Goal: Contribute content: Contribute content

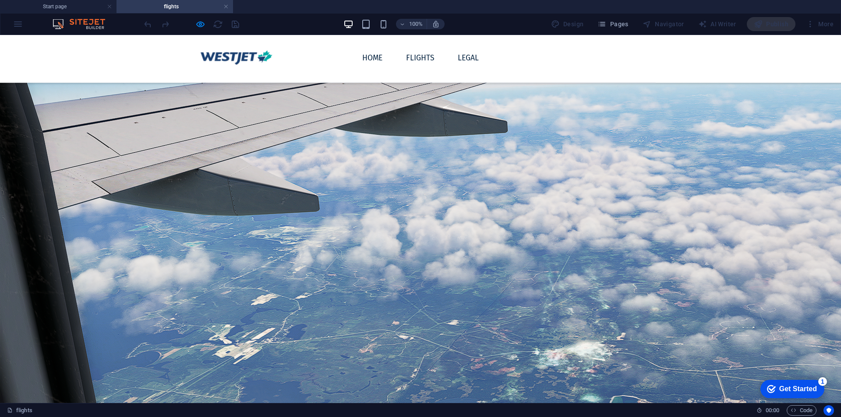
scroll to position [281, 0]
drag, startPoint x: 611, startPoint y: 280, endPoint x: 386, endPoint y: 282, distance: 225.0
type input "6.5"
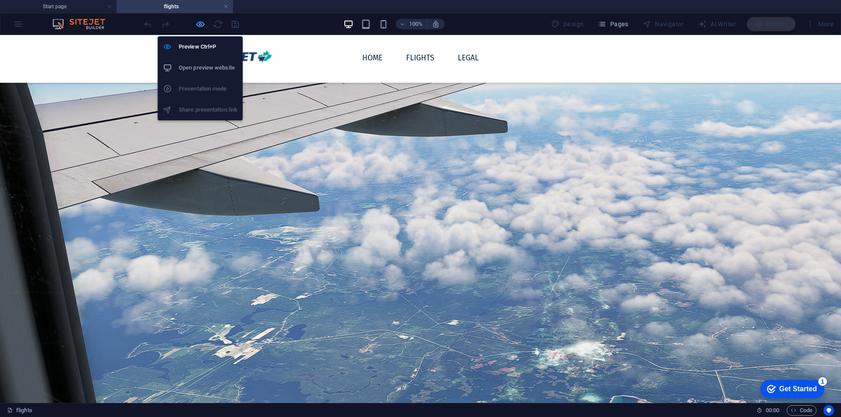
drag, startPoint x: 195, startPoint y: 25, endPoint x: 214, endPoint y: 39, distance: 23.6
click at [195, 25] on icon "button" at bounding box center [200, 24] width 10 height 10
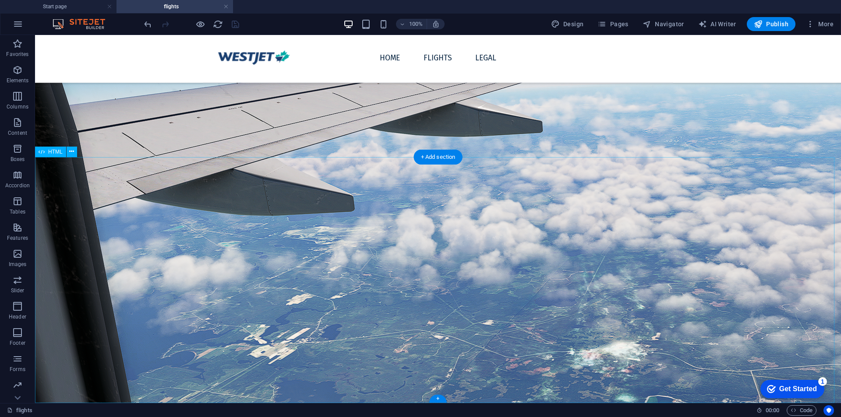
scroll to position [293, 0]
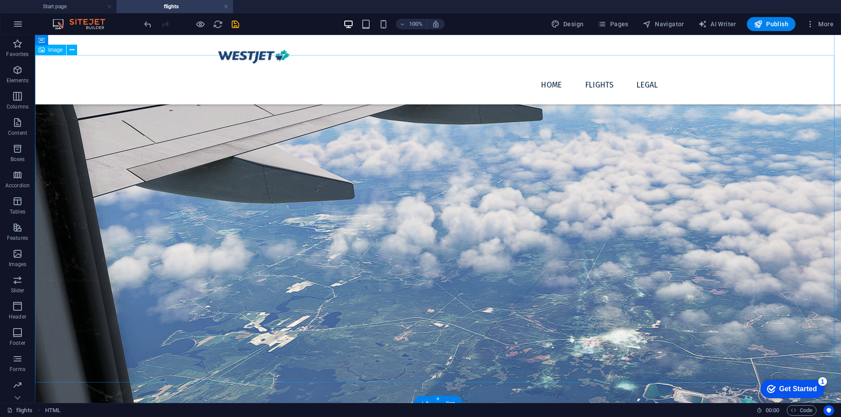
scroll to position [46, 0]
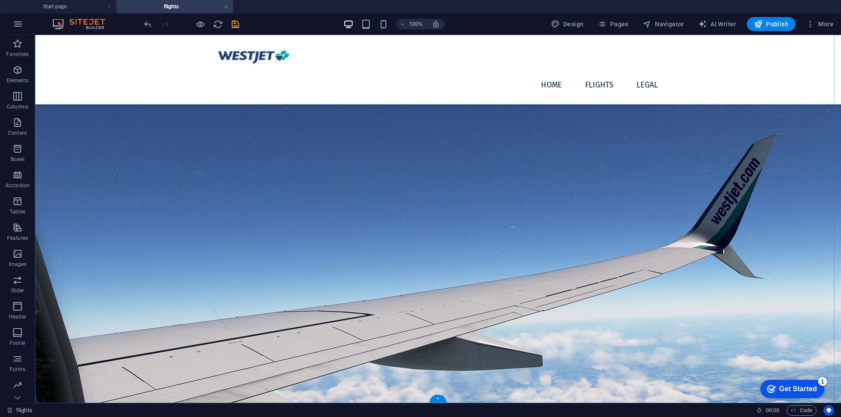
click at [436, 398] on div "+" at bounding box center [437, 399] width 17 height 8
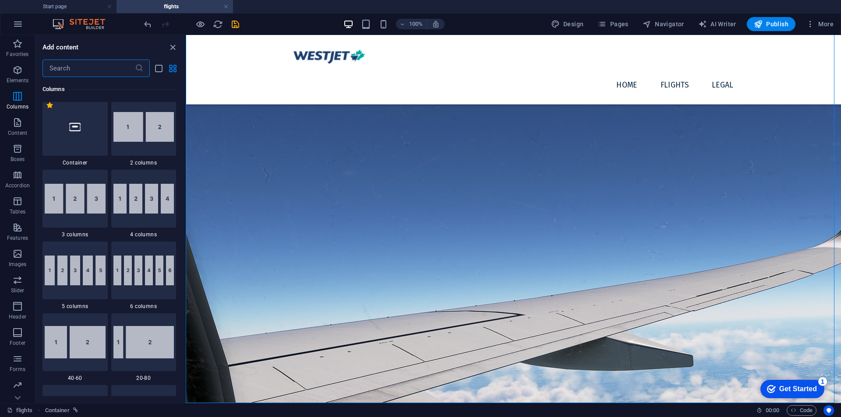
scroll to position [0, 0]
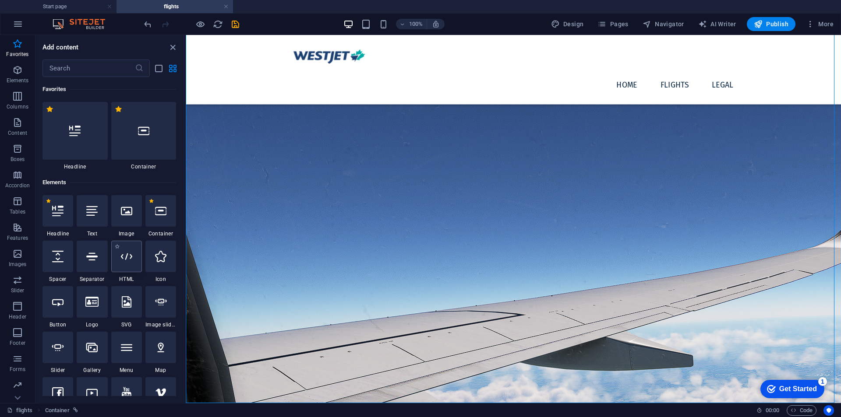
click at [128, 269] on div at bounding box center [126, 257] width 31 height 32
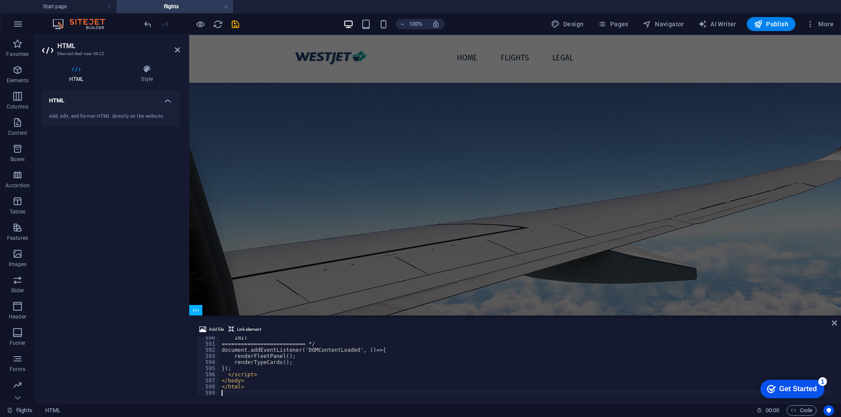
scroll to position [134, 0]
click at [836, 323] on icon at bounding box center [833, 323] width 5 height 7
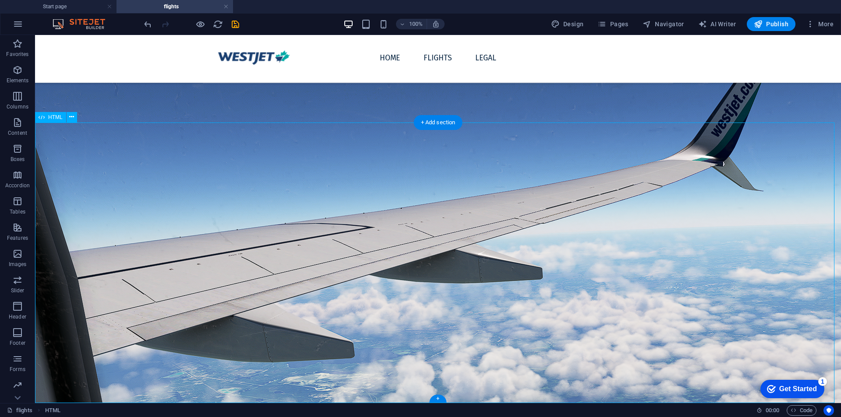
scroll to position [327, 0]
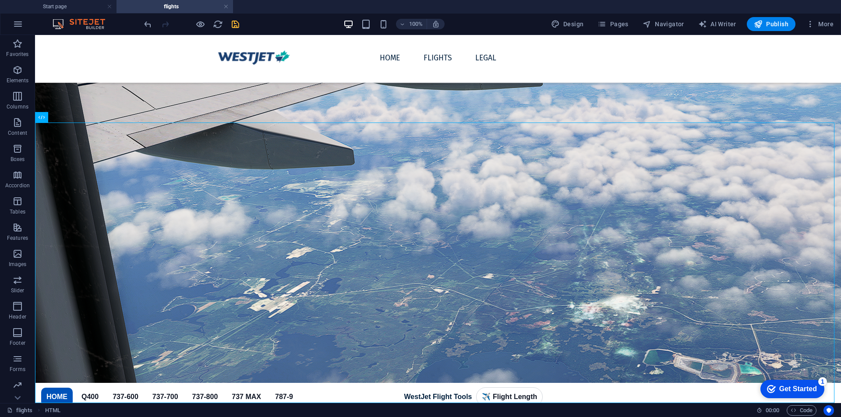
drag, startPoint x: 228, startPoint y: 25, endPoint x: 236, endPoint y: 25, distance: 7.9
click at [229, 25] on div at bounding box center [191, 24] width 98 height 14
click at [236, 25] on icon "save" at bounding box center [235, 24] width 10 height 10
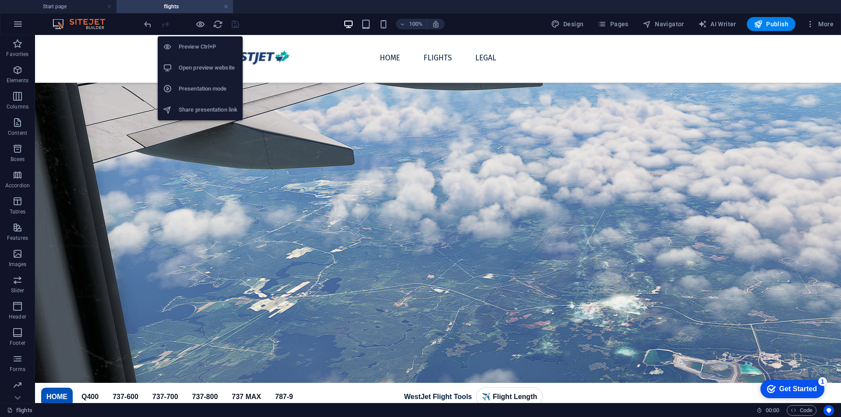
click at [204, 64] on h6 "Open preview website" at bounding box center [208, 68] width 59 height 11
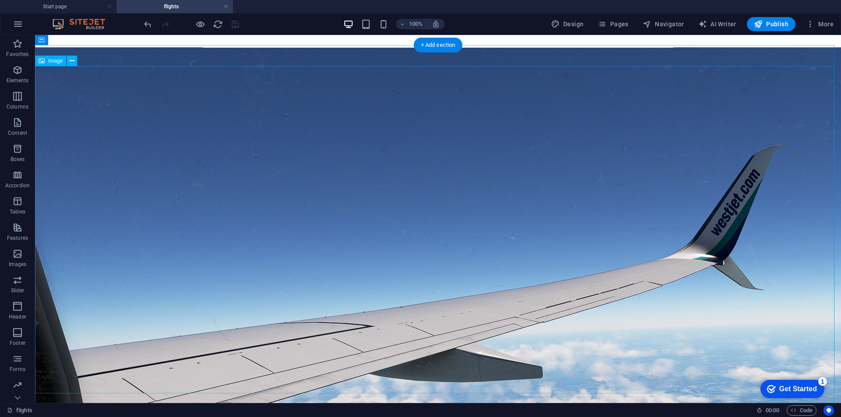
scroll to position [0, 0]
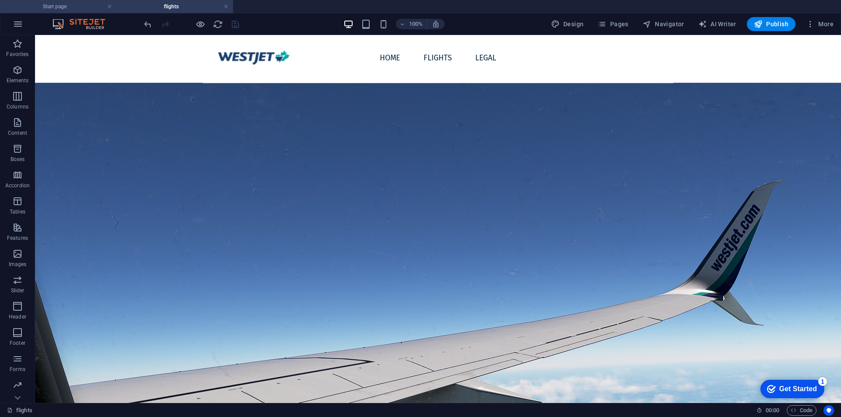
click at [70, 1] on li "Start page" at bounding box center [58, 6] width 116 height 13
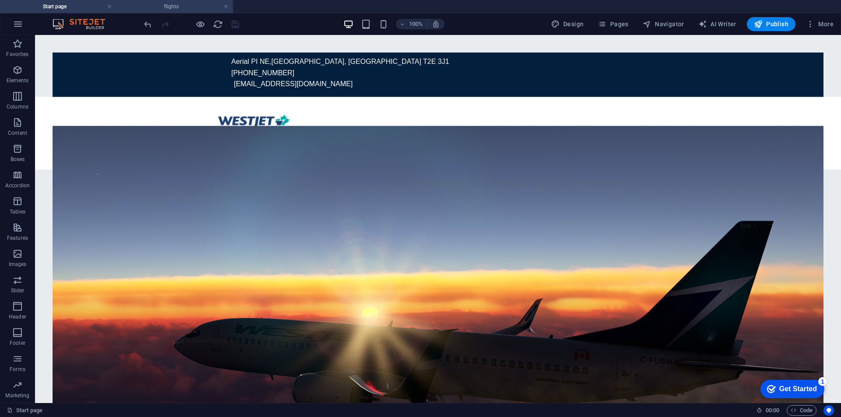
click at [189, 9] on h4 "flights" at bounding box center [174, 7] width 116 height 10
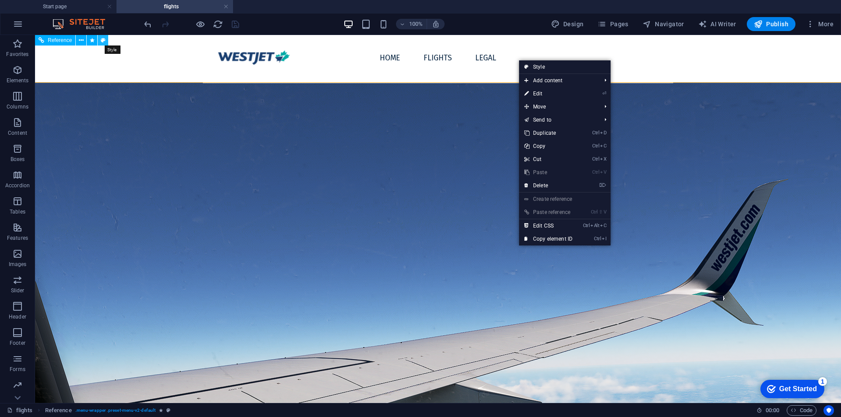
click at [104, 40] on icon at bounding box center [103, 40] width 5 height 9
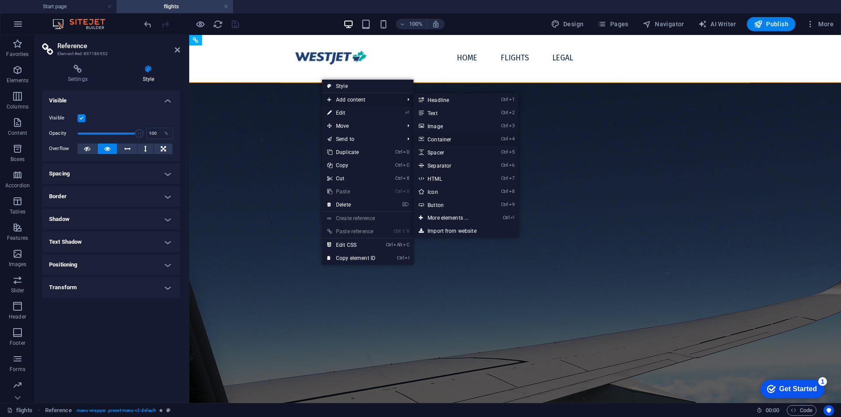
click at [455, 138] on link "Ctrl 4 Container" at bounding box center [449, 139] width 72 height 13
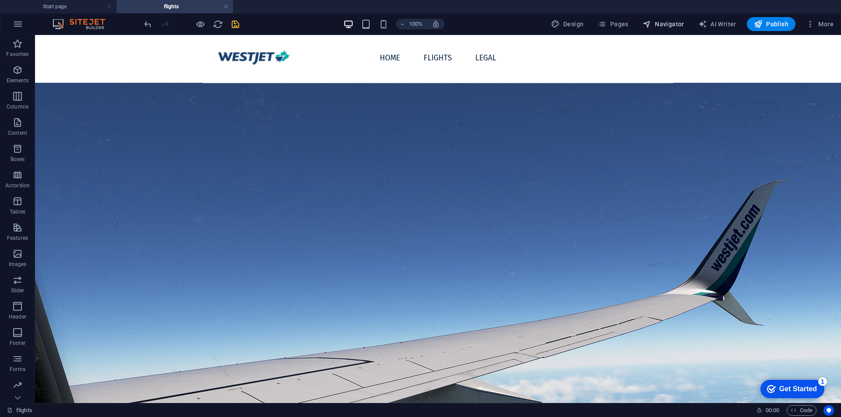
click at [663, 27] on span "Navigator" at bounding box center [663, 24] width 42 height 9
select select "16886098-en"
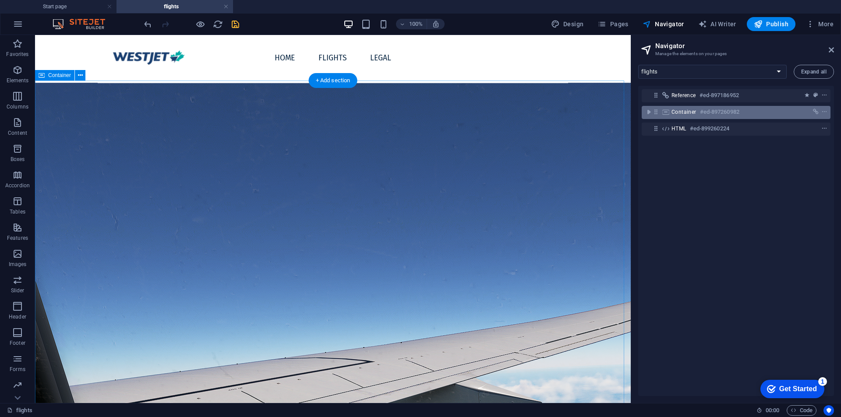
click at [708, 114] on h6 "#ed-897260982" at bounding box center [719, 112] width 39 height 11
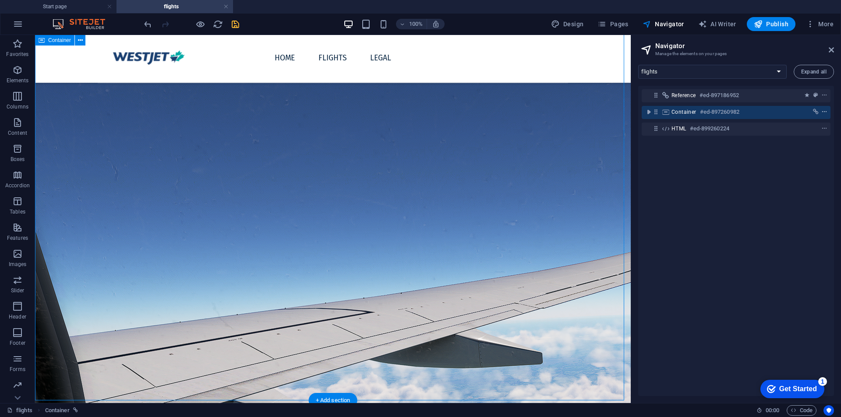
click at [824, 114] on icon "context-menu" at bounding box center [824, 112] width 6 height 6
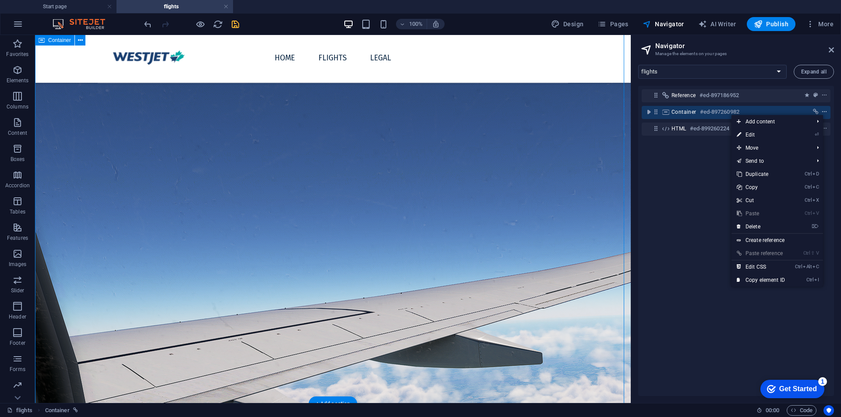
scroll to position [46, 0]
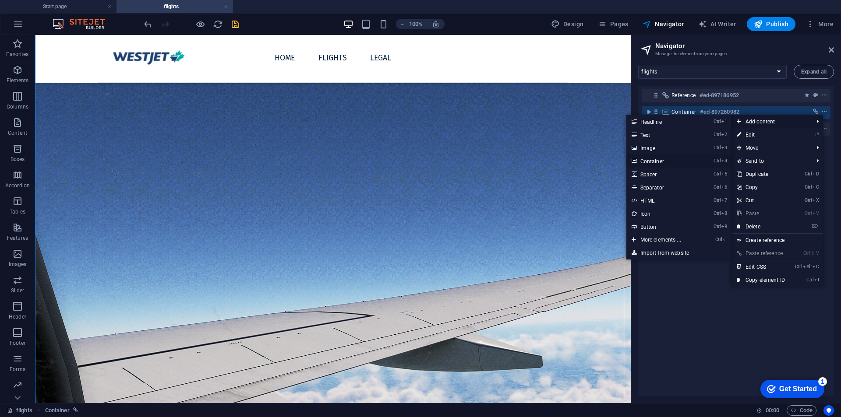
drag, startPoint x: 657, startPoint y: 162, endPoint x: 327, endPoint y: 106, distance: 334.0
click at [657, 162] on link "Ctrl 4 Container" at bounding box center [662, 161] width 72 height 13
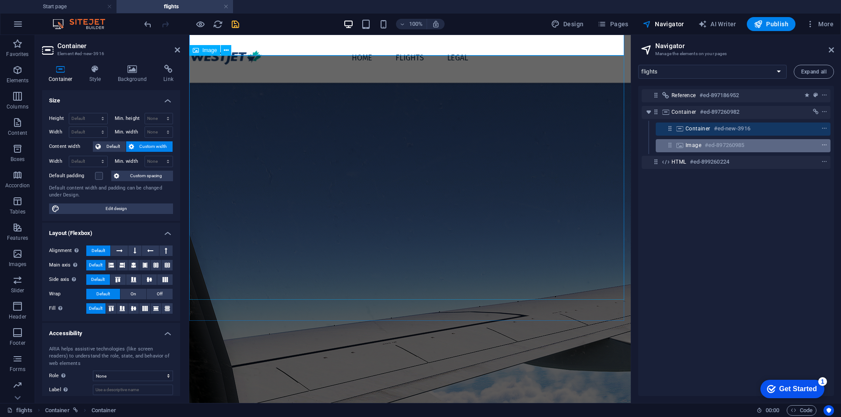
click at [821, 143] on icon "context-menu" at bounding box center [824, 145] width 6 height 6
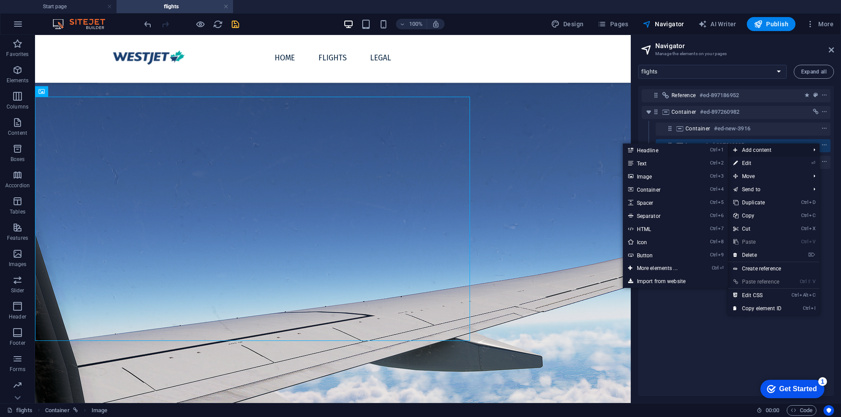
scroll to position [67, 0]
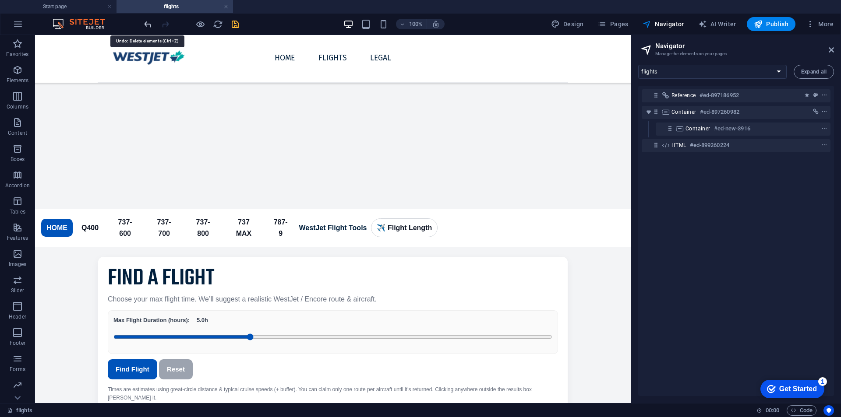
click at [148, 26] on icon "undo" at bounding box center [148, 24] width 10 height 10
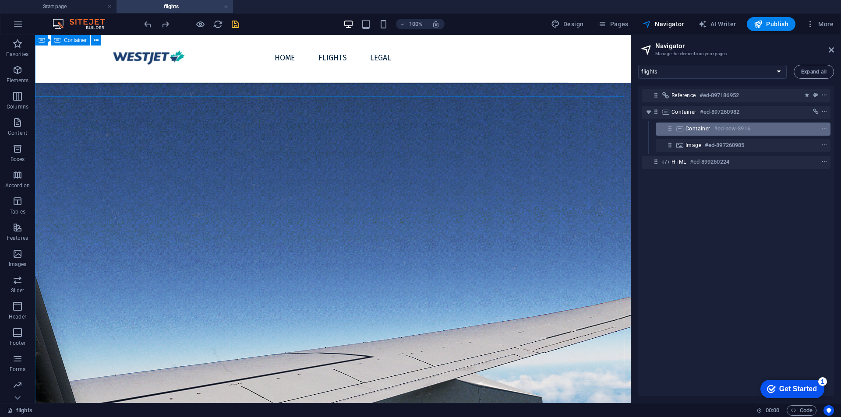
click at [732, 124] on h6 "#ed-new-3916" at bounding box center [732, 128] width 36 height 11
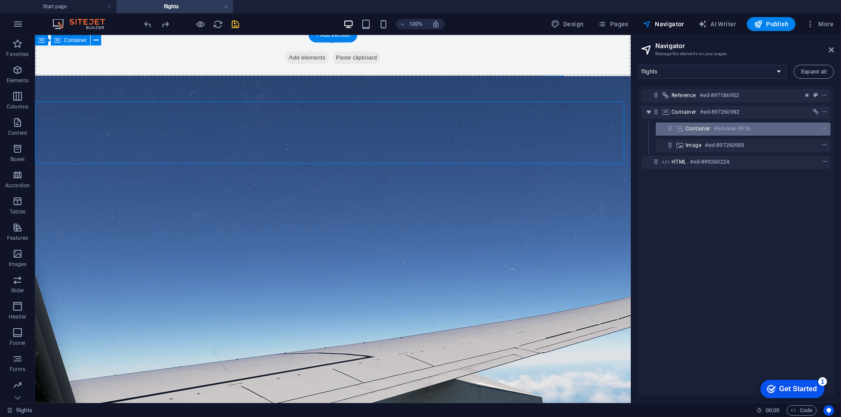
scroll to position [0, 0]
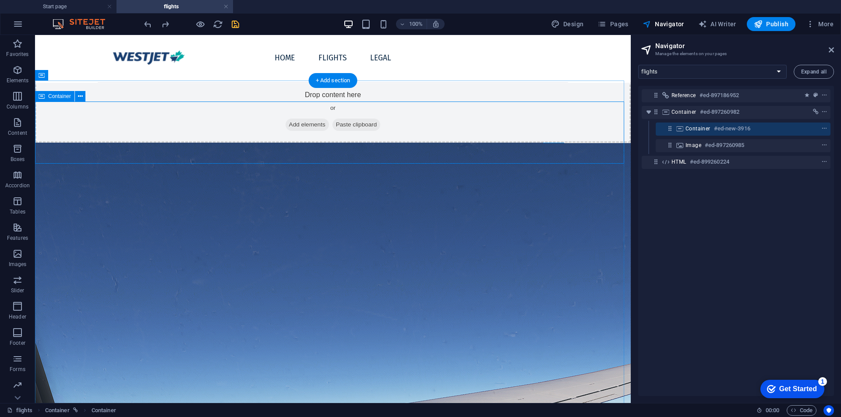
click at [380, 119] on div "Drop content here or Add elements Paste clipboard" at bounding box center [332, 112] width 595 height 62
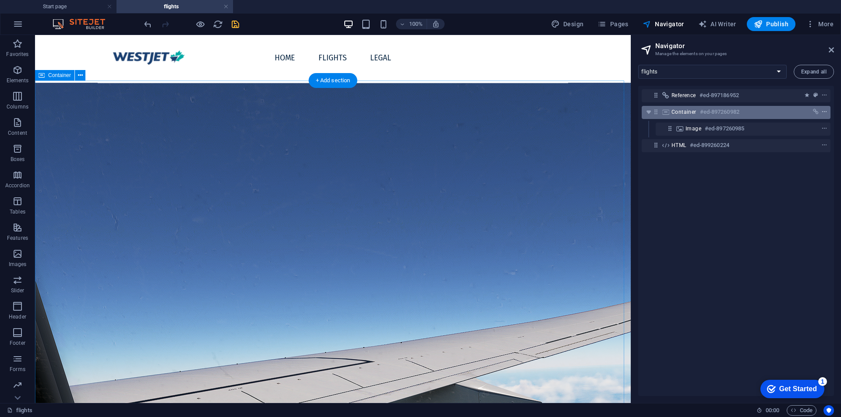
click at [824, 113] on icon "context-menu" at bounding box center [824, 112] width 6 height 6
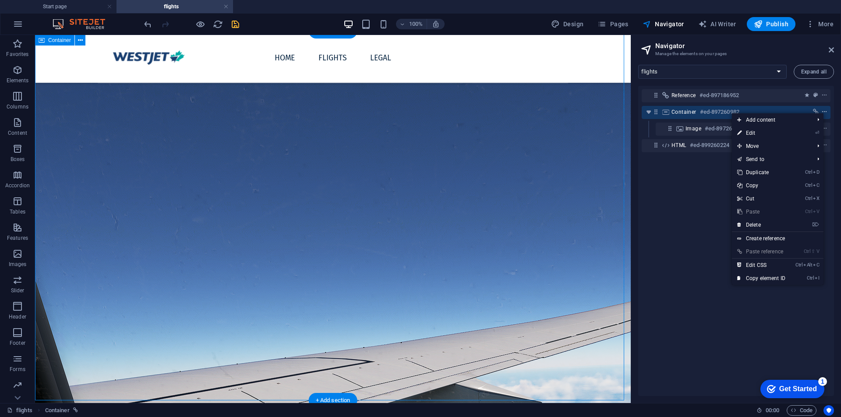
scroll to position [49, 0]
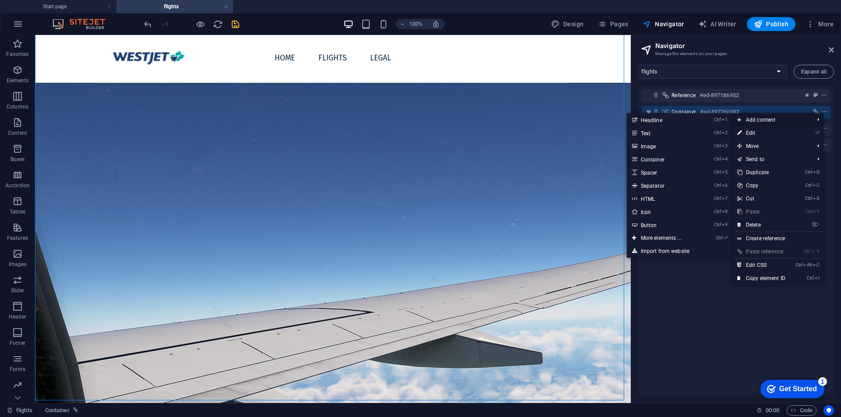
click at [764, 117] on span "Add content" at bounding box center [771, 119] width 78 height 13
click at [646, 157] on link "Ctrl 4 Container" at bounding box center [663, 159] width 72 height 13
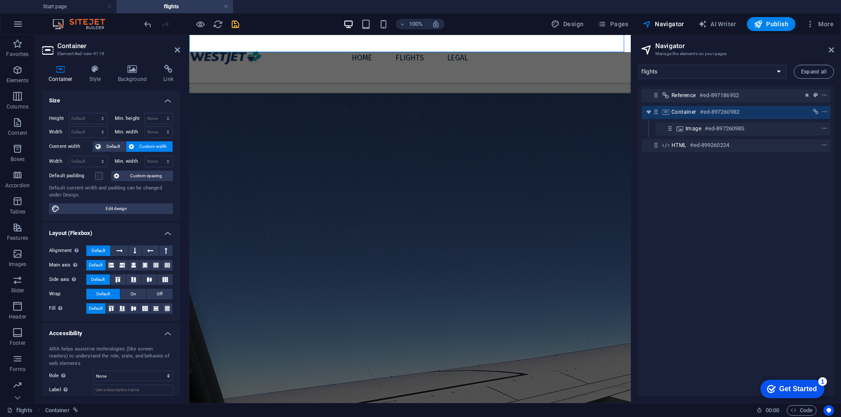
scroll to position [112, 0]
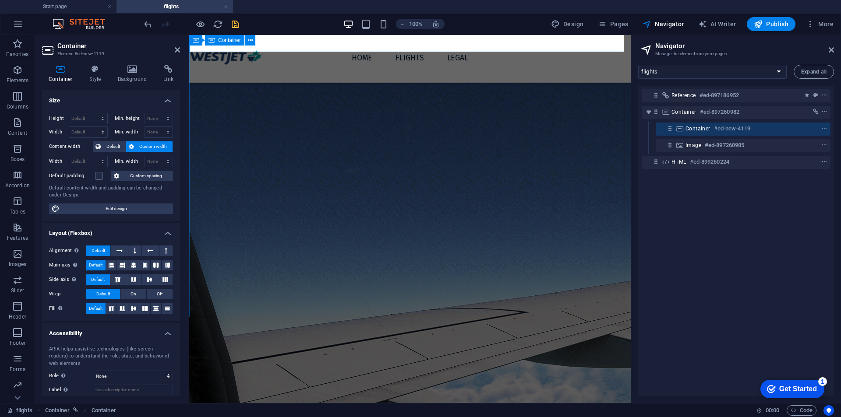
click at [706, 127] on span "Container" at bounding box center [697, 128] width 25 height 7
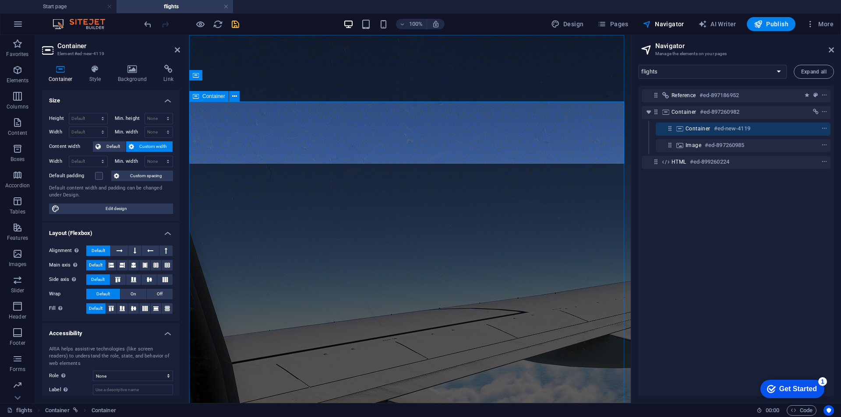
scroll to position [0, 0]
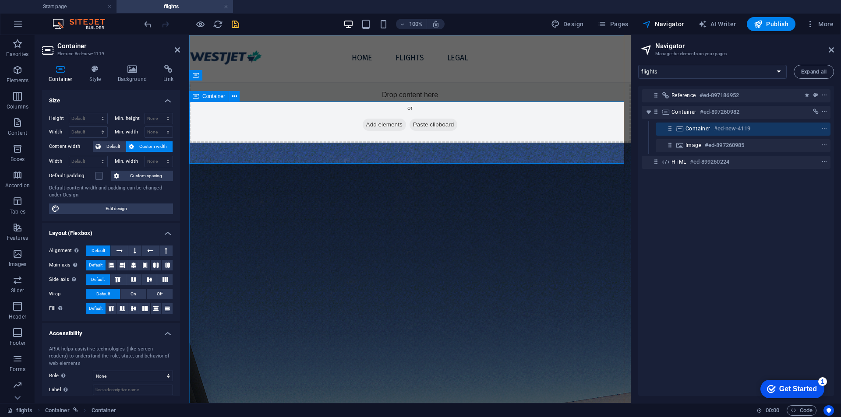
click at [706, 127] on span "Container" at bounding box center [697, 128] width 25 height 7
click at [705, 125] on div "Container #ed-new-4119" at bounding box center [735, 128] width 101 height 11
click at [823, 128] on icon "context-menu" at bounding box center [824, 129] width 6 height 6
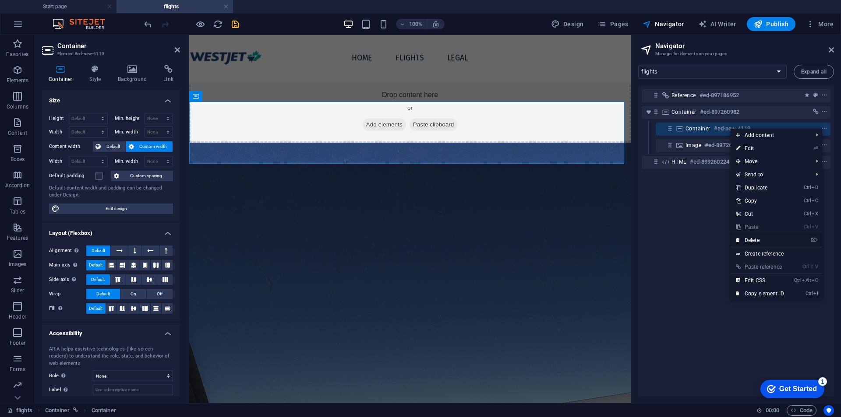
click at [770, 239] on link "⌦ Delete" at bounding box center [759, 240] width 59 height 13
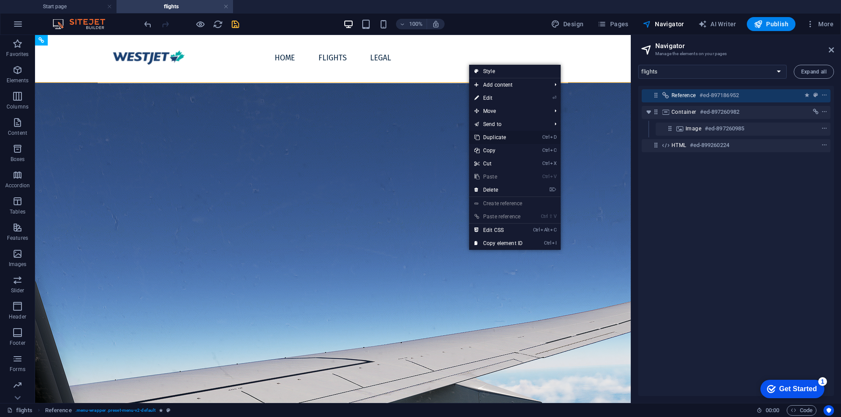
click at [496, 141] on link "Ctrl D Duplicate" at bounding box center [498, 137] width 59 height 13
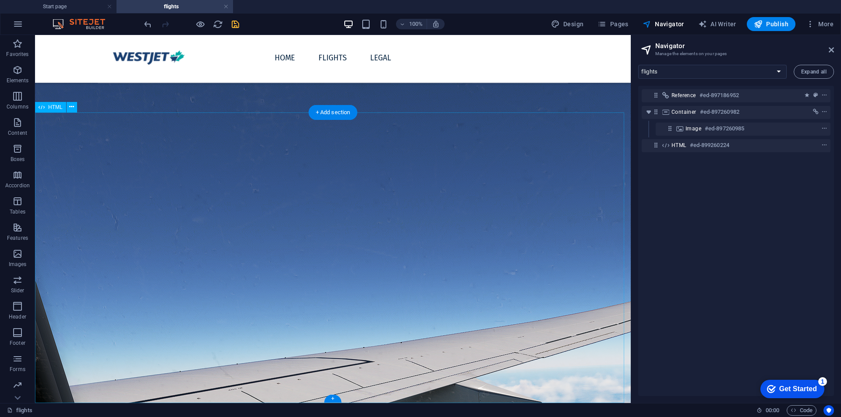
scroll to position [338, 0]
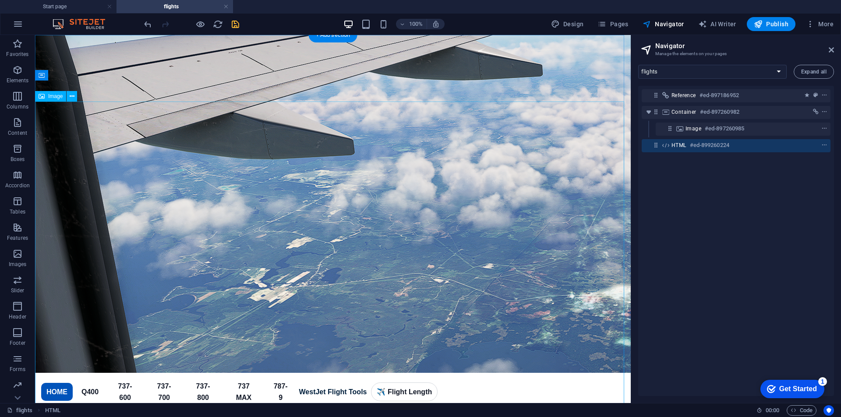
scroll to position [0, 0]
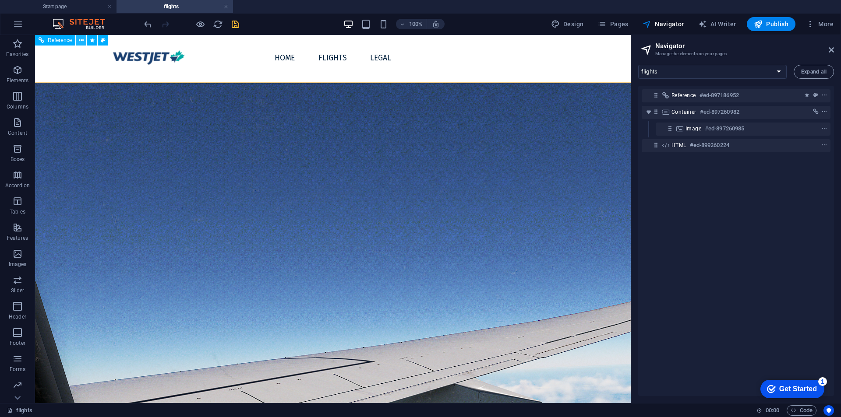
click at [81, 42] on icon at bounding box center [81, 40] width 5 height 9
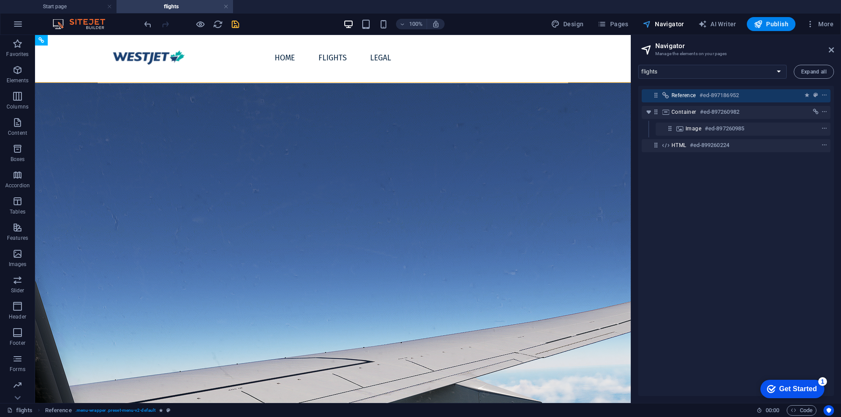
click at [664, 24] on span "Navigator" at bounding box center [663, 24] width 42 height 9
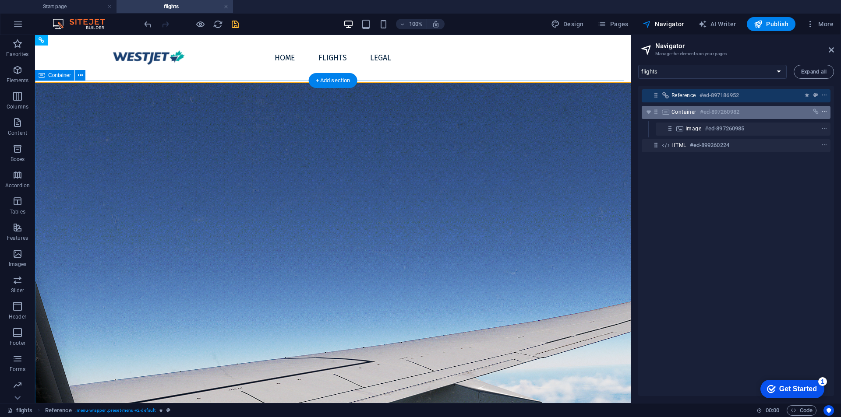
click at [821, 113] on icon "context-menu" at bounding box center [824, 112] width 6 height 6
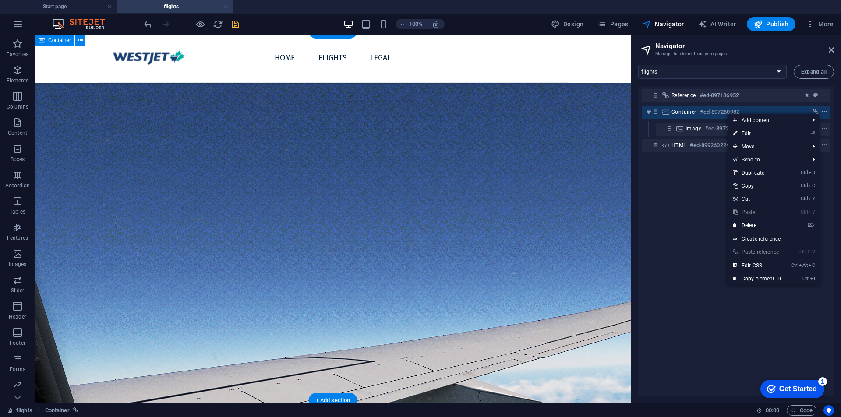
scroll to position [49, 0]
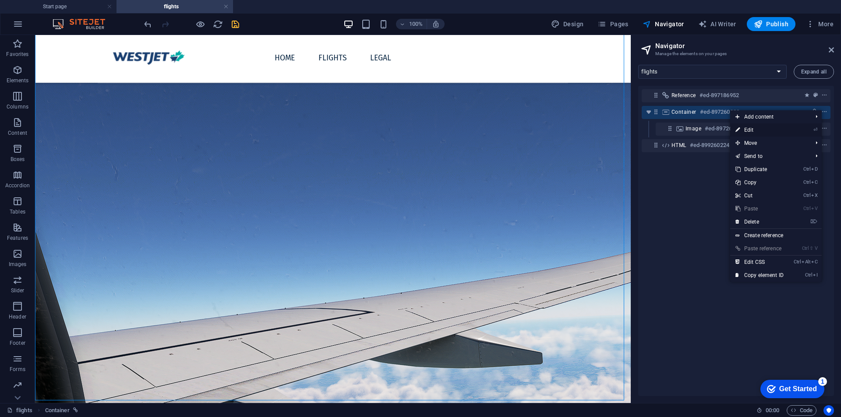
click at [768, 132] on link "⏎ Edit" at bounding box center [759, 129] width 59 height 13
select select
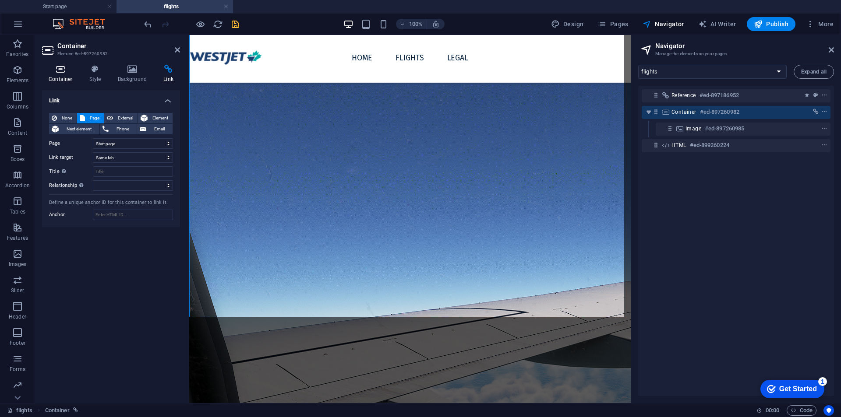
click at [63, 75] on h4 "Container" at bounding box center [62, 74] width 41 height 18
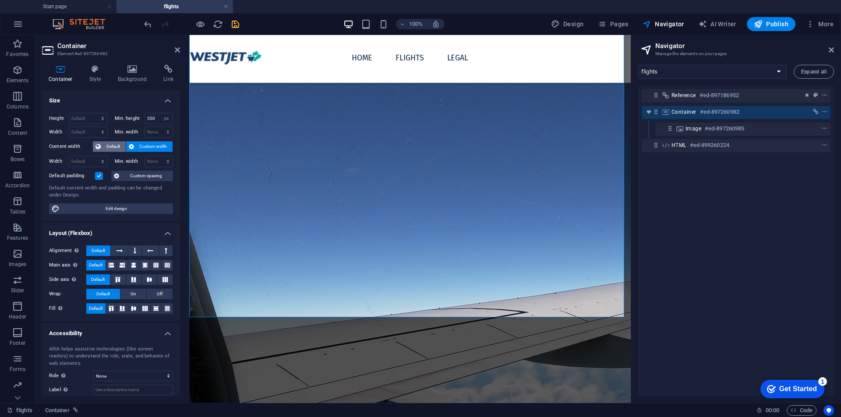
click at [102, 148] on button "Default" at bounding box center [109, 146] width 33 height 11
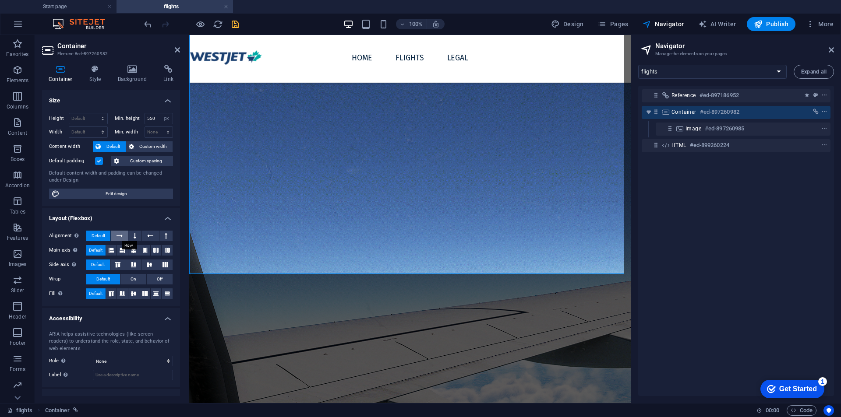
click at [113, 231] on button at bounding box center [119, 236] width 17 height 11
click at [134, 236] on icon at bounding box center [135, 236] width 3 height 11
click at [147, 236] on icon at bounding box center [150, 236] width 6 height 11
click at [125, 293] on button at bounding box center [122, 294] width 11 height 11
click at [111, 296] on icon at bounding box center [111, 294] width 5 height 11
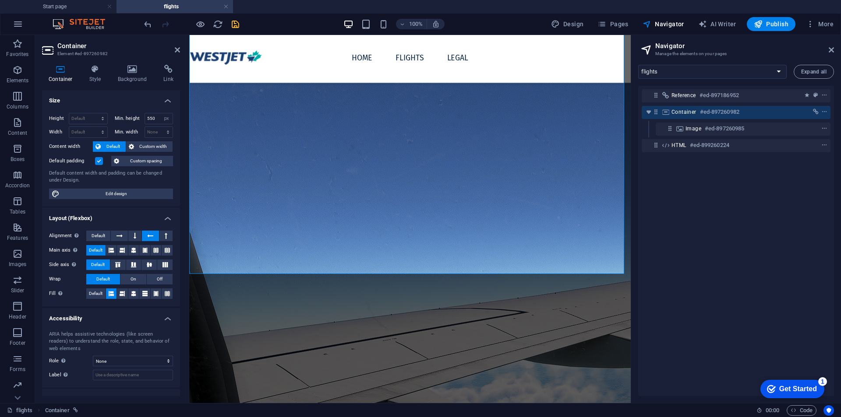
drag, startPoint x: 116, startPoint y: 329, endPoint x: 116, endPoint y: 337, distance: 8.3
click at [116, 334] on li "Accessibility ARIA helps assistive technologies (like screen readers) to unders…" at bounding box center [111, 348] width 138 height 80
click at [97, 231] on span "Default" at bounding box center [99, 236] width 14 height 11
click at [118, 236] on icon at bounding box center [119, 236] width 6 height 11
click at [112, 195] on span "Edit design" at bounding box center [116, 194] width 108 height 11
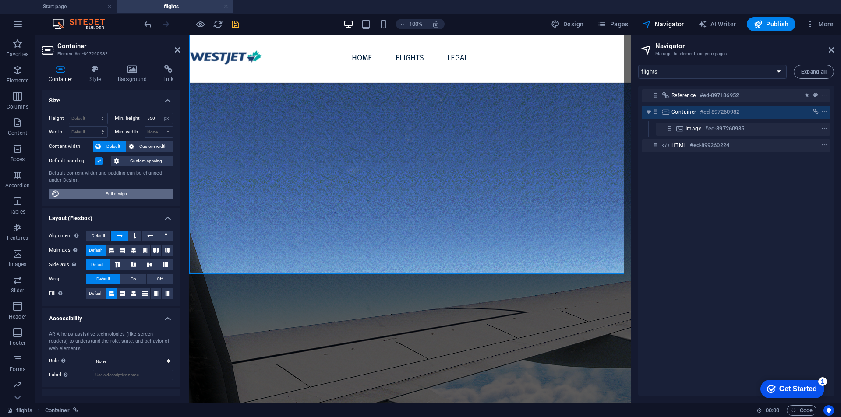
select select "rem"
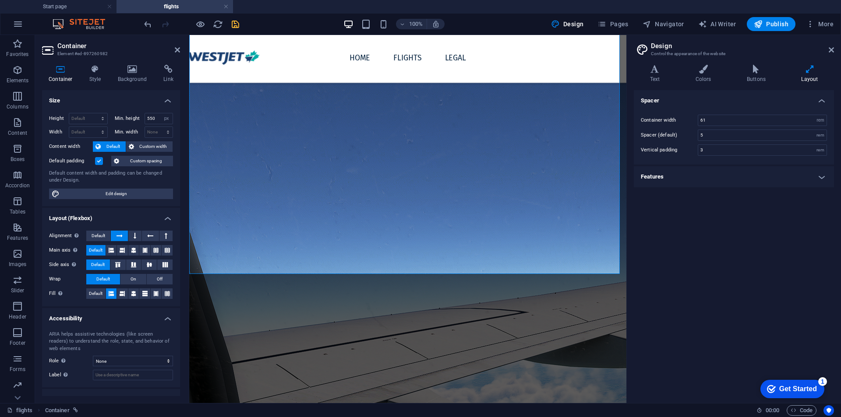
click at [702, 174] on h4 "Features" at bounding box center [734, 176] width 200 height 21
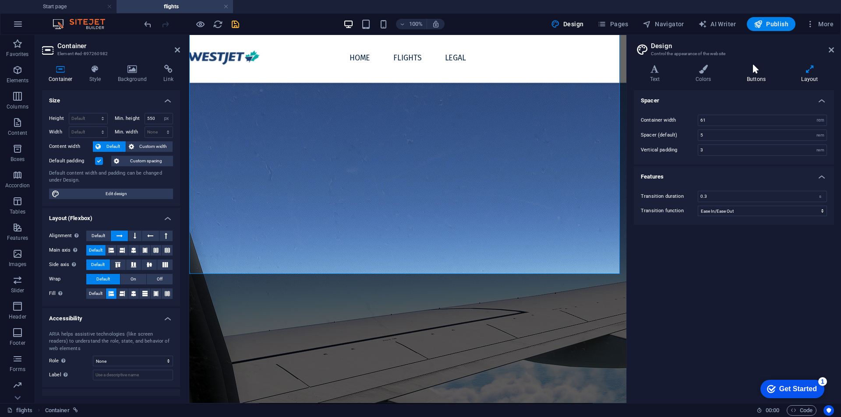
click at [753, 77] on h4 "Buttons" at bounding box center [757, 74] width 54 height 18
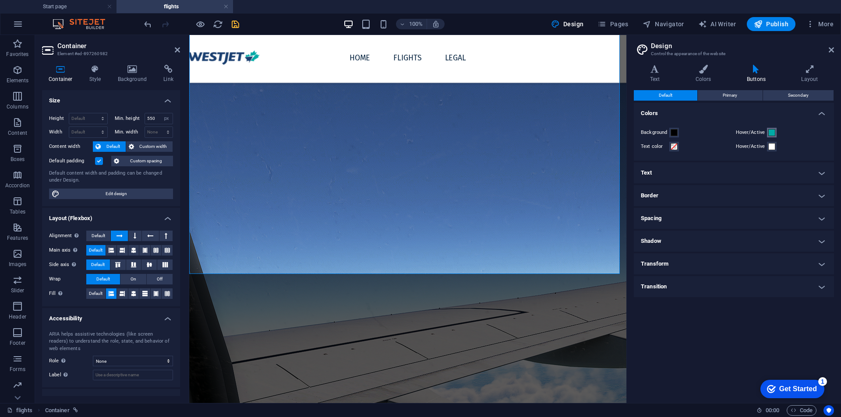
click at [770, 130] on span at bounding box center [771, 132] width 7 height 7
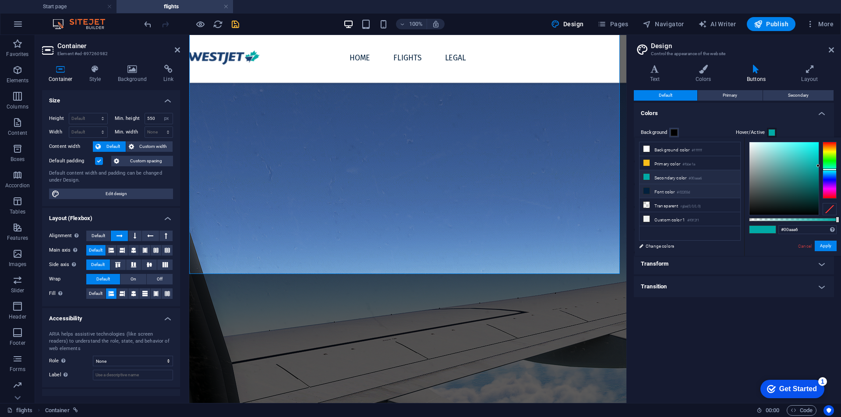
click at [680, 190] on small "#02203d" at bounding box center [682, 193] width 13 height 6
type input "#02203d"
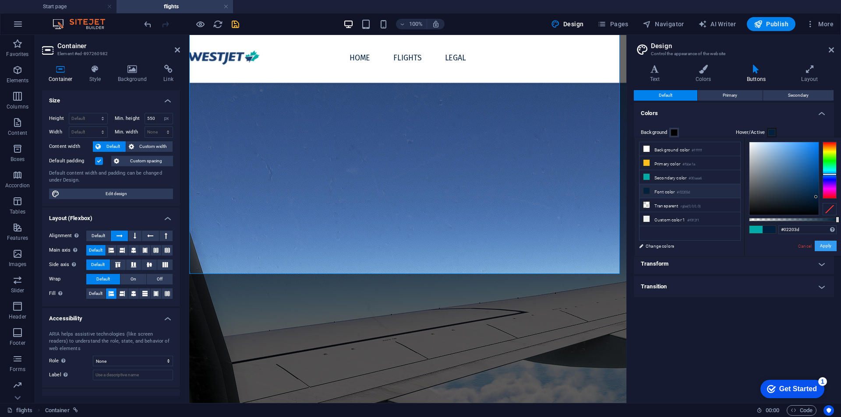
click at [824, 255] on div "#02203d Supported formats #0852ed rgb(8, 82, 237) rgba(8, 82, 237, 90%) hsv(221…" at bounding box center [792, 260] width 97 height 246
click at [824, 246] on button "Apply" at bounding box center [825, 246] width 22 height 11
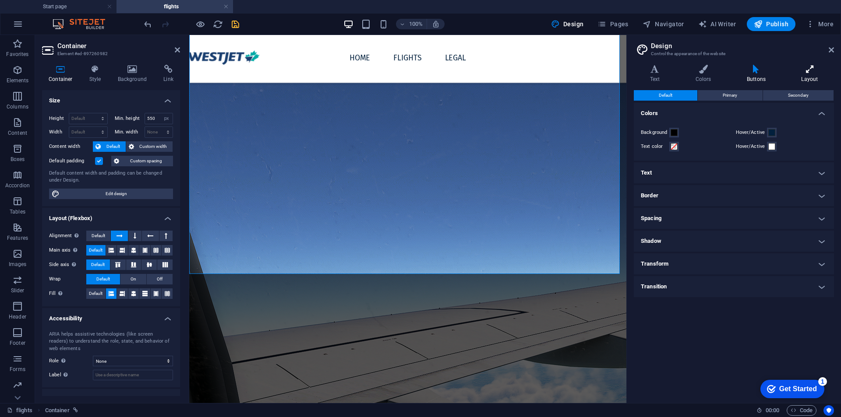
click at [813, 72] on icon at bounding box center [809, 69] width 49 height 9
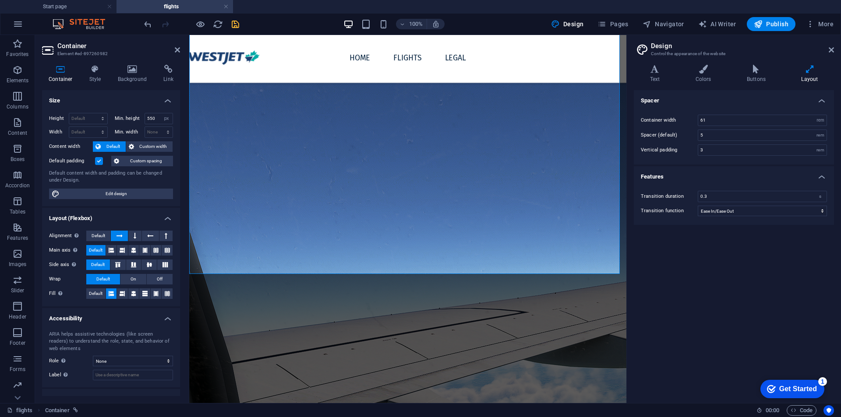
click at [834, 48] on aside "Design Control the appearance of the website Variants Text Colors Buttons Layou…" at bounding box center [733, 219] width 215 height 368
click at [833, 49] on icon at bounding box center [830, 49] width 5 height 7
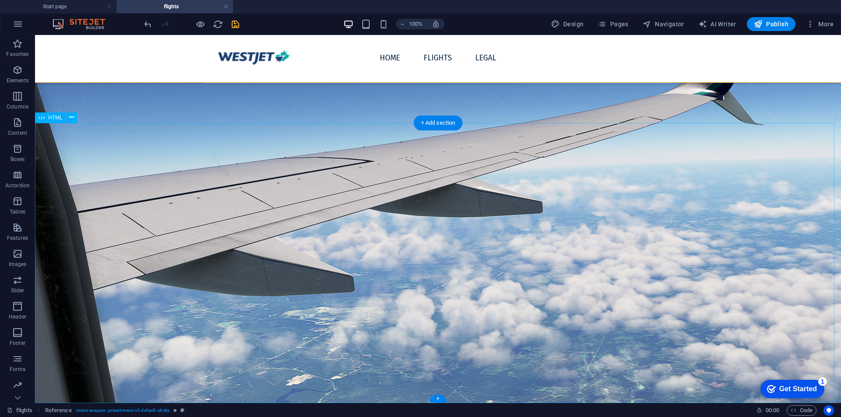
scroll to position [0, 0]
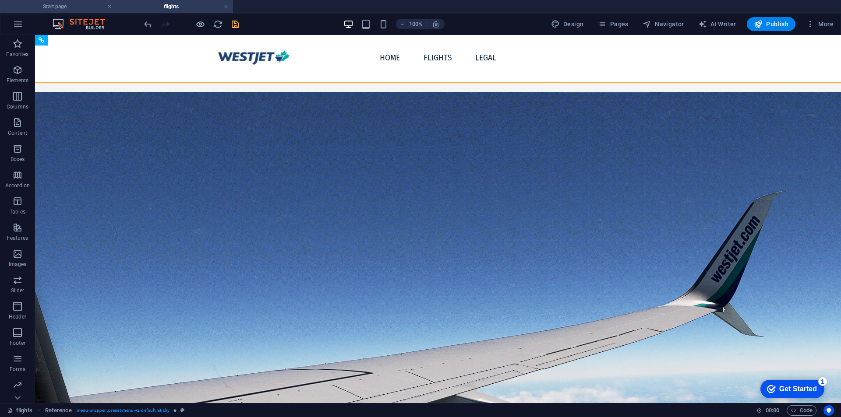
click at [85, 10] on h4 "Start page" at bounding box center [58, 7] width 116 height 10
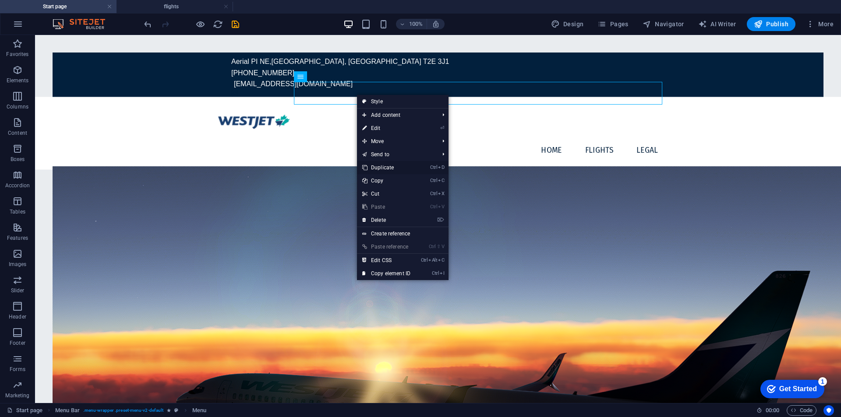
click at [384, 170] on link "Ctrl D Duplicate" at bounding box center [386, 167] width 59 height 13
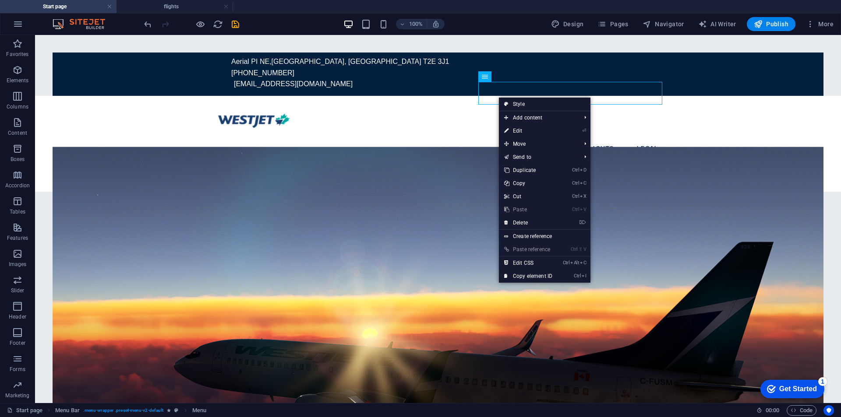
drag, startPoint x: 498, startPoint y: 97, endPoint x: 452, endPoint y: 57, distance: 60.2
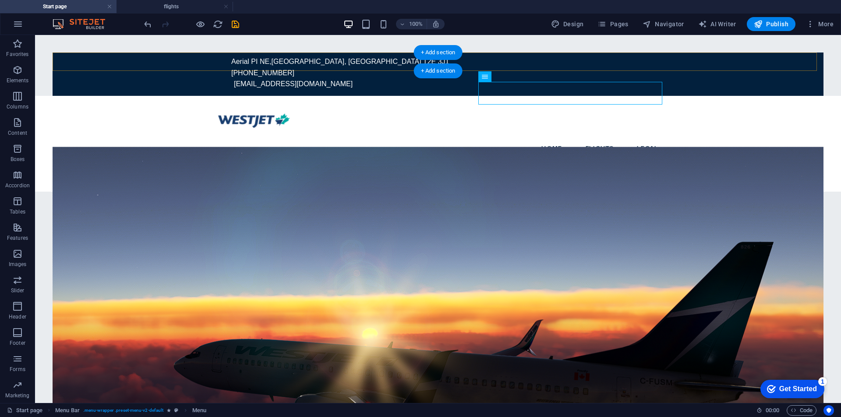
drag, startPoint x: 452, startPoint y: 57, endPoint x: 503, endPoint y: 99, distance: 65.0
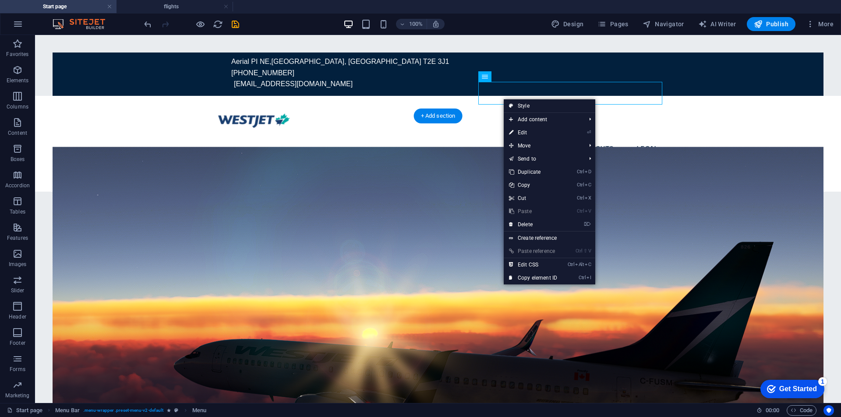
drag, startPoint x: 503, startPoint y: 99, endPoint x: 622, endPoint y: 187, distance: 148.3
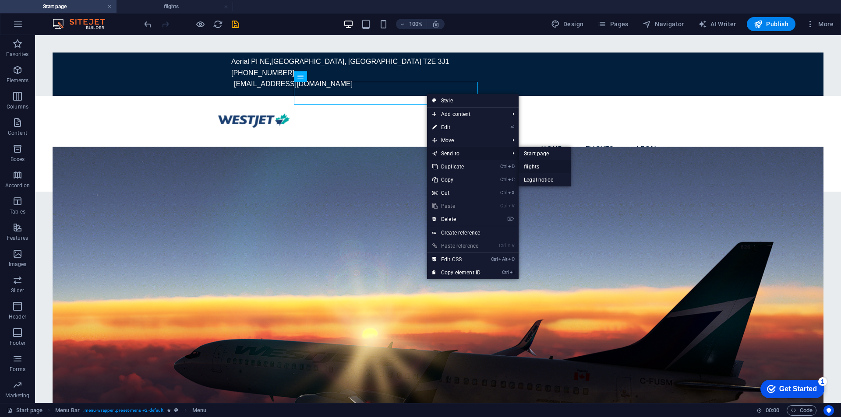
click at [542, 166] on link "flights" at bounding box center [544, 166] width 52 height 13
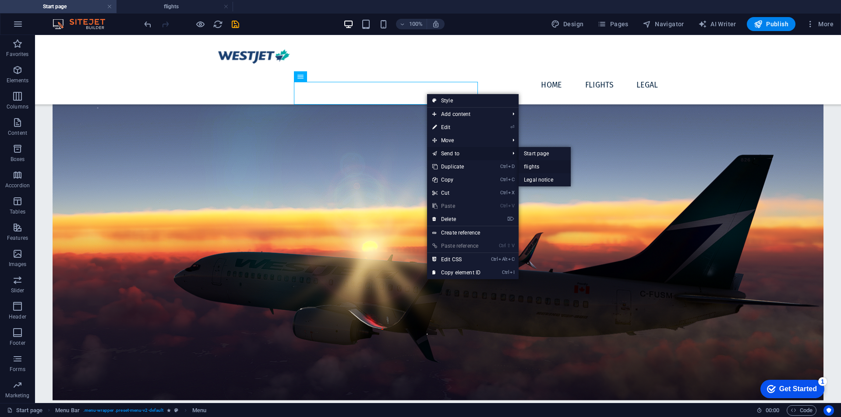
select select
select select "1"
select select
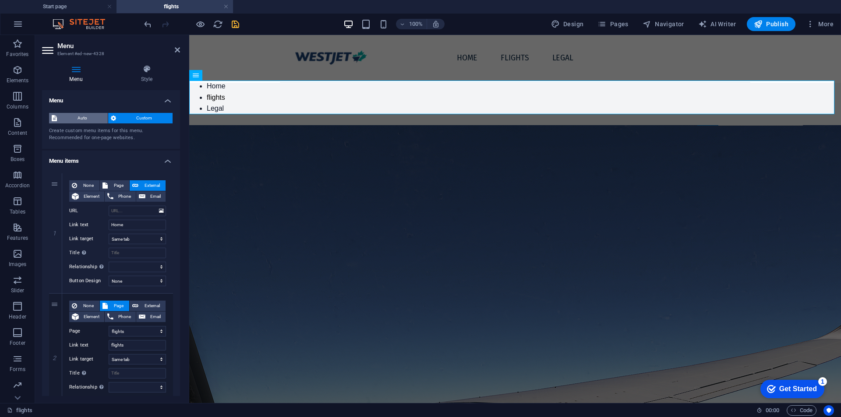
click at [91, 122] on span "Auto" at bounding box center [83, 118] width 46 height 11
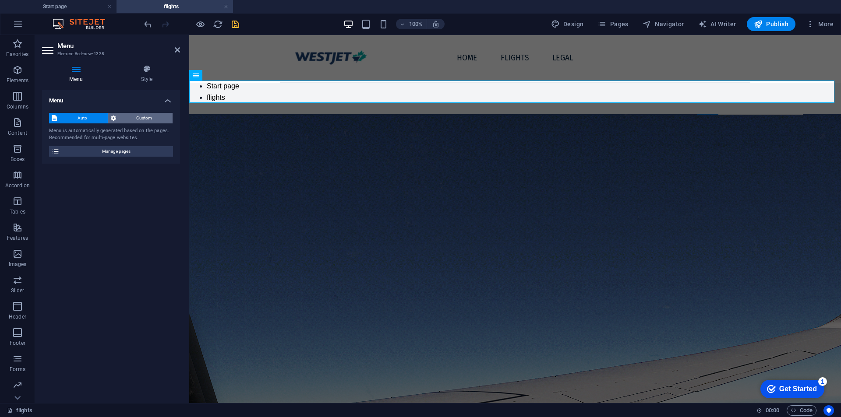
click at [146, 122] on span "Custom" at bounding box center [145, 118] width 52 height 11
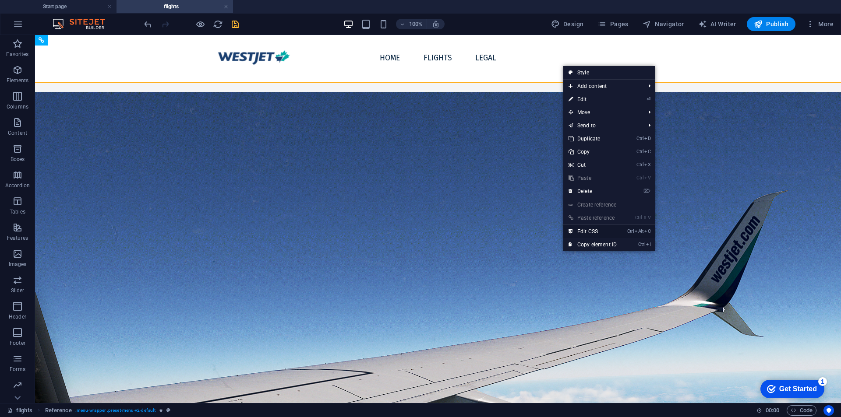
drag, startPoint x: 600, startPoint y: 229, endPoint x: 565, endPoint y: 194, distance: 49.8
click at [600, 229] on link "Ctrl Alt C Edit CSS" at bounding box center [592, 231] width 59 height 13
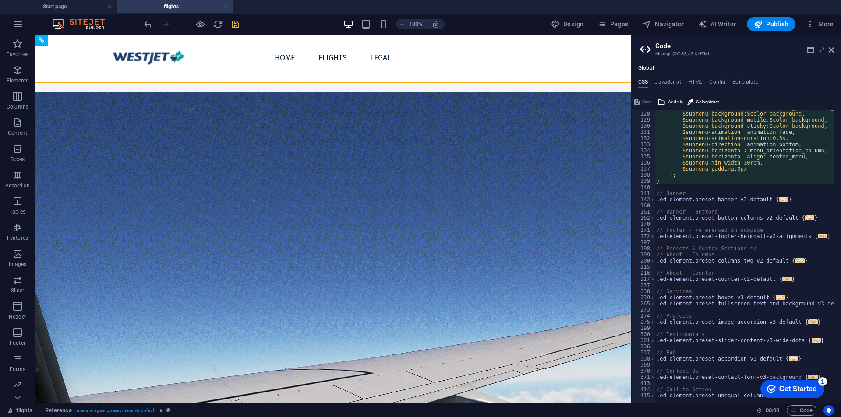
scroll to position [657, 0]
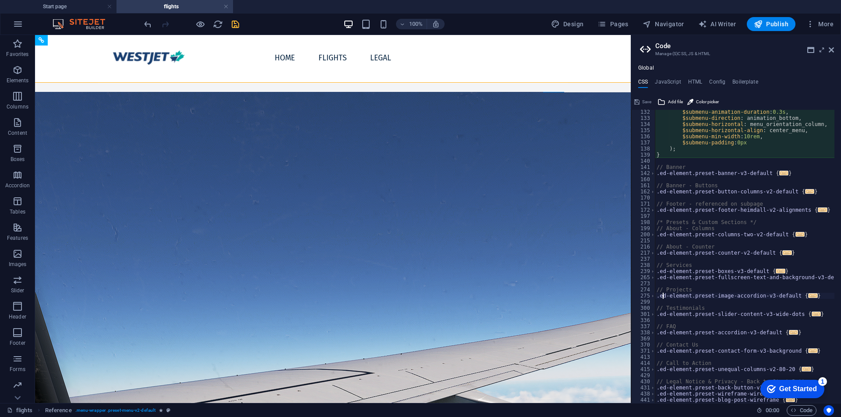
click at [662, 297] on div "$submenu-animation-duration : 0.3s , $submenu-direction : animation_bottom, $su…" at bounding box center [774, 258] width 238 height 299
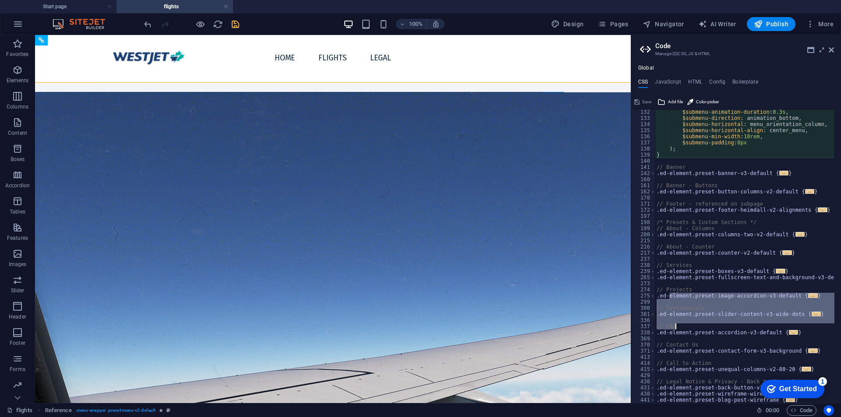
drag, startPoint x: 668, startPoint y: 293, endPoint x: 722, endPoint y: 324, distance: 62.0
click at [723, 327] on div "$submenu-animation-duration : 0.3s , $submenu-direction : animation_bottom, $su…" at bounding box center [774, 258] width 238 height 299
type textarea "// FAQ"
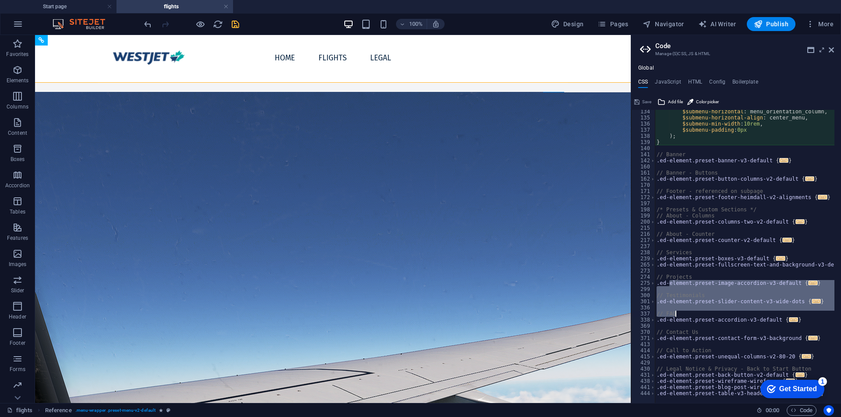
scroll to position [669, 0]
click at [722, 324] on div "$submenu-horizontal : menu_orientation_column, $submenu-horizontal-align : cent…" at bounding box center [774, 258] width 238 height 299
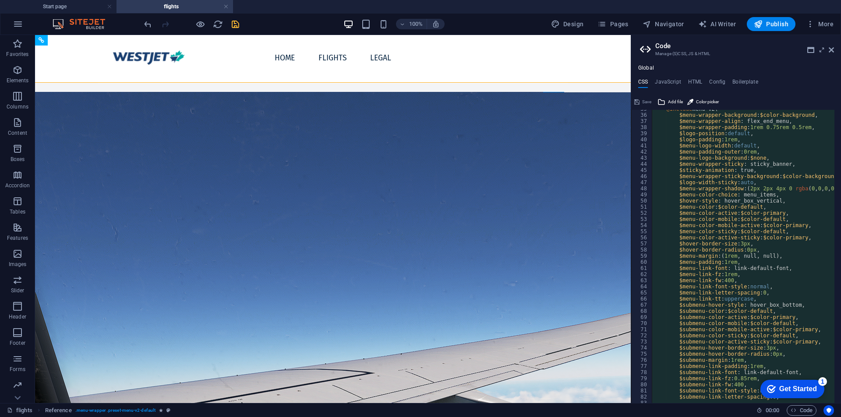
scroll to position [65, 0]
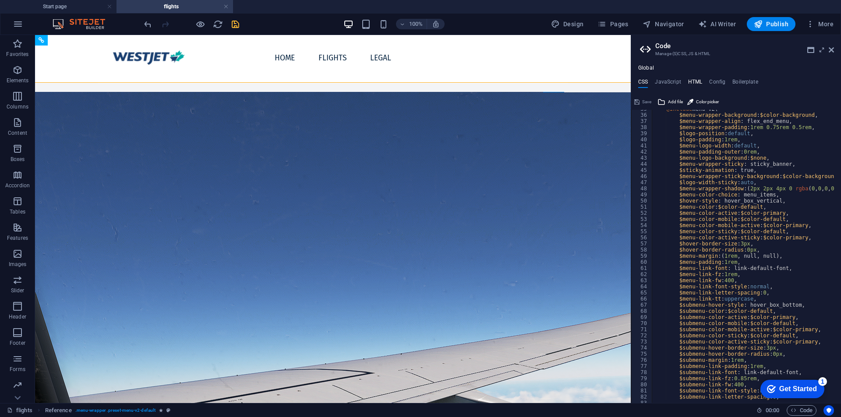
click at [700, 81] on h4 "HTML" at bounding box center [695, 84] width 14 height 10
type textarea "<a href="#main-content" class="wv-link-content button">Skip to main content</a>"
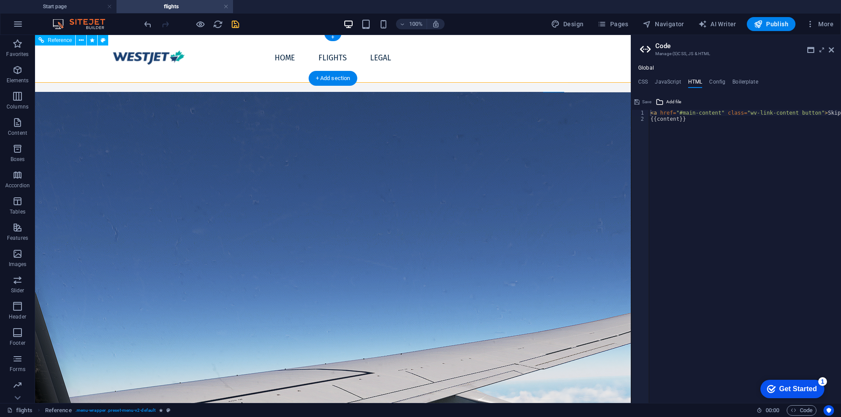
click at [398, 55] on nav "Home flights Legal" at bounding box center [333, 57] width 132 height 23
click at [398, 64] on nav "Home flights Legal" at bounding box center [333, 57] width 132 height 23
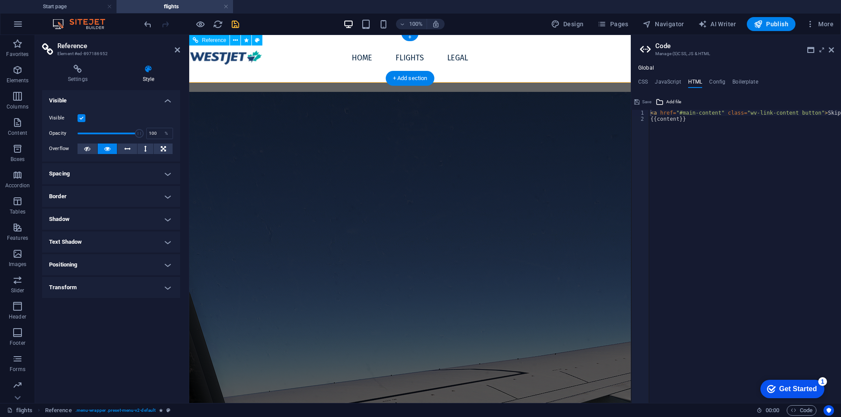
click at [475, 64] on nav "Home flights Legal" at bounding box center [410, 57] width 132 height 23
click at [85, 79] on h4 "Settings" at bounding box center [79, 74] width 75 height 18
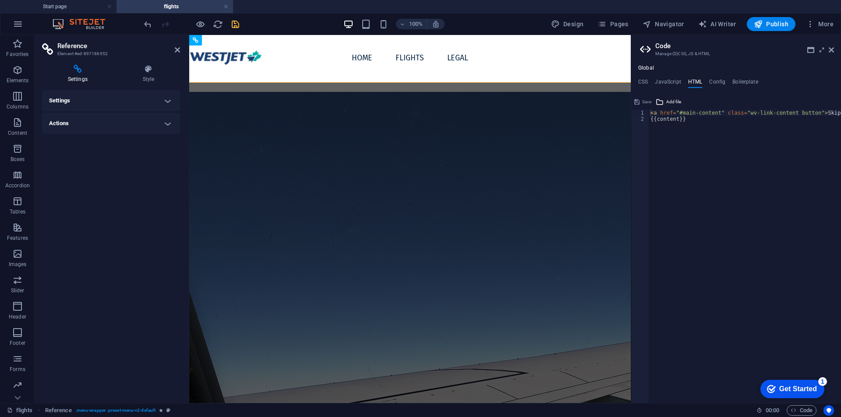
click at [101, 96] on h4 "Settings" at bounding box center [111, 100] width 138 height 21
click at [126, 133] on label at bounding box center [123, 136] width 8 height 8
click at [0, 0] on input "Copy settings Use the same settings (flex, animation, position, style) as for t…" at bounding box center [0, 0] width 0 height 0
click at [126, 133] on label at bounding box center [123, 136] width 8 height 8
click at [0, 0] on input "Copy settings Use the same settings (flex, animation, position, style) as for t…" at bounding box center [0, 0] width 0 height 0
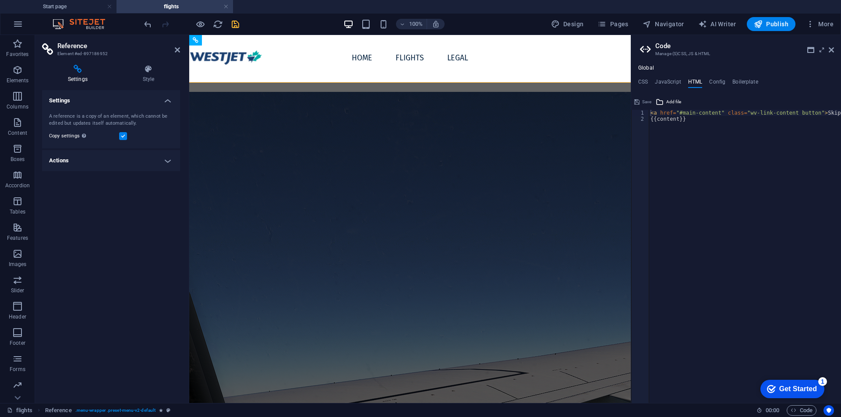
click at [134, 153] on h4 "Actions" at bounding box center [111, 160] width 138 height 21
click at [150, 75] on h4 "Style" at bounding box center [148, 74] width 63 height 18
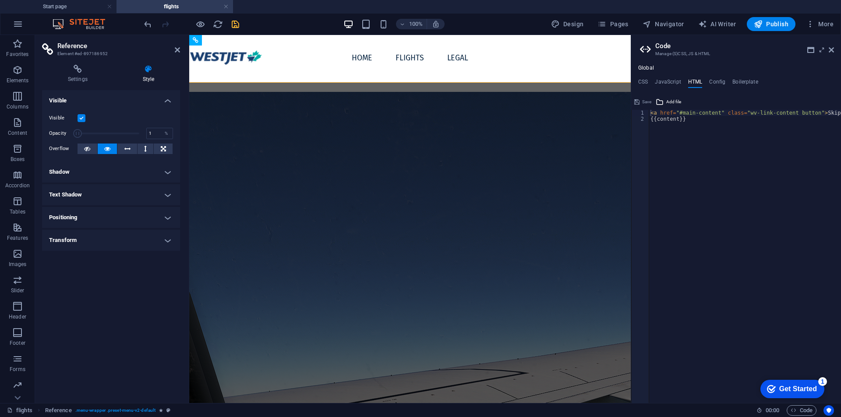
drag, startPoint x: 139, startPoint y: 140, endPoint x: 69, endPoint y: 144, distance: 70.2
click at [64, 143] on div "Visible Opacity 100 % Overflow" at bounding box center [111, 134] width 138 height 56
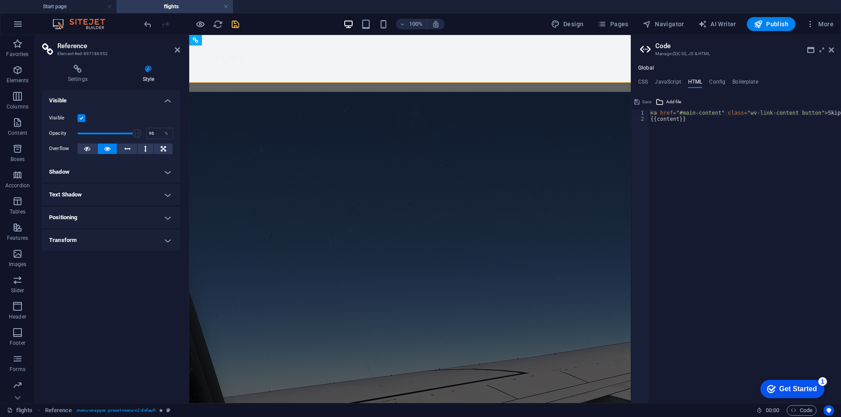
drag, startPoint x: 265, startPoint y: 171, endPoint x: 191, endPoint y: 137, distance: 81.1
click at [168, 111] on div "Visible Opacity 100 % Overflow" at bounding box center [111, 134] width 138 height 56
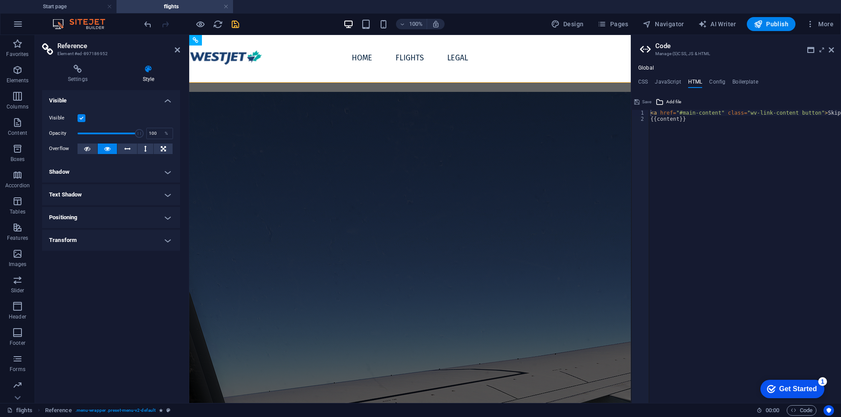
click at [168, 106] on div "Visible Opacity 100 % Overflow" at bounding box center [111, 134] width 138 height 56
click at [168, 104] on h4 "Visible" at bounding box center [111, 98] width 138 height 16
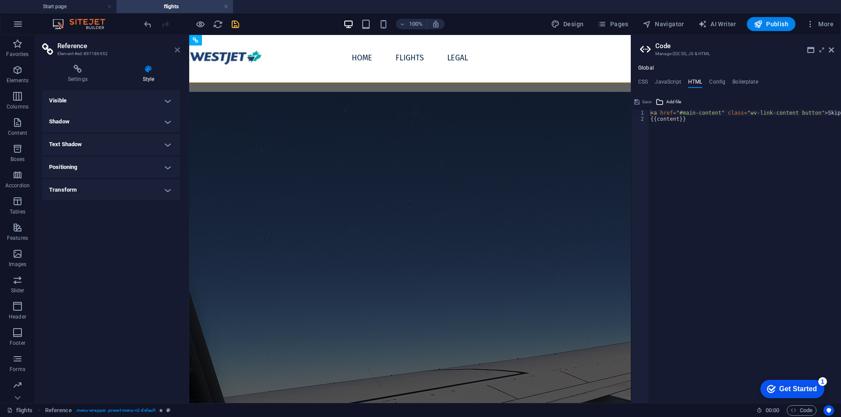
click at [180, 50] on icon at bounding box center [177, 49] width 5 height 7
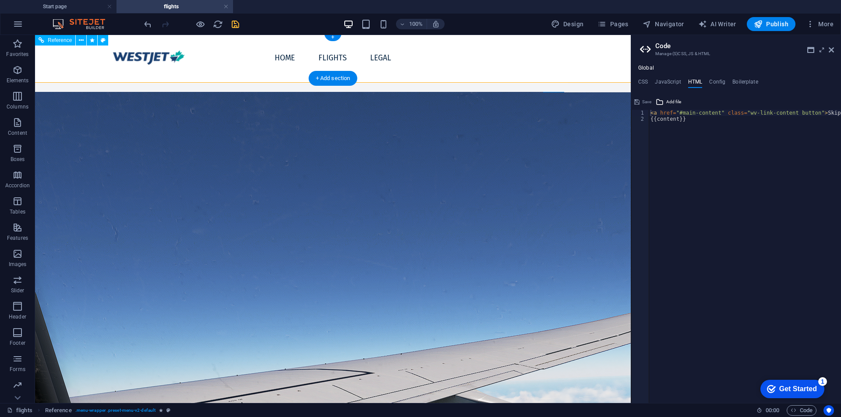
drag, startPoint x: 499, startPoint y: 73, endPoint x: 589, endPoint y: 83, distance: 90.8
click at [499, 74] on div "Home flights Legal" at bounding box center [332, 58] width 655 height 50
drag, startPoint x: 631, startPoint y: 83, endPoint x: 644, endPoint y: 84, distance: 12.7
click at [630, 84] on div "Start page flights Favorites Elements Columns Content Boxes Accordion Tables Fe…" at bounding box center [420, 219] width 841 height 368
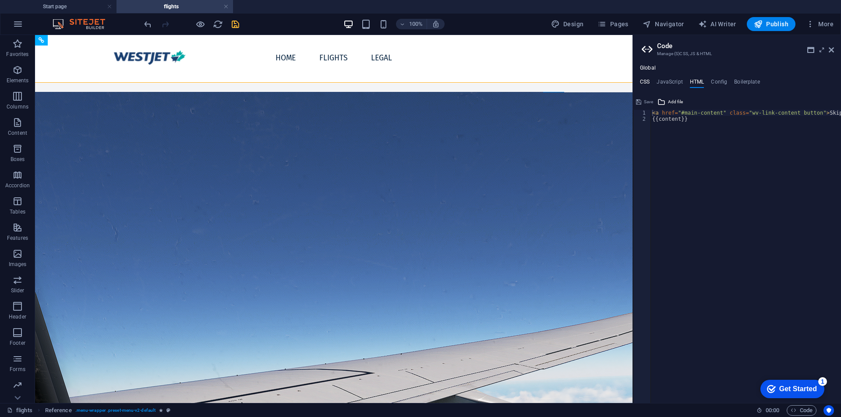
click at [644, 84] on h4 "CSS" at bounding box center [645, 84] width 10 height 10
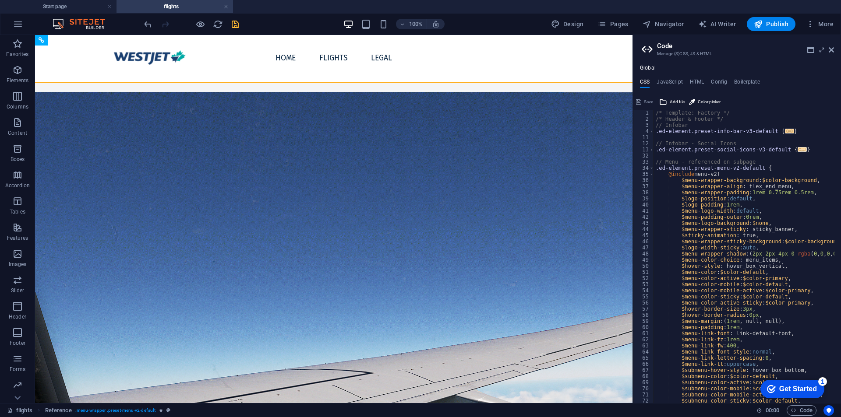
scroll to position [0, 0]
click at [667, 99] on button "Add file" at bounding box center [672, 102] width 28 height 11
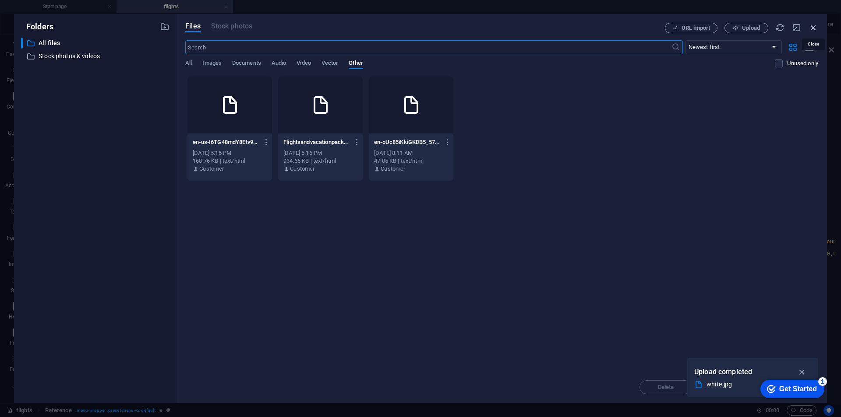
click at [809, 28] on icon "button" at bounding box center [813, 28] width 10 height 10
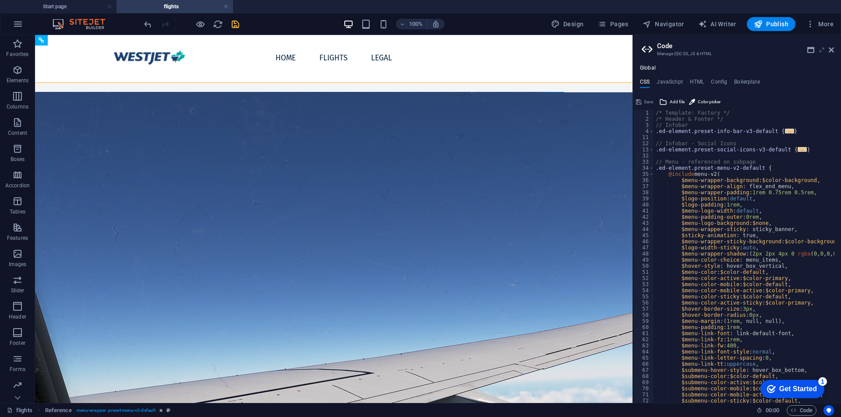
click at [821, 49] on icon at bounding box center [821, 49] width 0 height 7
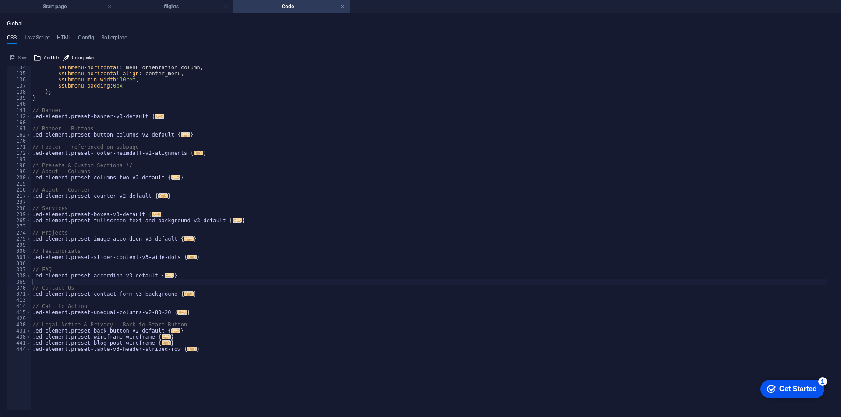
scroll to position [618, 0]
click at [343, 3] on link at bounding box center [342, 7] width 5 height 8
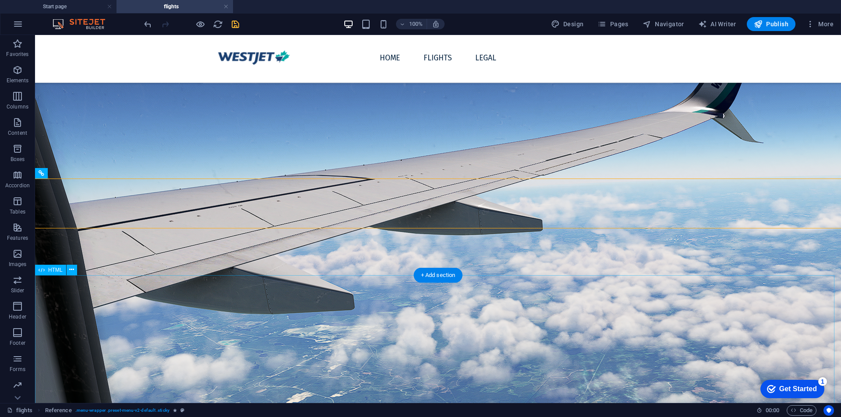
scroll to position [0, 0]
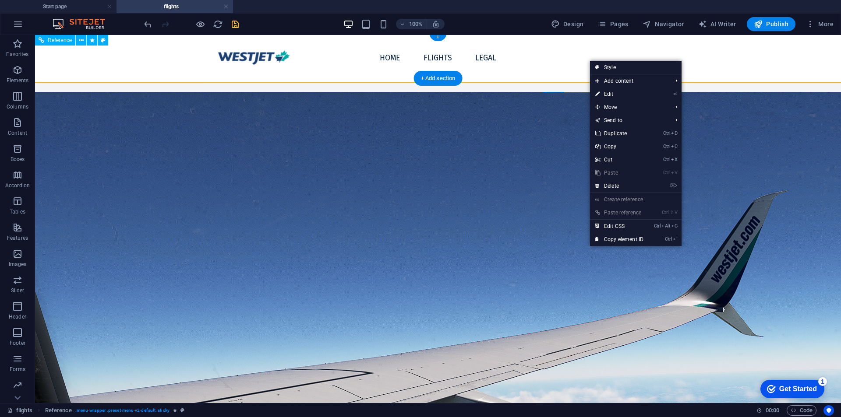
click at [181, 55] on div "Home flights Legal" at bounding box center [438, 58] width 886 height 50
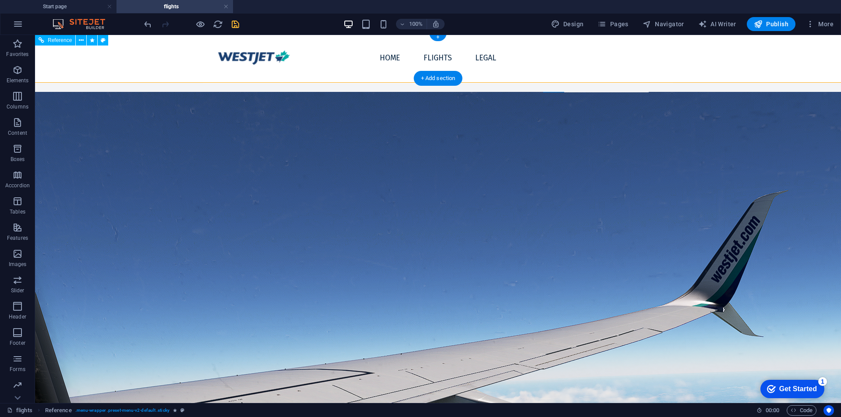
click at [183, 56] on div "Home flights Legal" at bounding box center [438, 58] width 886 height 50
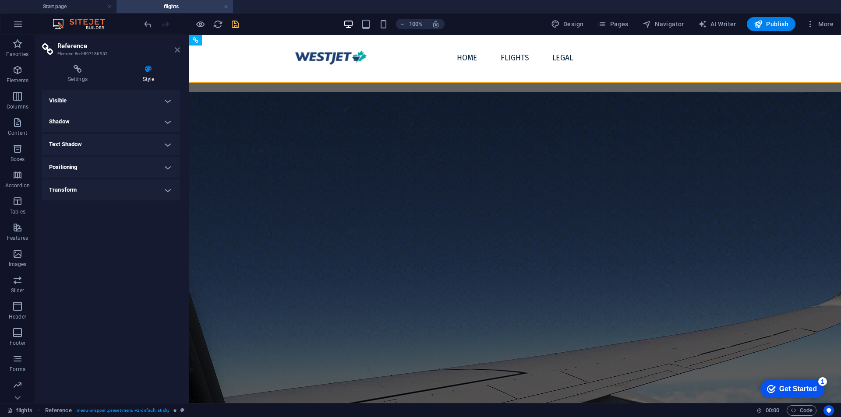
click at [180, 51] on icon at bounding box center [177, 49] width 5 height 7
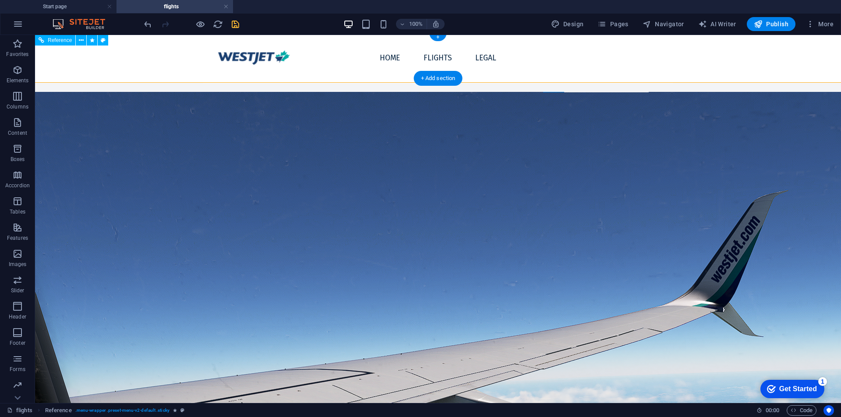
click at [156, 63] on div "Home flights Legal" at bounding box center [438, 58] width 886 height 50
click at [25, 76] on span "Elements" at bounding box center [17, 75] width 35 height 21
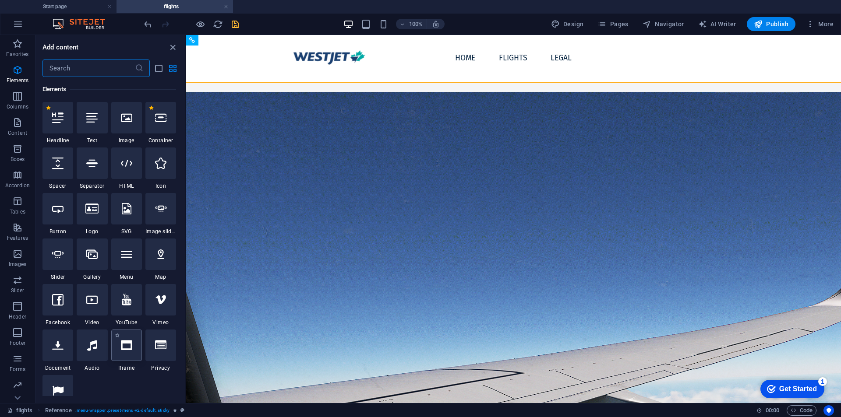
scroll to position [166, 0]
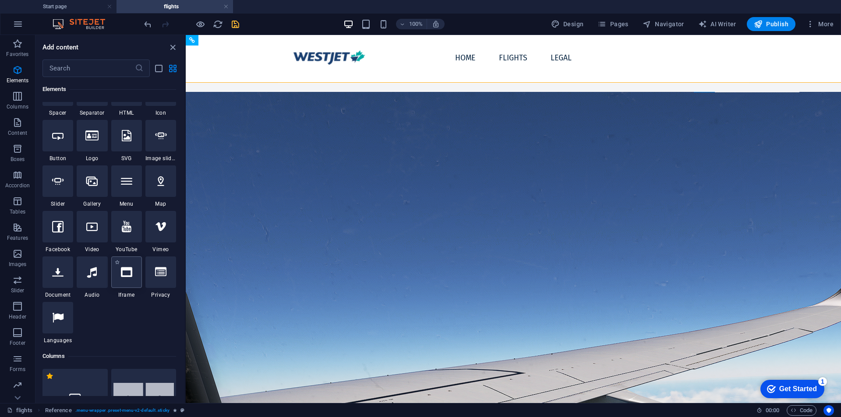
click at [124, 275] on icon at bounding box center [126, 272] width 11 height 11
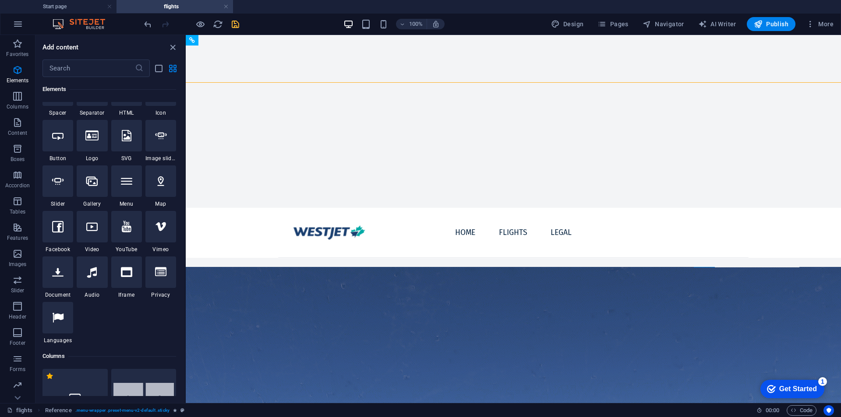
select select "%"
select select "px"
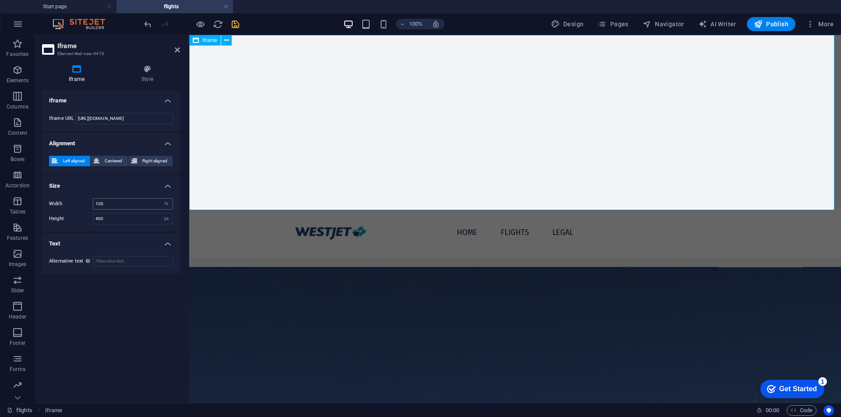
click at [107, 157] on span "Centered" at bounding box center [113, 161] width 23 height 11
click at [137, 220] on input "400" at bounding box center [132, 219] width 79 height 11
drag, startPoint x: 154, startPoint y: 120, endPoint x: 49, endPoint y: 123, distance: 104.7
click at [49, 123] on div "Iframe URL [URL][DOMAIN_NAME]" at bounding box center [111, 118] width 124 height 11
click at [143, 25] on icon "undo" at bounding box center [148, 24] width 10 height 10
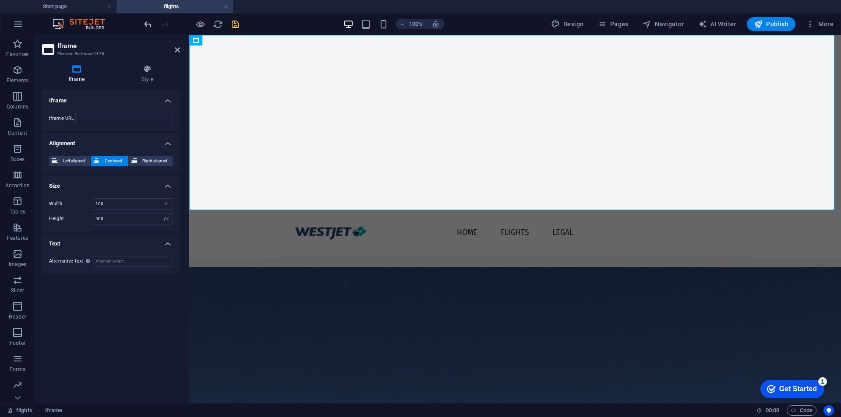
type input "[URL][DOMAIN_NAME]"
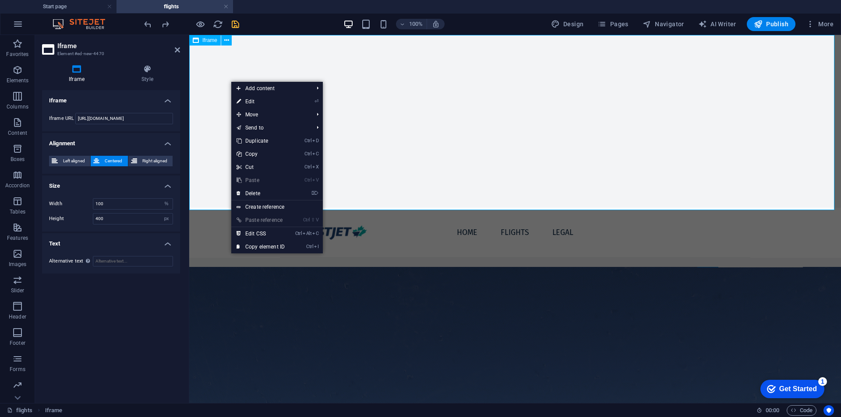
click at [199, 130] on div "</div>" at bounding box center [514, 122] width 651 height 175
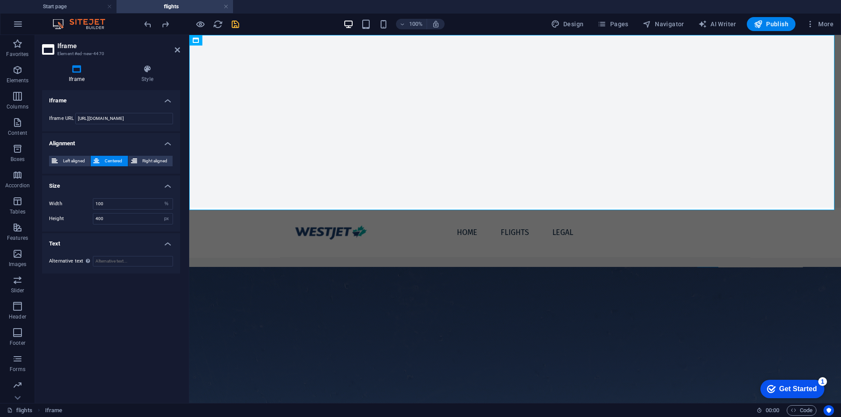
click at [179, 276] on div "Iframe Iframe URL [URL][DOMAIN_NAME] Alignment Left aligned Centered Right alig…" at bounding box center [111, 243] width 138 height 306
click at [139, 223] on input "400" at bounding box center [132, 219] width 79 height 11
type input "4"
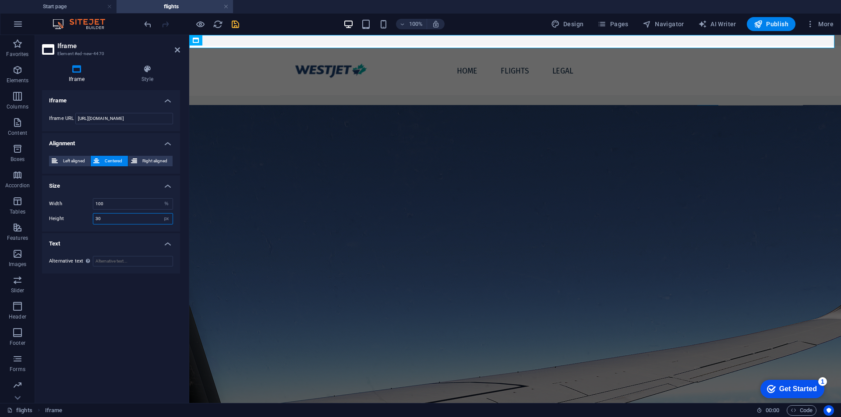
type input "3"
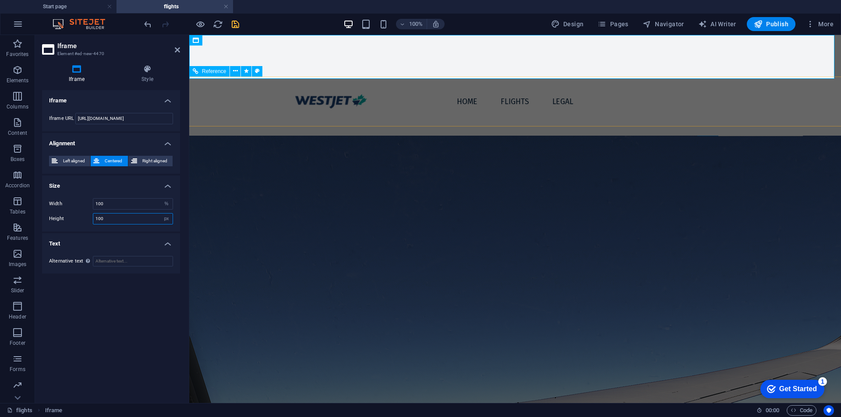
type input "100"
click at [499, 77] on div "Home flights Legal" at bounding box center [515, 102] width 717 height 50
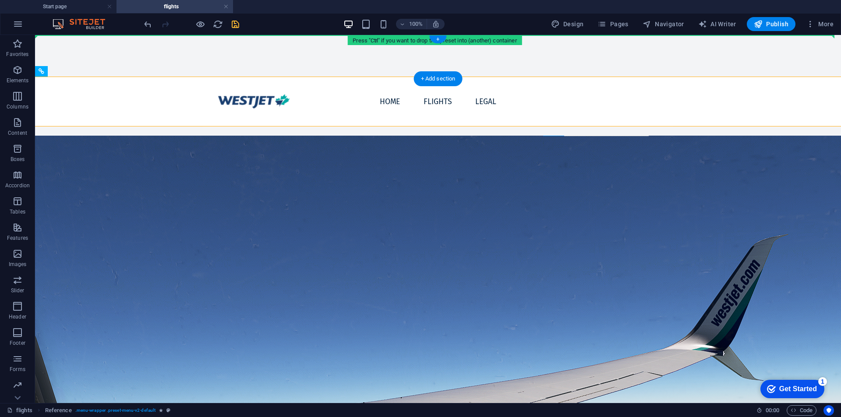
drag, startPoint x: 352, startPoint y: 77, endPoint x: 360, endPoint y: 47, distance: 31.0
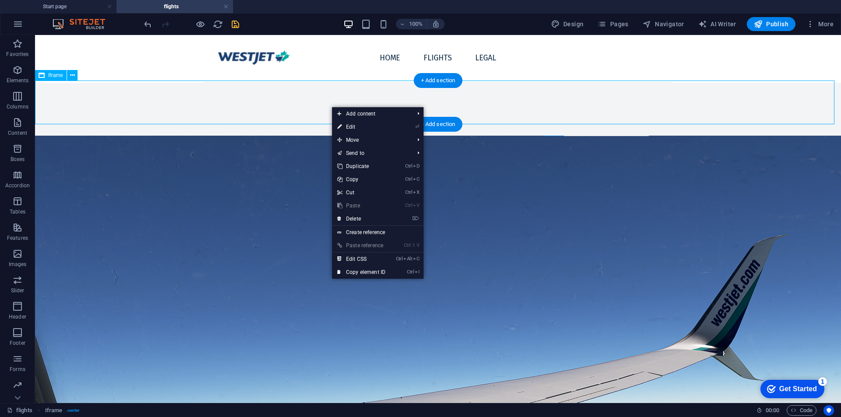
click at [461, 97] on div "</div>" at bounding box center [438, 103] width 806 height 44
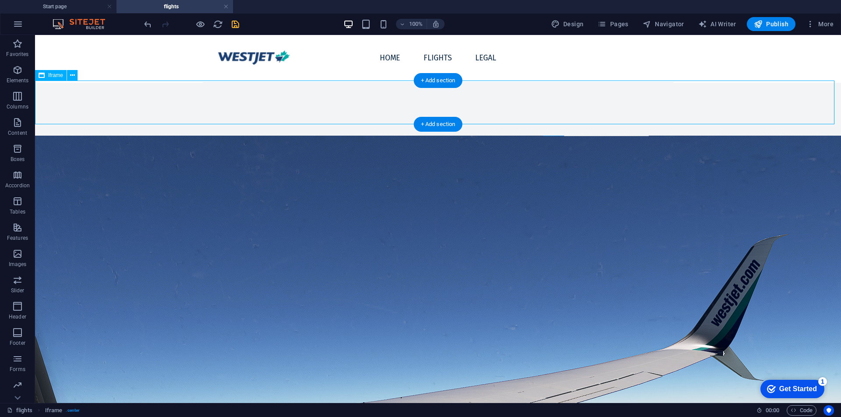
drag, startPoint x: 830, startPoint y: 95, endPoint x: 830, endPoint y: 109, distance: 14.0
click at [830, 109] on div "</div>" at bounding box center [438, 103] width 806 height 44
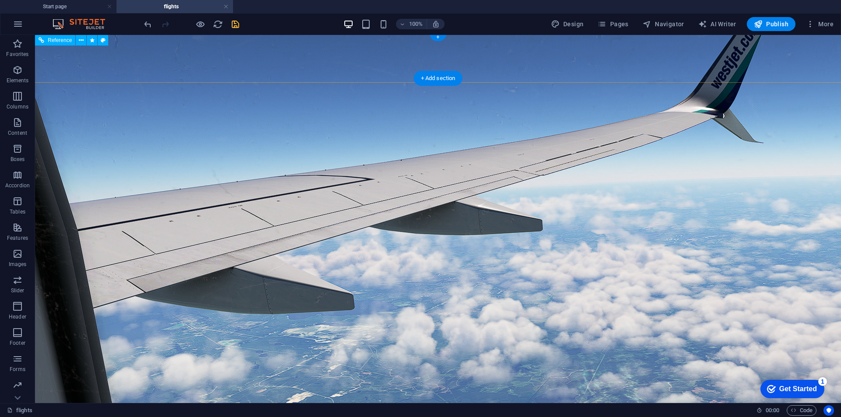
scroll to position [0, 0]
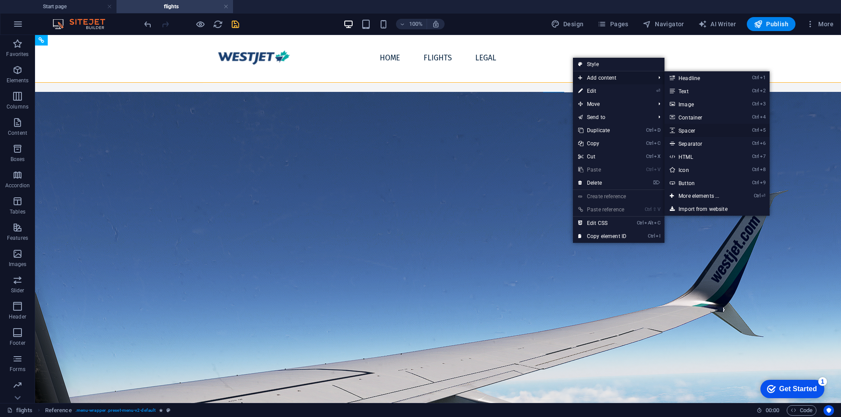
click at [684, 132] on link "Ctrl 5 Spacer" at bounding box center [700, 130] width 72 height 13
select select "px"
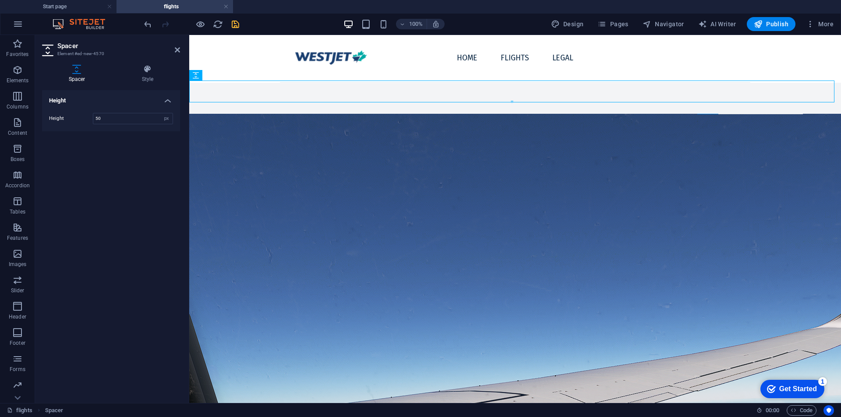
drag, startPoint x: 209, startPoint y: 86, endPoint x: 637, endPoint y: 58, distance: 429.1
click at [581, 58] on nav "Home flights Legal" at bounding box center [515, 57] width 132 height 23
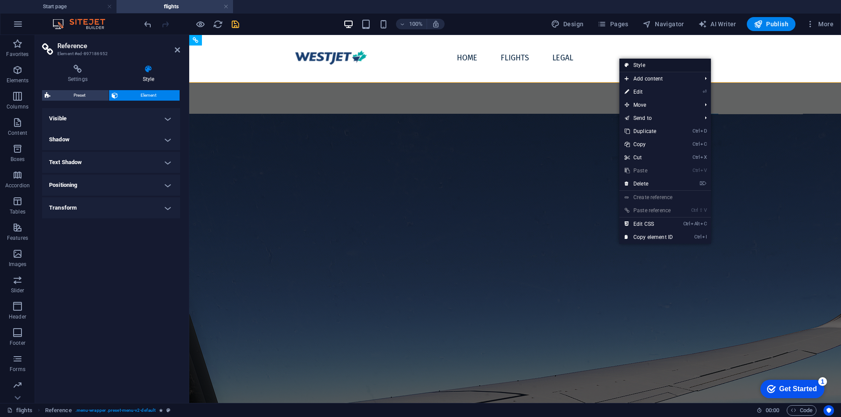
click at [653, 68] on link "Style" at bounding box center [665, 65] width 92 height 13
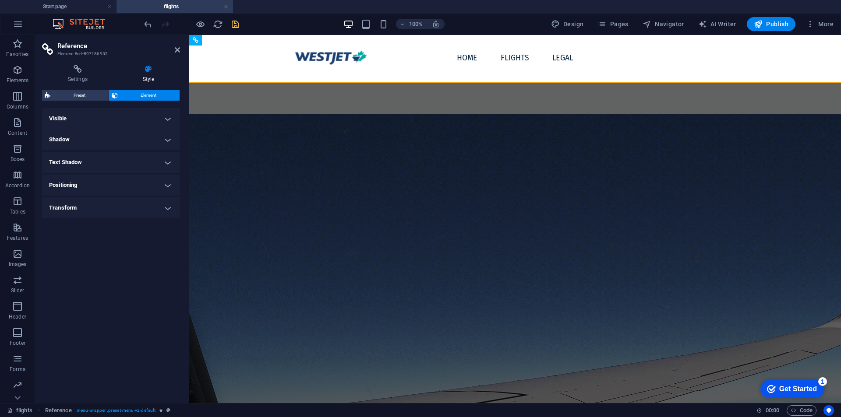
click at [99, 144] on h4 "Shadow" at bounding box center [111, 139] width 138 height 21
click at [118, 137] on h4 "Shadow" at bounding box center [111, 137] width 138 height 16
click at [78, 204] on h4 "Transform" at bounding box center [111, 207] width 138 height 21
click at [166, 207] on h4 "Transform" at bounding box center [111, 205] width 138 height 16
click at [70, 69] on icon at bounding box center [77, 69] width 71 height 9
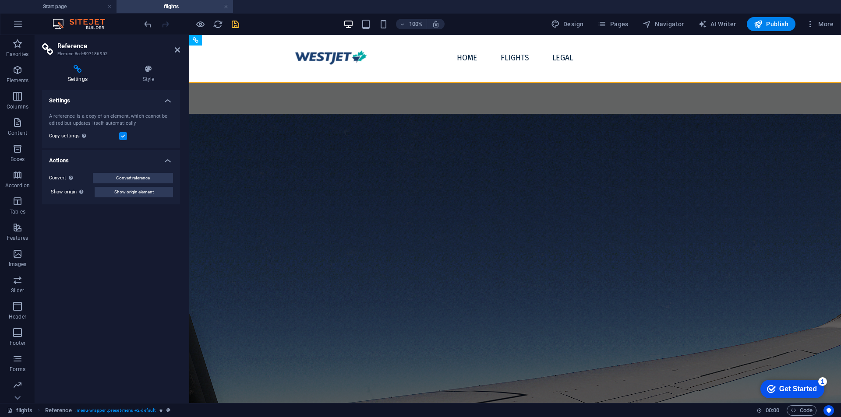
click at [172, 107] on div "A reference is a copy of an element, which cannot be edited but updates itself …" at bounding box center [111, 127] width 138 height 42
click at [171, 106] on div "A reference is a copy of an element, which cannot be edited but updates itself …" at bounding box center [111, 127] width 138 height 42
click at [165, 101] on h4 "Settings" at bounding box center [111, 98] width 138 height 16
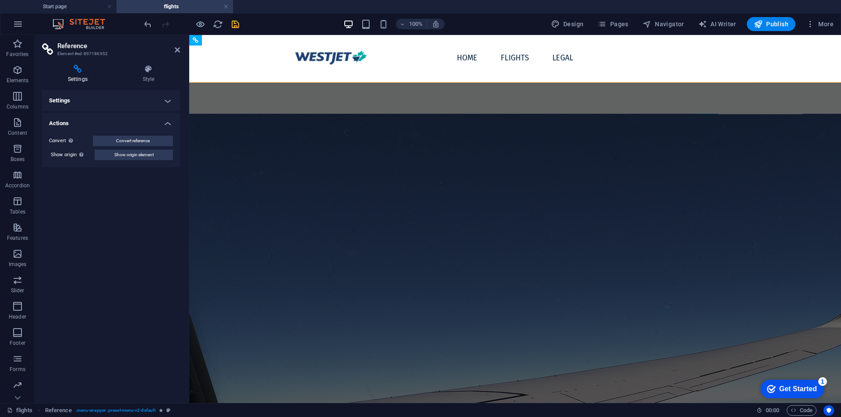
click at [162, 99] on h4 "Settings" at bounding box center [111, 100] width 138 height 21
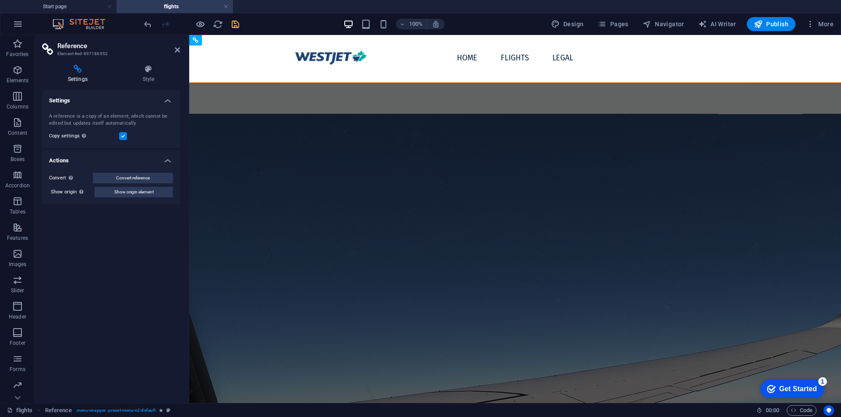
click at [127, 134] on div "Copy settings Use the same settings (flex, animation, position, style) as for t…" at bounding box center [111, 136] width 124 height 11
click at [127, 134] on label at bounding box center [123, 136] width 8 height 8
click at [0, 0] on input "Copy settings Use the same settings (flex, animation, position, style) as for t…" at bounding box center [0, 0] width 0 height 0
click at [180, 53] on aside "Reference Element #ed-897186952 Settings Style Settings A reference is a copy o…" at bounding box center [112, 219] width 154 height 368
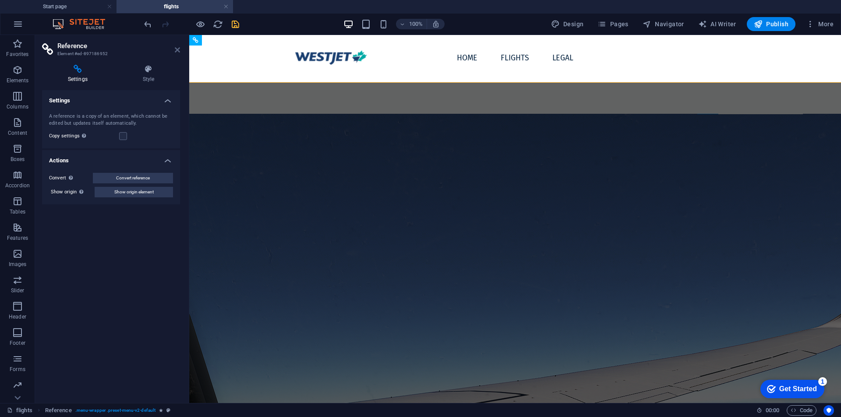
click at [179, 49] on icon at bounding box center [177, 49] width 5 height 7
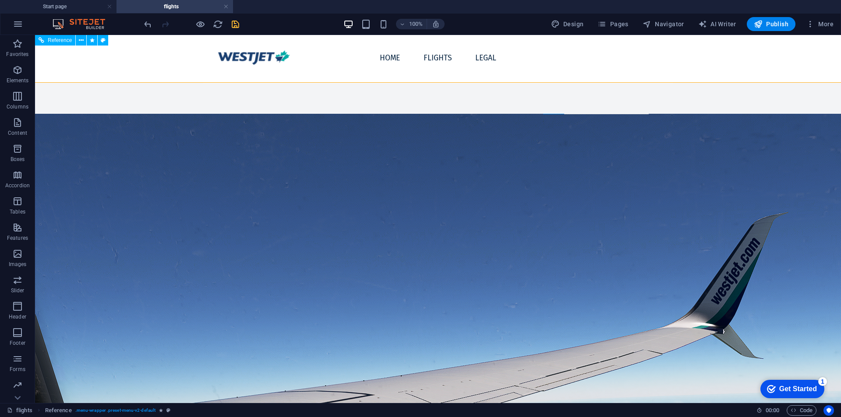
click at [53, 46] on div "Reference" at bounding box center [74, 40] width 79 height 11
click at [55, 43] on span "Reference" at bounding box center [60, 40] width 24 height 5
click at [70, 43] on span "Reference" at bounding box center [60, 40] width 24 height 5
click at [83, 42] on icon at bounding box center [81, 40] width 5 height 9
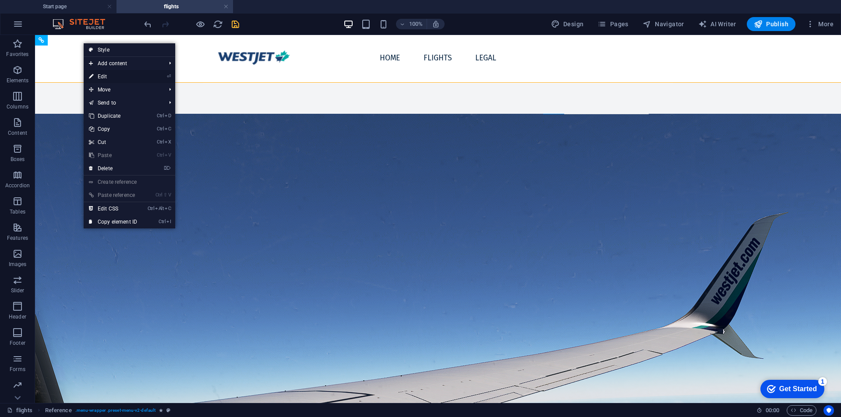
click at [108, 80] on link "⏎ Edit" at bounding box center [113, 76] width 59 height 13
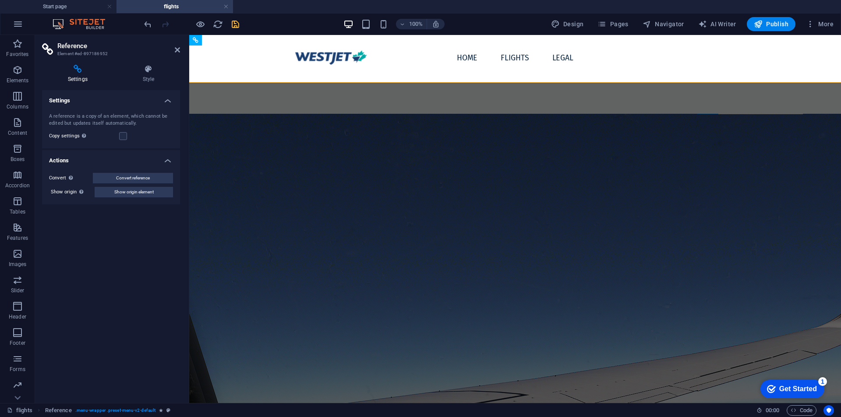
click at [161, 155] on h4 "Actions" at bounding box center [111, 158] width 138 height 16
click at [172, 158] on h4 "Actions" at bounding box center [111, 160] width 138 height 21
click at [174, 47] on header "Reference Element #ed-897186952" at bounding box center [111, 46] width 138 height 23
click at [177, 49] on icon at bounding box center [177, 49] width 5 height 7
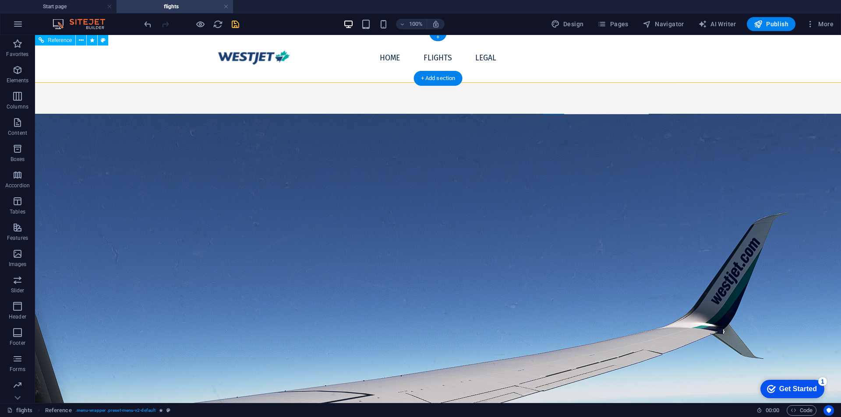
click at [235, 54] on div at bounding box center [289, 57] width 157 height 34
click at [437, 39] on div "+" at bounding box center [437, 37] width 17 height 8
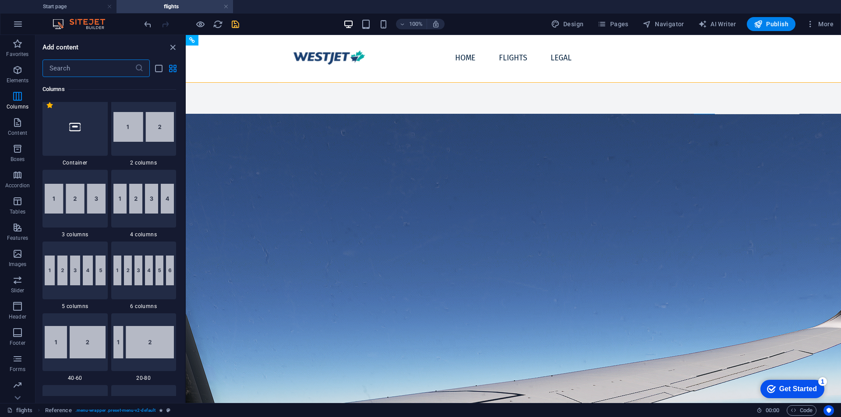
scroll to position [73, 0]
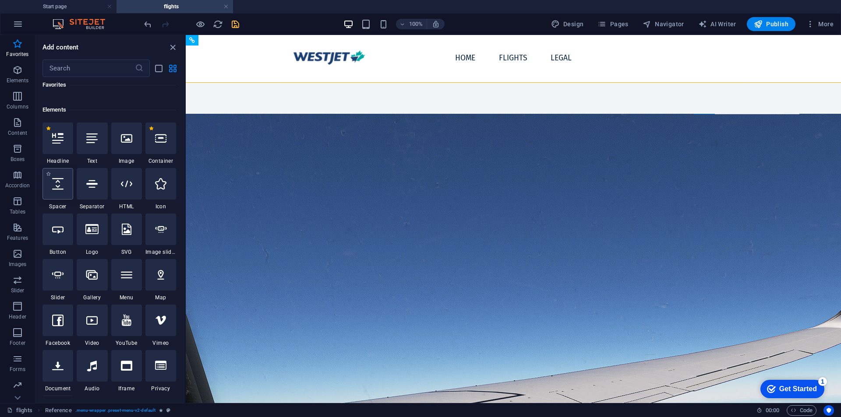
click at [59, 186] on icon at bounding box center [57, 183] width 11 height 11
select select "px"
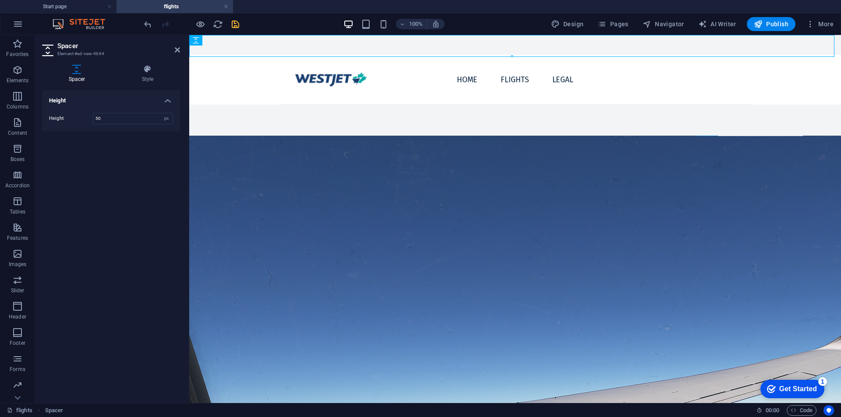
drag, startPoint x: 294, startPoint y: 49, endPoint x: 630, endPoint y: 81, distance: 337.8
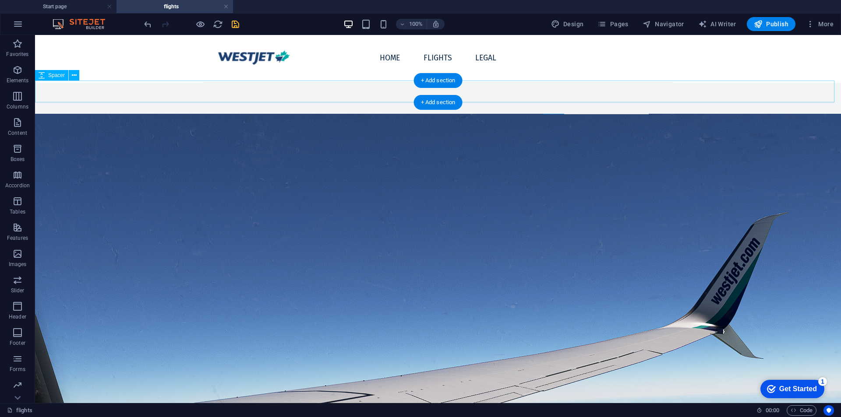
click at [497, 89] on div at bounding box center [438, 92] width 806 height 22
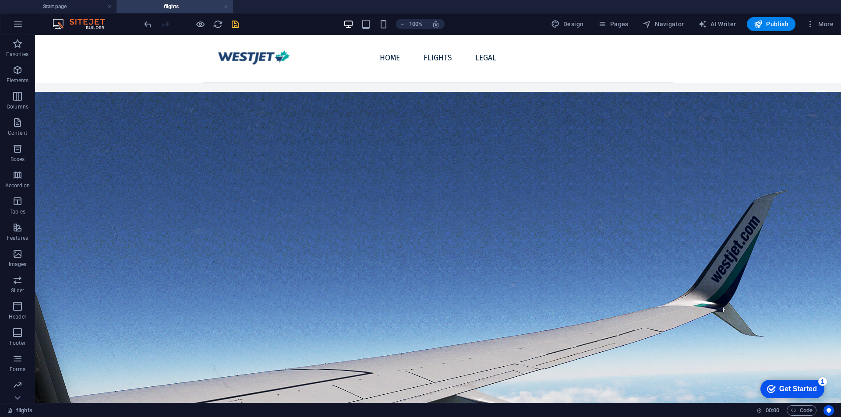
click at [664, 10] on ul "Start page flights" at bounding box center [420, 6] width 841 height 13
click at [651, 22] on icon "button" at bounding box center [646, 24] width 9 height 9
select select "16886098-en"
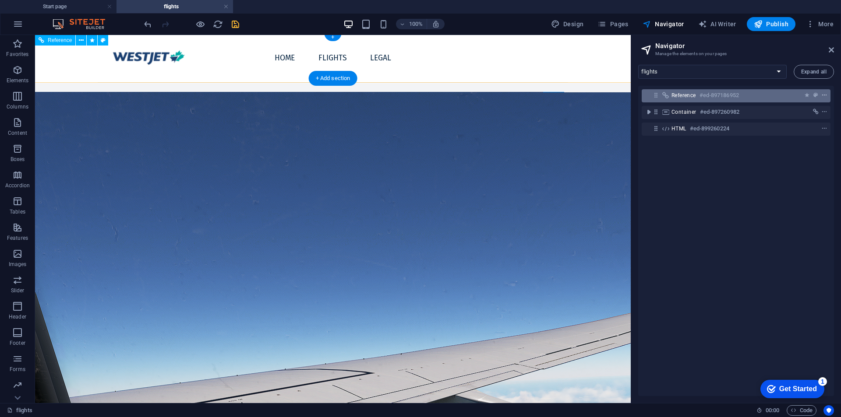
click at [823, 94] on icon "context-menu" at bounding box center [824, 95] width 6 height 6
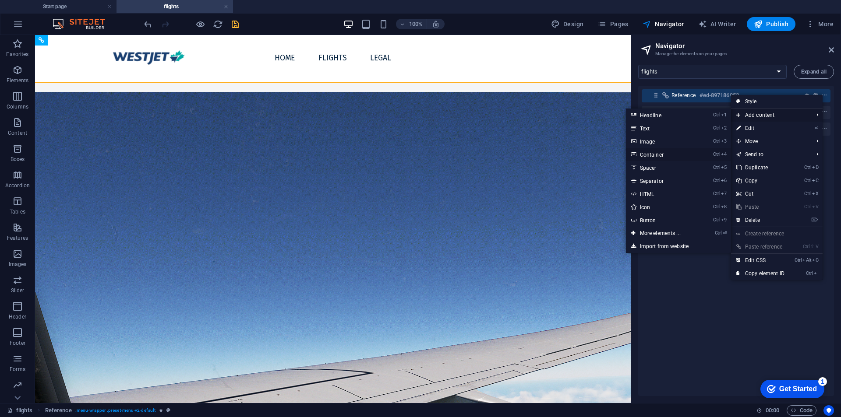
click at [655, 152] on link "Ctrl 4 Container" at bounding box center [662, 154] width 72 height 13
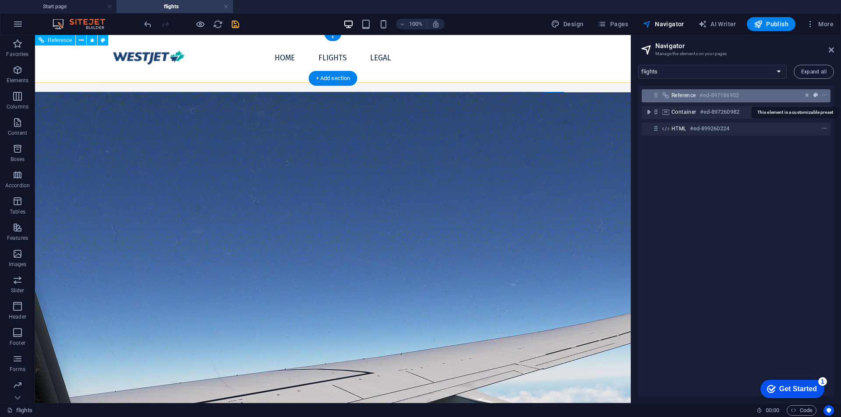
click at [813, 97] on icon "preset" at bounding box center [815, 95] width 4 height 6
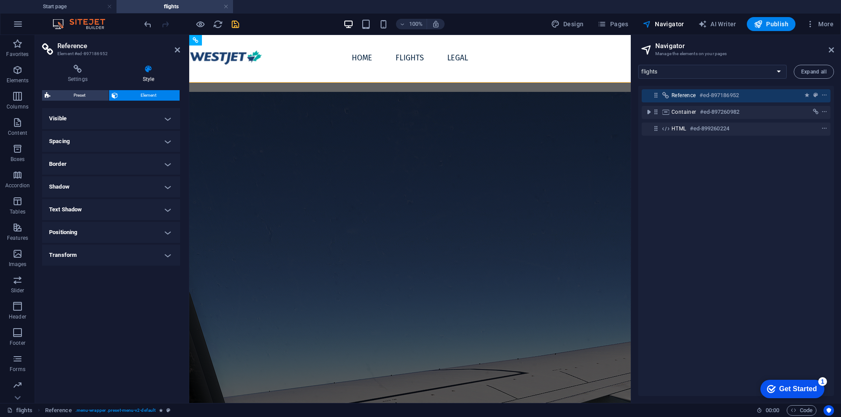
click at [137, 215] on h4 "Text Shadow" at bounding box center [111, 209] width 138 height 21
click at [134, 208] on h4 "Text Shadow" at bounding box center [111, 207] width 138 height 16
click at [100, 112] on h4 "Visible" at bounding box center [111, 118] width 138 height 21
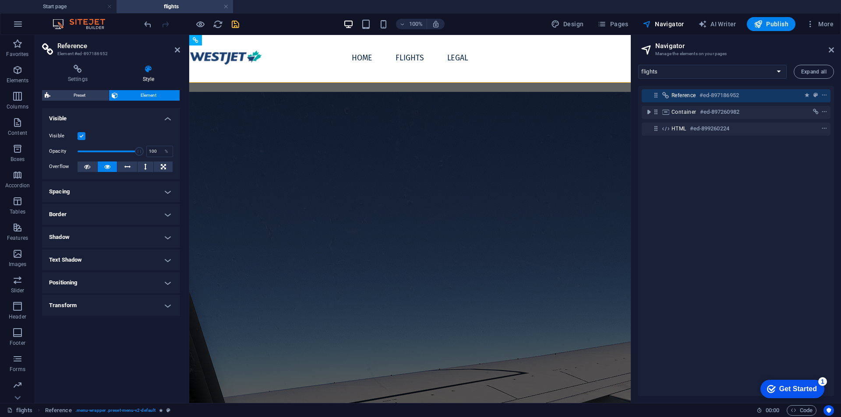
click at [100, 112] on h4 "Visible" at bounding box center [111, 116] width 138 height 16
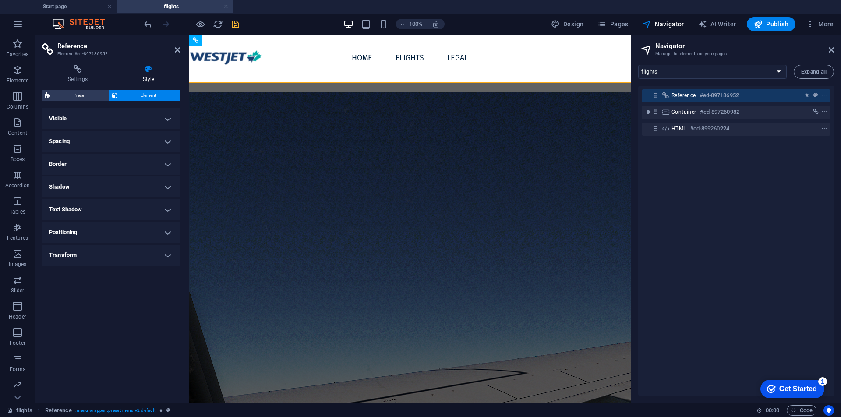
click at [93, 140] on h4 "Spacing" at bounding box center [111, 141] width 138 height 21
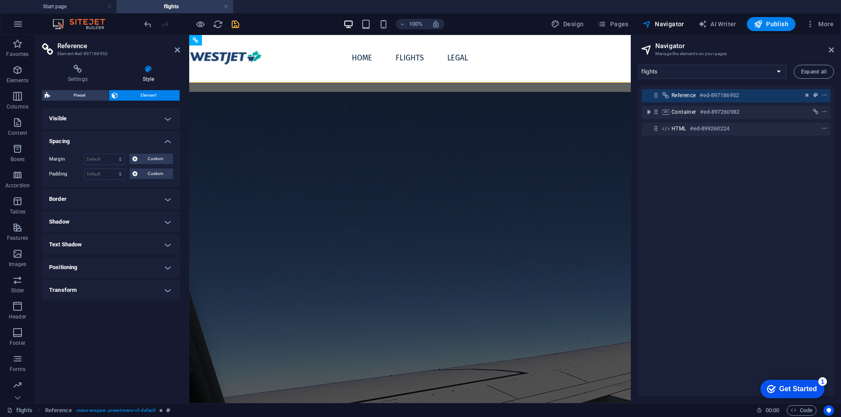
click at [95, 140] on h4 "Spacing" at bounding box center [111, 139] width 138 height 16
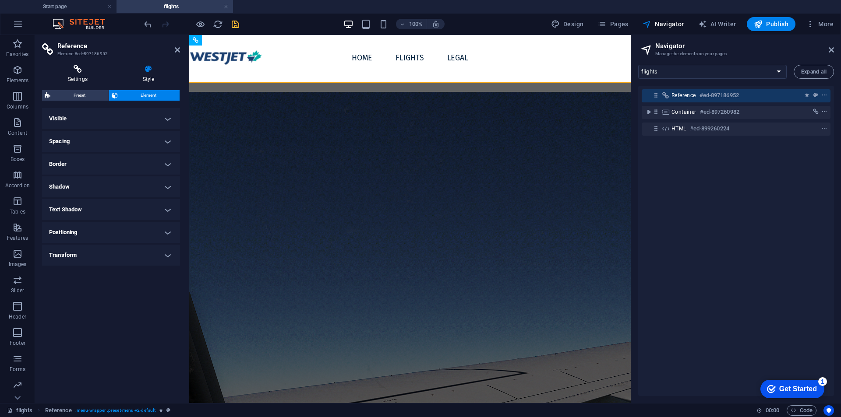
click at [93, 77] on h4 "Settings" at bounding box center [79, 74] width 75 height 18
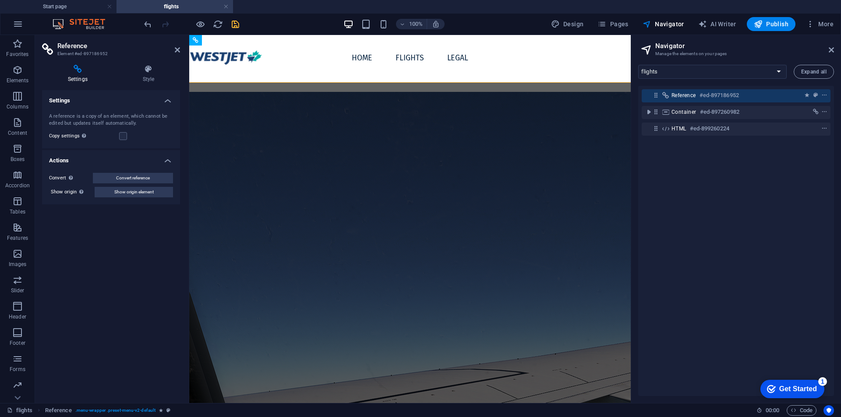
click at [170, 94] on h4 "Settings" at bounding box center [111, 98] width 138 height 16
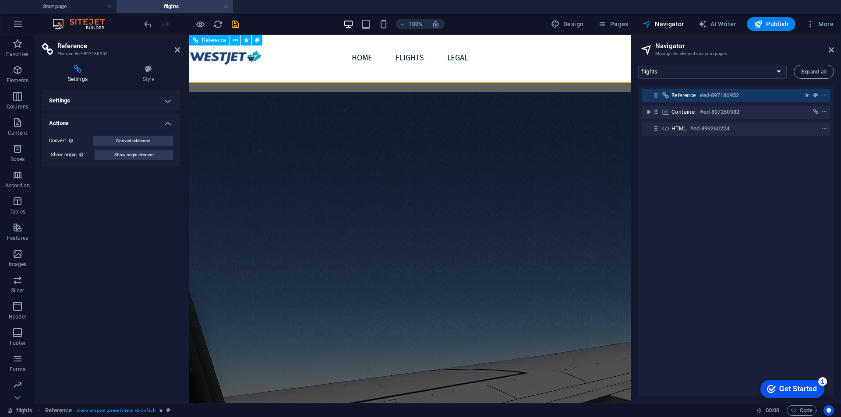
click at [344, 56] on nav "Home flights Legal" at bounding box center [410, 57] width 132 height 23
click at [176, 52] on icon at bounding box center [177, 49] width 5 height 7
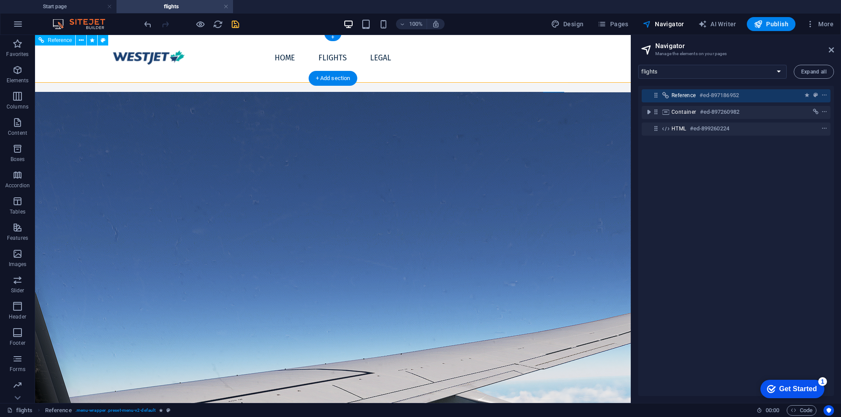
click at [267, 59] on nav "Home flights Legal" at bounding box center [333, 57] width 132 height 23
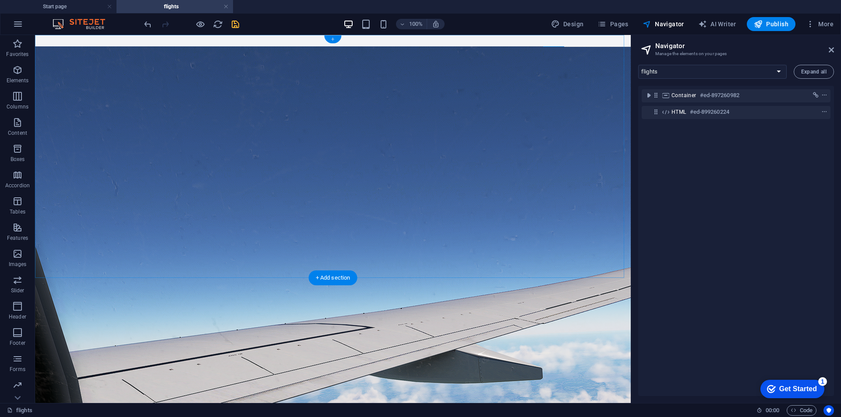
click at [333, 38] on div "+" at bounding box center [332, 39] width 17 height 8
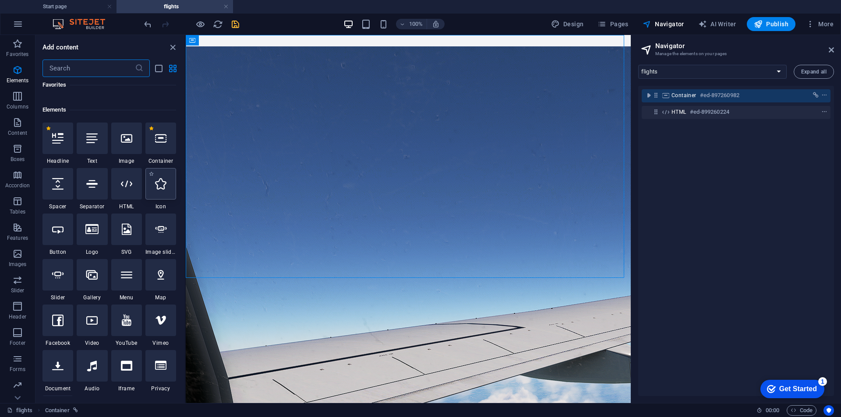
scroll to position [0, 0]
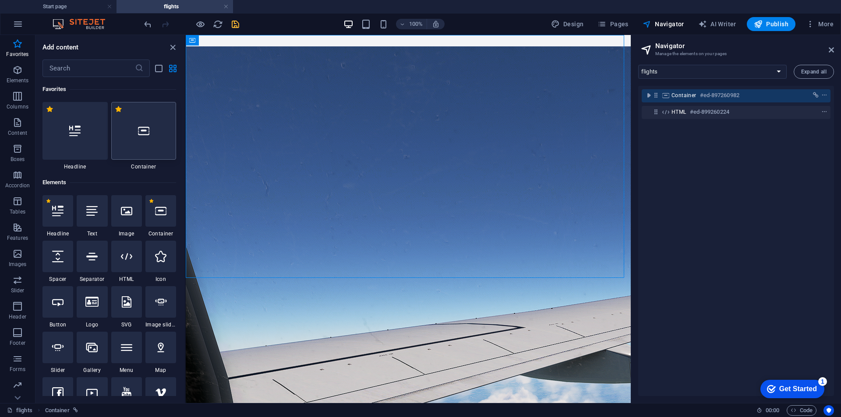
click at [139, 139] on div at bounding box center [143, 131] width 65 height 58
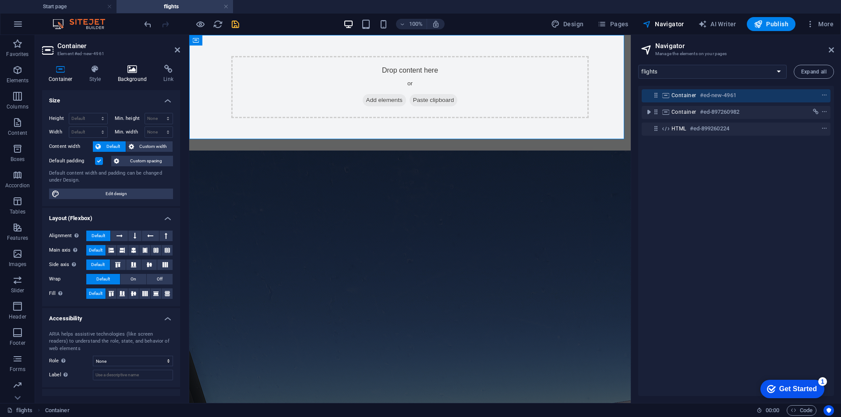
click at [137, 82] on h4 "Background" at bounding box center [134, 74] width 46 height 18
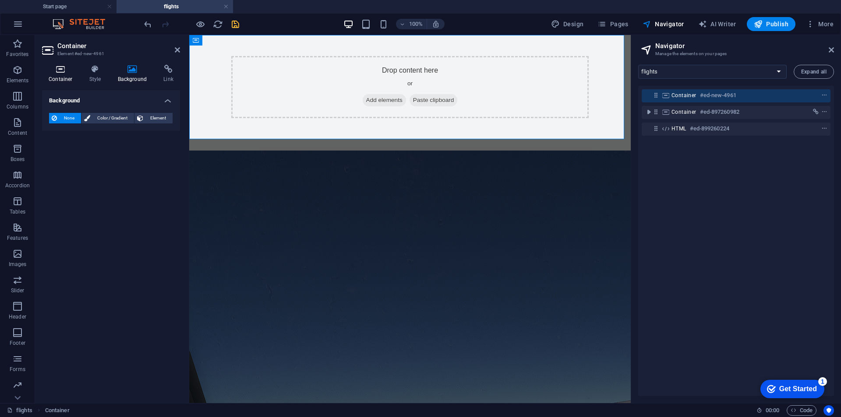
click at [67, 77] on h4 "Container" at bounding box center [62, 74] width 41 height 18
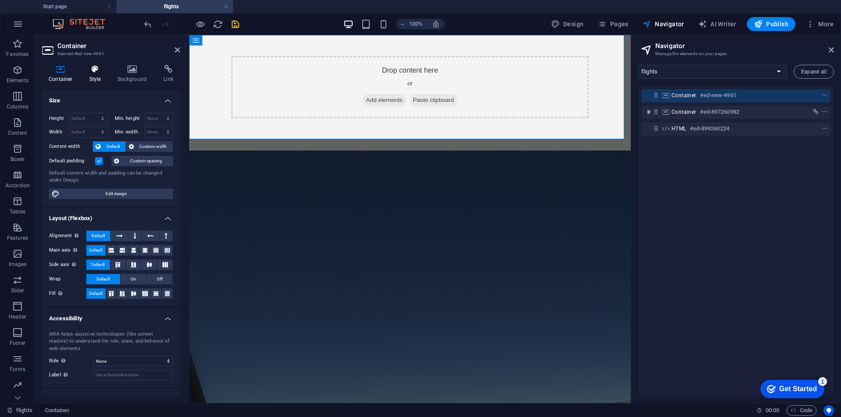
click at [94, 68] on icon at bounding box center [95, 69] width 25 height 9
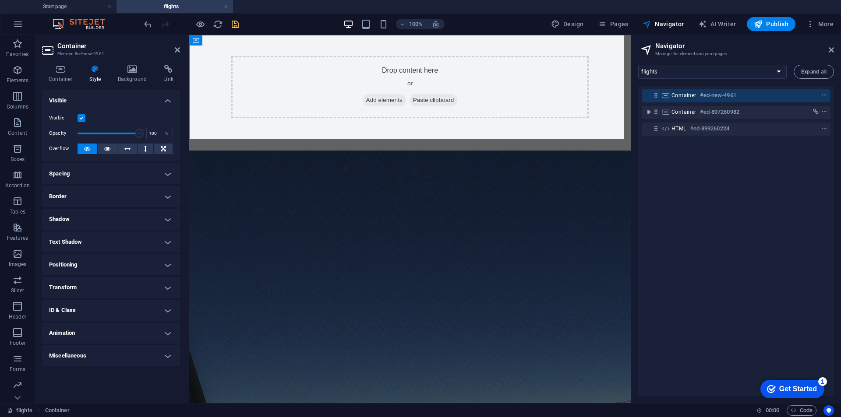
click at [49, 84] on div "Container Style Background Link Size Height Default px rem % vh vw Min. height …" at bounding box center [111, 230] width 138 height 331
click at [57, 77] on h4 "Container" at bounding box center [62, 74] width 41 height 18
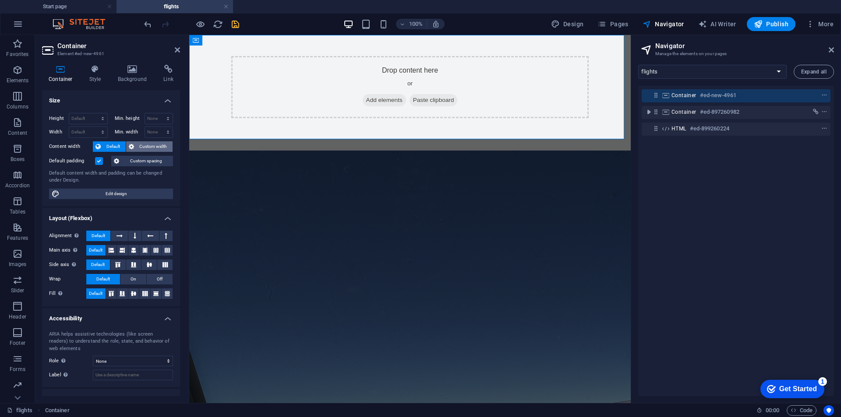
click at [138, 145] on span "Custom width" at bounding box center [154, 146] width 34 height 11
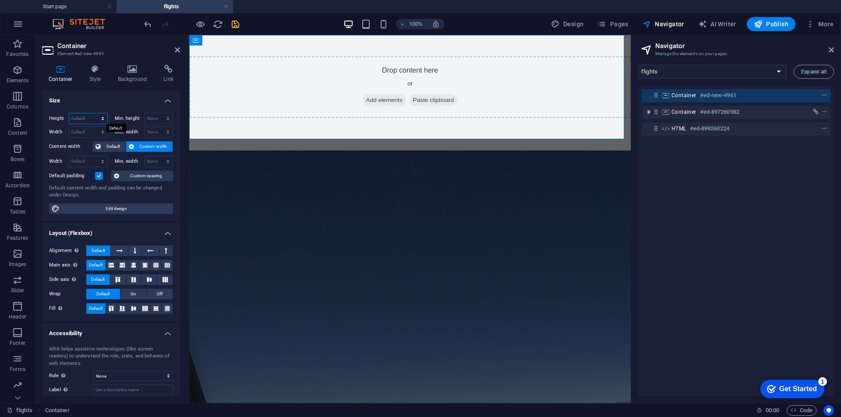
drag, startPoint x: 101, startPoint y: 122, endPoint x: 84, endPoint y: 123, distance: 16.6
click at [101, 122] on select "Default px rem % vh vw" at bounding box center [88, 118] width 38 height 11
click at [84, 123] on select "Default px rem % vh vw" at bounding box center [88, 118] width 38 height 11
click at [84, 122] on select "Default px rem % vh vw" at bounding box center [88, 118] width 38 height 11
select select "px"
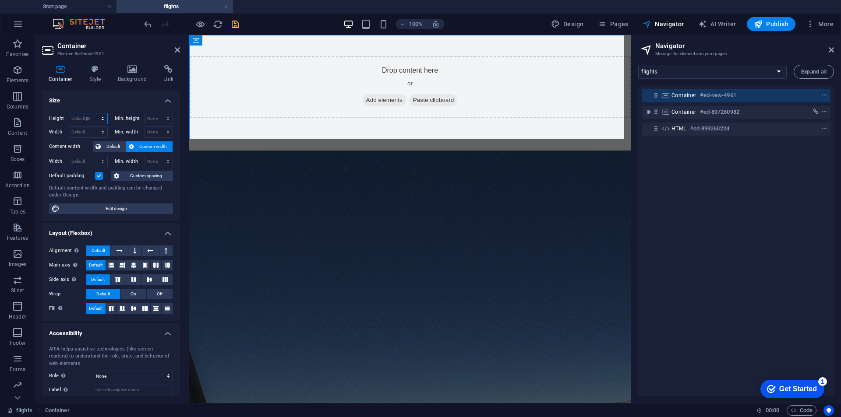
click at [94, 113] on select "Default px rem % vh vw" at bounding box center [88, 118] width 38 height 11
type input "238"
type input "100"
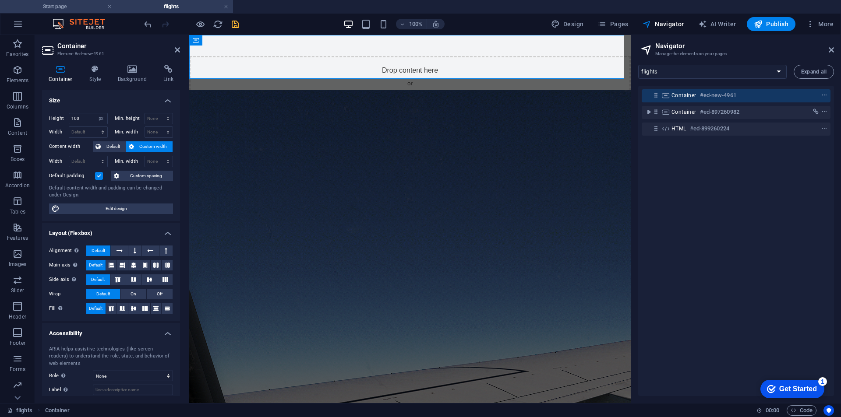
click at [82, 12] on li "Start page" at bounding box center [58, 6] width 116 height 13
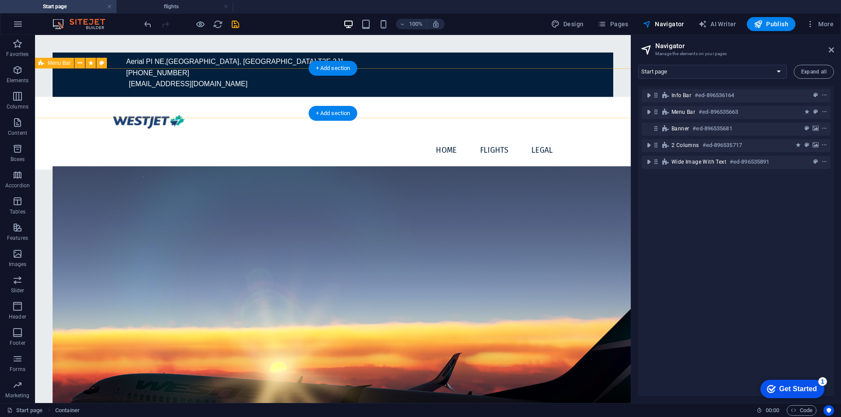
click at [69, 97] on div "Home flights Legal" at bounding box center [333, 133] width 616 height 73
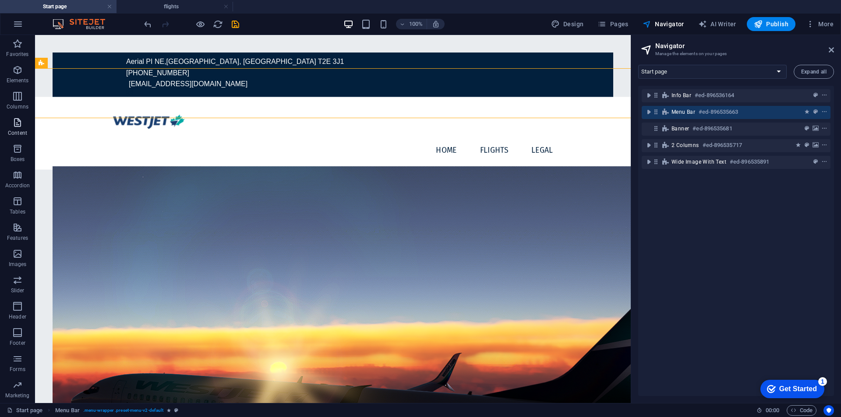
click at [30, 127] on span "Content" at bounding box center [17, 127] width 35 height 21
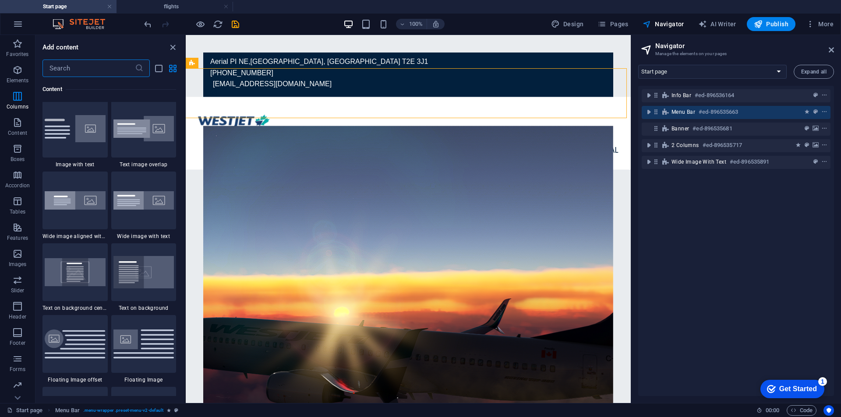
scroll to position [1386, 0]
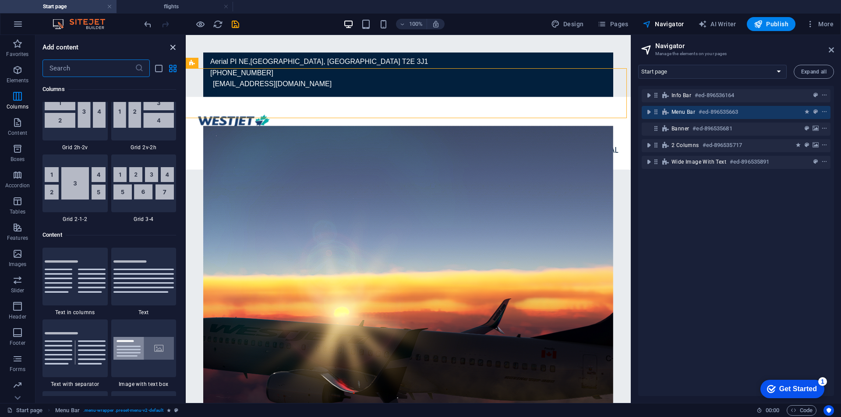
click at [177, 46] on icon "close panel" at bounding box center [173, 47] width 10 height 10
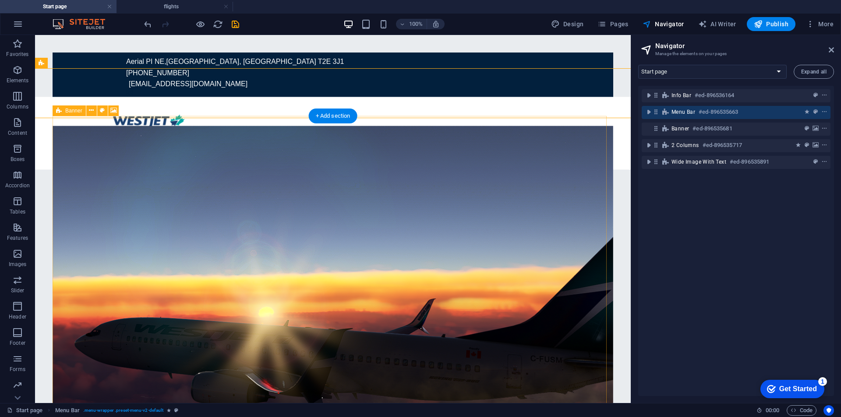
click at [428, 169] on figure at bounding box center [333, 296] width 560 height 341
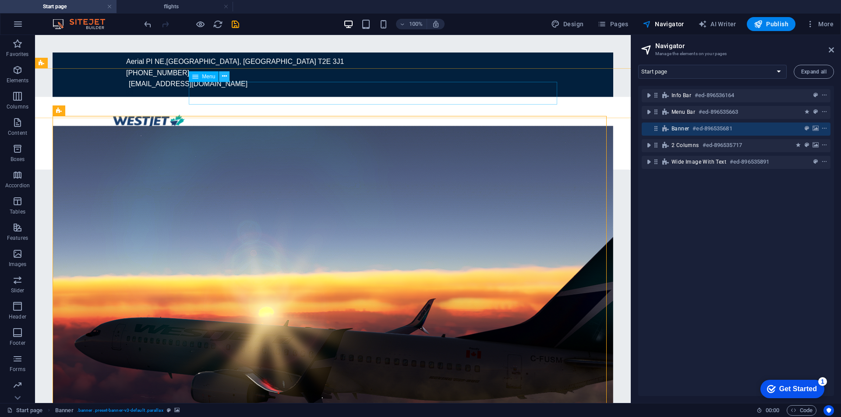
click at [221, 78] on button at bounding box center [224, 76] width 11 height 11
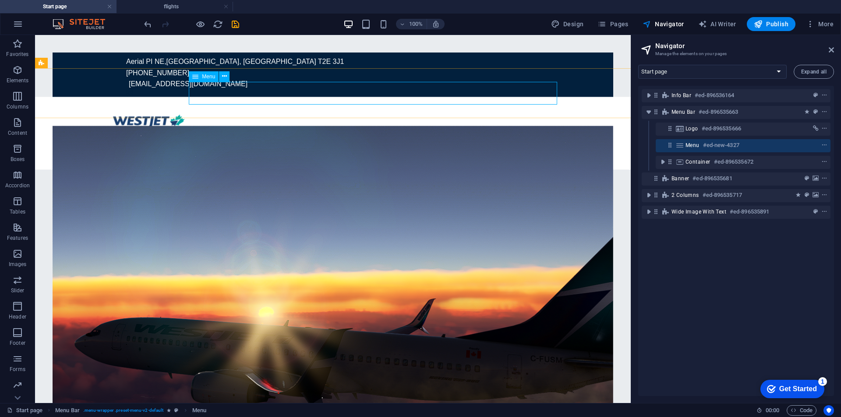
click at [198, 78] on icon at bounding box center [195, 76] width 6 height 11
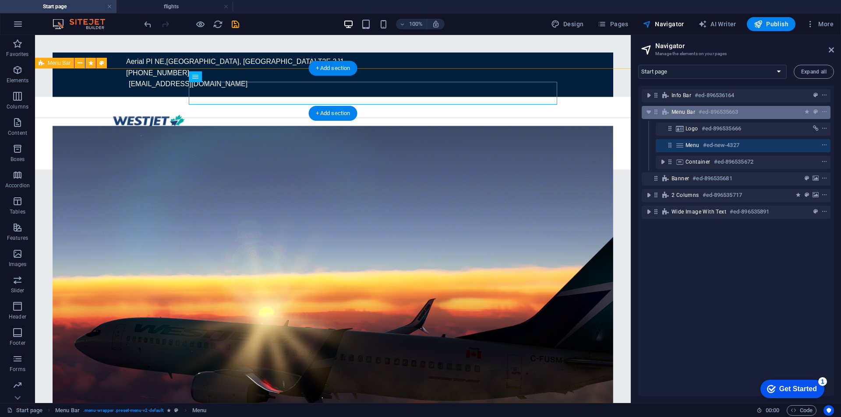
click at [664, 113] on icon at bounding box center [666, 112] width 10 height 7
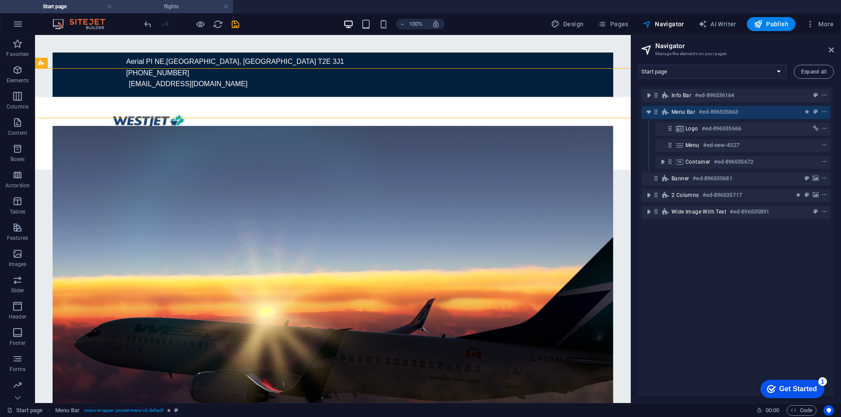
click at [171, 1] on li "flights" at bounding box center [174, 6] width 116 height 13
select select "16886098-en"
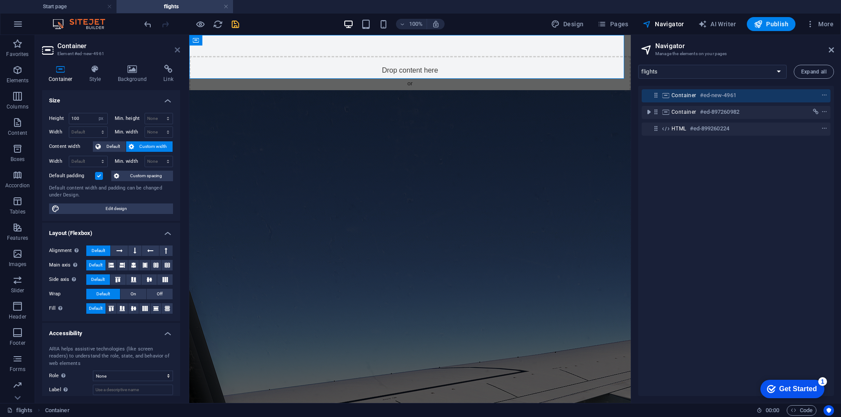
click at [177, 51] on icon at bounding box center [177, 49] width 5 height 7
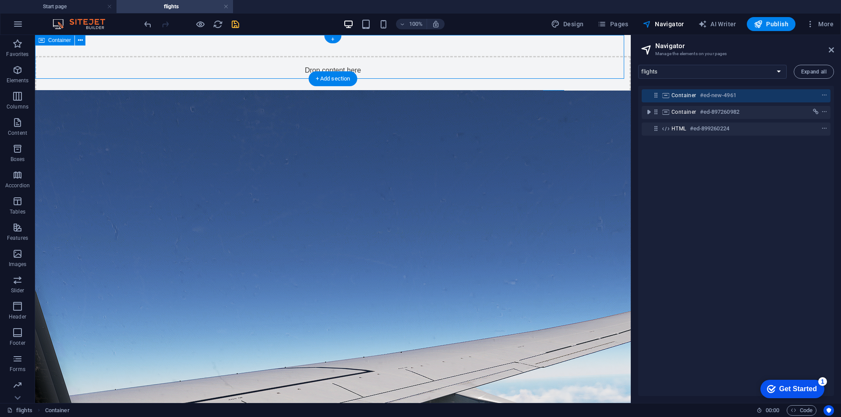
click at [236, 54] on div "Drop content here or Add elements Paste clipboard" at bounding box center [332, 57] width 595 height 44
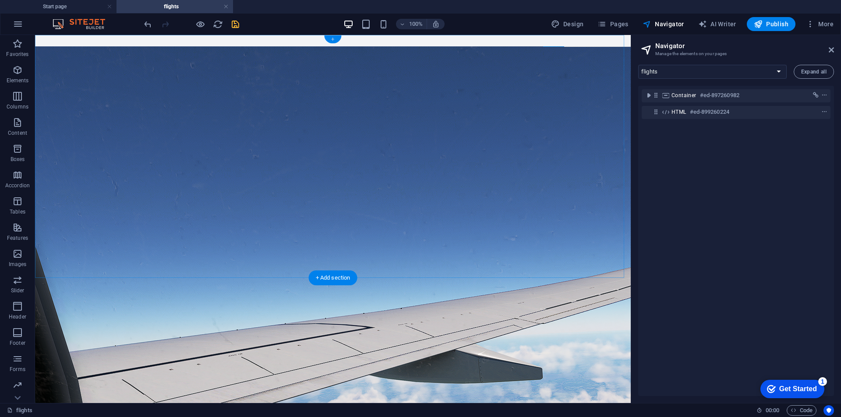
click at [329, 41] on div "+" at bounding box center [332, 39] width 17 height 8
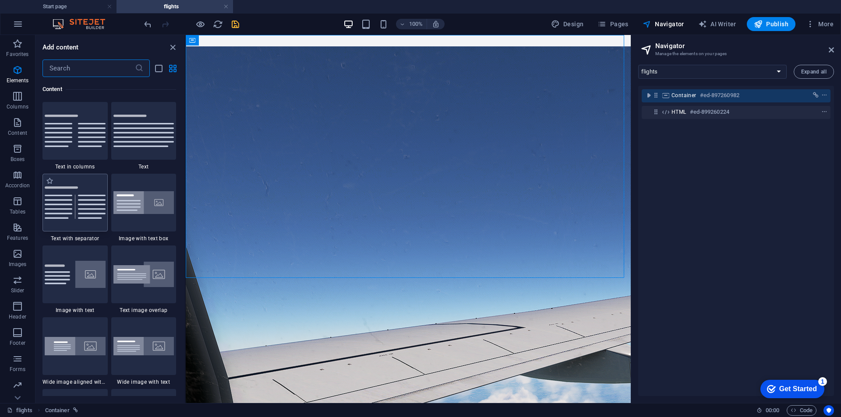
scroll to position [1532, 0]
click at [94, 68] on input "text" at bounding box center [88, 69] width 92 height 18
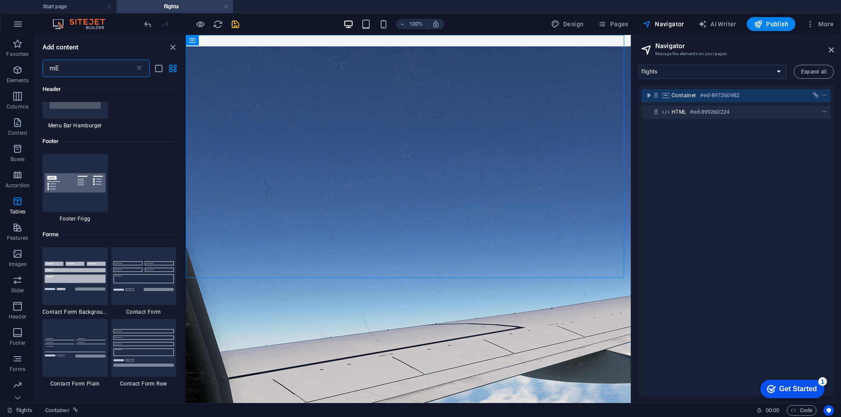
type input "m"
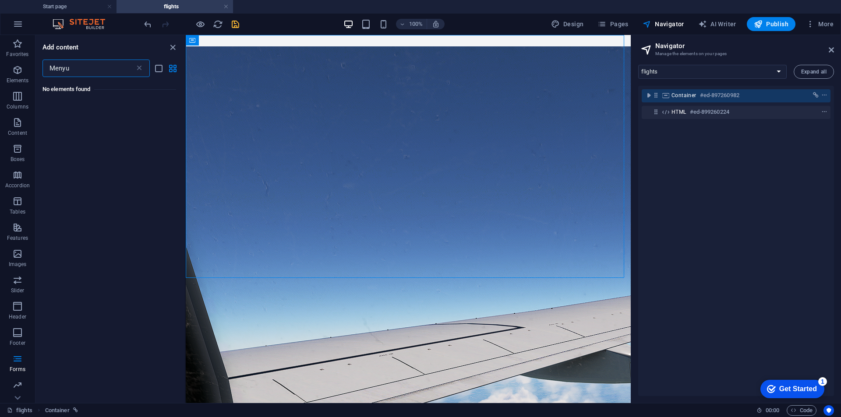
scroll to position [0, 0]
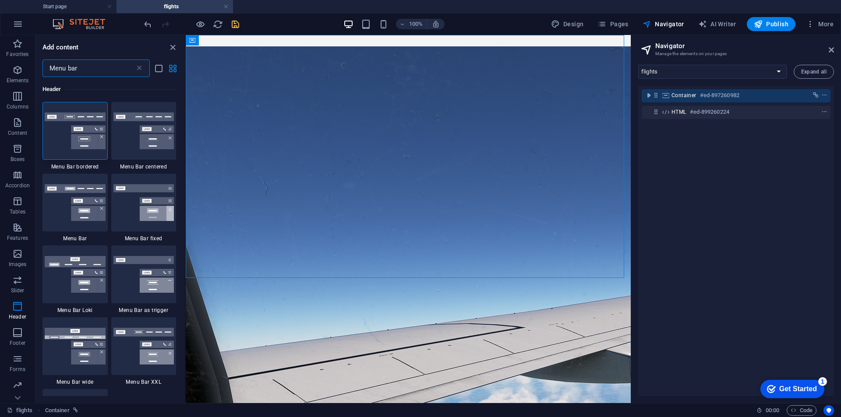
type input "Menu bar"
click at [84, 209] on img at bounding box center [75, 202] width 61 height 37
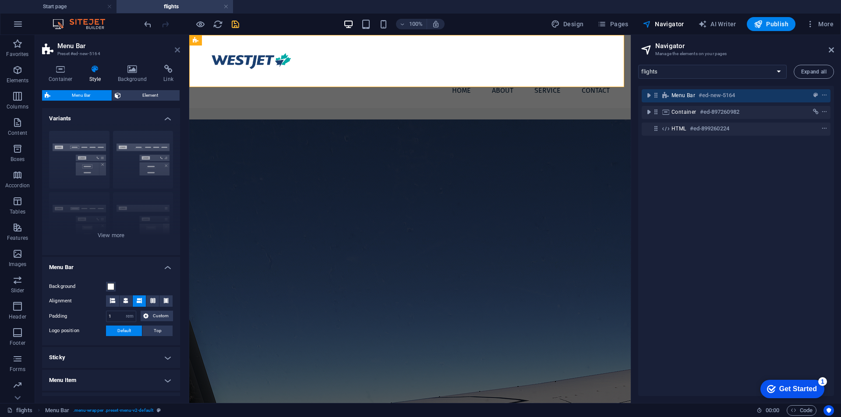
click at [175, 51] on icon at bounding box center [177, 49] width 5 height 7
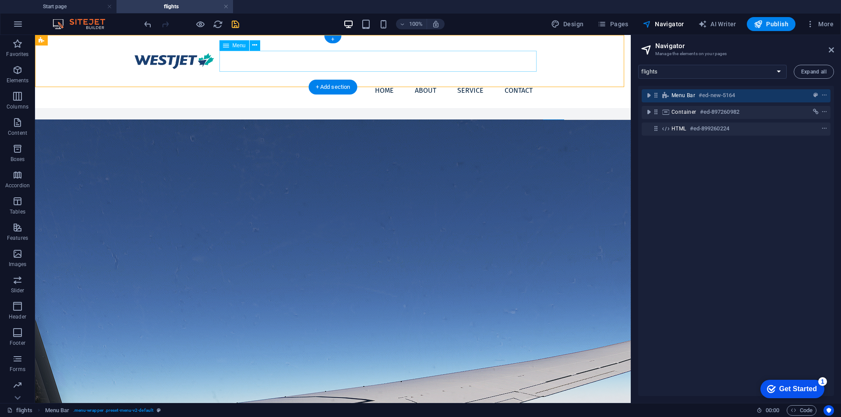
click at [387, 80] on nav "Home About Service Contact" at bounding box center [332, 90] width 413 height 21
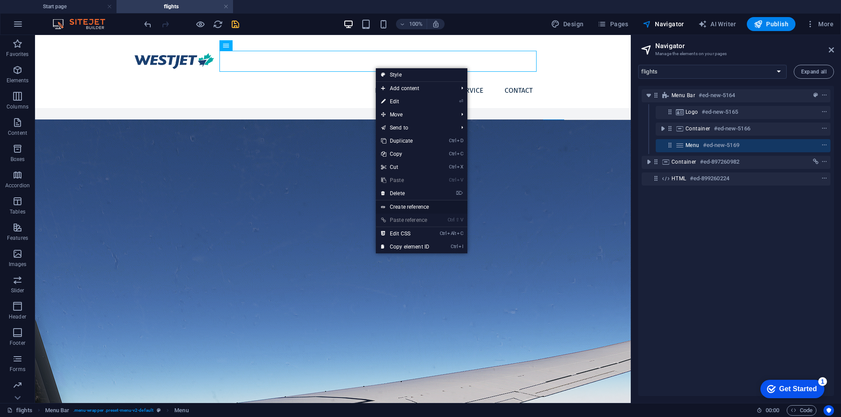
click at [402, 204] on link "Create reference" at bounding box center [422, 207] width 92 height 13
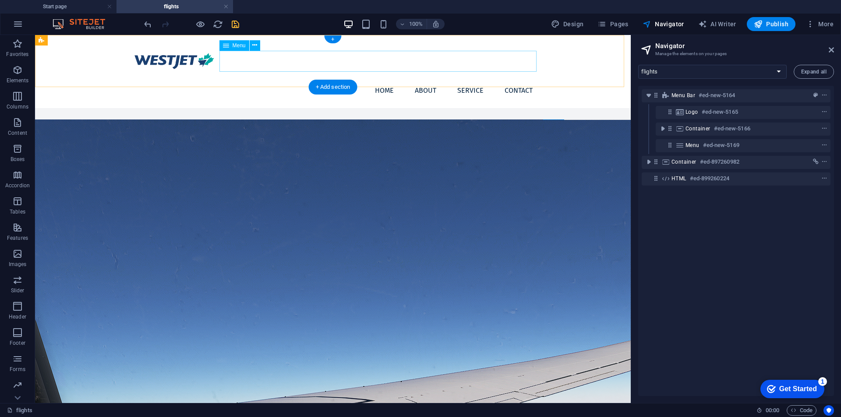
click at [436, 80] on nav "Home About Service Contact" at bounding box center [332, 90] width 413 height 21
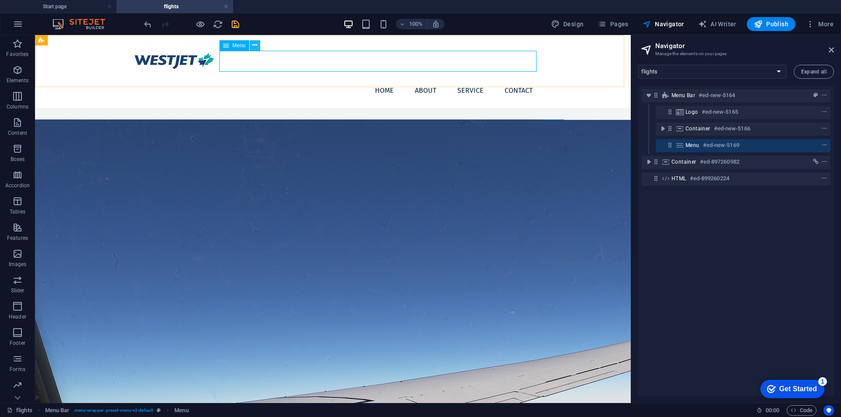
click at [252, 47] on button at bounding box center [255, 45] width 11 height 11
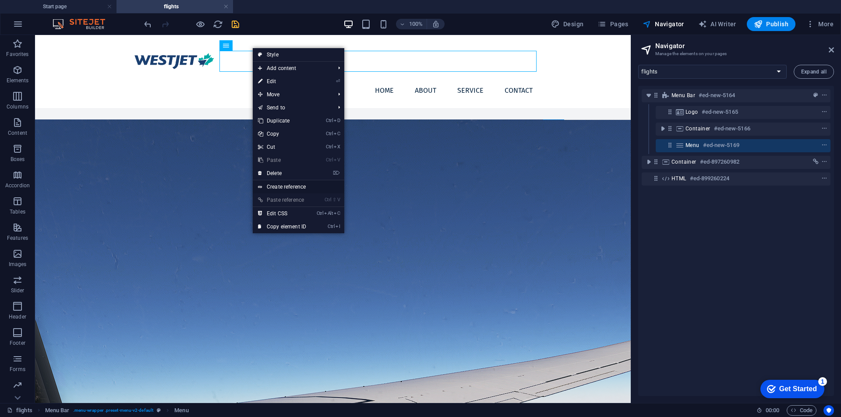
click at [274, 183] on link "Create reference" at bounding box center [299, 186] width 92 height 13
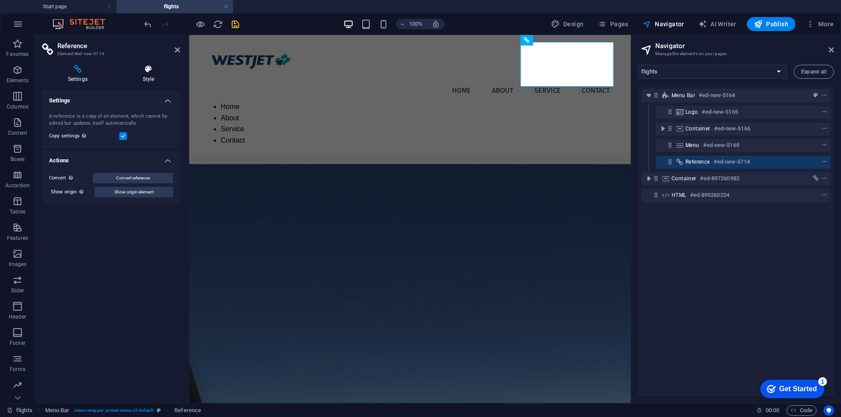
click at [142, 73] on icon at bounding box center [148, 69] width 63 height 9
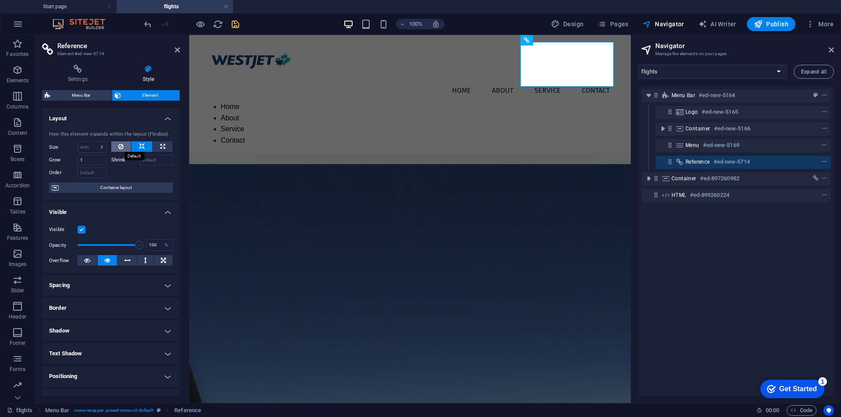
click at [126, 146] on button at bounding box center [121, 146] width 20 height 11
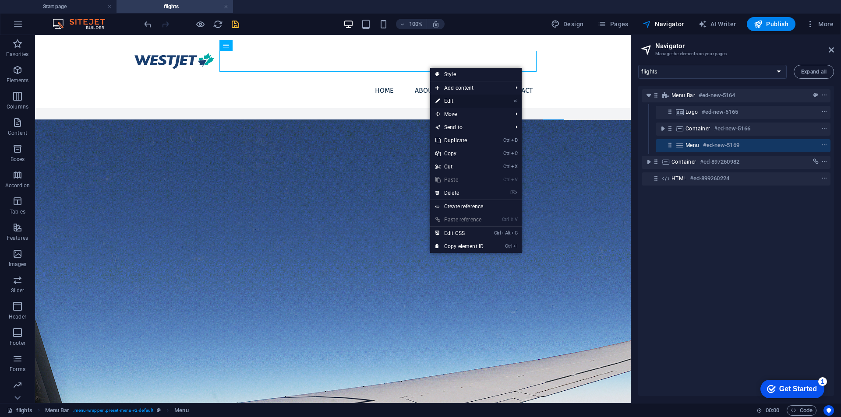
click at [462, 102] on link "⏎ Edit" at bounding box center [459, 101] width 59 height 13
select select
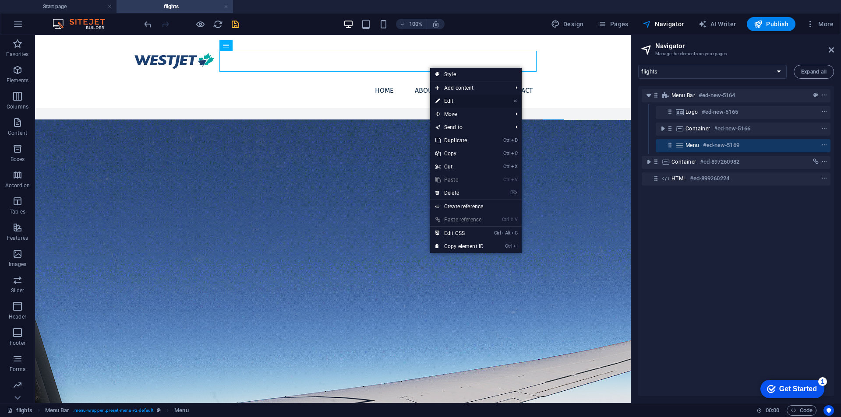
select select
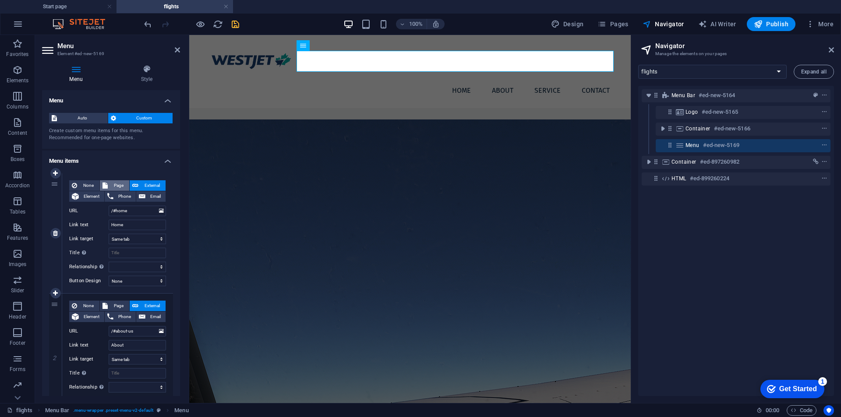
click at [112, 187] on span "Page" at bounding box center [118, 185] width 16 height 11
select select
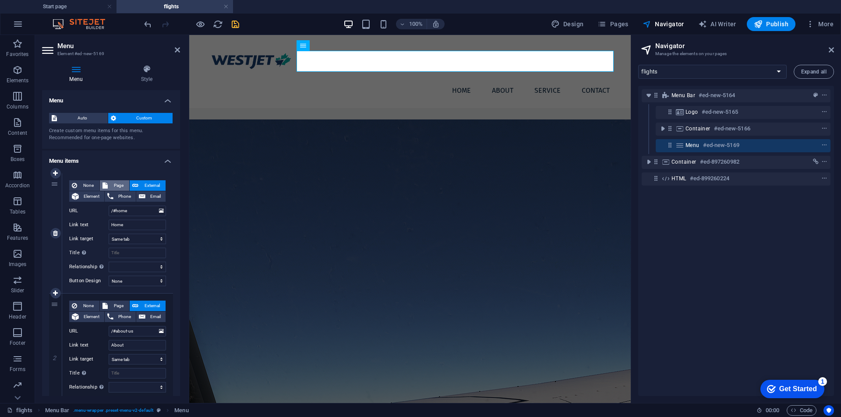
select select
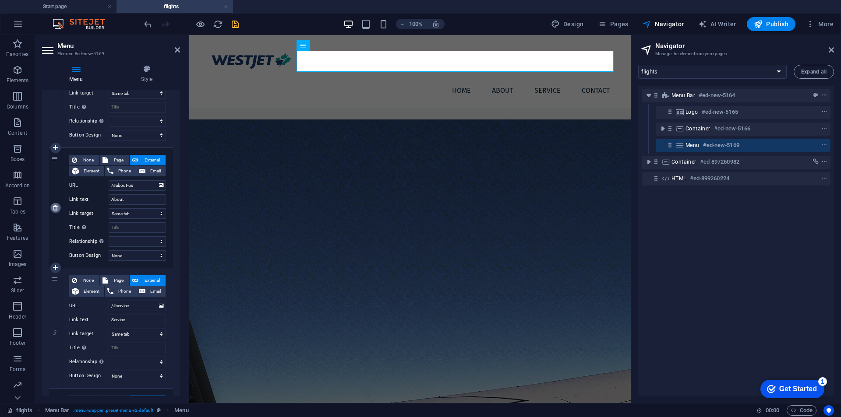
click at [59, 207] on link at bounding box center [55, 208] width 11 height 11
select select
type input "/#service"
type input "Service"
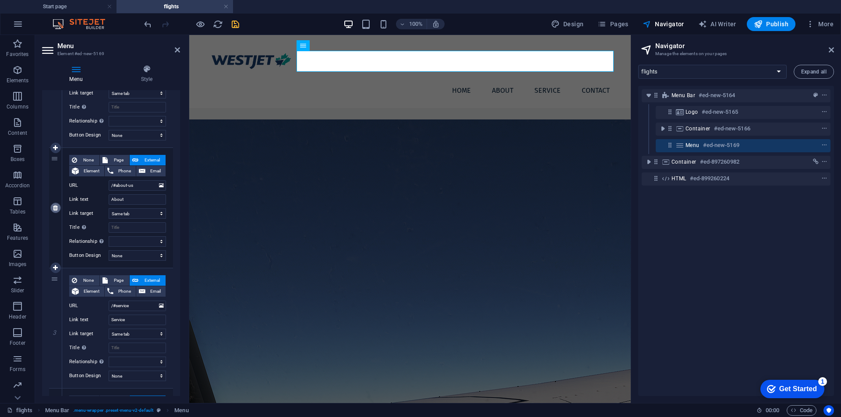
select select
type input "/#contact"
type input "Contact"
select select
drag, startPoint x: 129, startPoint y: 199, endPoint x: 107, endPoint y: 194, distance: 22.3
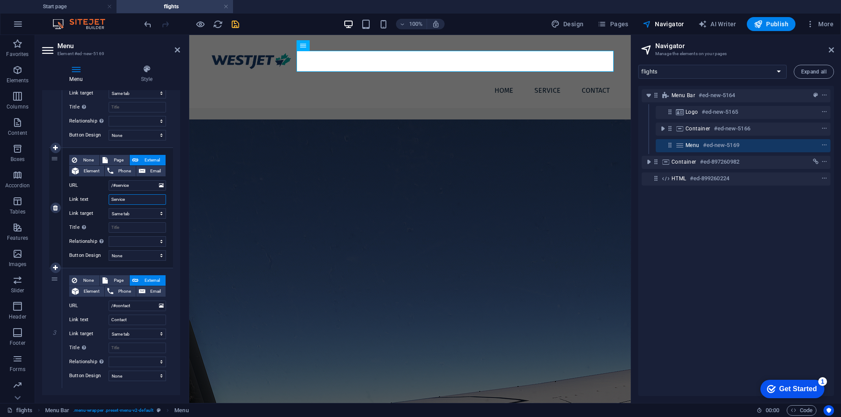
click at [97, 199] on div "Link text Service" at bounding box center [117, 199] width 97 height 11
drag, startPoint x: 135, startPoint y: 187, endPoint x: 116, endPoint y: 191, distance: 19.2
click at [116, 191] on div "None Page External Element Phone Email Page Start page flights Legal notice Ele…" at bounding box center [117, 201] width 97 height 92
type input "/#"
select select
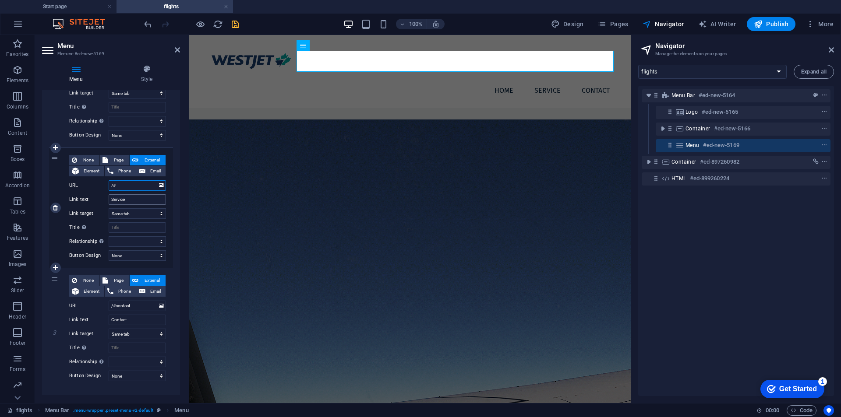
select select
type input "/#F"
select select
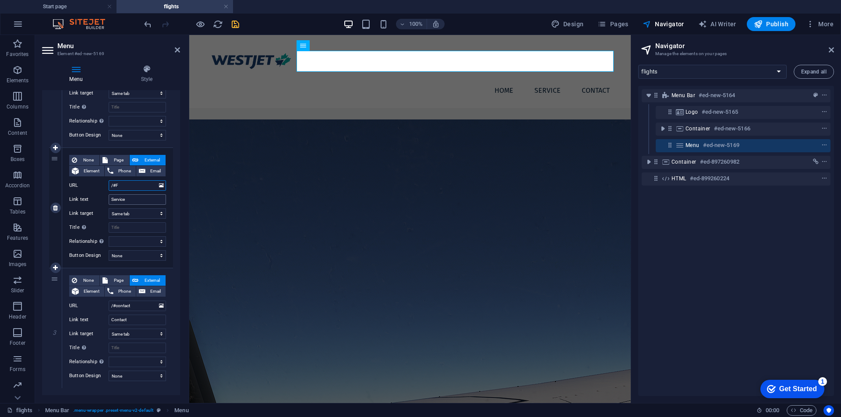
select select
type input "/#Fl"
select select
type input "/#Flights"
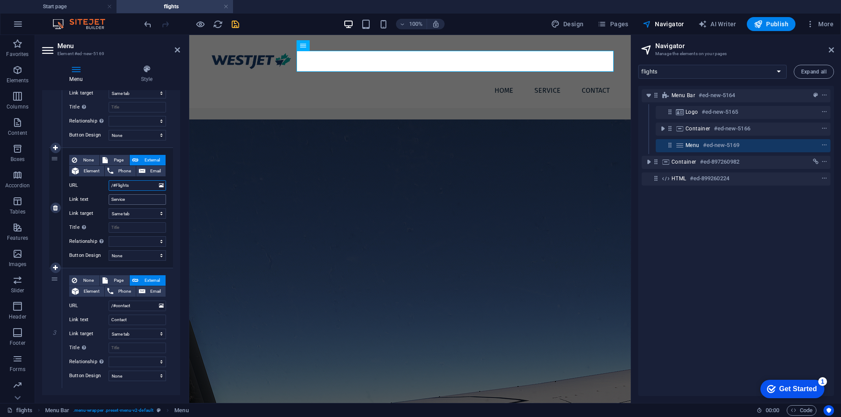
select select
type input "/#Flights"
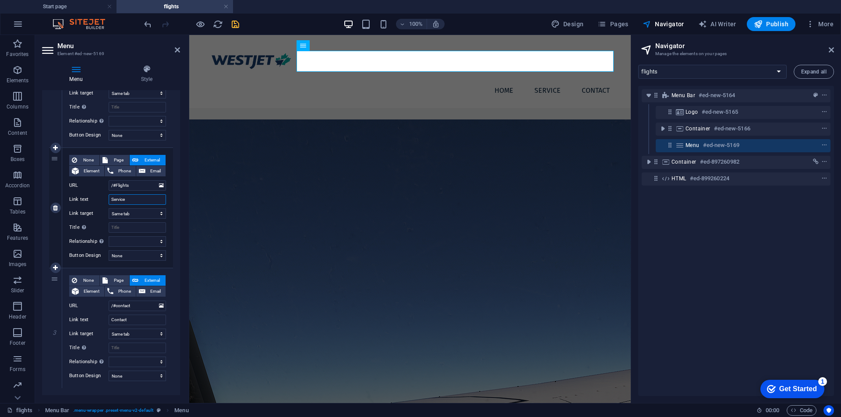
drag, startPoint x: 145, startPoint y: 204, endPoint x: 85, endPoint y: 207, distance: 59.6
click at [85, 207] on div "None Page External Element Phone Email Page Start page flights Legal notice Ele…" at bounding box center [117, 201] width 97 height 92
type input "Flightys"
select select
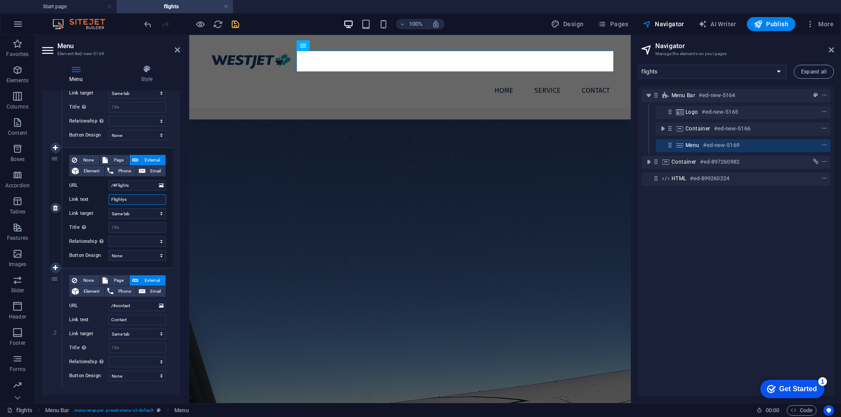
select select
type input "Flights"
select select
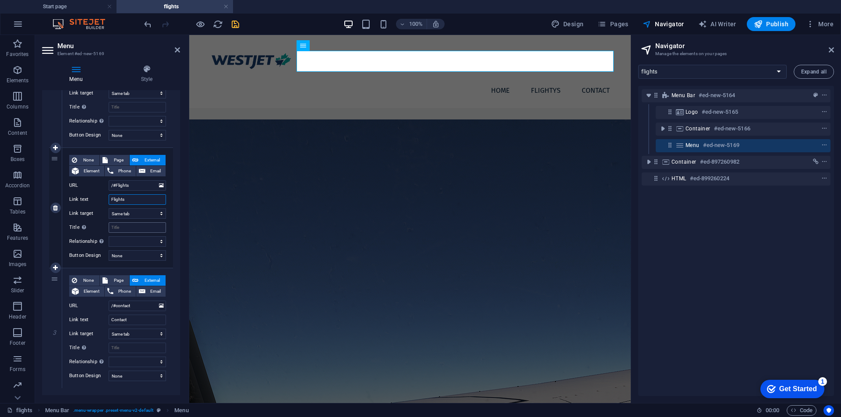
select select
type input "Flights"
drag, startPoint x: 134, startPoint y: 308, endPoint x: 116, endPoint y: 313, distance: 19.1
click at [116, 313] on div "None Page External Element Phone Email Page Start page flights Legal notice Ele…" at bounding box center [117, 321] width 97 height 92
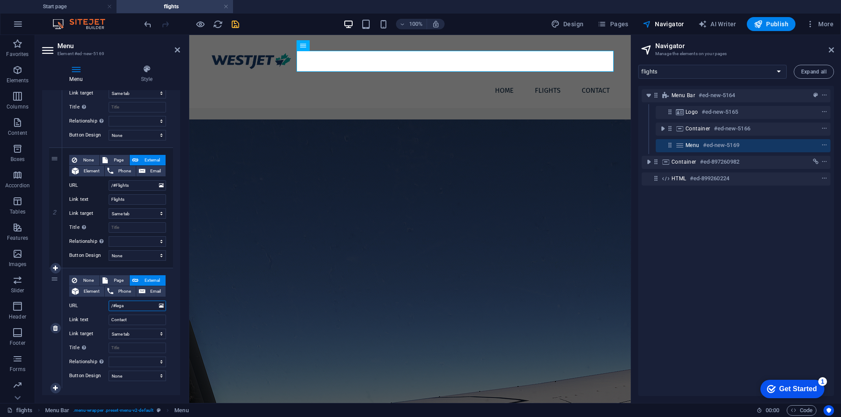
type input "/#legal"
select select
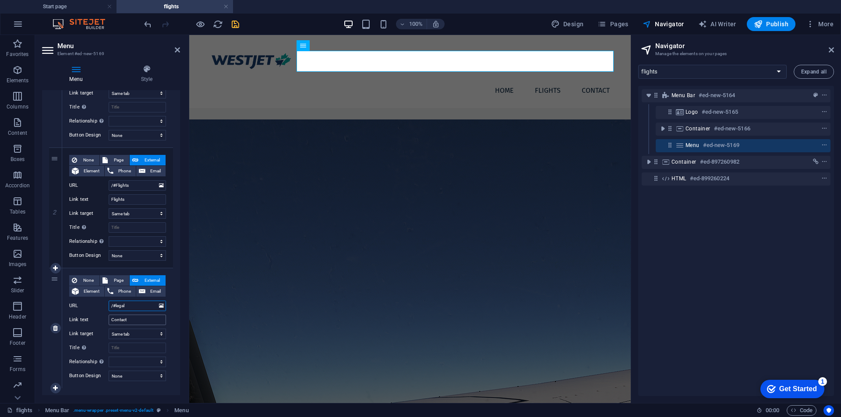
type input "/#legal"
drag, startPoint x: 139, startPoint y: 318, endPoint x: 102, endPoint y: 322, distance: 37.0
click at [102, 322] on div "Link text Contact" at bounding box center [117, 320] width 97 height 11
type input "Legal"
select select
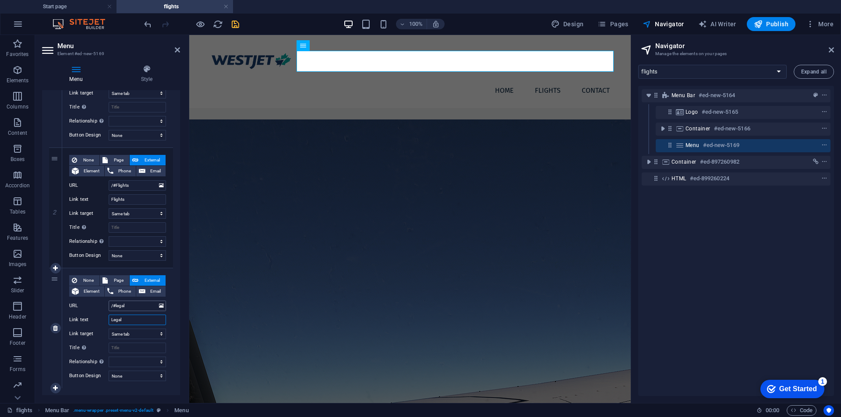
select select
type input "Legal"
click at [116, 188] on input "/#Flights" at bounding box center [137, 185] width 57 height 11
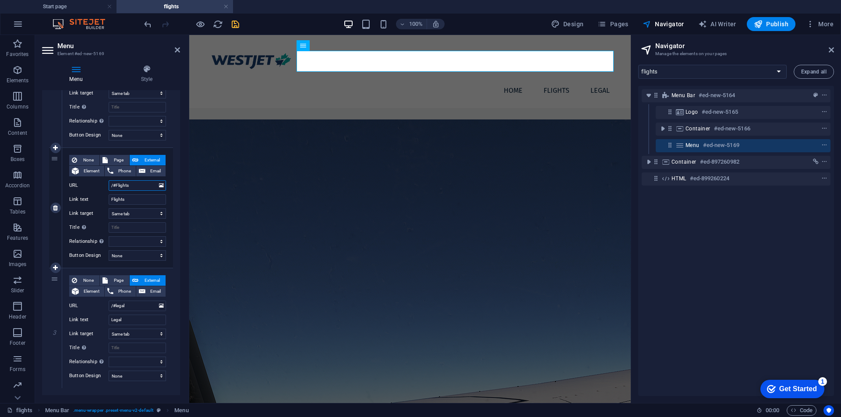
click at [117, 187] on input "/#Flights" at bounding box center [137, 185] width 57 height 11
click at [116, 186] on input "/#Flights" at bounding box center [137, 185] width 57 height 11
click at [117, 186] on input "/#Flights" at bounding box center [137, 185] width 57 height 11
type input "/#flights"
select select
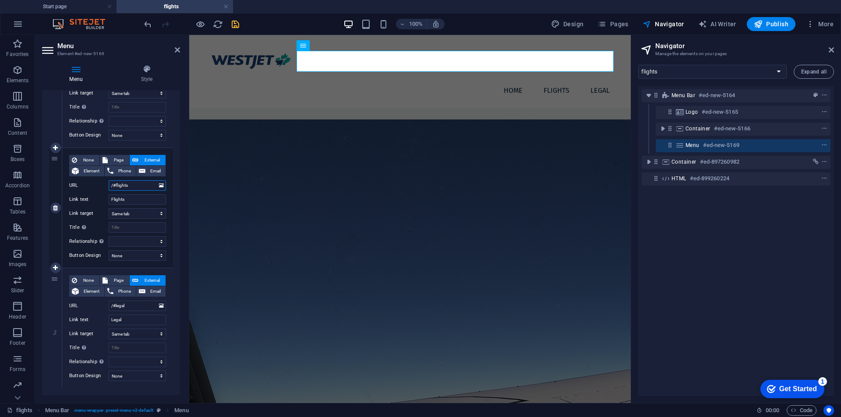
select select
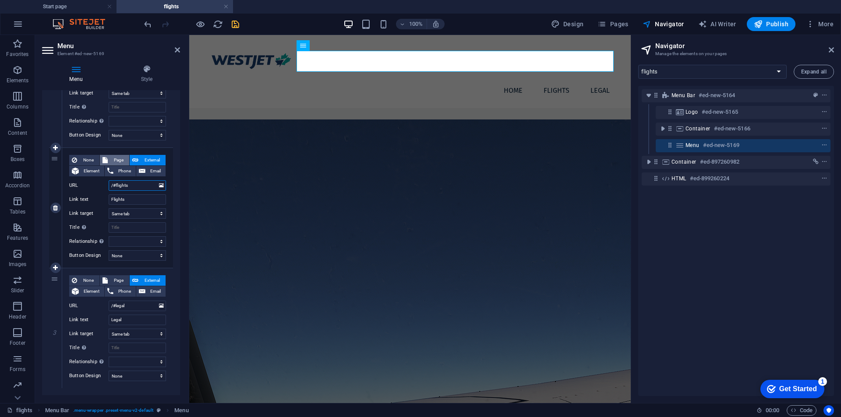
type input "/#flights"
click at [121, 155] on span "Page" at bounding box center [118, 160] width 16 height 11
select select
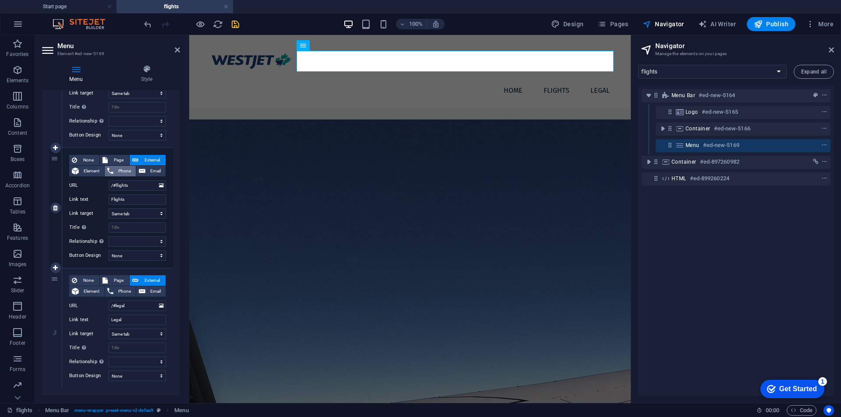
select select
click at [116, 280] on span "Page" at bounding box center [118, 280] width 16 height 11
select select
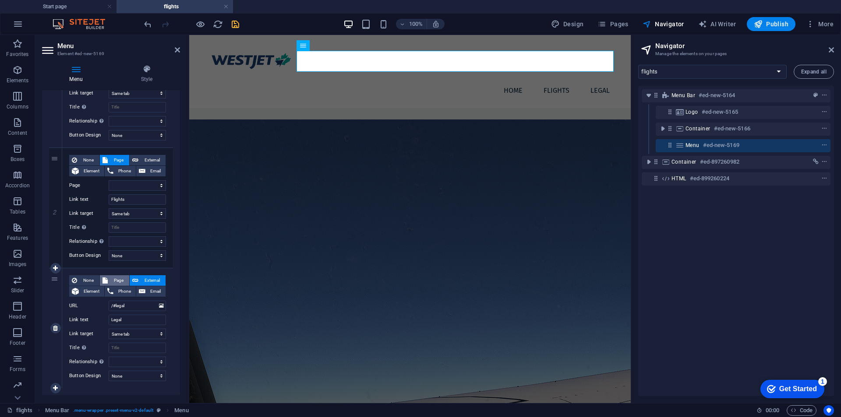
select select
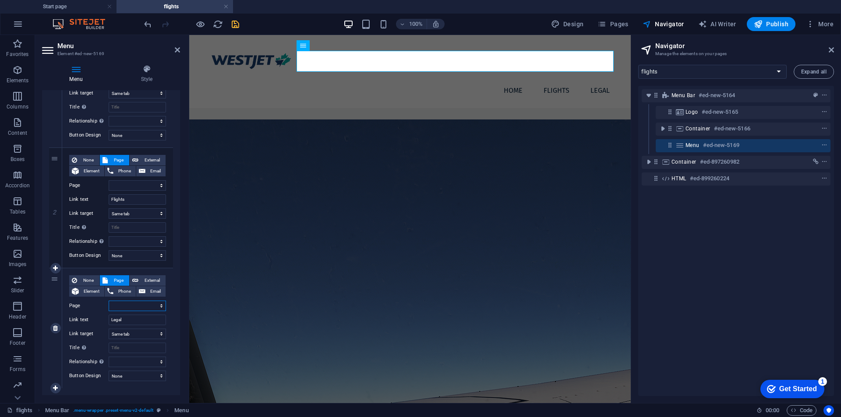
click at [134, 310] on select "Start page flights Legal notice" at bounding box center [137, 306] width 57 height 11
select select "2"
click at [109, 301] on select "Start page flights Legal notice" at bounding box center [137, 306] width 57 height 11
select select
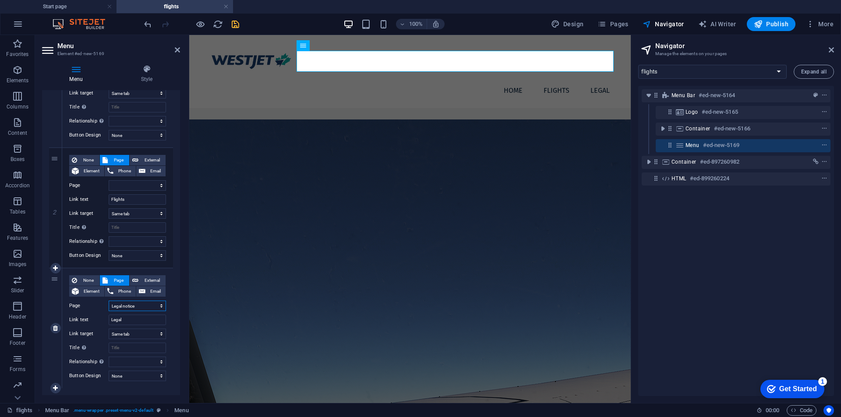
select select
click at [149, 181] on select "Start page flights Legal notice" at bounding box center [137, 185] width 57 height 11
select select "1"
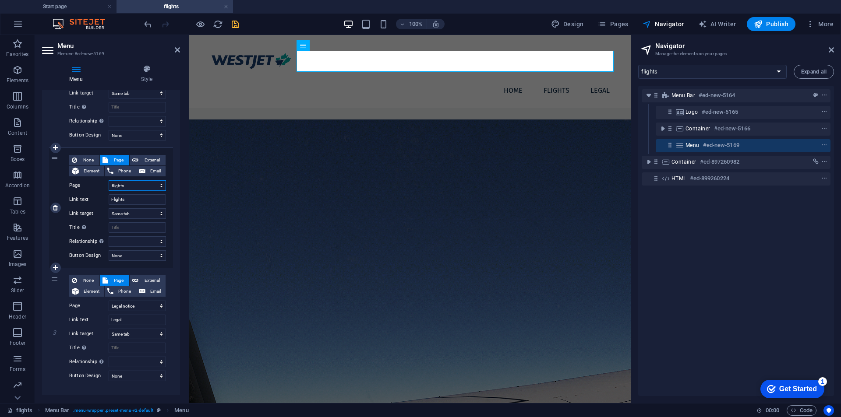
click at [109, 180] on select "Start page flights Legal notice" at bounding box center [137, 185] width 57 height 11
select select
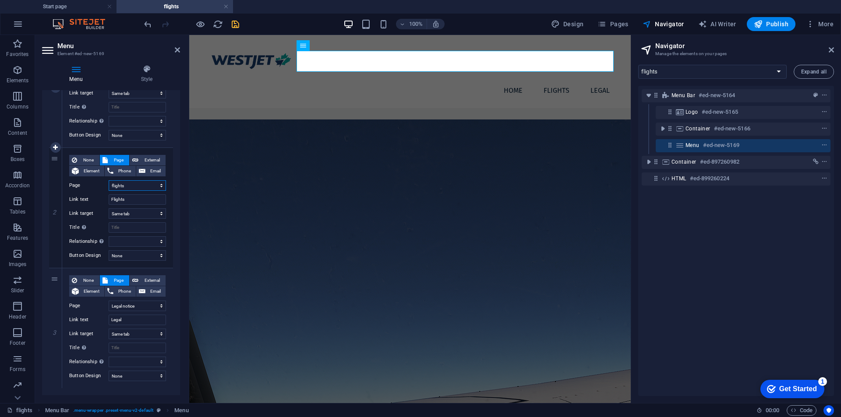
scroll to position [0, 0]
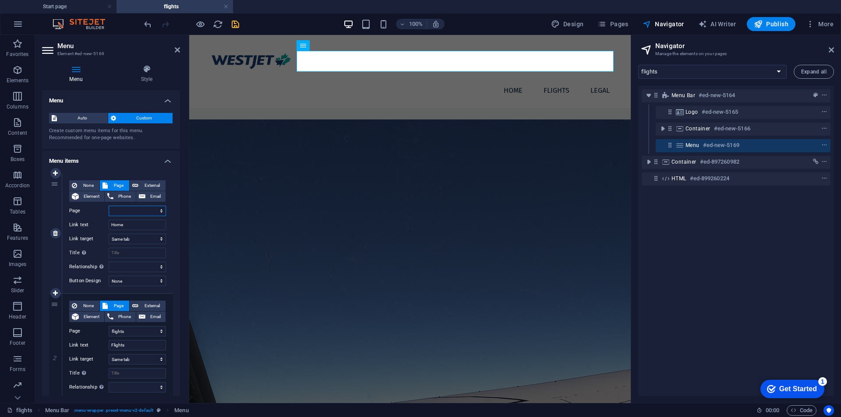
click at [138, 211] on select "Start page flights Legal notice" at bounding box center [137, 211] width 57 height 11
select select "0"
click at [109, 206] on select "Start page flights Legal notice" at bounding box center [137, 211] width 57 height 11
select select
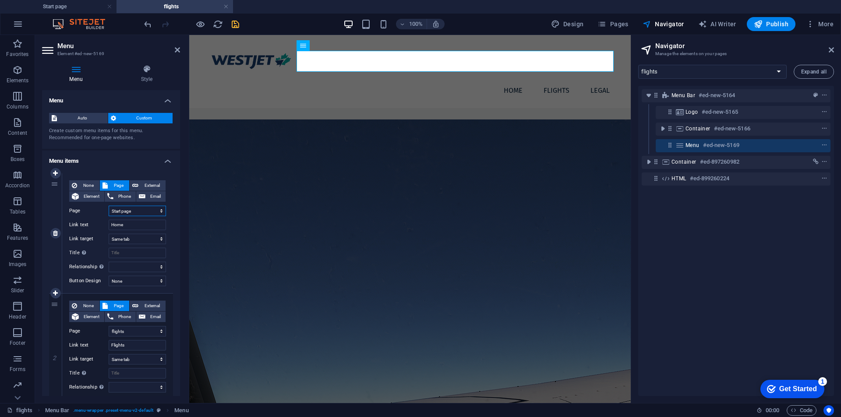
select select
click at [174, 49] on h2 "Menu" at bounding box center [118, 46] width 123 height 8
click at [177, 49] on icon at bounding box center [177, 49] width 5 height 7
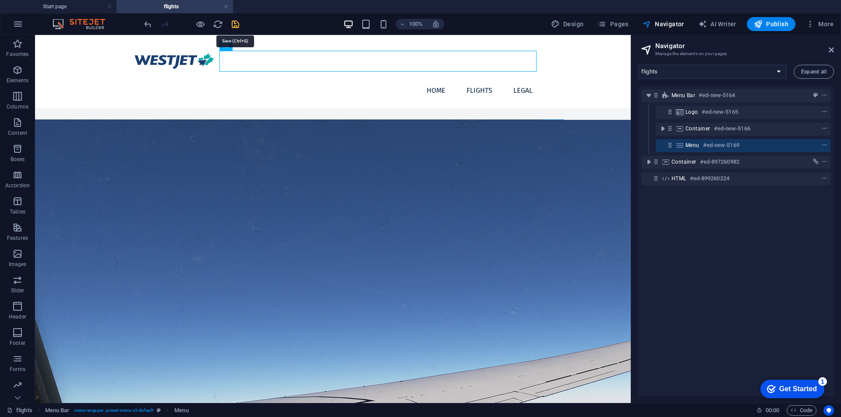
click at [233, 25] on icon "save" at bounding box center [235, 24] width 10 height 10
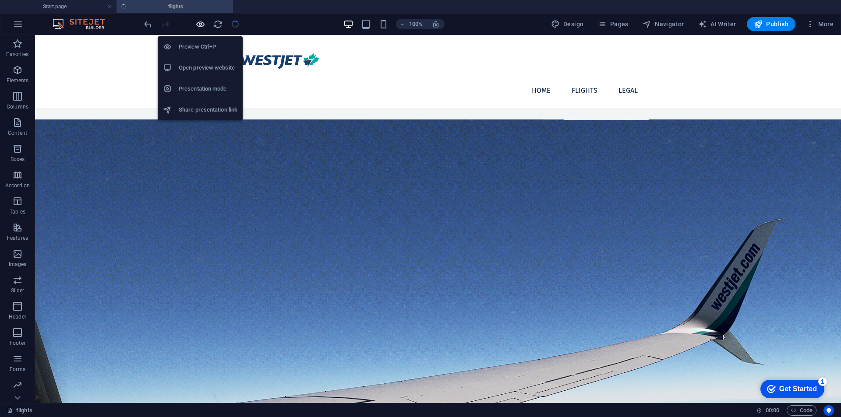
click at [199, 23] on icon "button" at bounding box center [200, 24] width 10 height 10
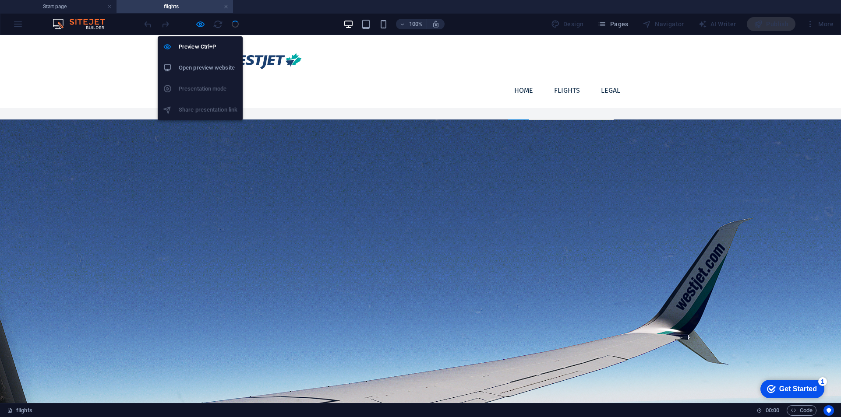
click at [206, 67] on h6 "Open preview website" at bounding box center [208, 68] width 59 height 11
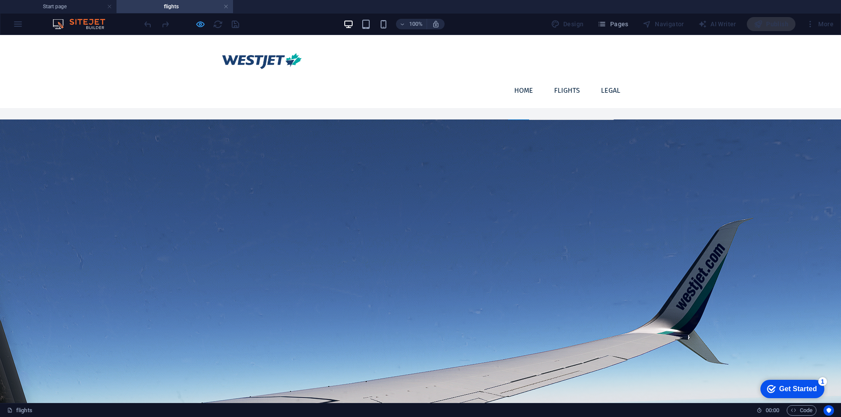
click at [202, 25] on icon "button" at bounding box center [200, 24] width 10 height 10
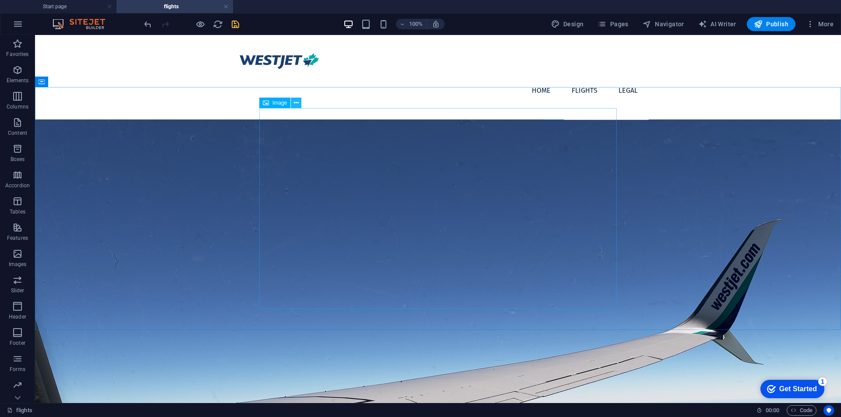
click at [298, 107] on icon at bounding box center [296, 103] width 5 height 9
click at [268, 105] on icon at bounding box center [266, 103] width 6 height 11
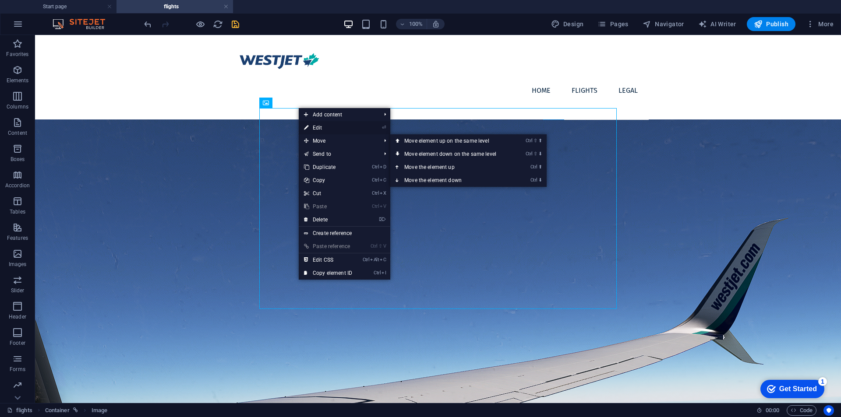
click at [322, 130] on link "⏎ Edit" at bounding box center [328, 127] width 59 height 13
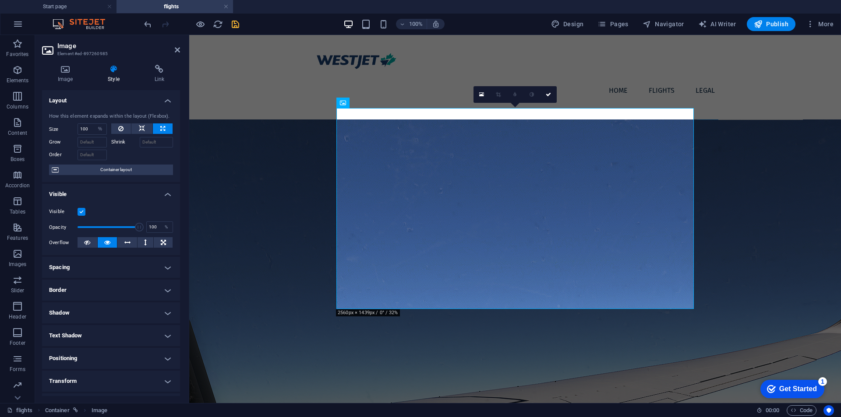
click at [141, 129] on icon at bounding box center [142, 128] width 6 height 11
select select "DISABLED_OPTION_VALUE"
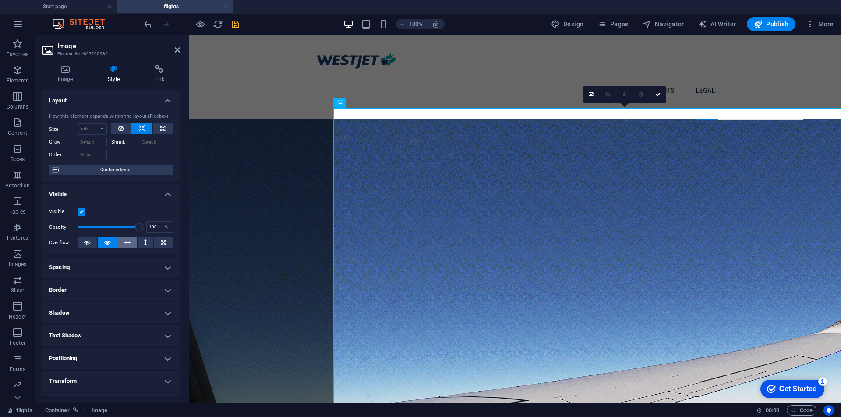
click at [127, 245] on icon at bounding box center [127, 242] width 6 height 11
click at [98, 243] on button at bounding box center [108, 242] width 20 height 11
click at [116, 127] on button at bounding box center [121, 128] width 20 height 11
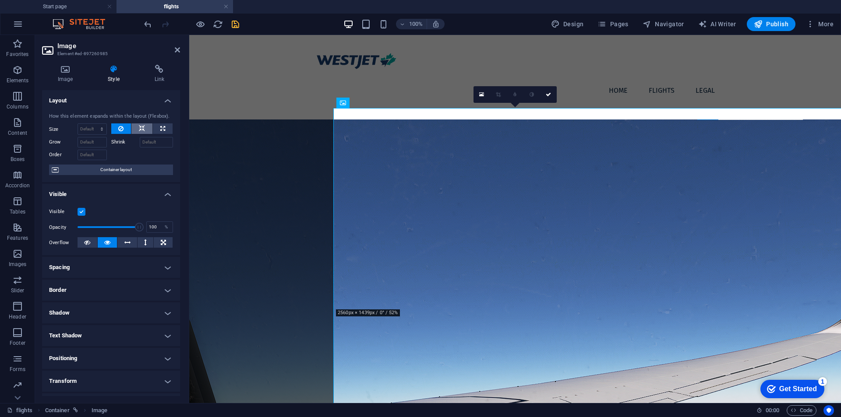
click at [142, 129] on icon at bounding box center [142, 128] width 6 height 11
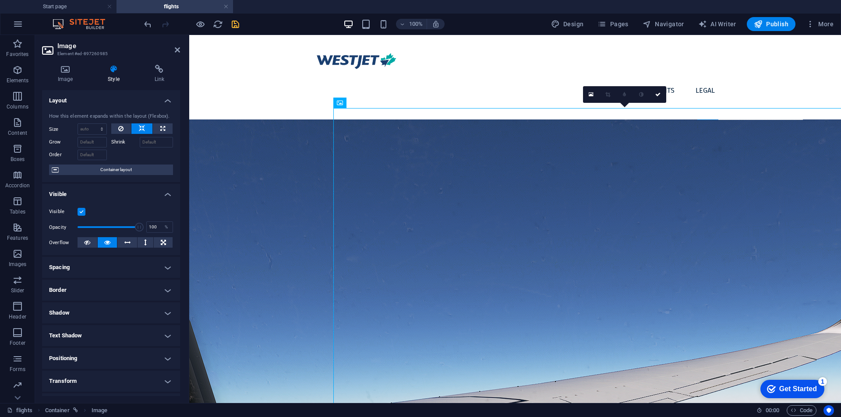
drag, startPoint x: 369, startPoint y: 136, endPoint x: 218, endPoint y: 109, distance: 152.9
drag, startPoint x: 391, startPoint y: 147, endPoint x: 203, endPoint y: 99, distance: 194.3
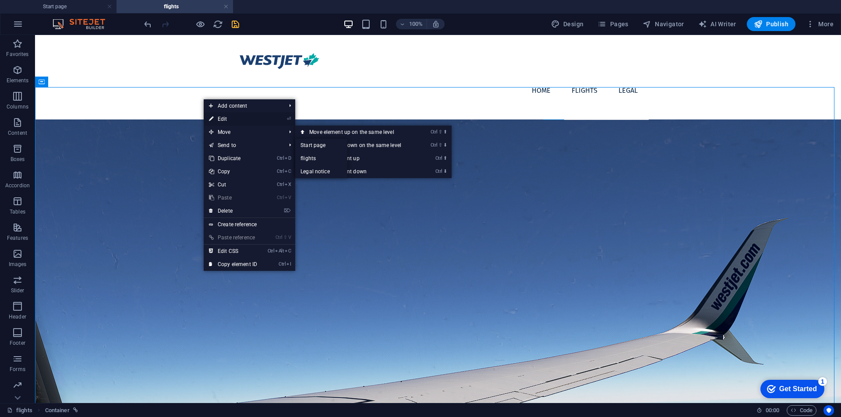
drag, startPoint x: 233, startPoint y: 120, endPoint x: 160, endPoint y: 120, distance: 72.7
click at [233, 120] on link "⏎ Edit" at bounding box center [233, 119] width 59 height 13
select select "px"
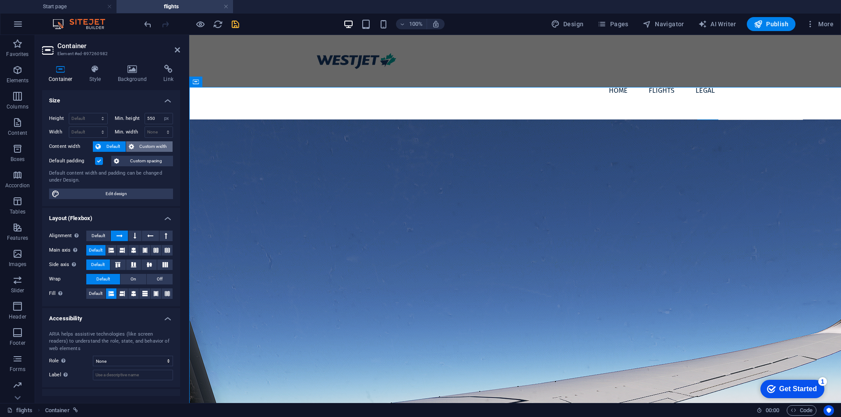
click at [142, 143] on span "Custom width" at bounding box center [154, 146] width 34 height 11
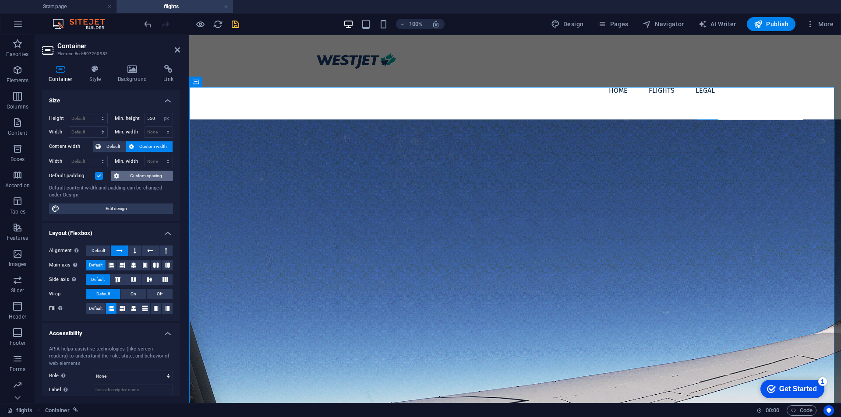
click at [134, 177] on span "Custom spacing" at bounding box center [146, 176] width 49 height 11
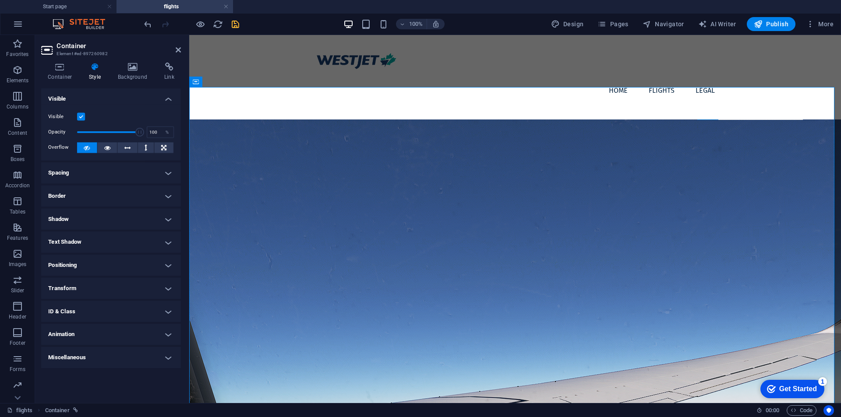
drag, startPoint x: 125, startPoint y: 172, endPoint x: 126, endPoint y: 178, distance: 6.1
click at [125, 172] on h4 "Spacing" at bounding box center [111, 173] width 138 height 21
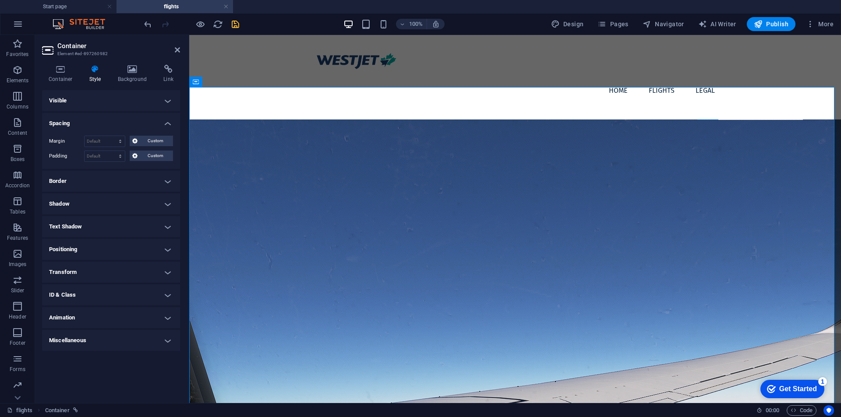
click at [116, 211] on h4 "Shadow" at bounding box center [111, 204] width 138 height 21
click at [113, 207] on h4 "Shadow" at bounding box center [111, 202] width 138 height 16
click at [104, 184] on h4 "Border" at bounding box center [111, 181] width 138 height 21
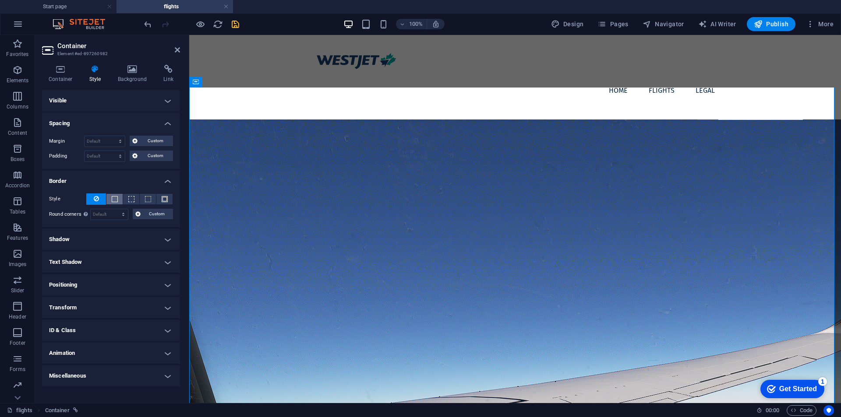
click at [114, 200] on span at bounding box center [115, 199] width 6 height 6
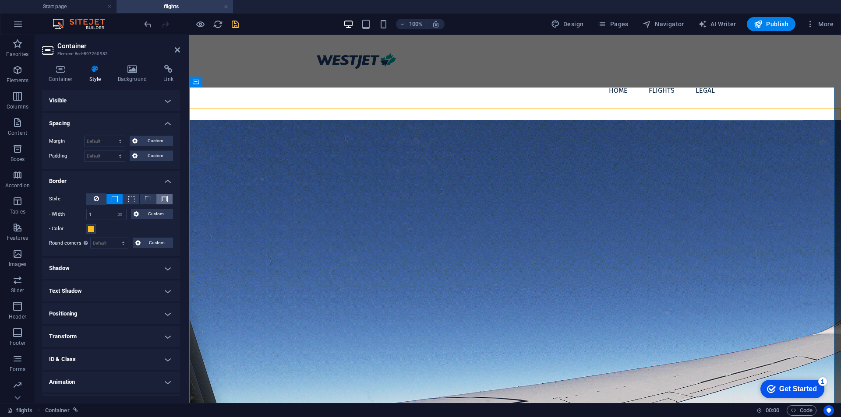
click at [163, 202] on span at bounding box center [165, 199] width 6 height 6
click at [101, 202] on button at bounding box center [96, 199] width 20 height 11
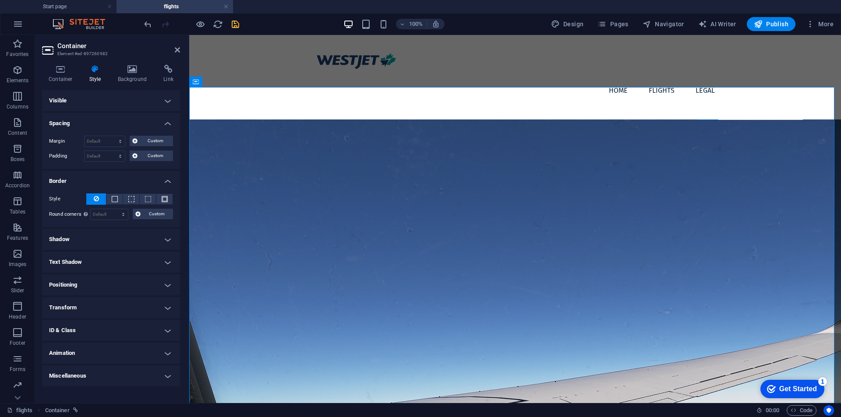
click at [162, 121] on h4 "Spacing" at bounding box center [111, 121] width 138 height 16
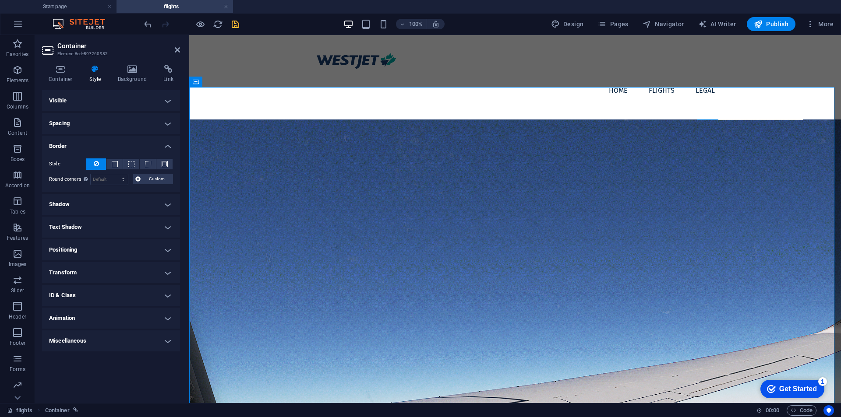
click at [165, 99] on h4 "Visible" at bounding box center [111, 100] width 138 height 21
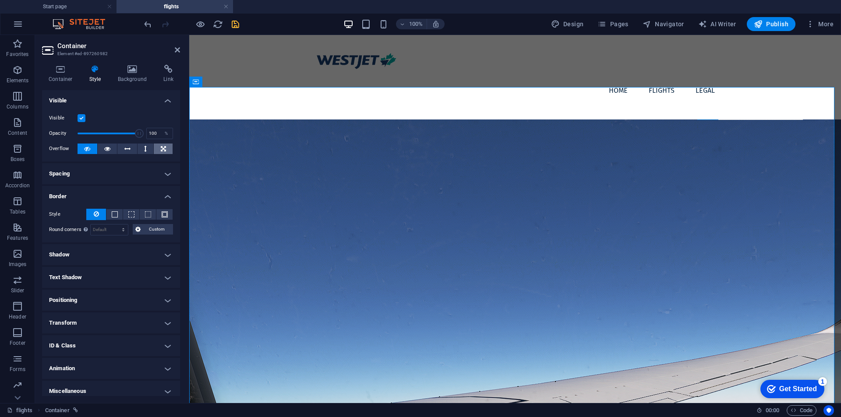
click at [164, 153] on icon at bounding box center [163, 149] width 5 height 11
click at [144, 148] on icon at bounding box center [145, 149] width 3 height 11
click at [161, 146] on icon at bounding box center [163, 149] width 5 height 11
click at [67, 74] on h4 "Container" at bounding box center [62, 74] width 41 height 18
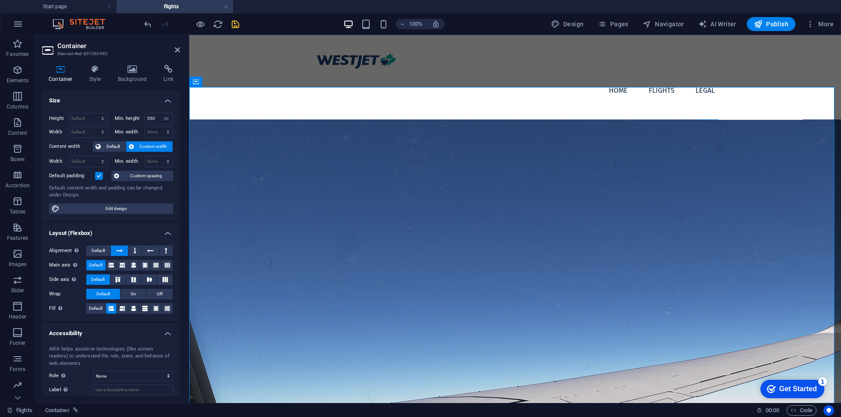
drag, startPoint x: 169, startPoint y: 92, endPoint x: 169, endPoint y: 100, distance: 8.8
click at [169, 92] on h4 "Size" at bounding box center [111, 98] width 138 height 16
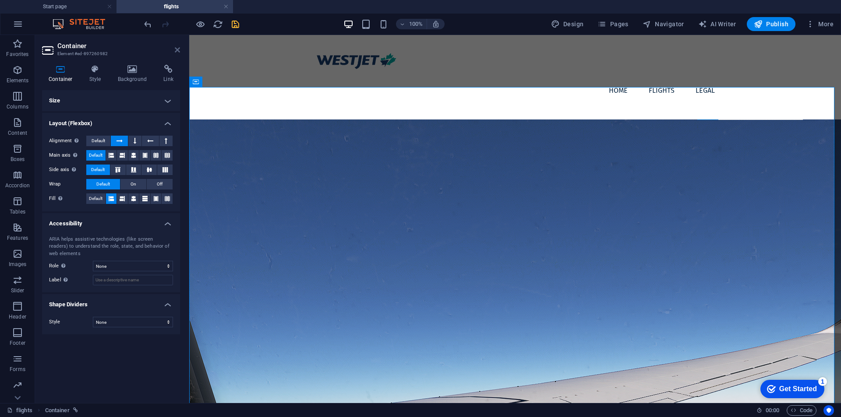
click at [178, 48] on icon at bounding box center [177, 49] width 5 height 7
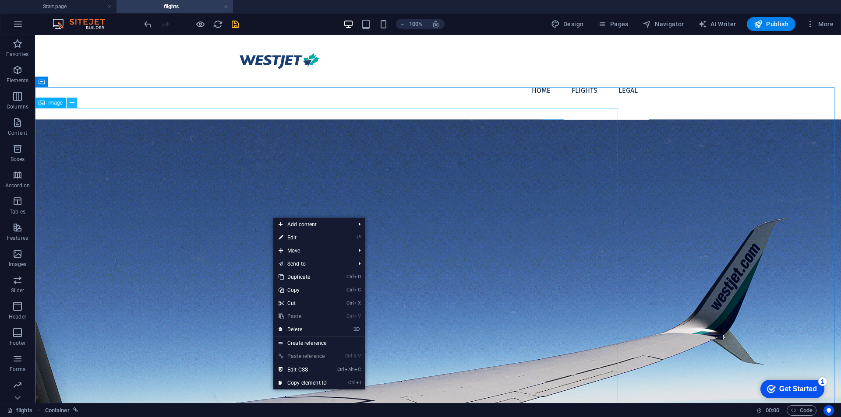
drag, startPoint x: 45, startPoint y: 74, endPoint x: 77, endPoint y: 104, distance: 44.0
click at [77, 104] on button at bounding box center [72, 103] width 11 height 11
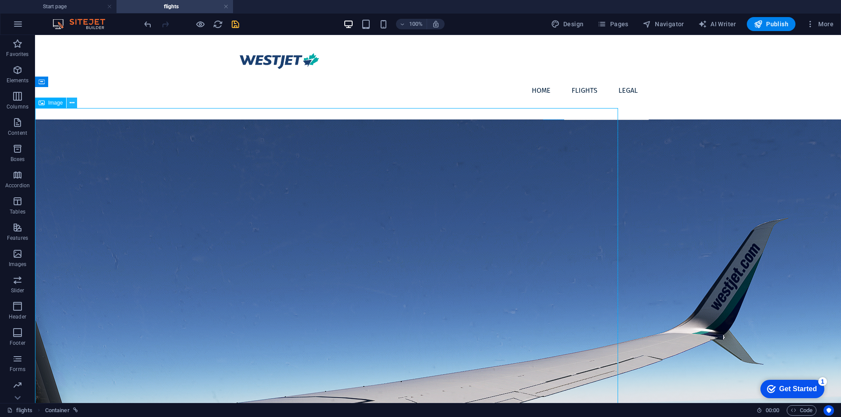
click at [71, 105] on icon at bounding box center [72, 103] width 5 height 9
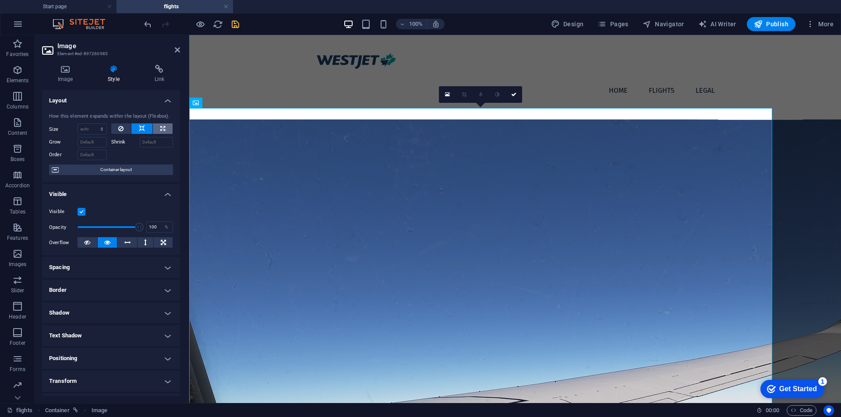
click at [161, 126] on icon at bounding box center [162, 128] width 5 height 11
select select "%"
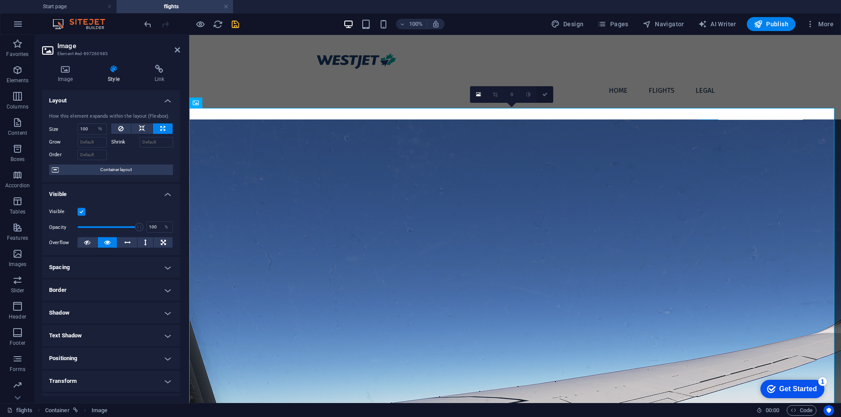
click at [548, 97] on link at bounding box center [544, 94] width 17 height 17
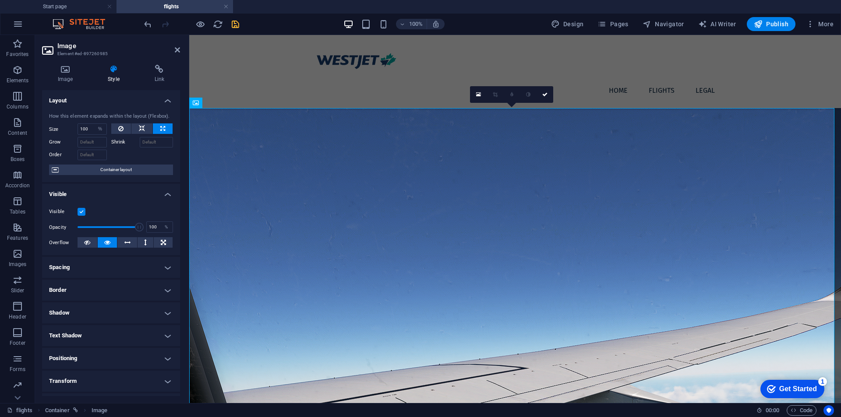
scroll to position [53, 0]
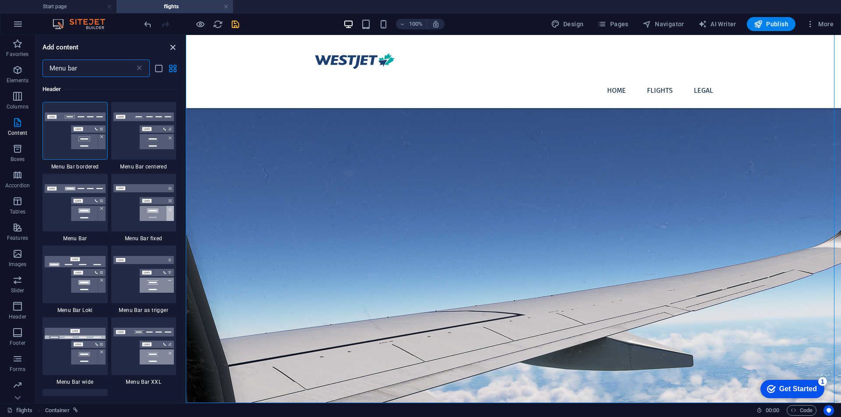
click at [173, 48] on icon "close panel" at bounding box center [173, 47] width 10 height 10
click at [136, 68] on icon at bounding box center [139, 68] width 9 height 9
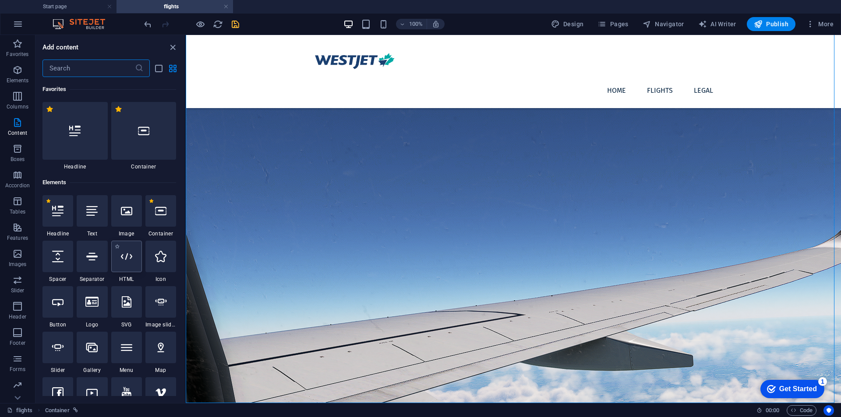
click at [128, 258] on icon at bounding box center [126, 256] width 11 height 11
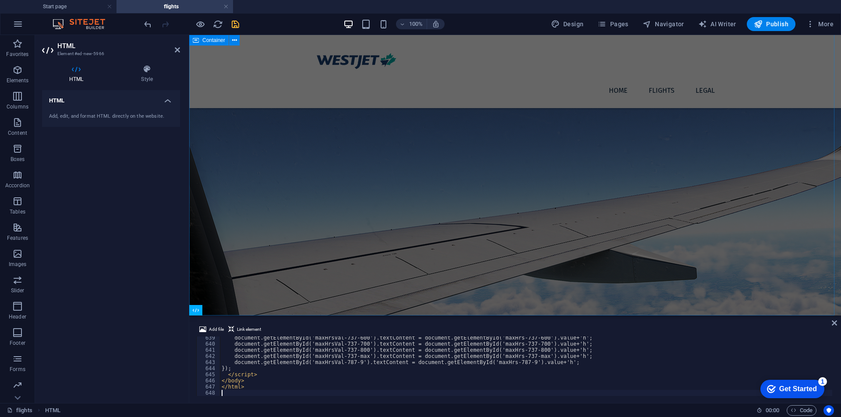
scroll to position [3912, 0]
click at [835, 324] on icon at bounding box center [833, 323] width 5 height 7
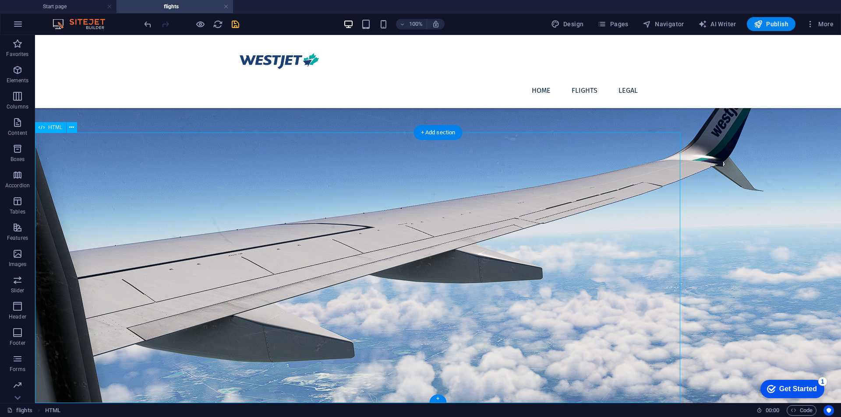
scroll to position [324, 0]
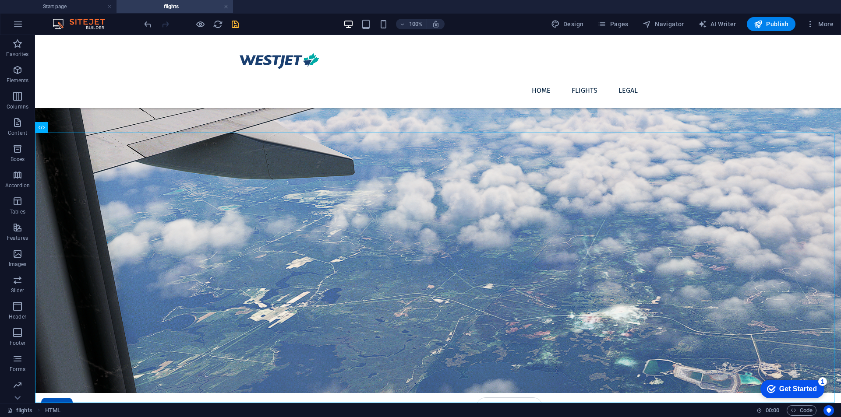
click at [239, 20] on icon "save" at bounding box center [235, 24] width 10 height 10
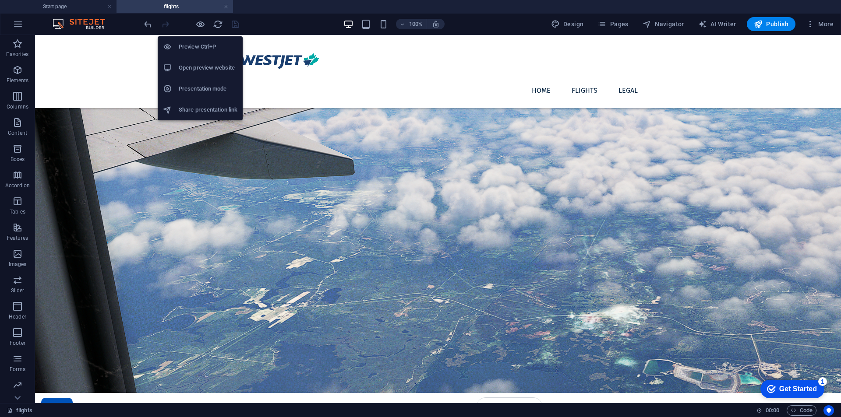
click at [205, 46] on h6 "Preview Ctrl+P" at bounding box center [208, 47] width 59 height 11
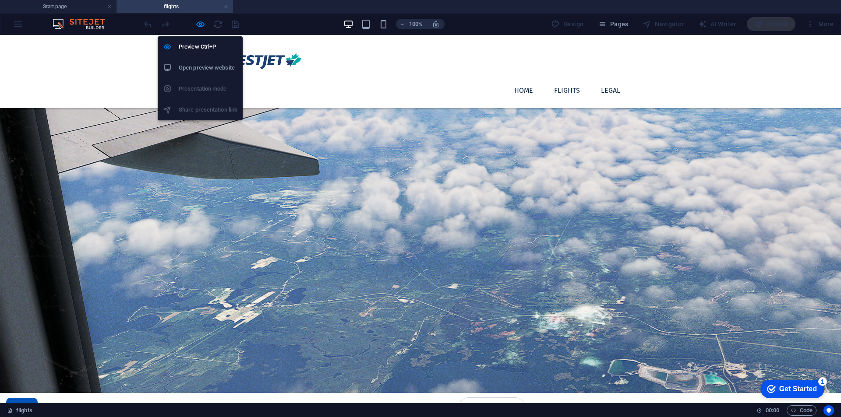
scroll to position [312, 0]
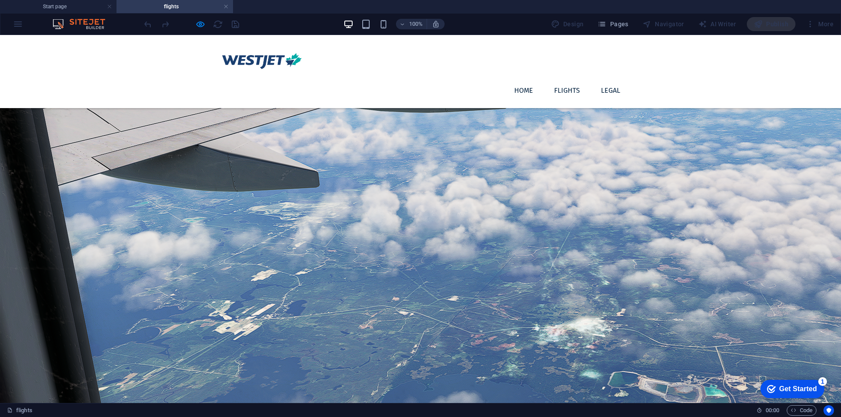
click at [59, 410] on button "Q400" at bounding box center [55, 419] width 28 height 18
click at [87, 410] on button "737-600" at bounding box center [90, 419] width 36 height 18
click at [47, 410] on button "Q400" at bounding box center [55, 419] width 28 height 18
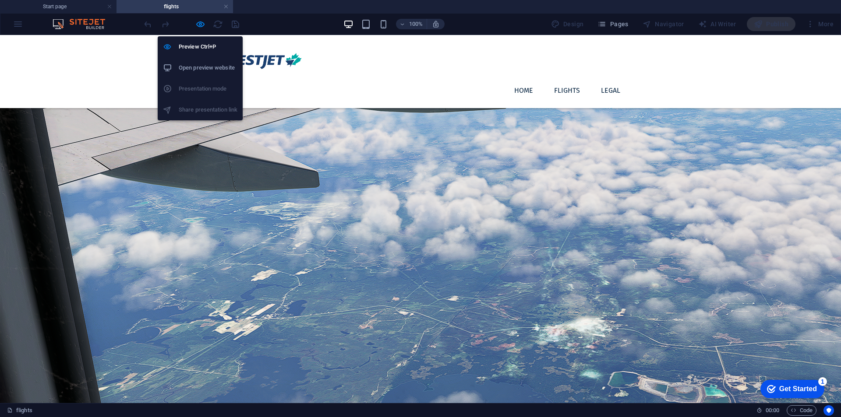
click at [203, 70] on h6 "Open preview website" at bounding box center [208, 68] width 59 height 11
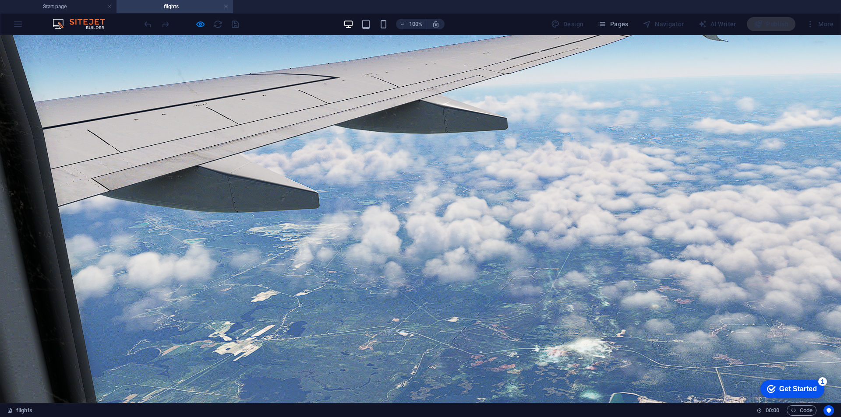
scroll to position [0, 0]
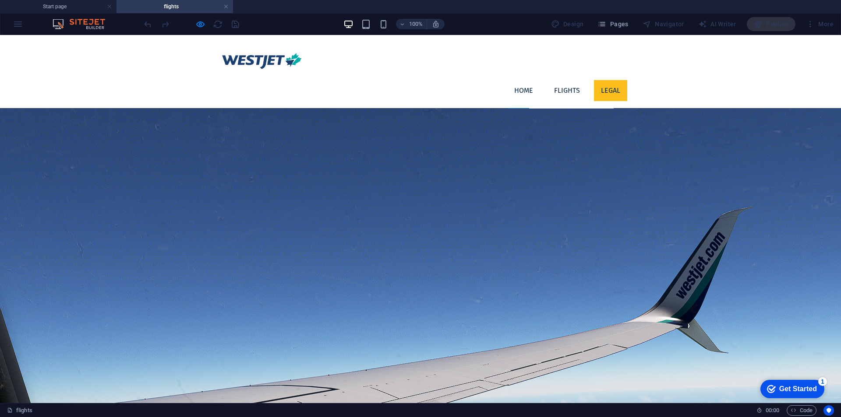
click at [597, 80] on link "Legal" at bounding box center [610, 90] width 33 height 21
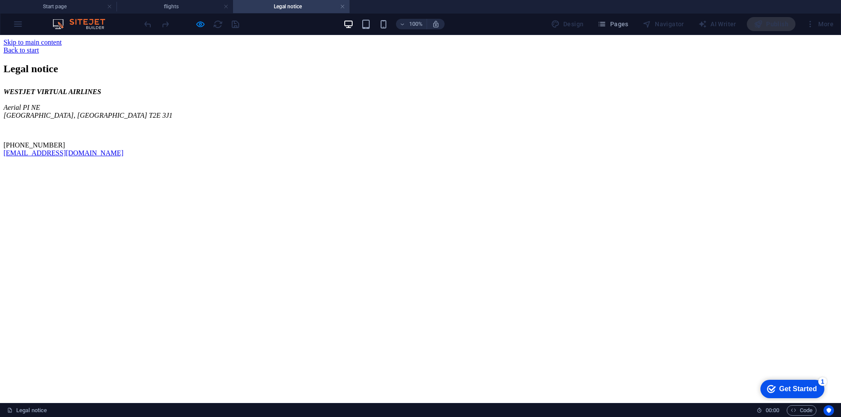
click at [259, 46] on div "Back to start" at bounding box center [421, 50] width 834 height 8
click at [180, 11] on h4 "flights" at bounding box center [174, 7] width 116 height 10
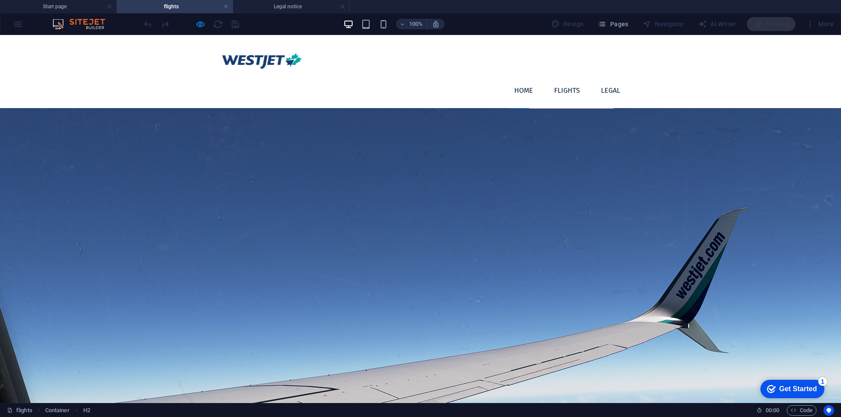
click at [292, 70] on img at bounding box center [262, 61] width 96 height 38
click at [79, 11] on h4 "Start page" at bounding box center [58, 7] width 116 height 10
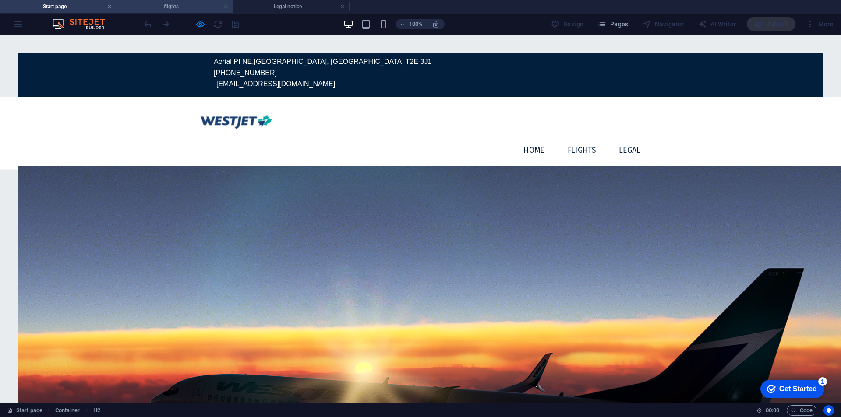
drag, startPoint x: 159, startPoint y: 10, endPoint x: 209, endPoint y: 39, distance: 58.1
click at [159, 10] on h4 "flights" at bounding box center [174, 7] width 116 height 10
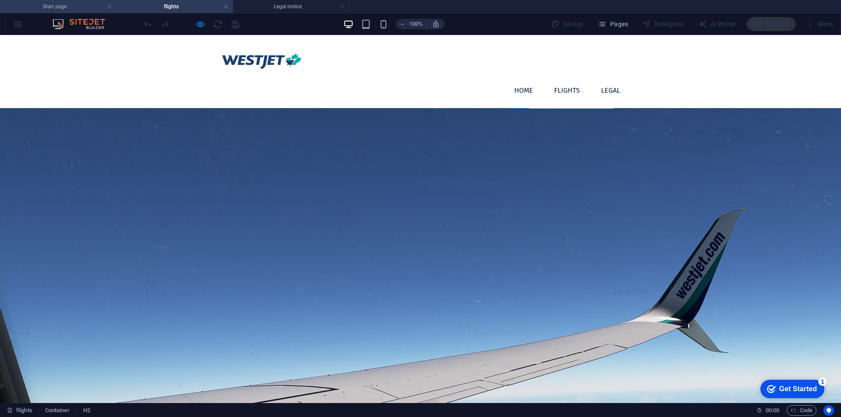
click at [71, 4] on h4 "Start page" at bounding box center [58, 7] width 116 height 10
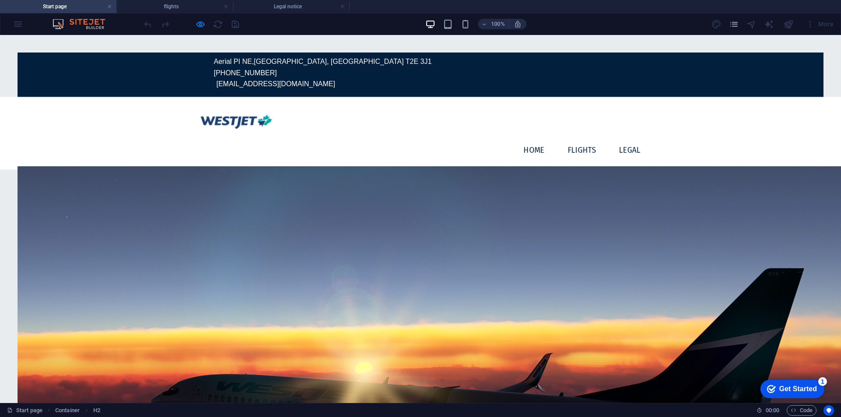
click at [239, 105] on img at bounding box center [236, 122] width 87 height 34
click at [231, 105] on img at bounding box center [236, 122] width 87 height 34
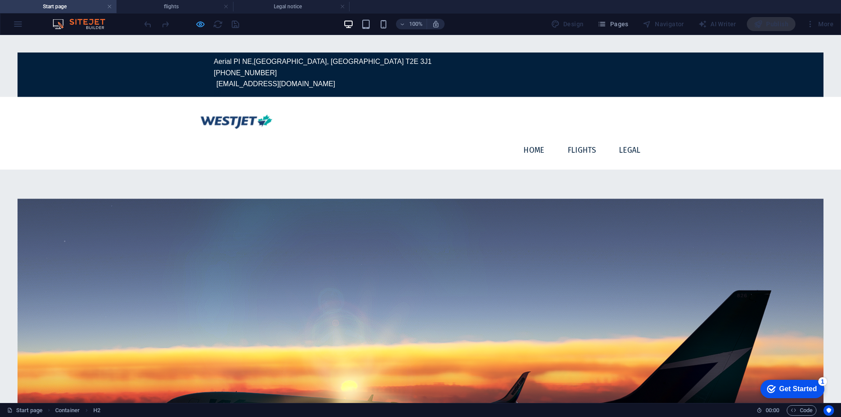
click at [200, 25] on icon "button" at bounding box center [200, 24] width 10 height 10
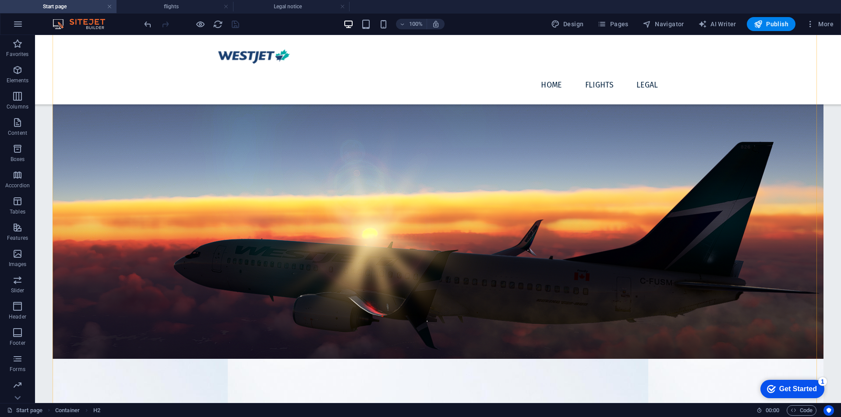
scroll to position [408, 0]
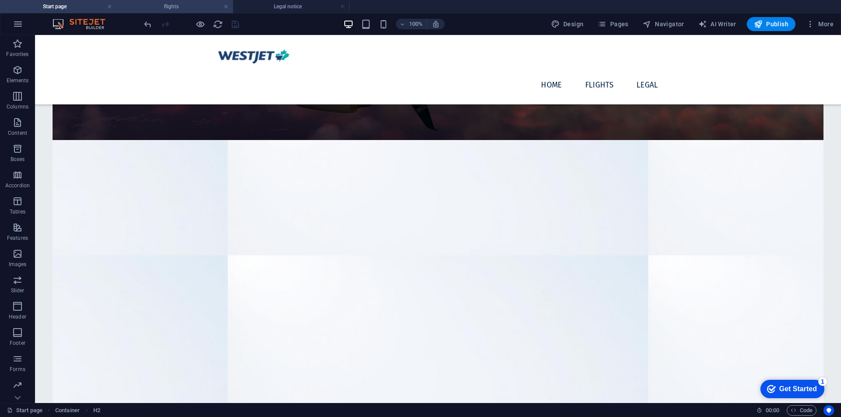
click at [197, 9] on h4 "flights" at bounding box center [174, 7] width 116 height 10
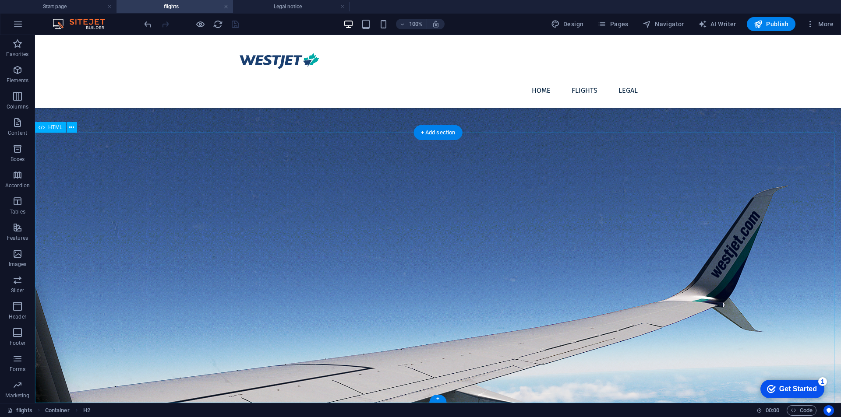
scroll to position [324, 0]
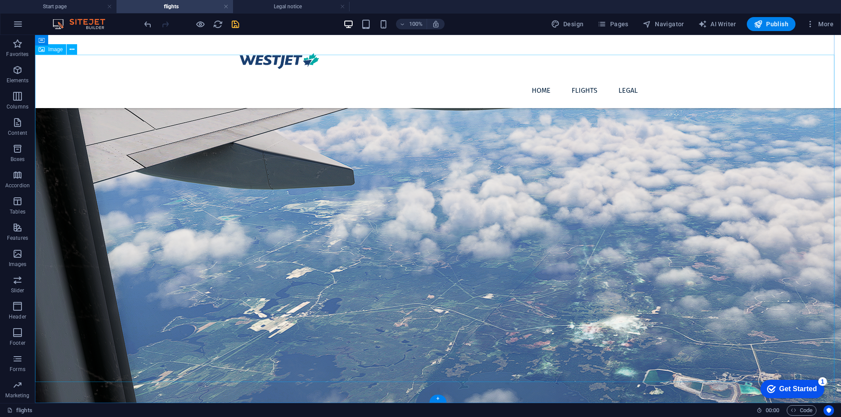
scroll to position [53, 0]
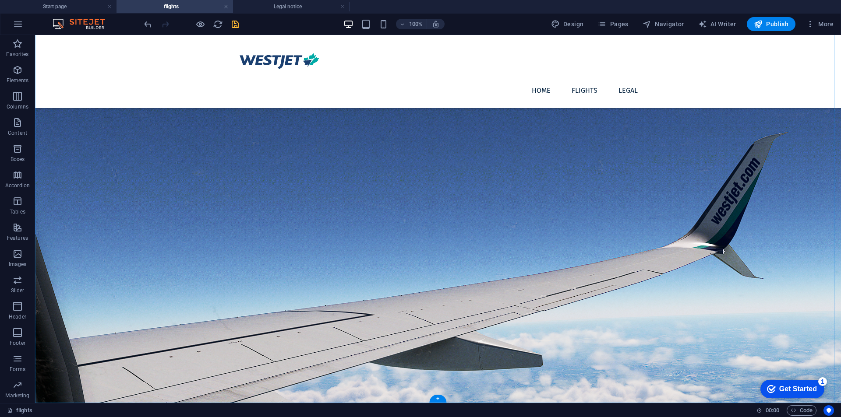
click at [436, 400] on div "+" at bounding box center [437, 399] width 17 height 8
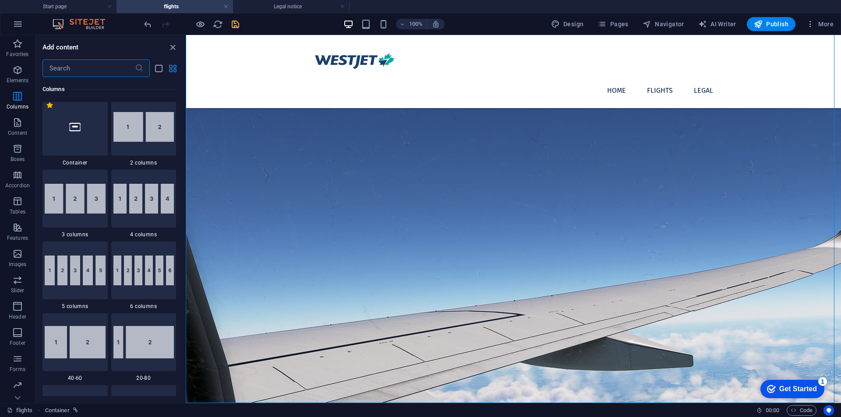
scroll to position [0, 0]
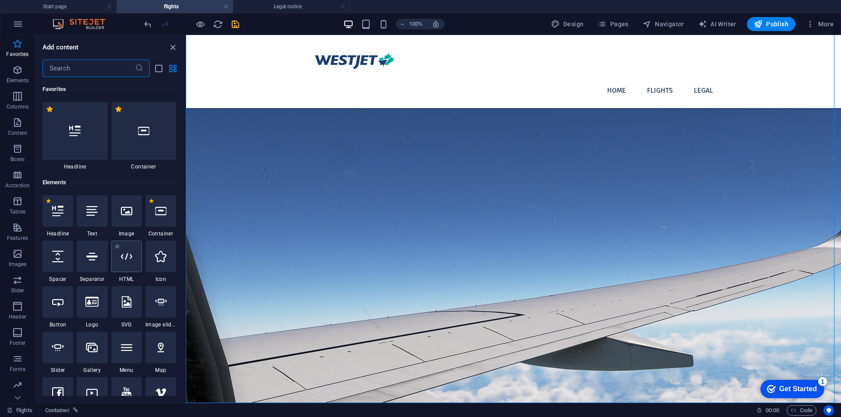
click at [115, 252] on div at bounding box center [126, 257] width 31 height 32
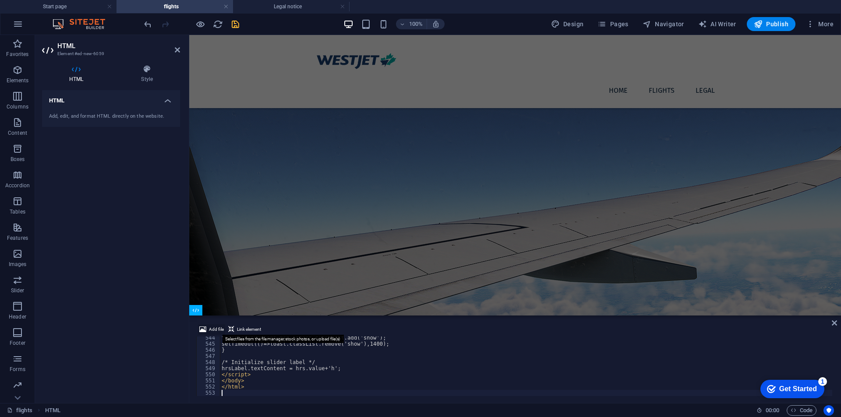
scroll to position [3330, 0]
click at [832, 324] on icon at bounding box center [833, 323] width 5 height 7
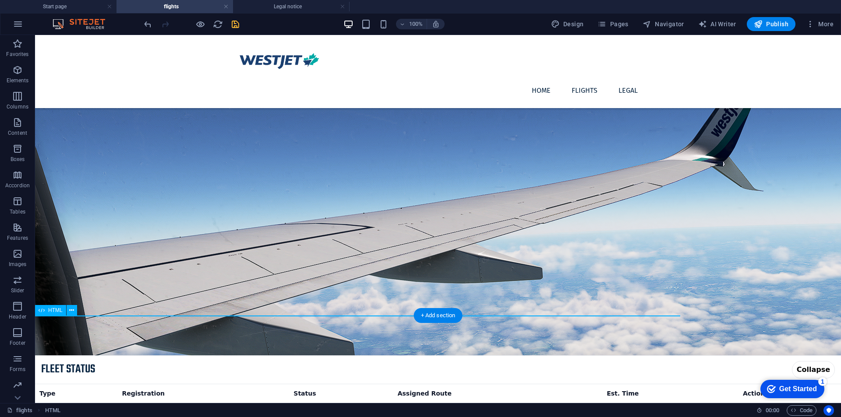
scroll to position [299, 0]
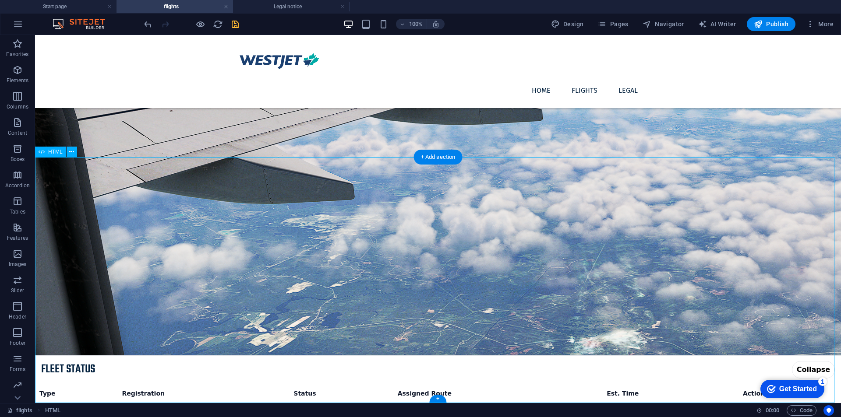
click at [239, 27] on icon "save" at bounding box center [235, 24] width 10 height 10
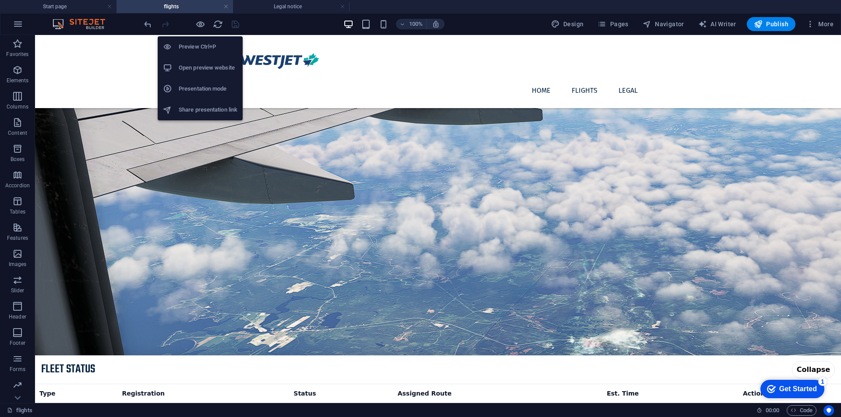
click at [212, 44] on h6 "Preview Ctrl+P" at bounding box center [208, 47] width 59 height 11
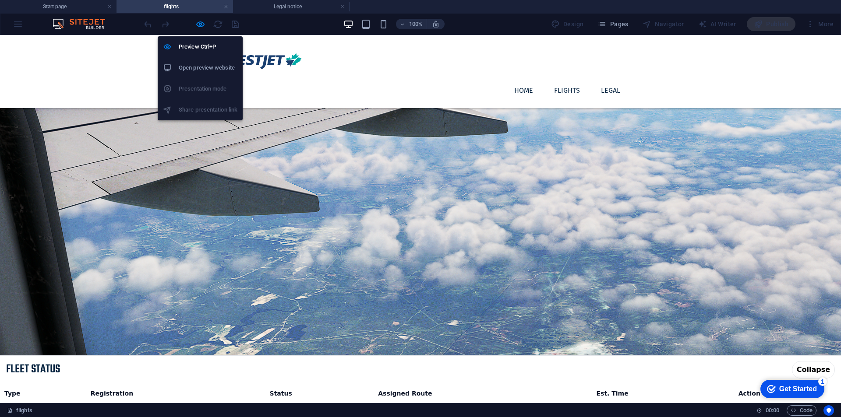
click at [207, 76] on li "Open preview website" at bounding box center [200, 67] width 85 height 21
click at [200, 21] on icon "button" at bounding box center [200, 24] width 10 height 10
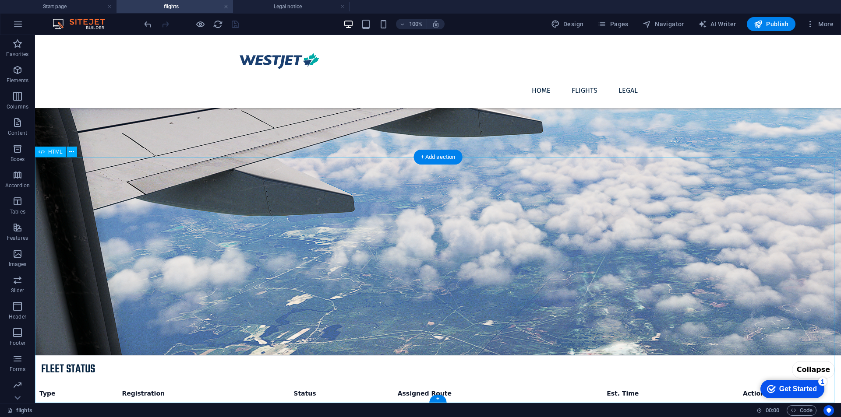
scroll to position [299, 0]
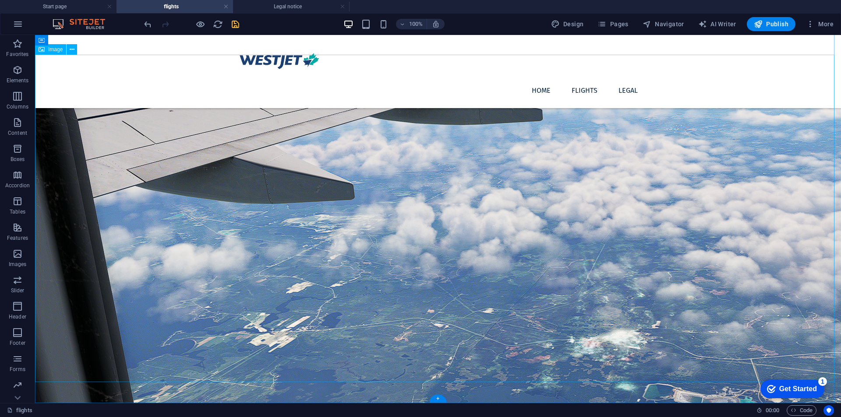
scroll to position [53, 0]
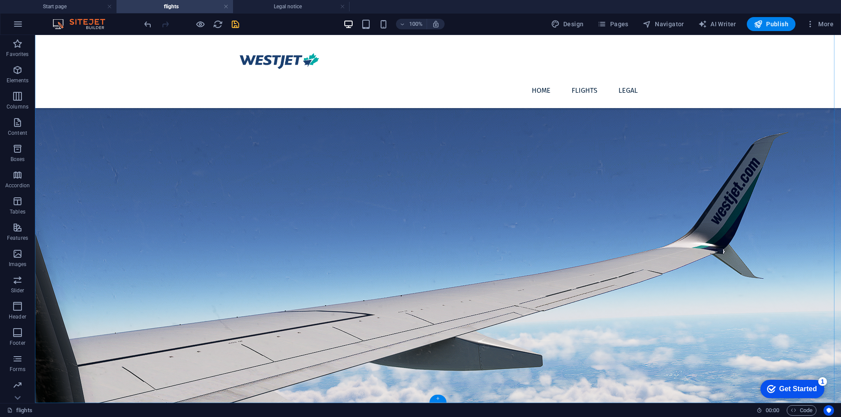
click at [438, 401] on div "+" at bounding box center [437, 399] width 17 height 8
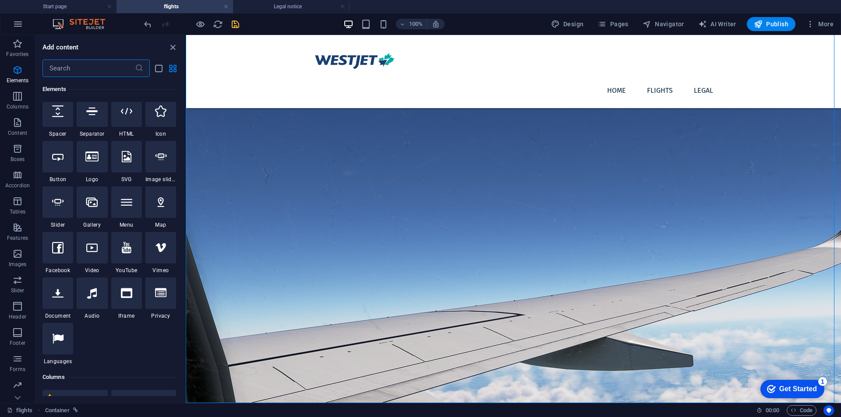
scroll to position [0, 0]
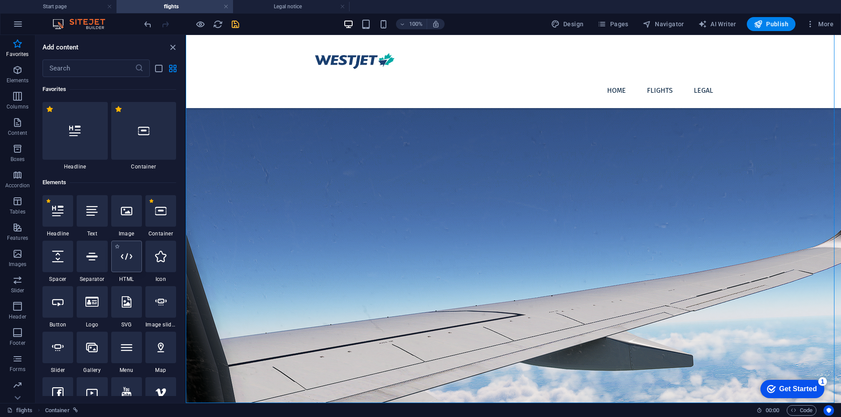
click at [138, 257] on div at bounding box center [126, 257] width 31 height 32
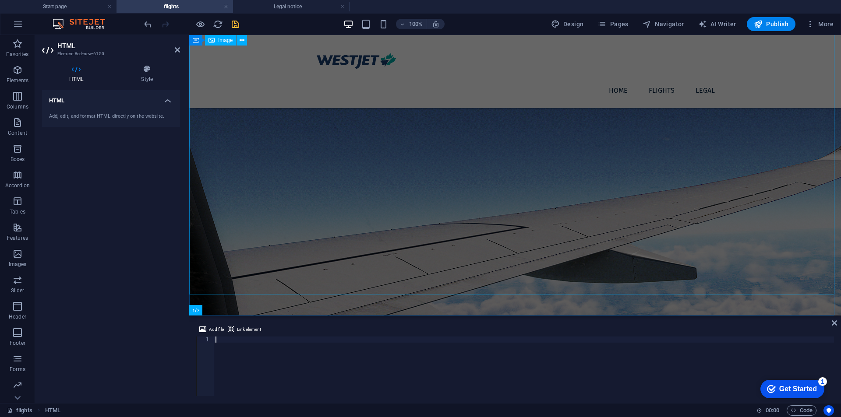
scroll to position [3692, 0]
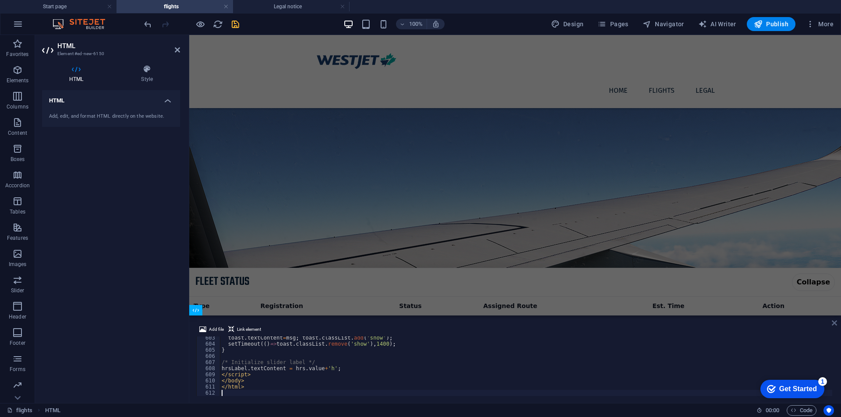
click at [833, 320] on icon at bounding box center [833, 323] width 5 height 7
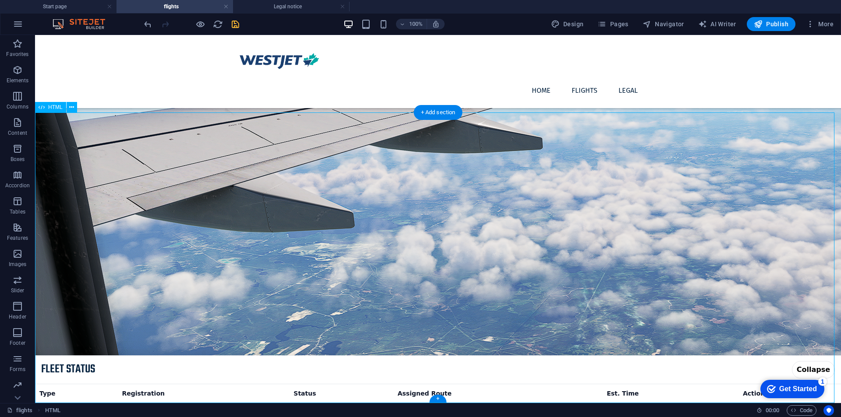
scroll to position [344, 0]
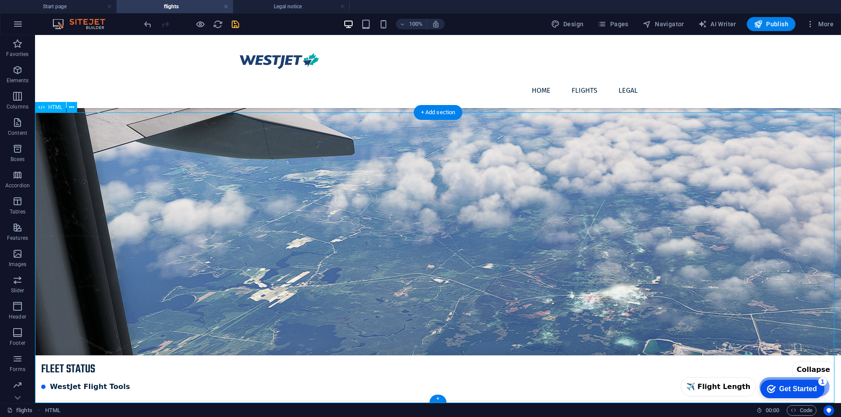
click at [234, 27] on icon "save" at bounding box center [235, 24] width 10 height 10
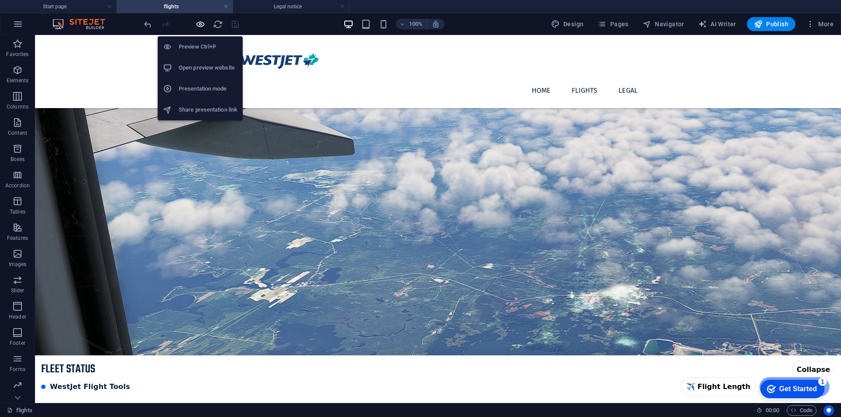
click at [203, 25] on icon "button" at bounding box center [200, 24] width 10 height 10
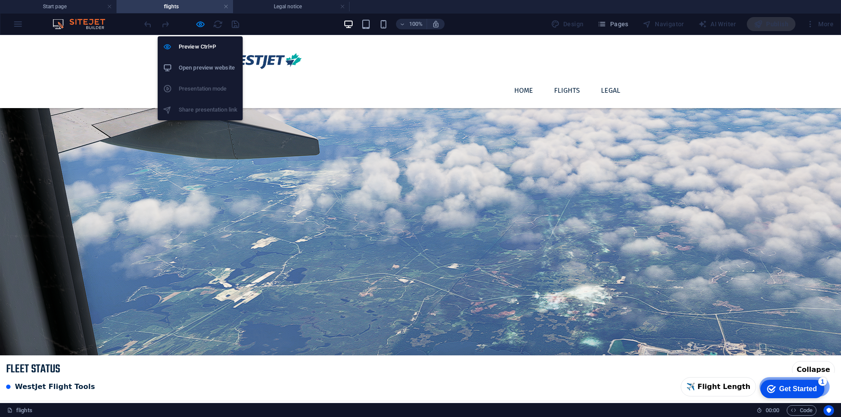
scroll to position [332, 0]
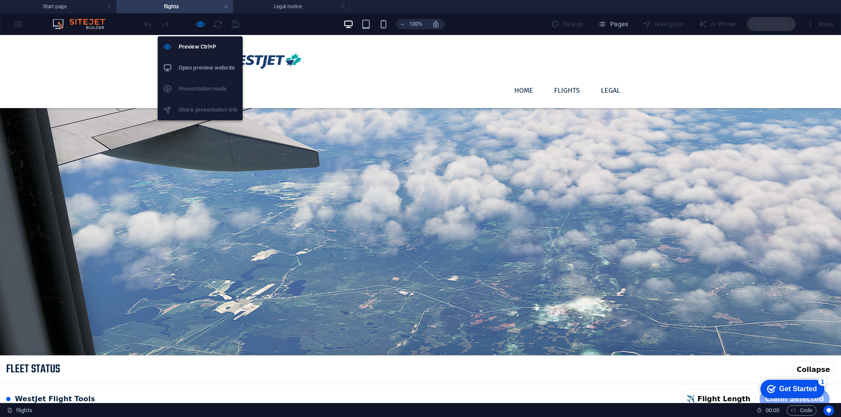
click at [199, 64] on h6 "Open preview website" at bounding box center [208, 68] width 59 height 11
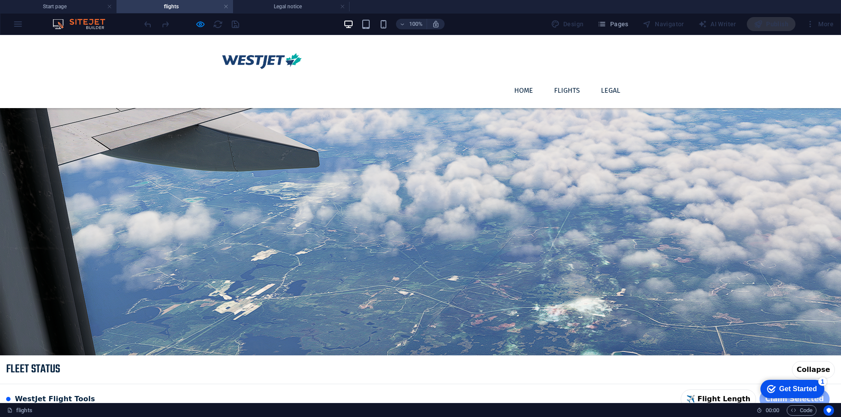
drag, startPoint x: 187, startPoint y: 21, endPoint x: 191, endPoint y: 22, distance: 4.4
click at [188, 21] on div at bounding box center [191, 24] width 98 height 14
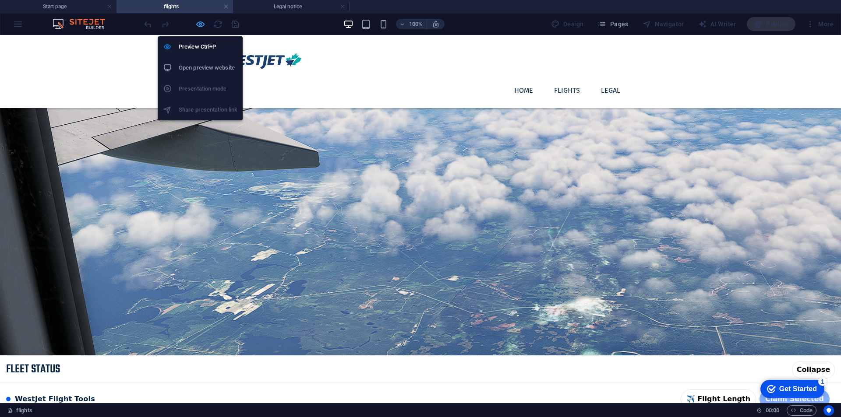
click at [200, 24] on icon "button" at bounding box center [200, 24] width 10 height 10
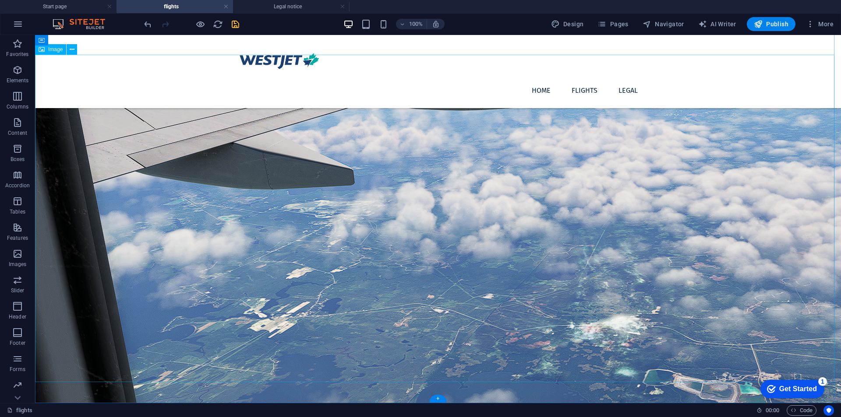
scroll to position [53, 0]
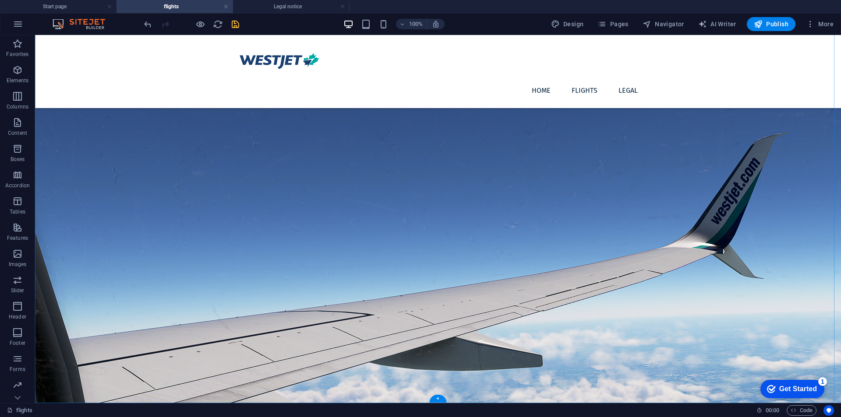
click at [442, 399] on div "+" at bounding box center [437, 399] width 17 height 8
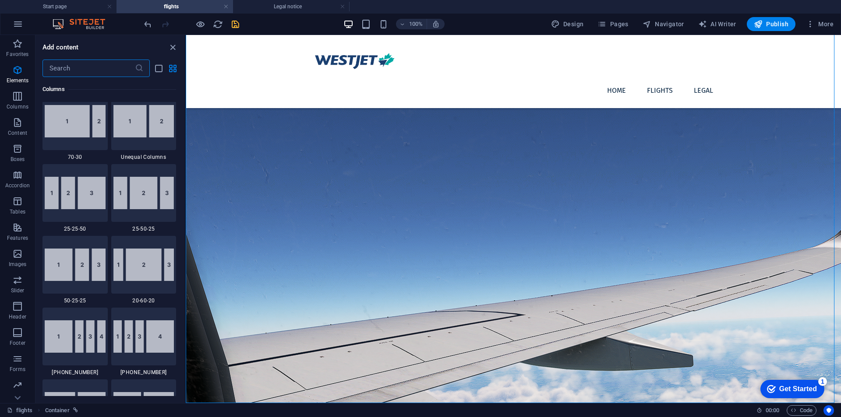
scroll to position [0, 0]
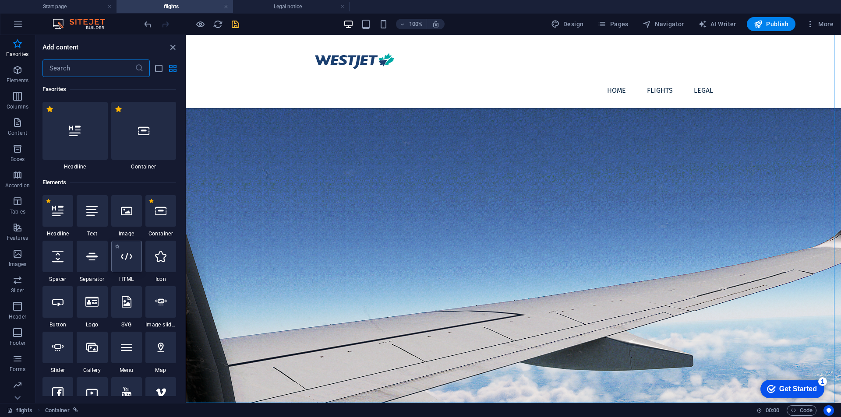
click at [136, 267] on div at bounding box center [126, 257] width 31 height 32
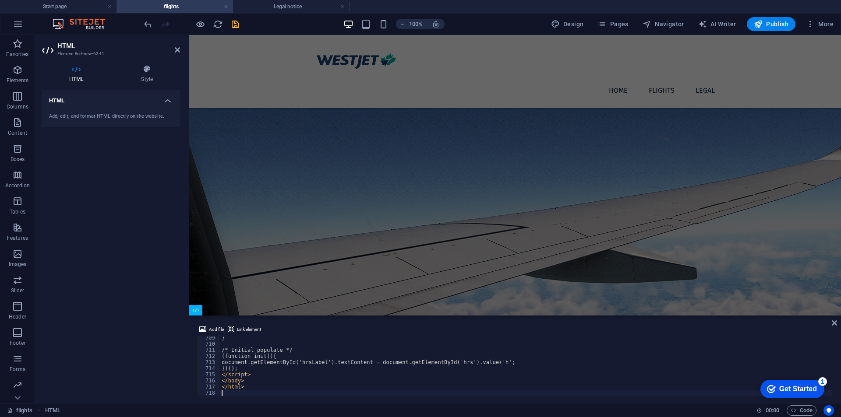
scroll to position [4341, 0]
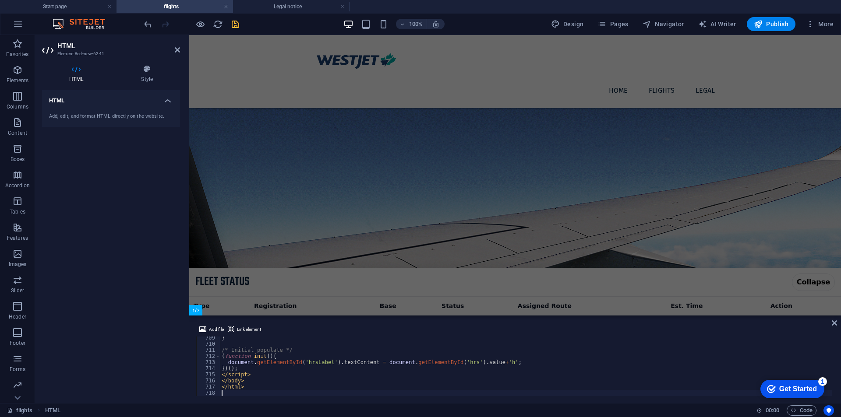
click at [838, 324] on div "Add file Link element 709 710 711 712 713 714 715 716 717 718 } /* Initial popu…" at bounding box center [514, 360] width 651 height 86
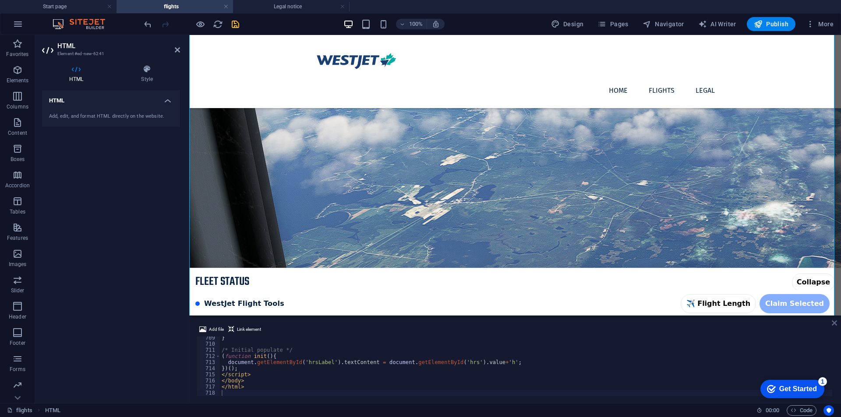
click at [835, 322] on icon at bounding box center [833, 323] width 5 height 7
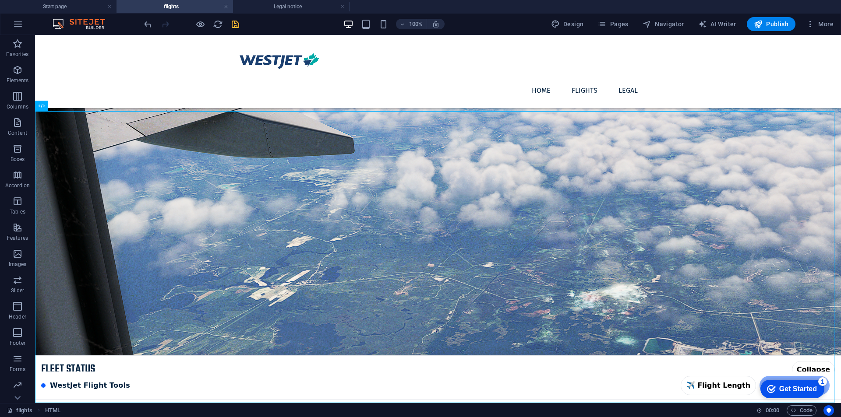
click at [226, 30] on div at bounding box center [191, 24] width 98 height 14
click at [236, 25] on icon "save" at bounding box center [235, 24] width 10 height 10
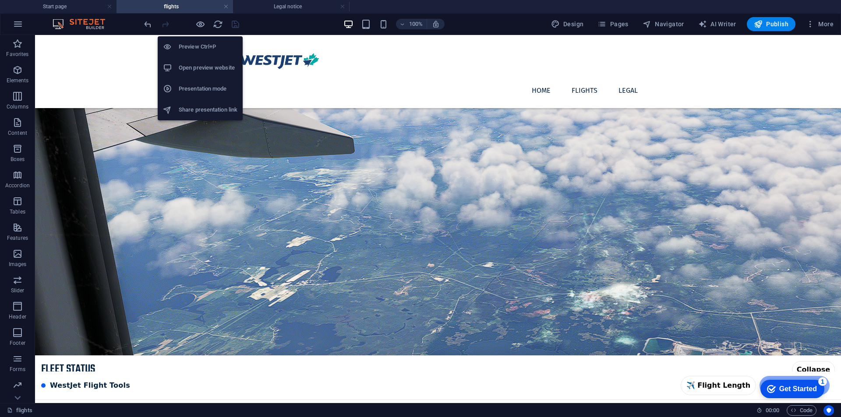
click at [210, 63] on h6 "Open preview website" at bounding box center [208, 68] width 59 height 11
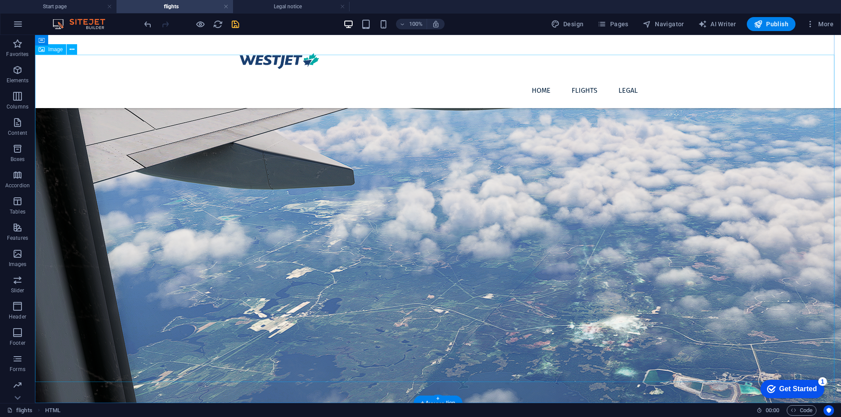
scroll to position [53, 0]
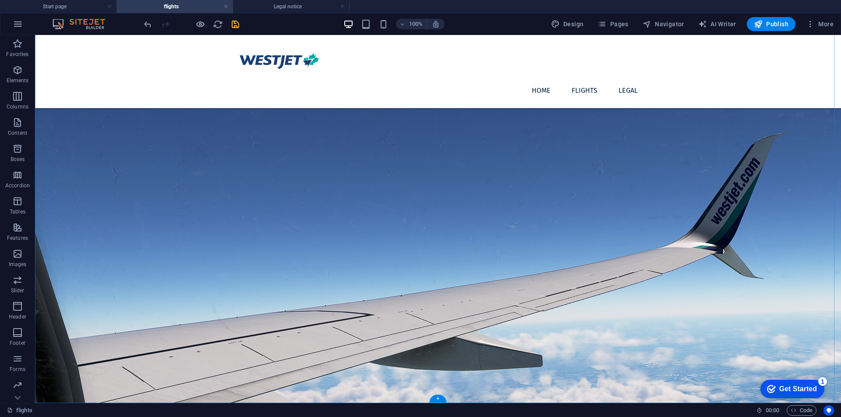
click at [434, 403] on div "flights 00 : 00 Code" at bounding box center [420, 410] width 841 height 14
click at [437, 400] on div "+" at bounding box center [437, 399] width 17 height 8
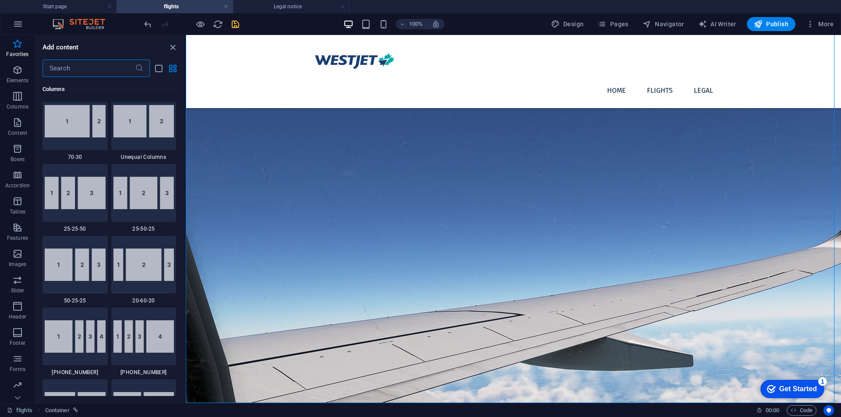
scroll to position [0, 0]
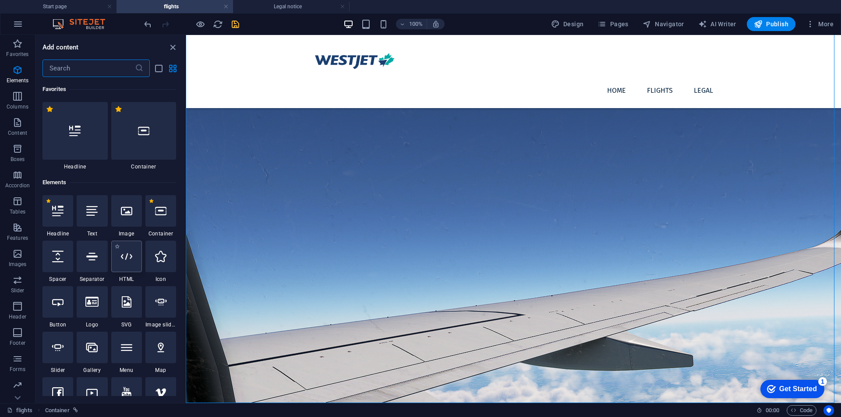
click at [121, 260] on icon at bounding box center [126, 256] width 11 height 11
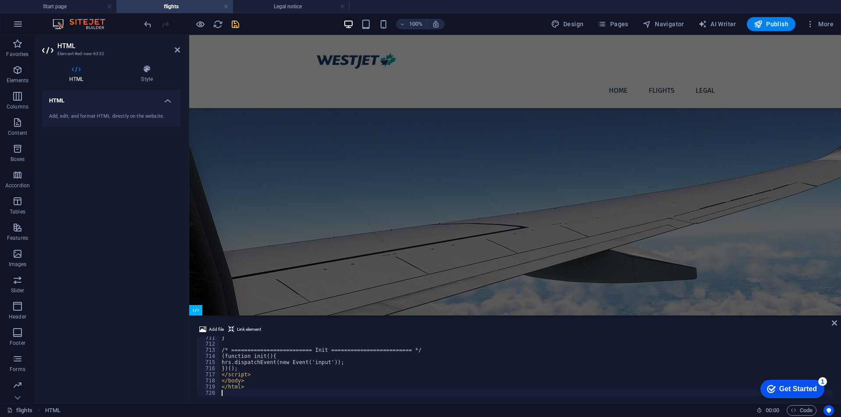
scroll to position [4354, 0]
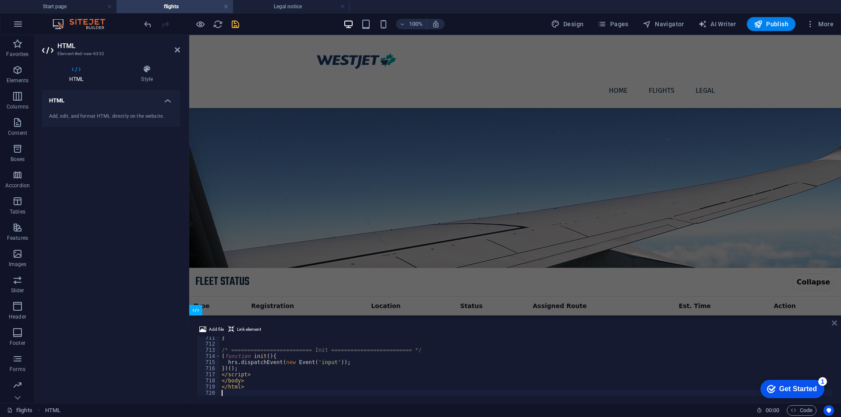
click at [832, 324] on icon at bounding box center [833, 323] width 5 height 7
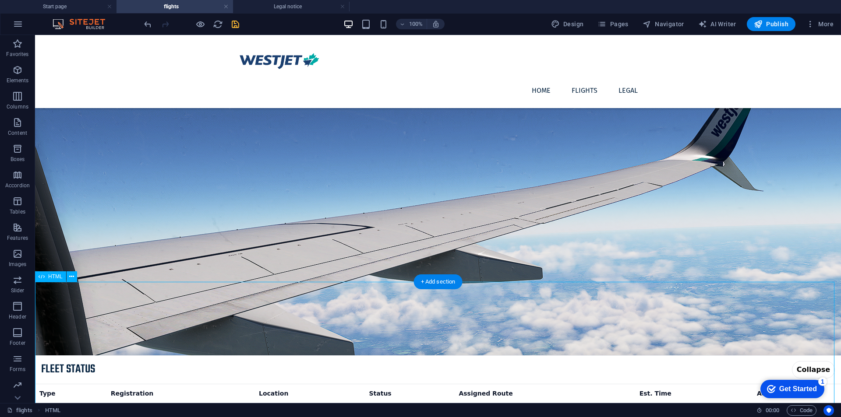
scroll to position [345, 0]
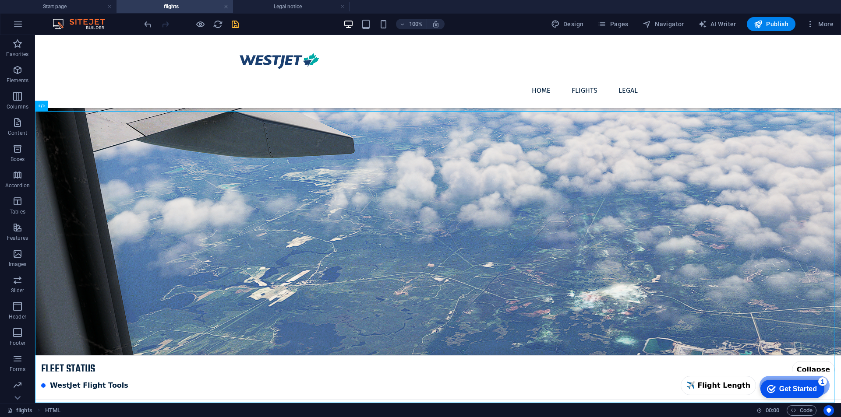
click at [233, 25] on icon "save" at bounding box center [235, 24] width 10 height 10
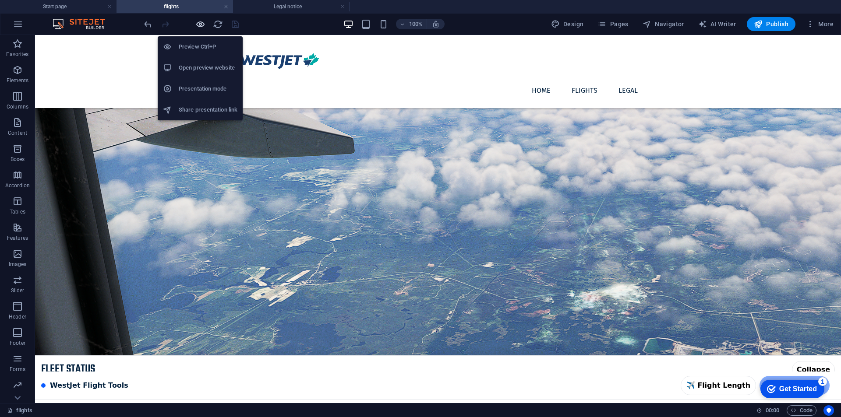
click at [201, 26] on icon "button" at bounding box center [200, 24] width 10 height 10
click at [210, 74] on li "Open preview website" at bounding box center [200, 67] width 85 height 21
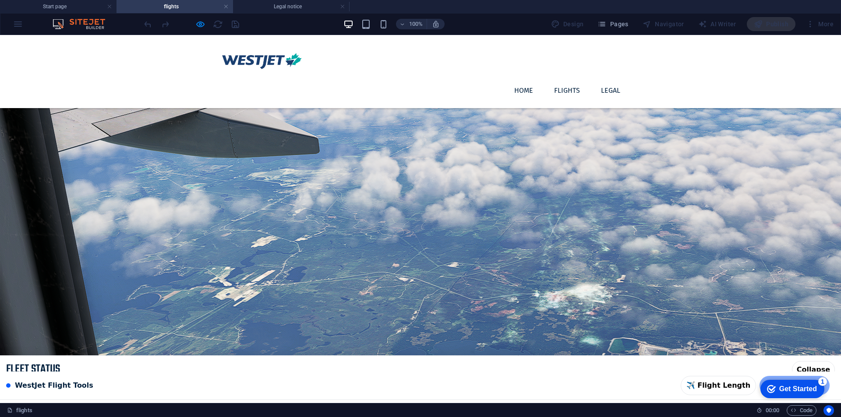
scroll to position [333, 0]
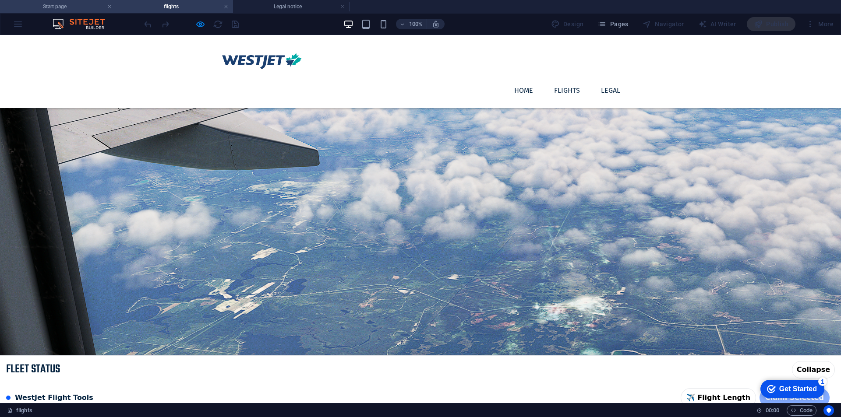
click at [67, 6] on h4 "Start page" at bounding box center [58, 7] width 116 height 10
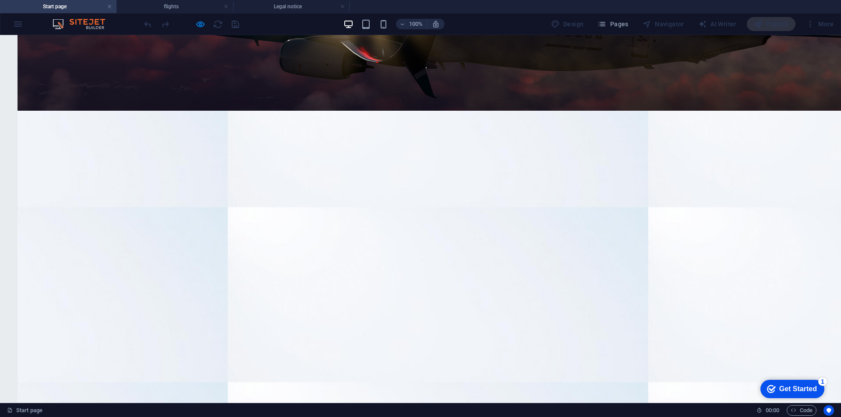
scroll to position [0, 0]
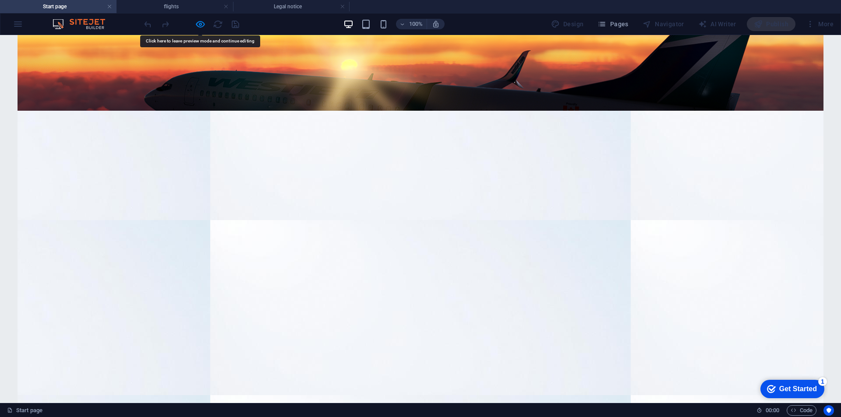
scroll to position [32, 0]
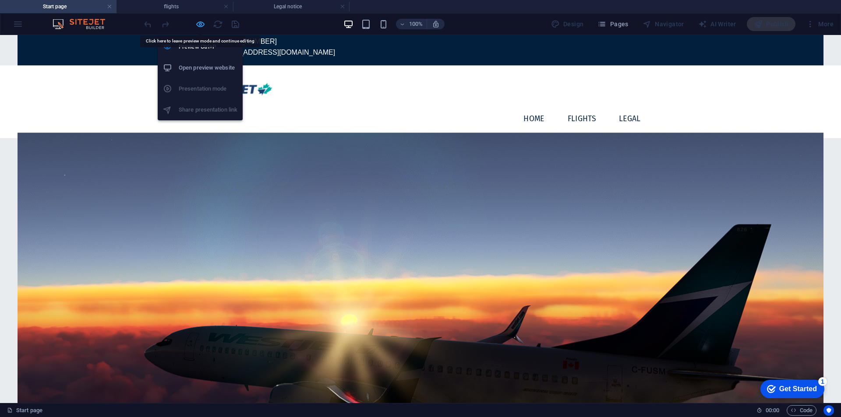
click at [201, 24] on icon "button" at bounding box center [200, 24] width 10 height 10
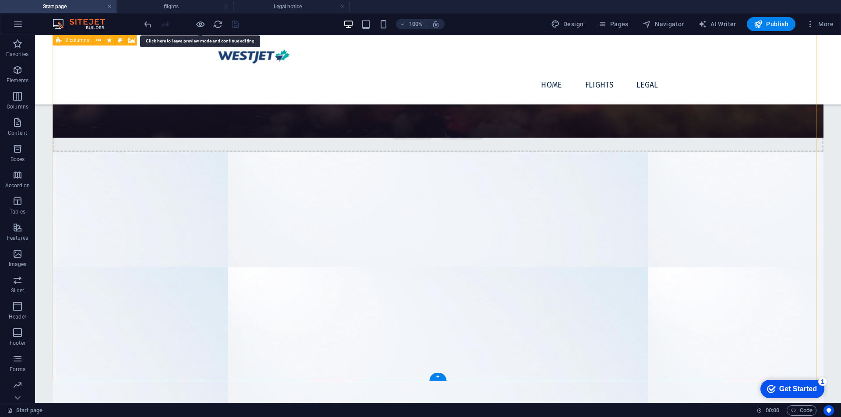
scroll to position [408, 0]
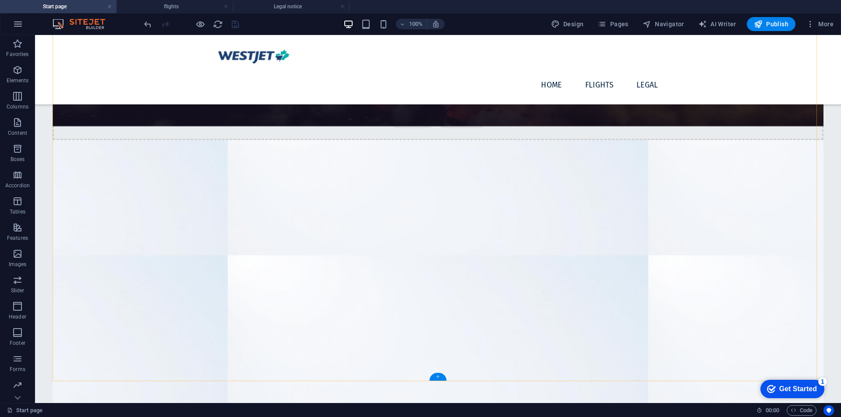
click at [438, 378] on div "+" at bounding box center [437, 377] width 17 height 8
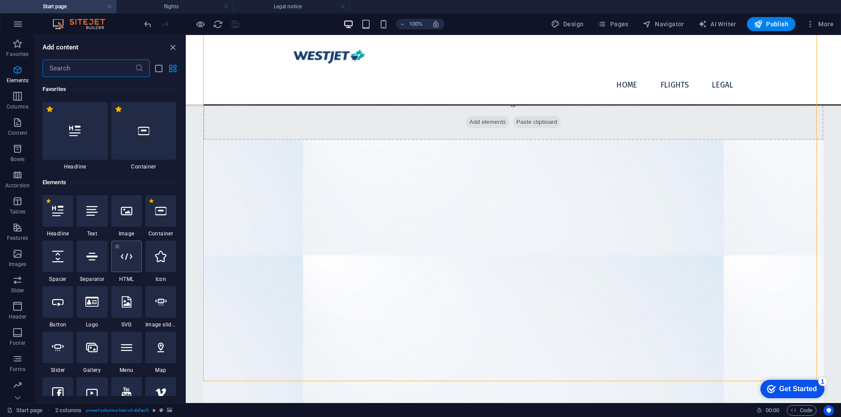
scroll to position [73, 0]
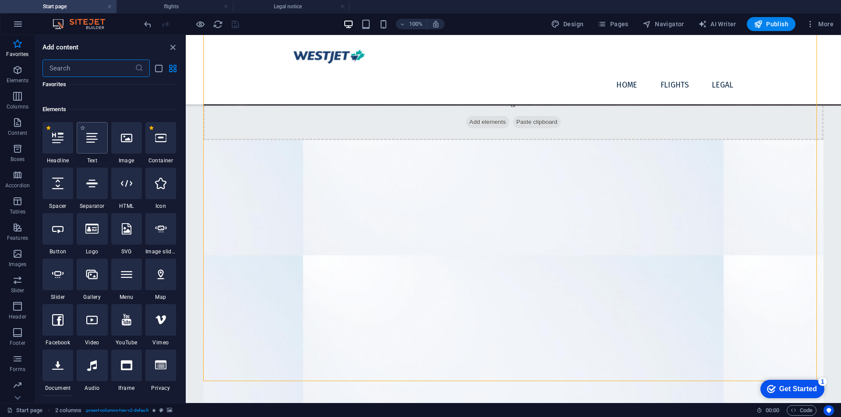
click at [94, 149] on div at bounding box center [92, 138] width 31 height 32
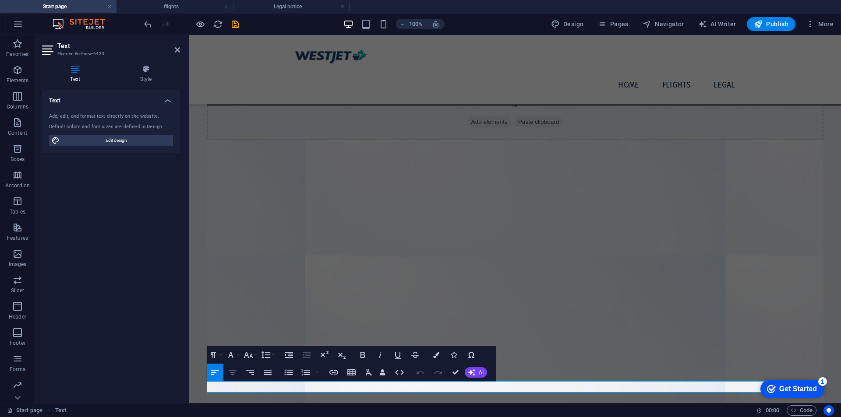
click at [231, 368] on icon "button" at bounding box center [232, 372] width 11 height 11
click at [366, 357] on icon "button" at bounding box center [362, 355] width 11 height 11
click at [288, 373] on icon "button" at bounding box center [289, 373] width 8 height 6
click at [286, 374] on icon "button" at bounding box center [288, 372] width 11 height 11
click at [232, 373] on icon "button" at bounding box center [232, 372] width 11 height 11
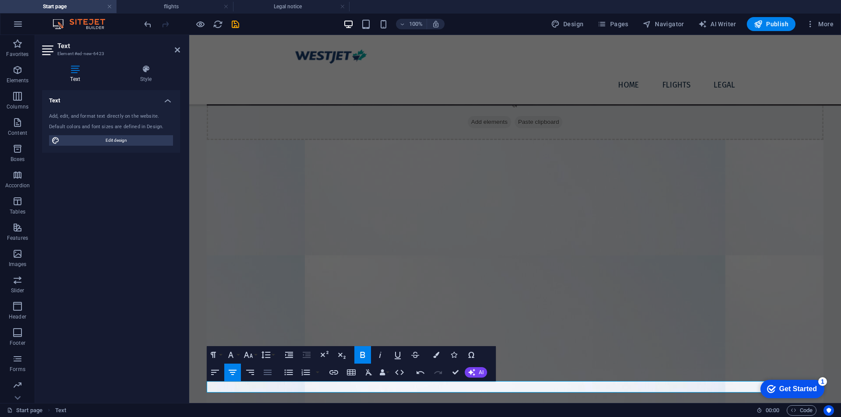
click at [269, 370] on icon "button" at bounding box center [267, 372] width 11 height 11
click at [237, 373] on icon "button" at bounding box center [232, 372] width 11 height 11
click at [247, 353] on icon "button" at bounding box center [248, 355] width 11 height 11
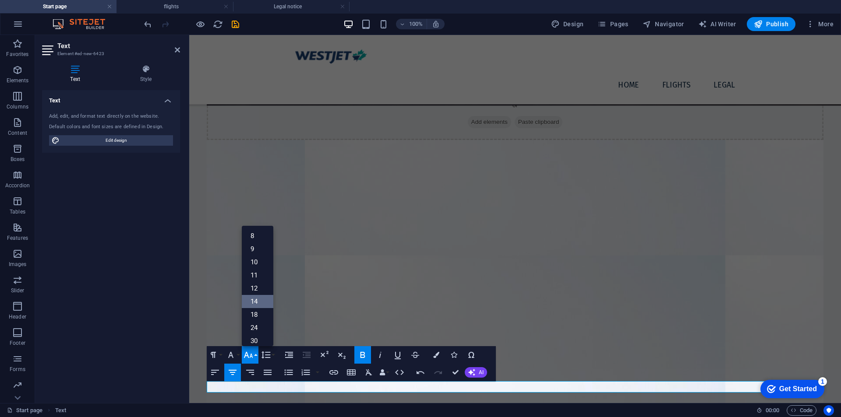
click at [256, 301] on link "14" at bounding box center [258, 301] width 32 height 13
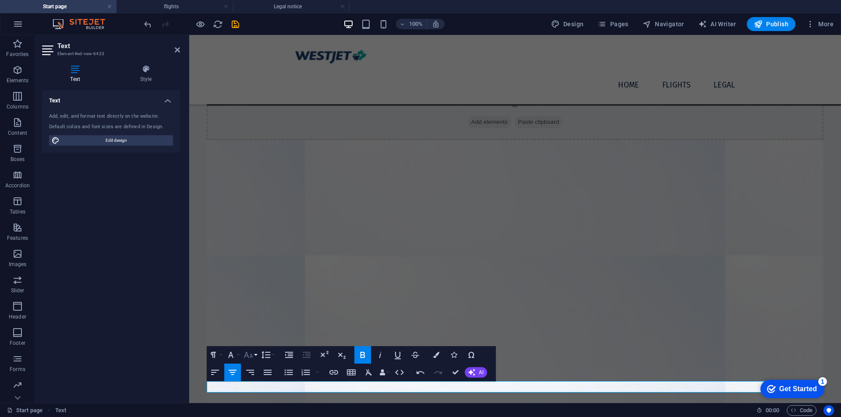
click at [252, 351] on icon "button" at bounding box center [248, 355] width 11 height 11
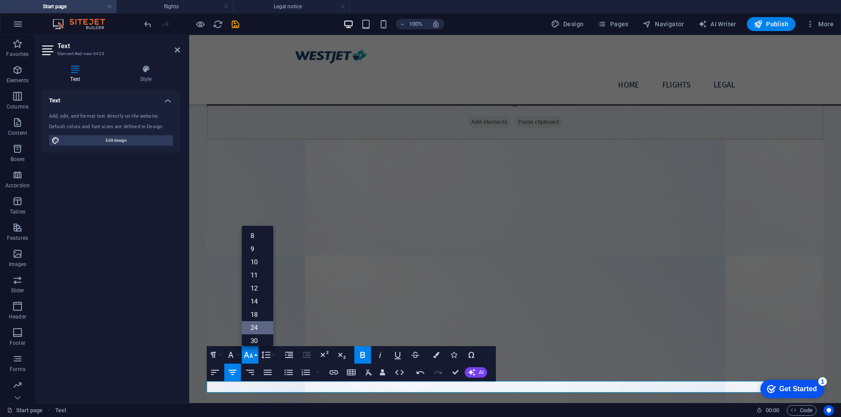
click at [257, 329] on link "24" at bounding box center [258, 327] width 32 height 13
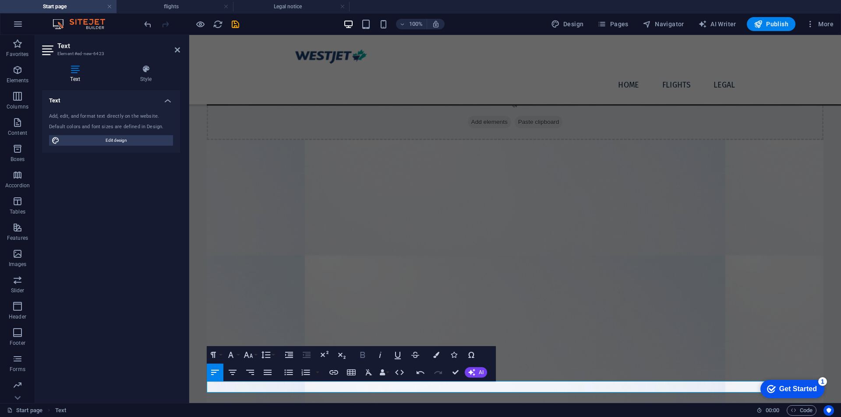
click at [363, 351] on icon "button" at bounding box center [362, 355] width 11 height 11
click at [238, 371] on button "Align Center" at bounding box center [232, 373] width 17 height 18
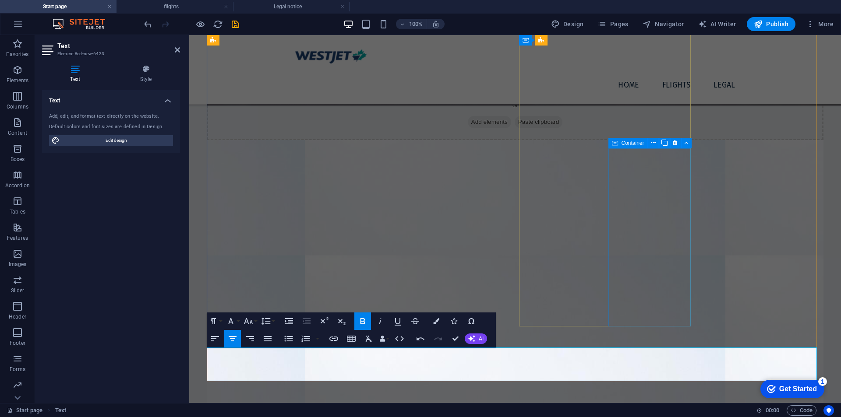
scroll to position [442, 0]
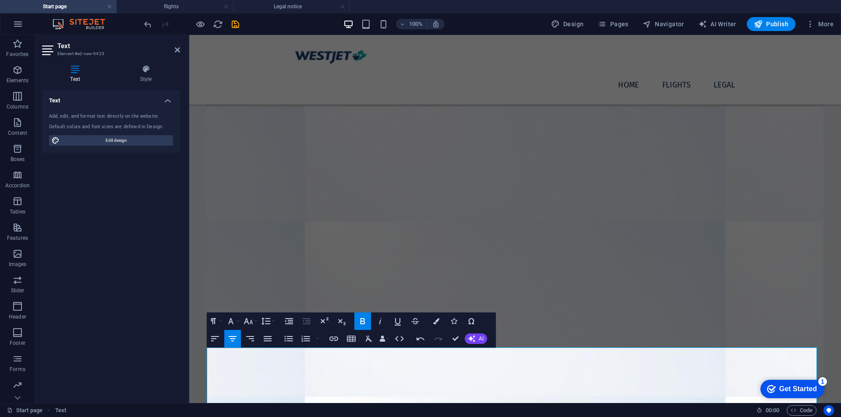
click at [764, 407] on h6 "00 : 00" at bounding box center [767, 410] width 23 height 11
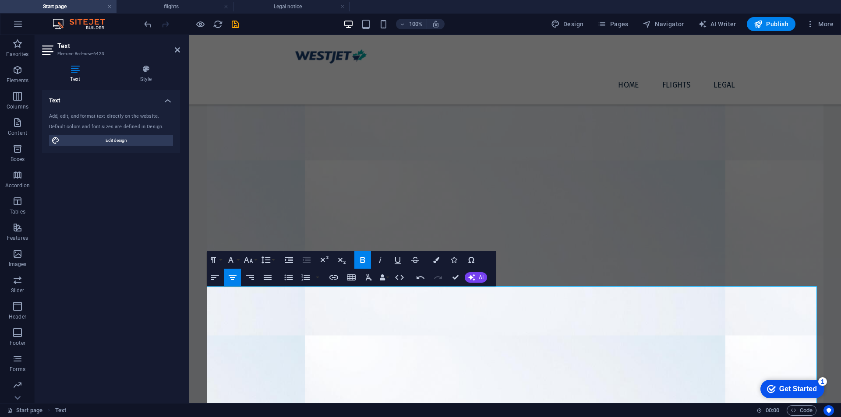
scroll to position [576, 0]
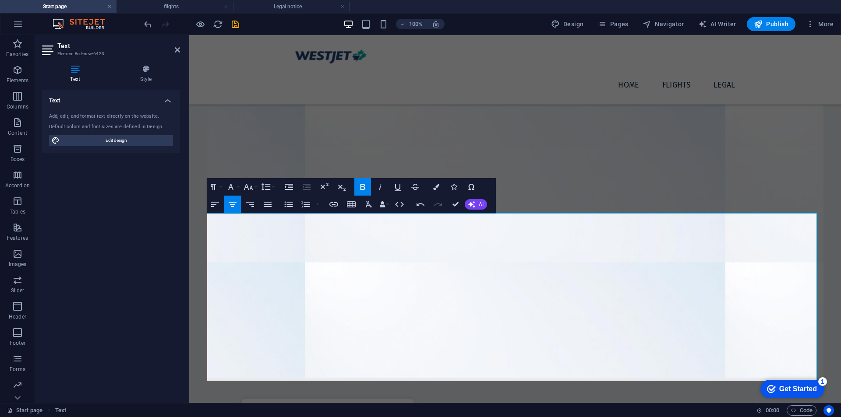
click at [717, 190] on figure at bounding box center [515, 175] width 616 height 406
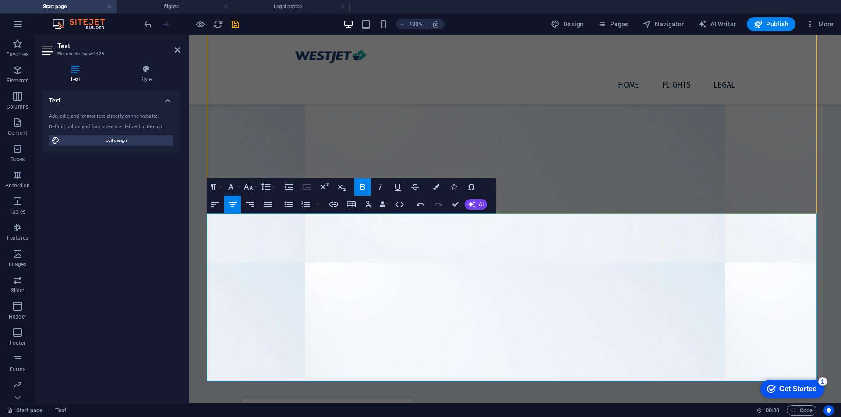
drag, startPoint x: 482, startPoint y: 221, endPoint x: 547, endPoint y: 215, distance: 65.1
click at [252, 187] on icon "button" at bounding box center [248, 187] width 11 height 11
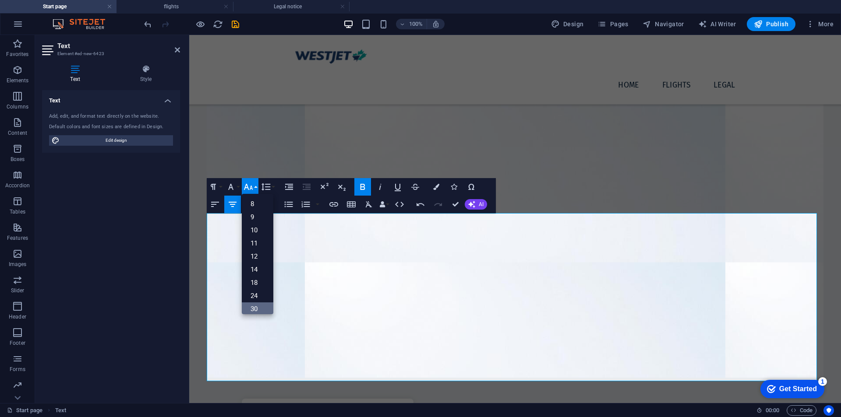
click at [257, 311] on link "30" at bounding box center [258, 309] width 32 height 13
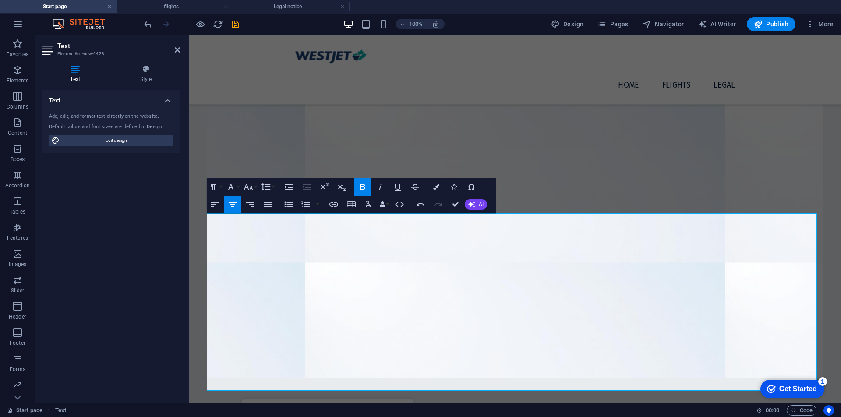
scroll to position [586, 0]
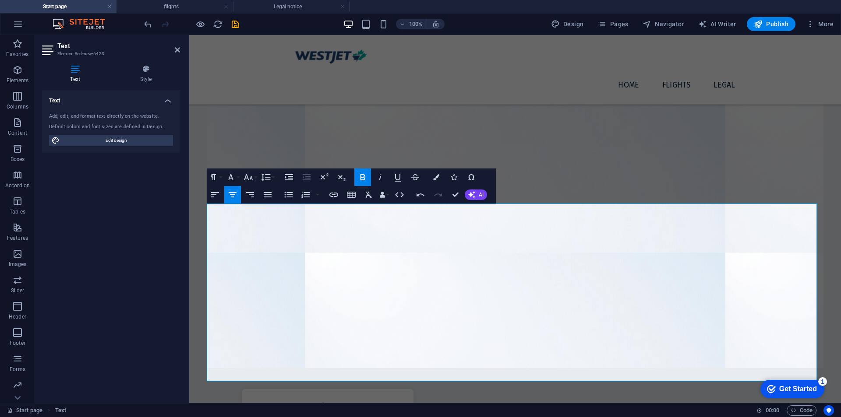
drag, startPoint x: 441, startPoint y: 250, endPoint x: 697, endPoint y: 434, distance: 315.1
click at [697, 417] on html "Skip to main content Aerial PI NE , Calgary, AB T2E 3J1 +1 (236)-597-5792 admin…" at bounding box center [514, 421] width 651 height 1945
click at [247, 176] on icon "button" at bounding box center [248, 177] width 9 height 6
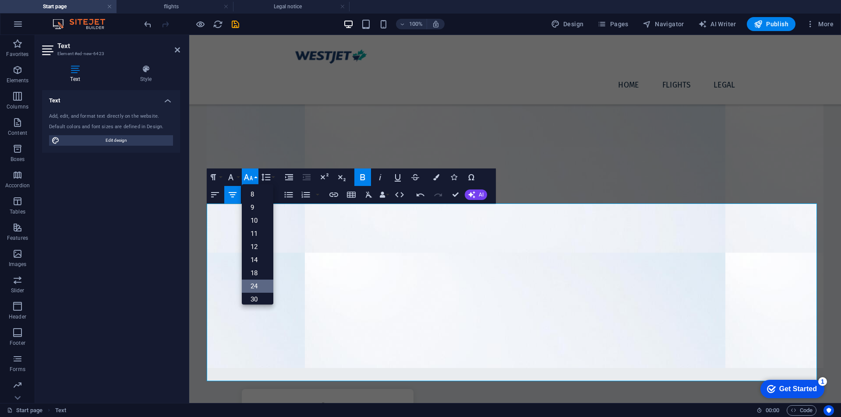
click at [256, 284] on link "24" at bounding box center [258, 286] width 32 height 13
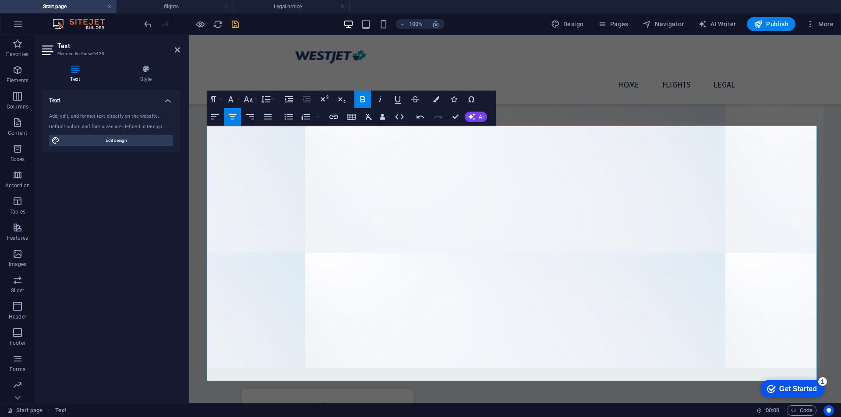
scroll to position [664, 0]
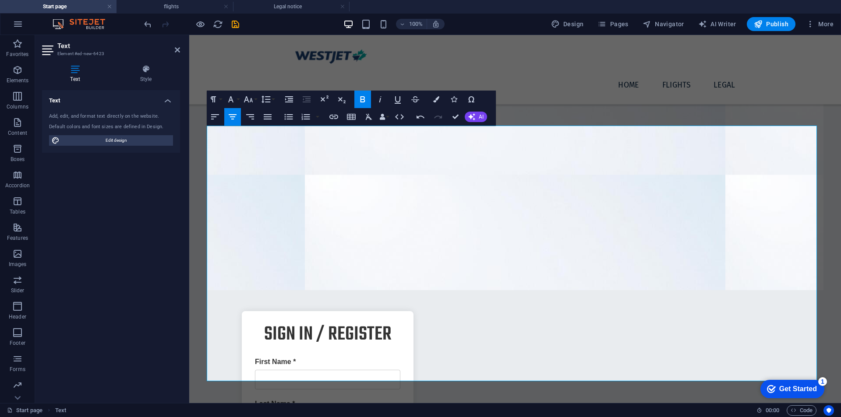
drag, startPoint x: 455, startPoint y: 138, endPoint x: 750, endPoint y: 434, distance: 417.9
click at [750, 417] on html "Skip to main content Aerial PI NE , Calgary, AB T2E 3J1 +1 (236)-597-5792 admin…" at bounding box center [514, 380] width 651 height 2018
click at [433, 99] on button "Colors" at bounding box center [436, 100] width 17 height 18
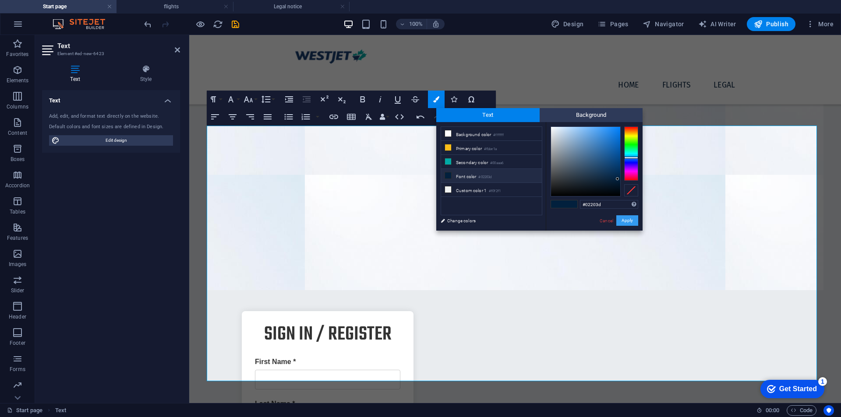
click at [627, 224] on button "Apply" at bounding box center [627, 220] width 22 height 11
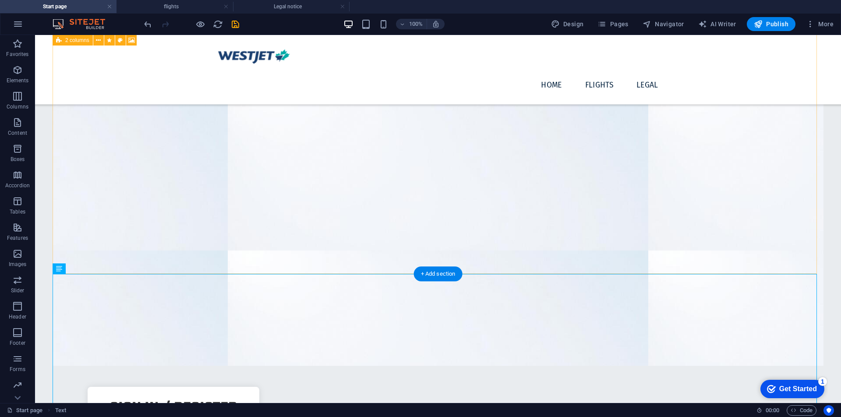
scroll to position [442, 0]
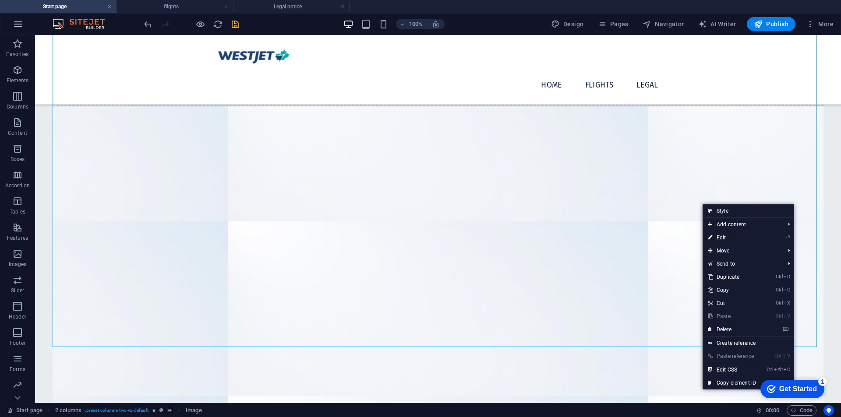
click at [20, 24] on icon "button" at bounding box center [18, 24] width 11 height 11
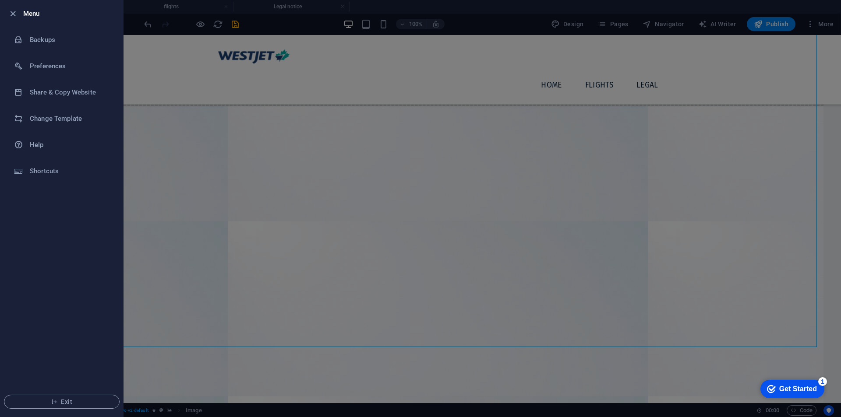
click at [153, 116] on div at bounding box center [420, 208] width 841 height 417
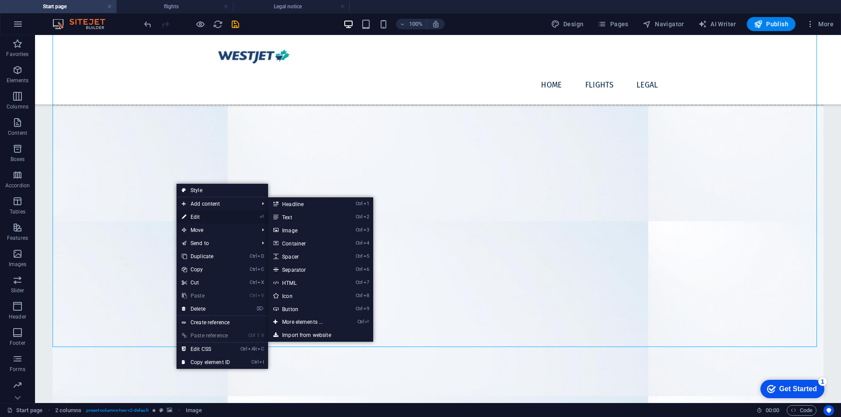
click at [206, 218] on link "⏎ Edit" at bounding box center [205, 217] width 59 height 13
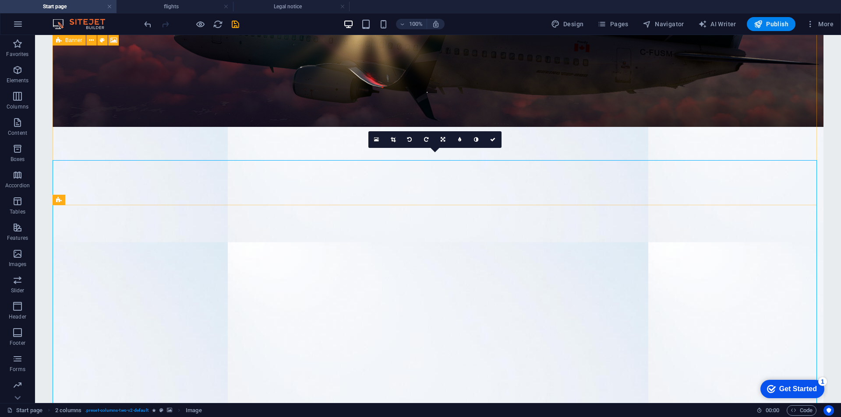
scroll to position [223, 0]
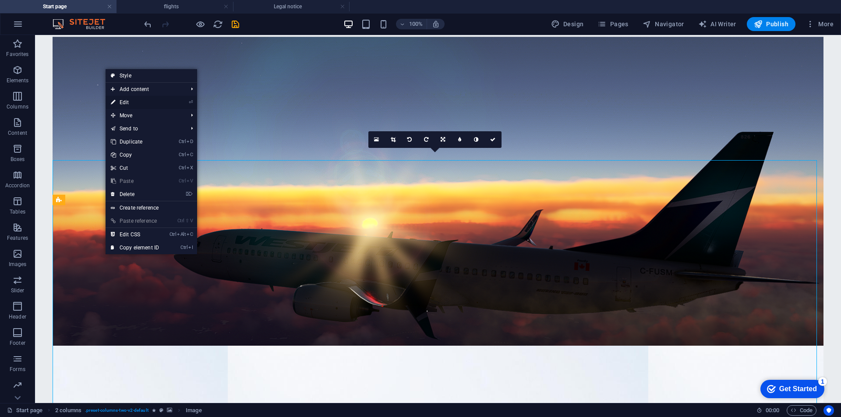
click at [116, 99] on link "⏎ Edit" at bounding box center [135, 102] width 59 height 13
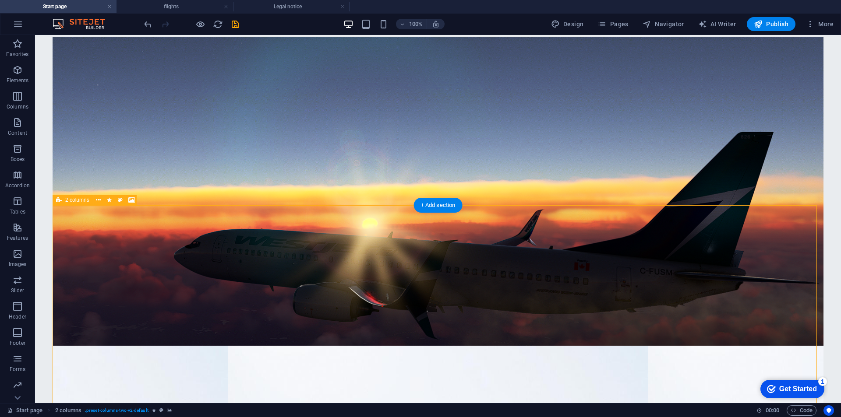
click at [84, 203] on span "2 columns" at bounding box center [77, 199] width 24 height 5
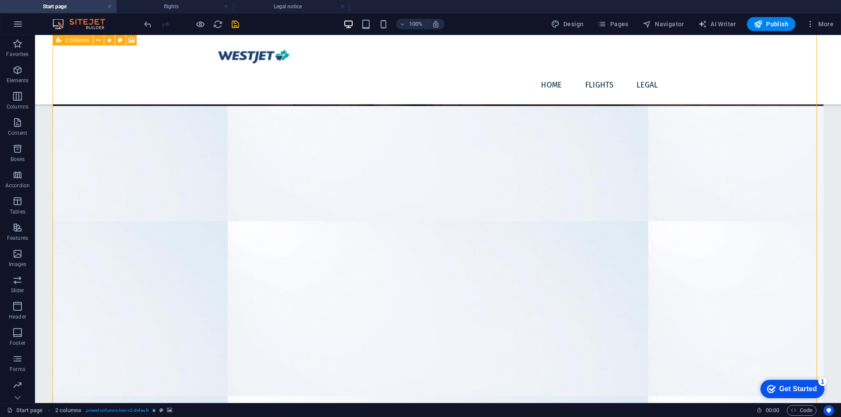
scroll to position [296, 0]
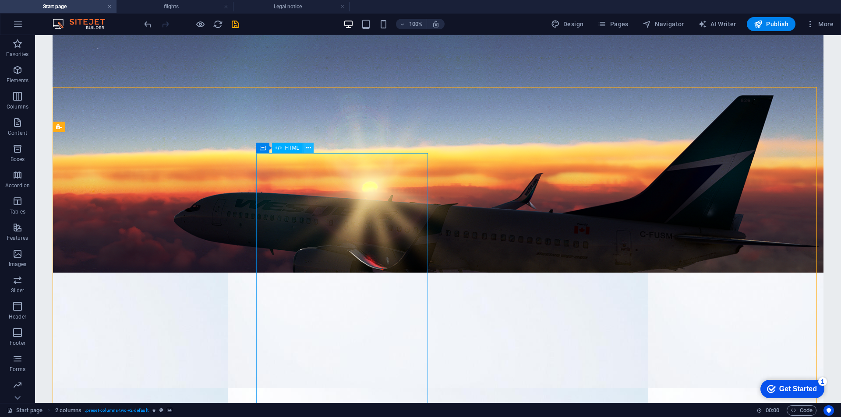
click at [306, 147] on icon at bounding box center [308, 148] width 5 height 9
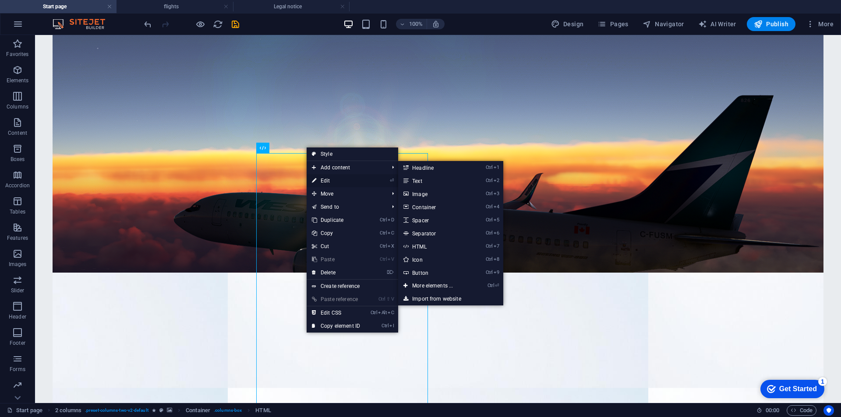
click at [327, 180] on link "⏎ Edit" at bounding box center [335, 180] width 59 height 13
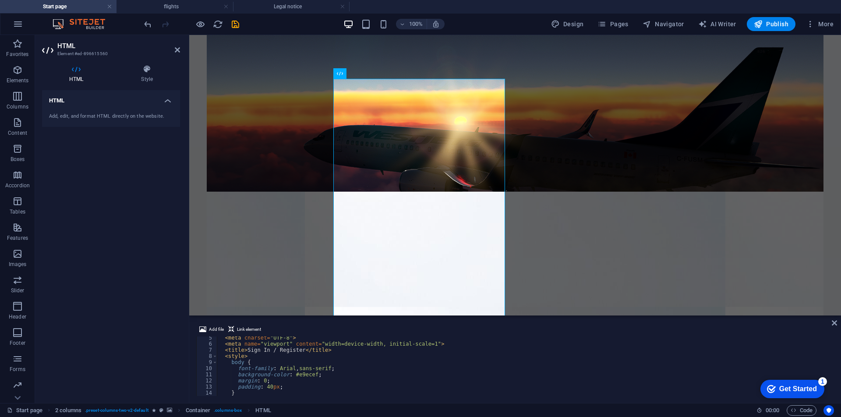
scroll to position [79, 0]
click at [243, 322] on div "Add file Link element 13 14 15 16 17 18 19 20 21 22 23 24 padding : 40 px ; } .…" at bounding box center [514, 360] width 651 height 86
click at [240, 330] on span "Link element" at bounding box center [249, 329] width 24 height 11
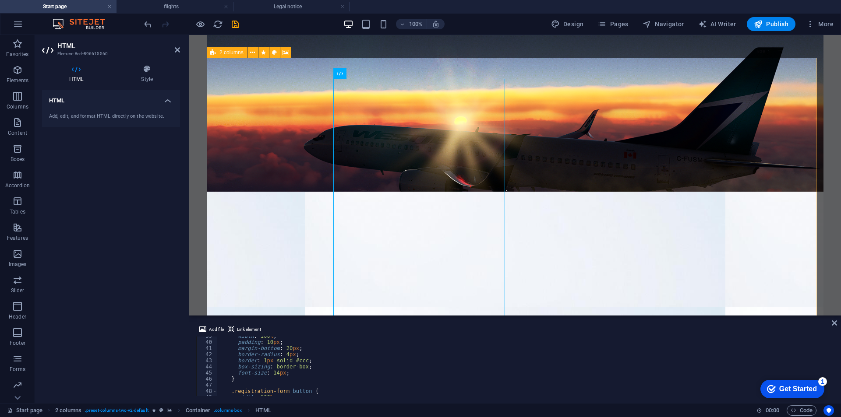
drag, startPoint x: 415, startPoint y: 351, endPoint x: 244, endPoint y: 112, distance: 294.0
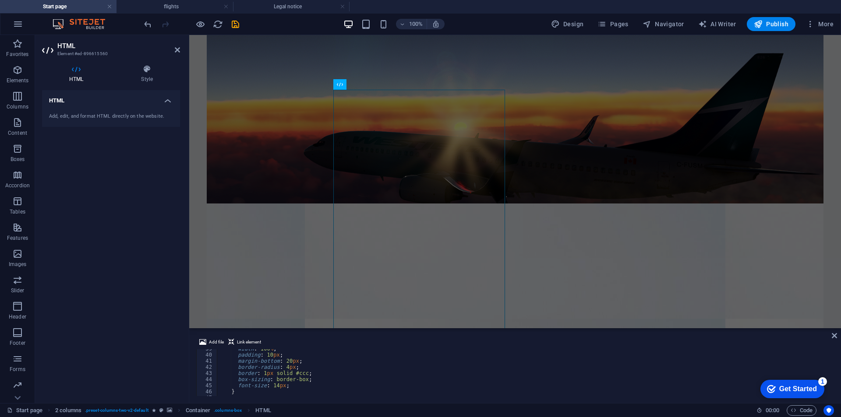
drag, startPoint x: 255, startPoint y: 327, endPoint x: 140, endPoint y: 350, distance: 117.5
click at [263, 261] on div "Drag here to replace the existing content. Press “Ctrl” if you want to create a…" at bounding box center [514, 181] width 651 height 293
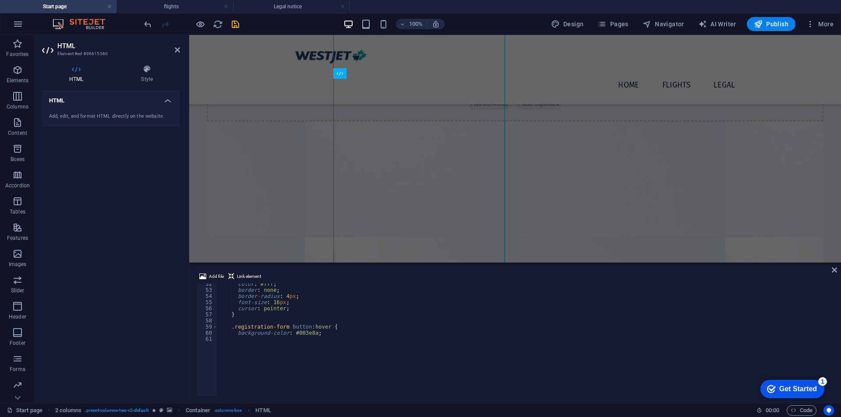
scroll to position [315, 0]
drag, startPoint x: 140, startPoint y: 350, endPoint x: 269, endPoint y: 21, distance: 353.7
click at [141, 350] on div "HTML Add, edit, and format HTML directly on the website." at bounding box center [111, 243] width 138 height 306
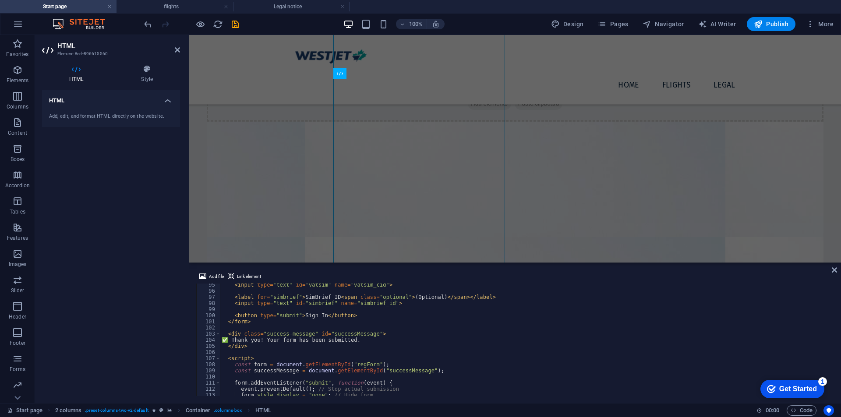
scroll to position [578, 0]
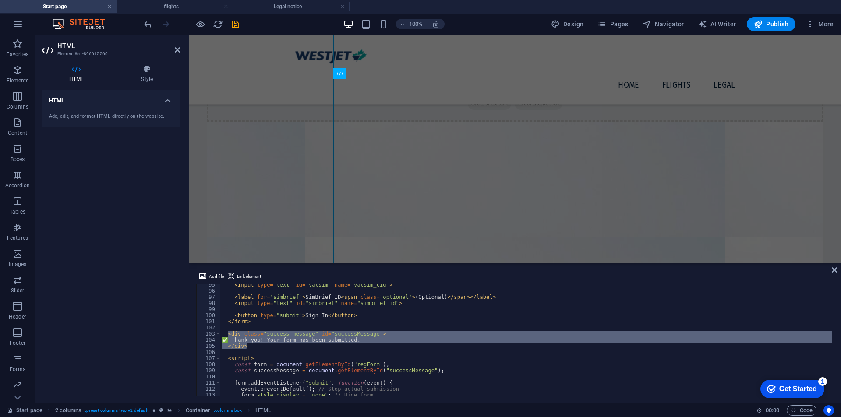
drag, startPoint x: 229, startPoint y: 335, endPoint x: 267, endPoint y: 344, distance: 38.1
click at [267, 344] on div "< input type = "text" id = "vatsim" name = "vatsim_cid" > < label for = "simbri…" at bounding box center [526, 344] width 612 height 125
type textarea "✅ Thank you! Your form has been submitted. </div>"
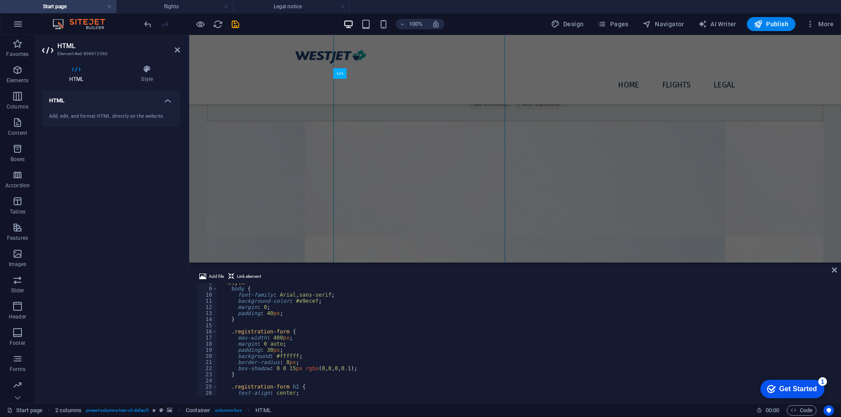
scroll to position [21, 0]
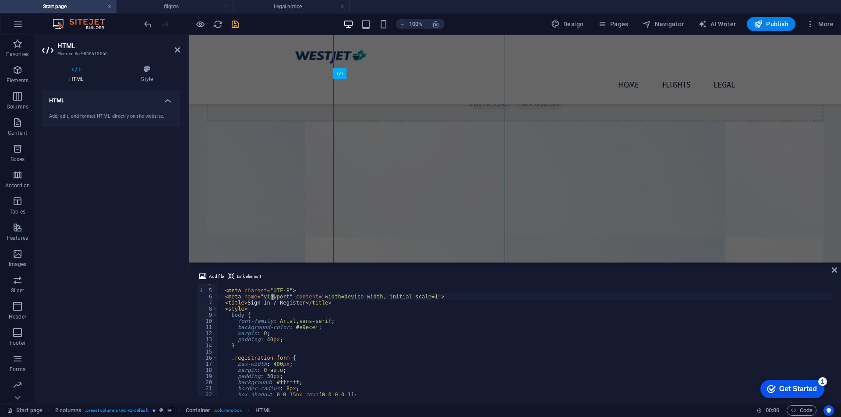
click at [272, 299] on div "< meta charset = "UTF-8" > < meta name = "viewport" content = "width=device-wid…" at bounding box center [524, 344] width 615 height 125
drag, startPoint x: 276, startPoint y: 303, endPoint x: 245, endPoint y: 303, distance: 31.1
click at [245, 303] on div "< meta charset = "UTF-8" > < meta name = "viewport" content = "width=device-wid…" at bounding box center [524, 344] width 615 height 125
click at [273, 302] on div "< meta charset = "UTF-8" > < meta name = "viewport" content = "width=device-wid…" at bounding box center [524, 344] width 615 height 125
click at [275, 302] on div "< meta charset = "UTF-8" > < meta name = "viewport" content = "width=device-wid…" at bounding box center [524, 344] width 615 height 125
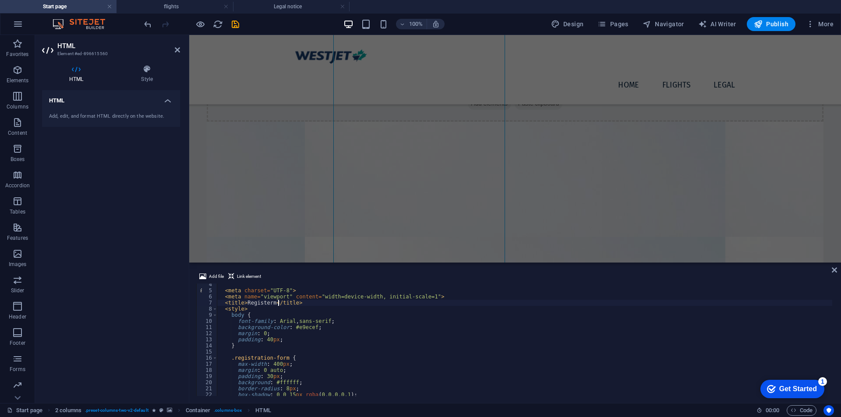
scroll to position [0, 8]
type textarea "<title> Register </title>"
click at [833, 274] on link at bounding box center [833, 270] width 5 height 7
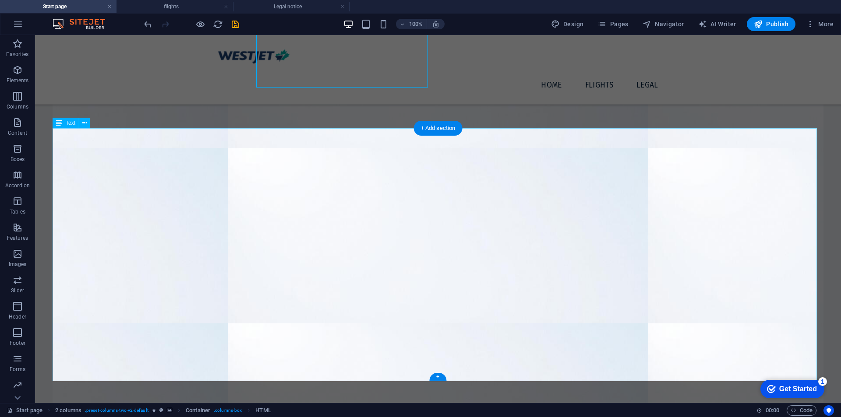
scroll to position [661, 0]
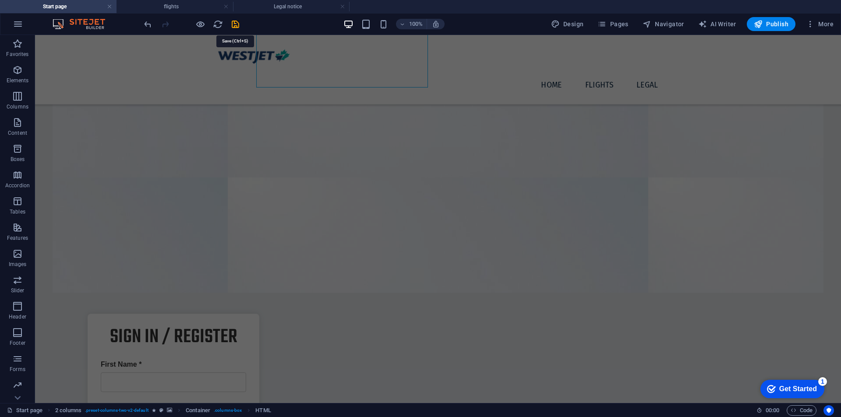
click at [235, 24] on icon "save" at bounding box center [235, 24] width 10 height 10
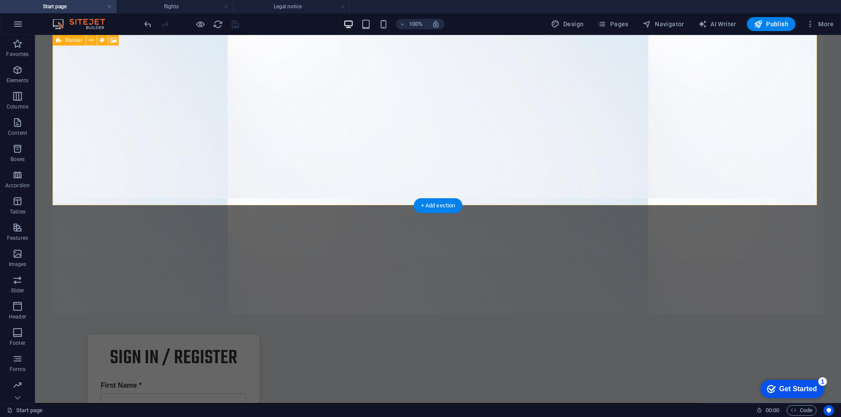
scroll to position [0, 0]
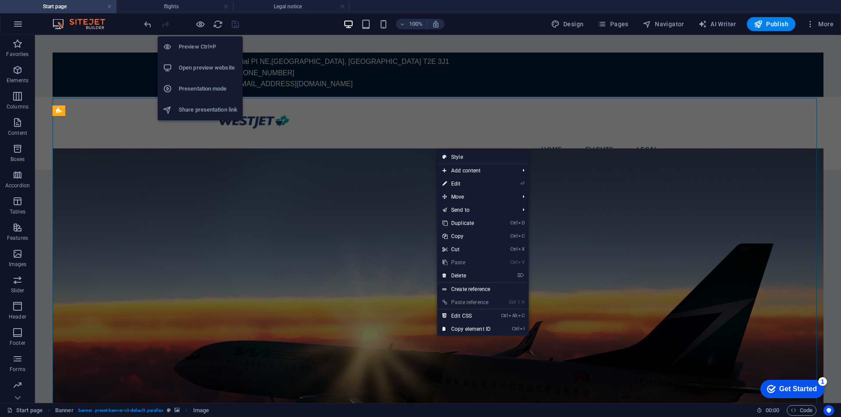
click at [192, 69] on h6 "Open preview website" at bounding box center [208, 68] width 59 height 11
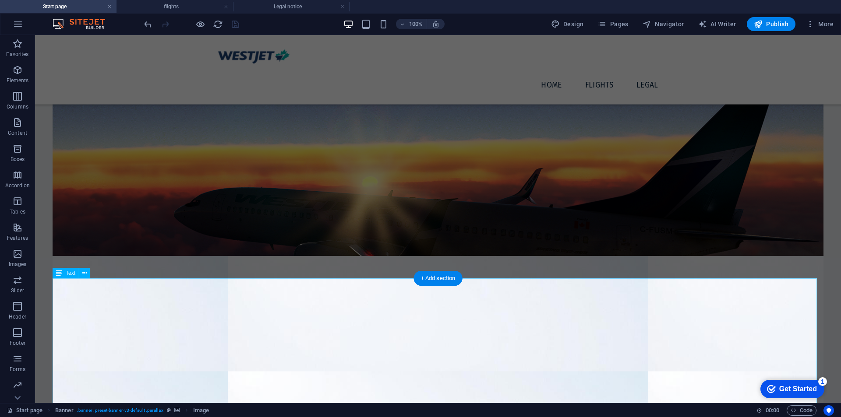
scroll to position [511, 0]
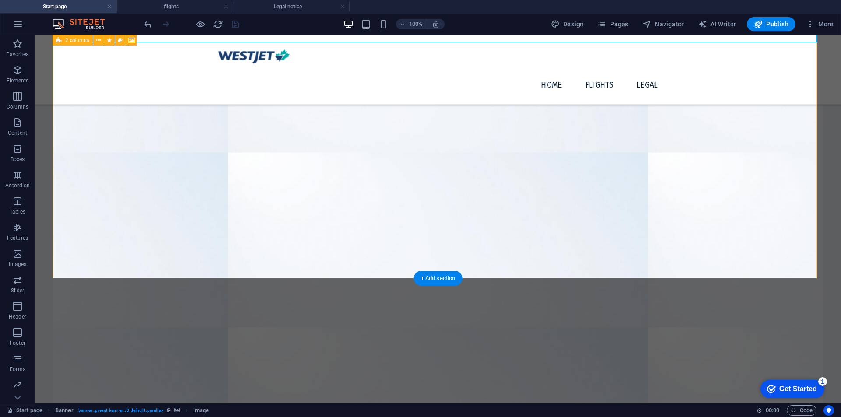
click at [722, 222] on figure at bounding box center [438, 240] width 771 height 406
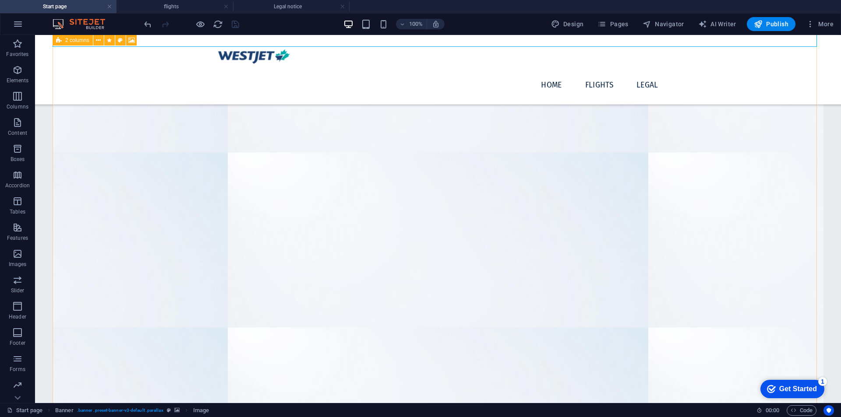
scroll to position [365, 0]
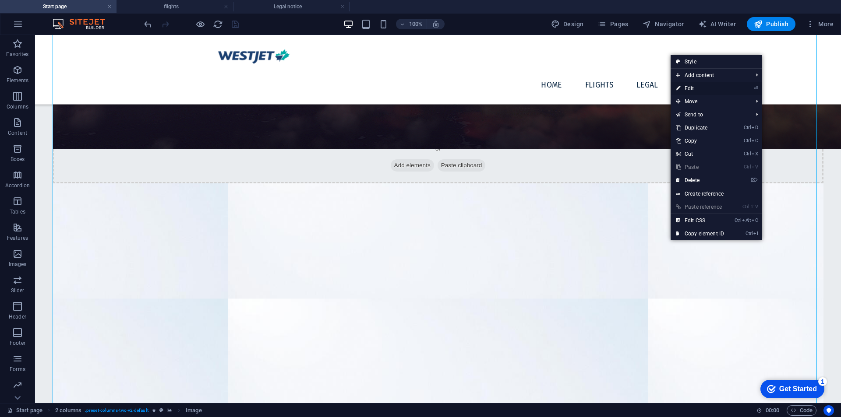
click at [700, 86] on link "⏎ Edit" at bounding box center [699, 88] width 59 height 13
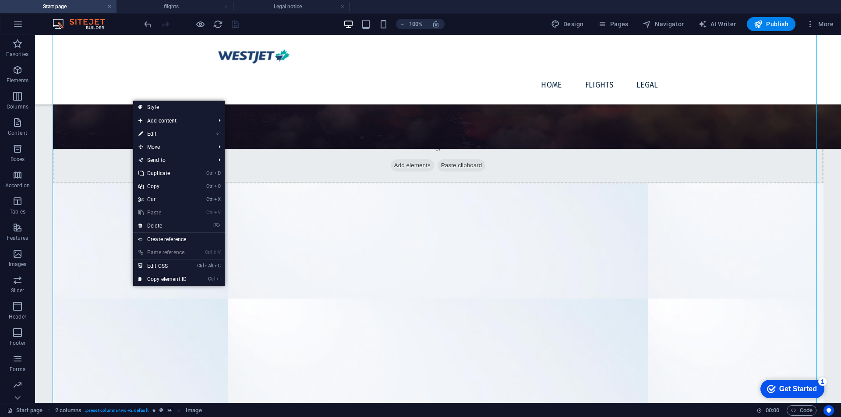
drag, startPoint x: 162, startPoint y: 109, endPoint x: 115, endPoint y: 32, distance: 91.2
click at [162, 109] on link "Style" at bounding box center [179, 107] width 92 height 13
select select "rem"
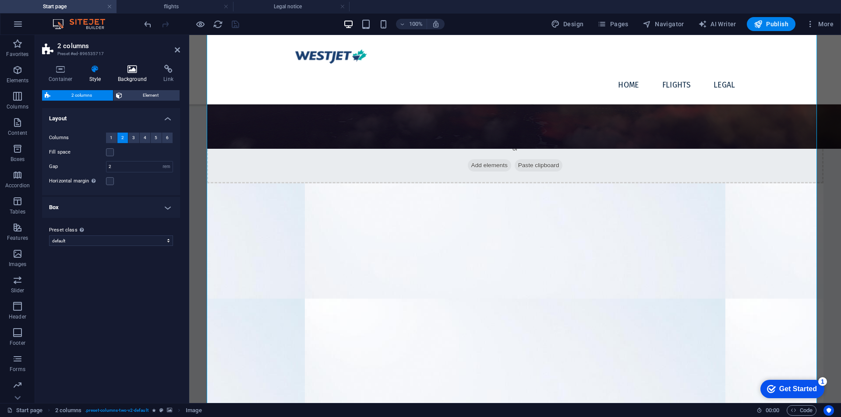
click at [127, 72] on icon at bounding box center [132, 69] width 42 height 9
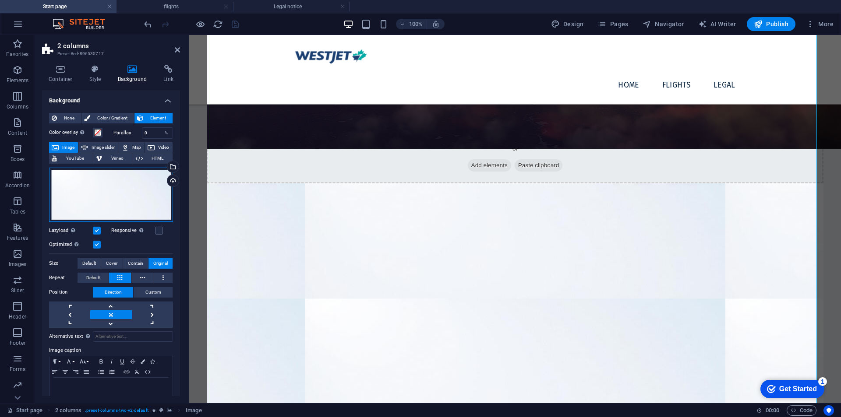
click at [148, 187] on div "Drag files here, click to choose files or select files from Files or our free s…" at bounding box center [111, 195] width 124 height 54
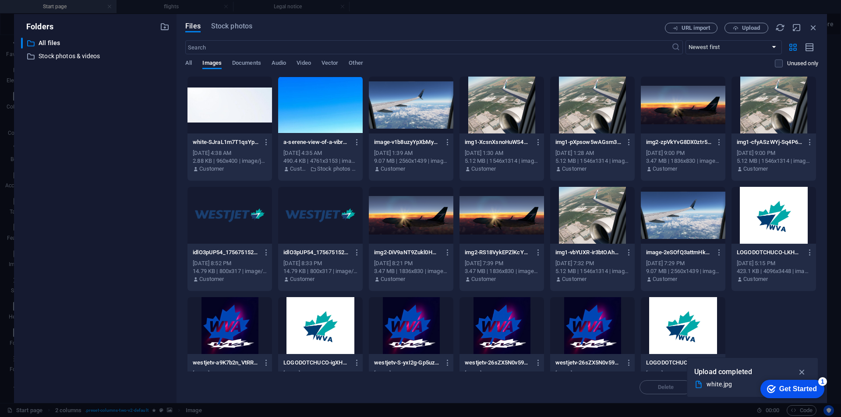
click at [119, 50] on div "​ All files All files ​ Stock photos & videos Stock photos & videos" at bounding box center [95, 217] width 148 height 359
click at [322, 112] on div at bounding box center [320, 105] width 84 height 57
click at [801, 372] on icon "button" at bounding box center [802, 372] width 10 height 10
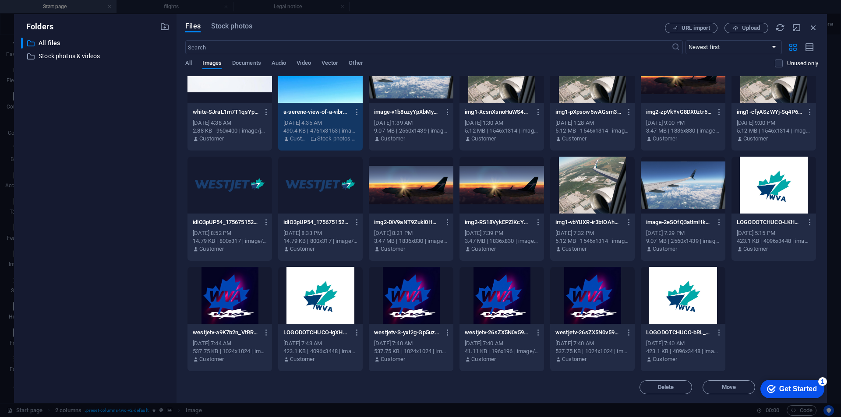
scroll to position [0, 0]
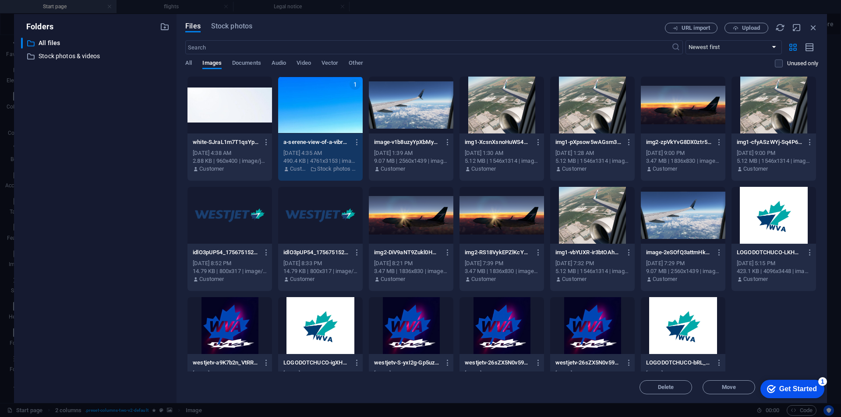
click at [315, 121] on div "1" at bounding box center [320, 105] width 84 height 57
click at [313, 121] on div at bounding box center [320, 105] width 84 height 57
click at [734, 389] on span "Move" at bounding box center [729, 387] width 14 height 5
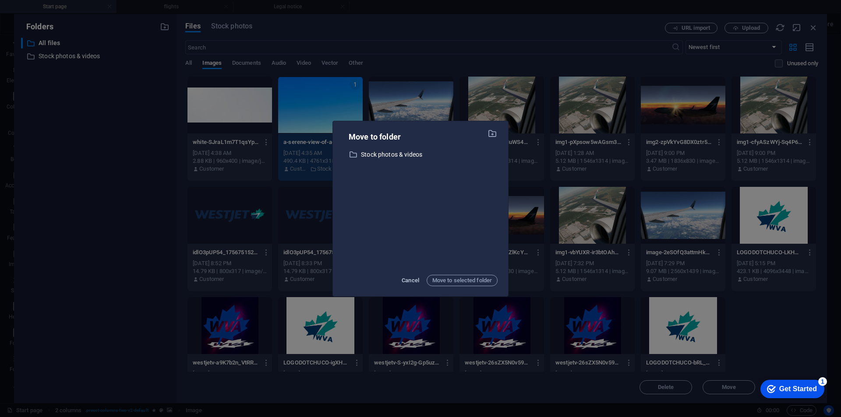
click at [418, 285] on span "Cancel" at bounding box center [410, 280] width 18 height 11
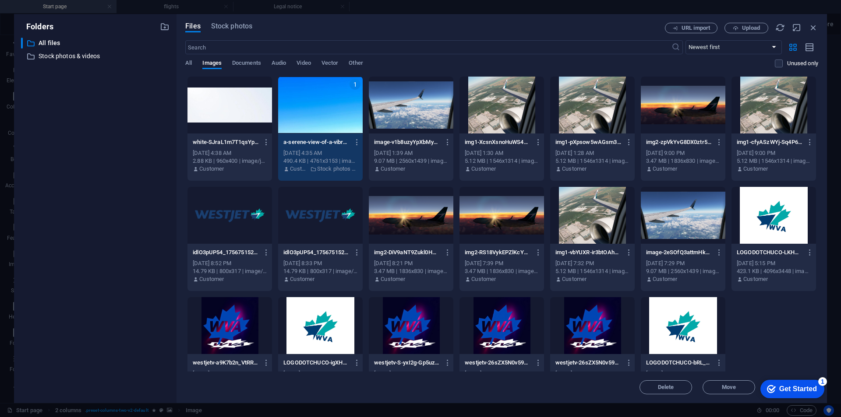
click at [804, 393] on div "Get Started" at bounding box center [798, 389] width 38 height 8
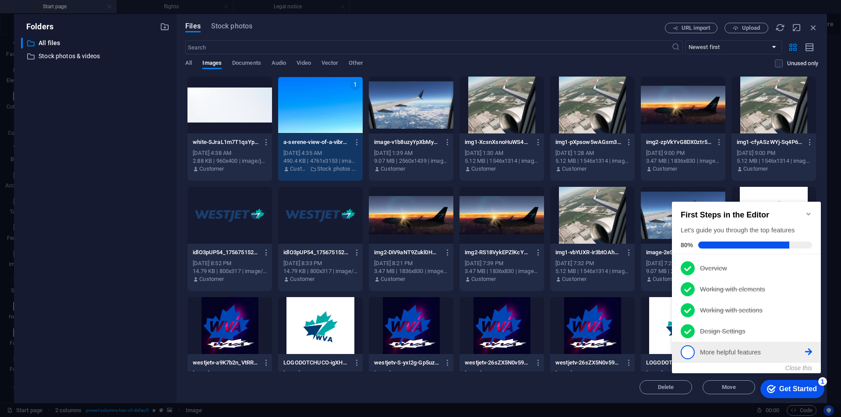
click at [706, 353] on p "More helpful features - incomplete" at bounding box center [752, 352] width 105 height 9
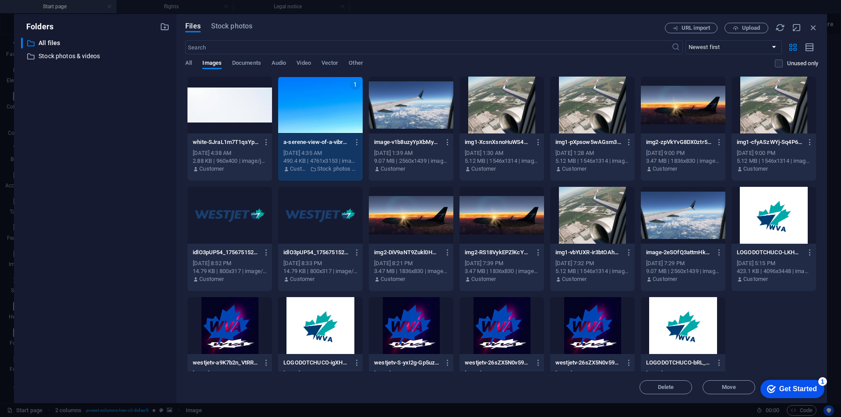
click at [795, 391] on div "Get Started" at bounding box center [798, 389] width 38 height 8
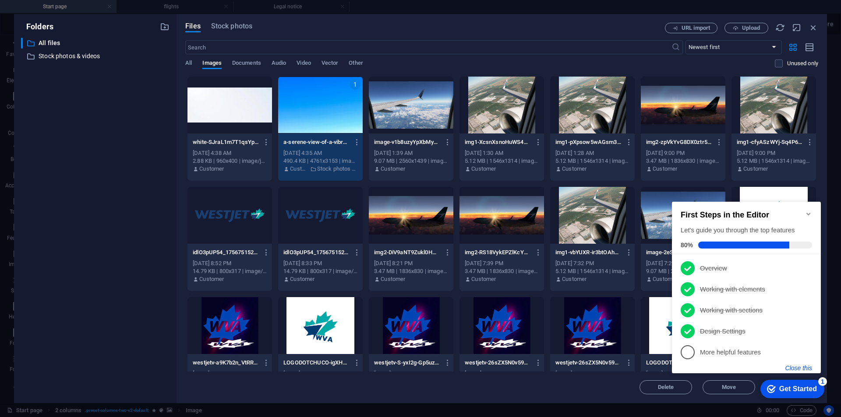
click at [801, 369] on button "Close this" at bounding box center [798, 368] width 27 height 7
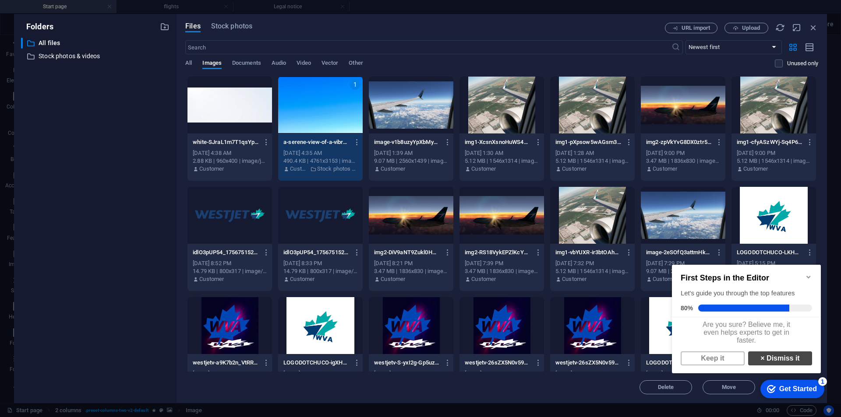
click at [776, 364] on link "× Dismiss it" at bounding box center [780, 359] width 64 height 14
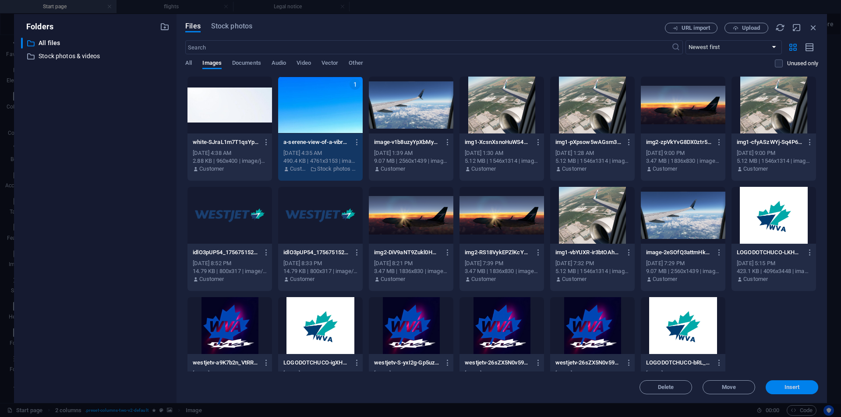
click at [797, 390] on span "Insert" at bounding box center [791, 387] width 15 height 5
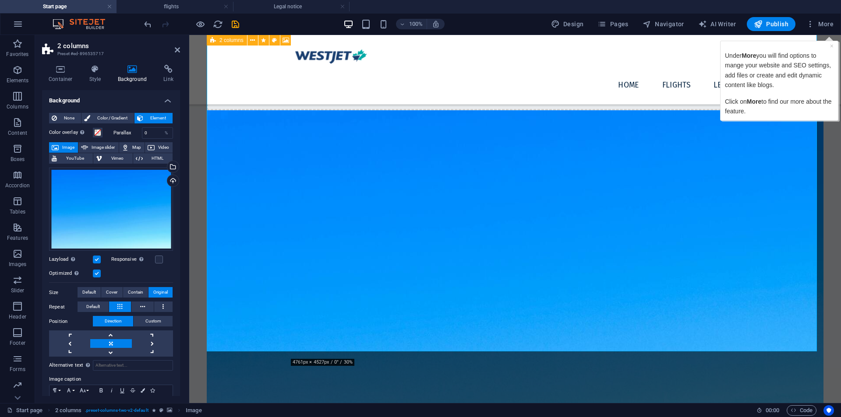
scroll to position [511, 0]
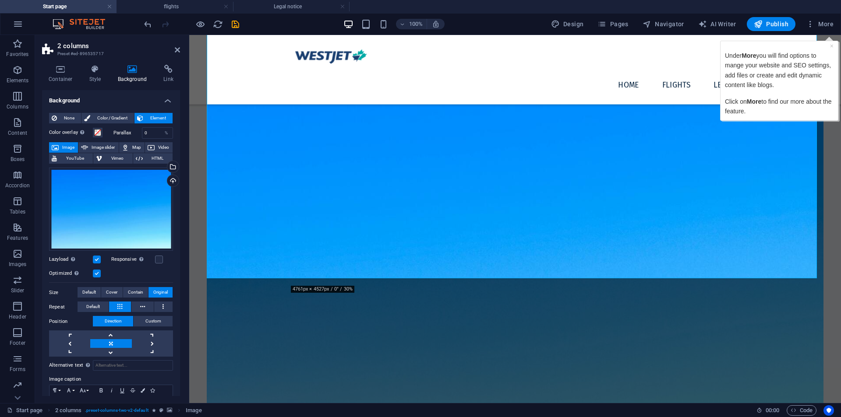
click at [827, 49] on div "Under More you will find options to mange your website and SEO settings, add fi…" at bounding box center [778, 81] width 109 height 70
click at [829, 46] on link "×" at bounding box center [831, 45] width 4 height 7
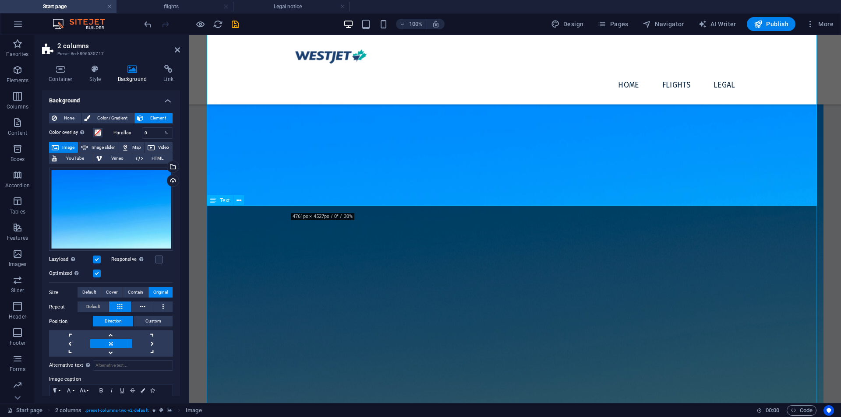
scroll to position [584, 0]
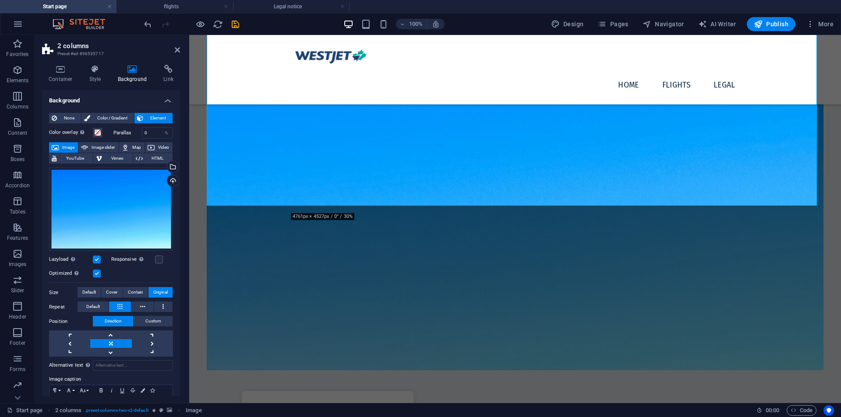
drag, startPoint x: 821, startPoint y: 173, endPoint x: 380, endPoint y: 64, distance: 453.7
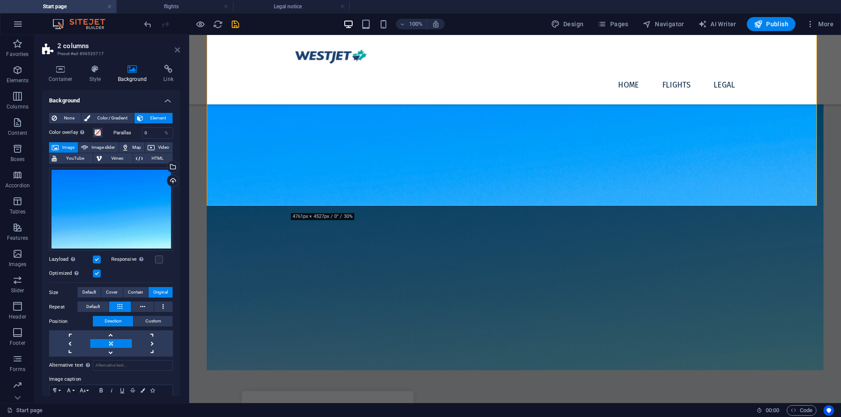
click at [176, 48] on icon at bounding box center [177, 49] width 5 height 7
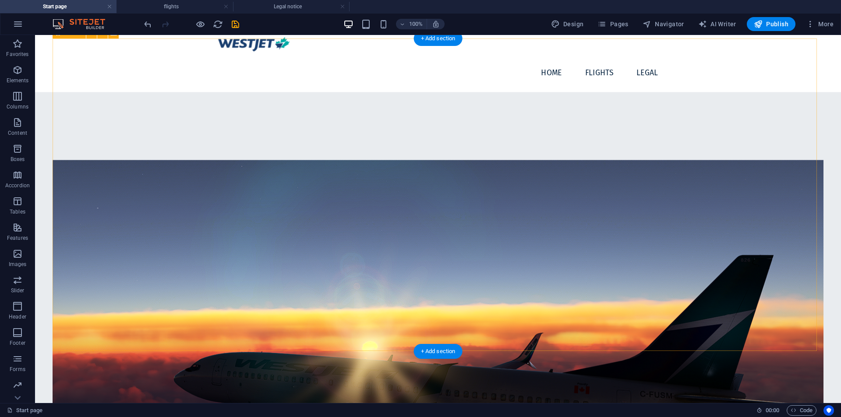
scroll to position [223, 0]
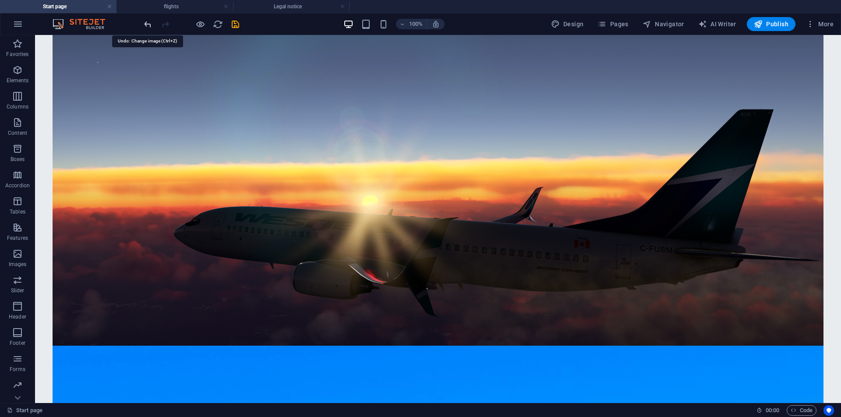
click at [145, 23] on icon "undo" at bounding box center [148, 24] width 10 height 10
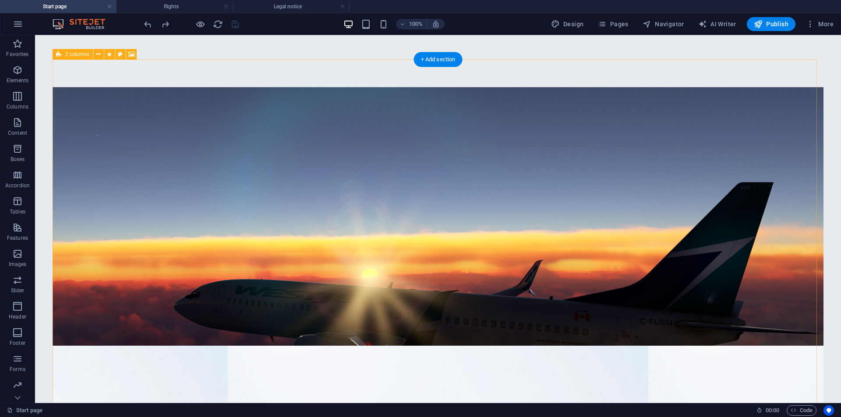
scroll to position [369, 0]
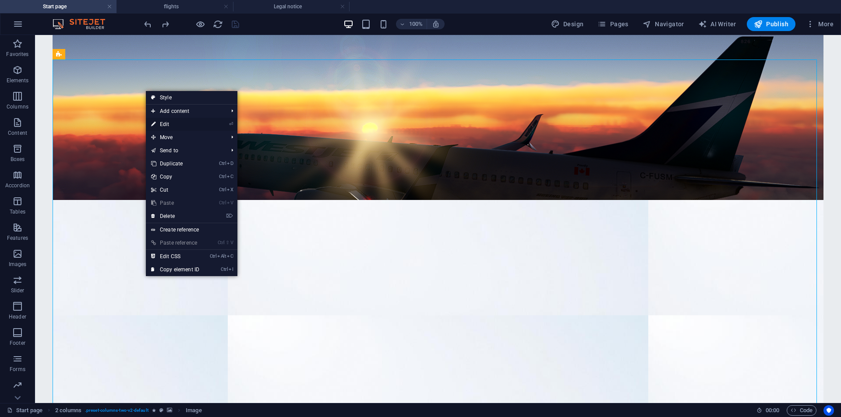
click at [170, 124] on link "⏎ Edit" at bounding box center [175, 124] width 59 height 13
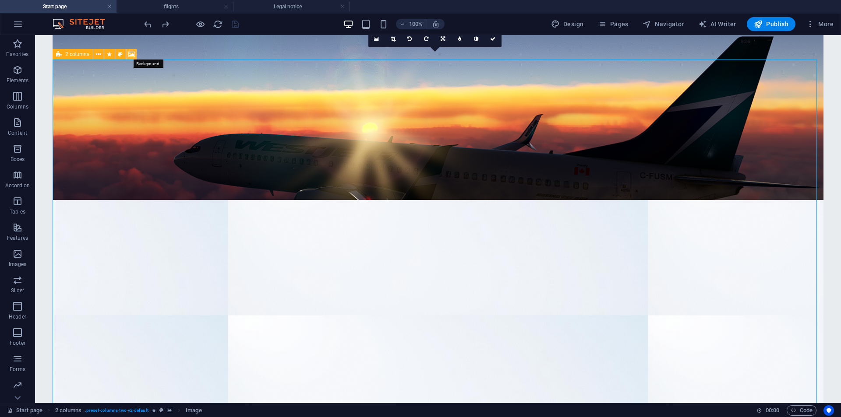
click at [133, 54] on icon at bounding box center [131, 54] width 7 height 9
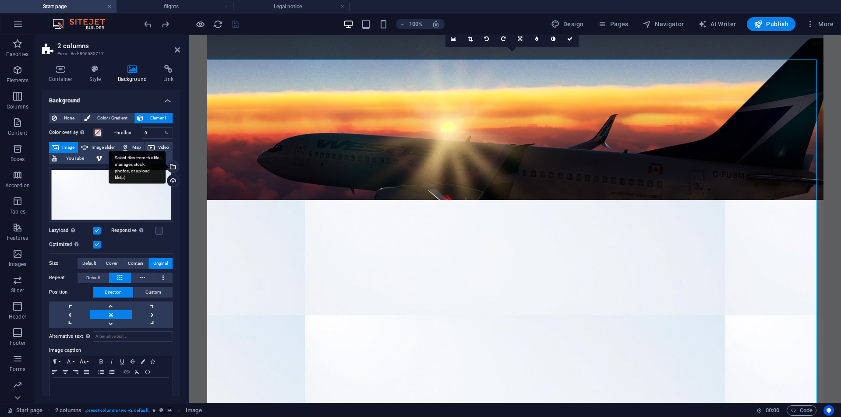
click at [172, 168] on div "Select files from the file manager, stock photos, or upload file(s)" at bounding box center [171, 167] width 13 height 13
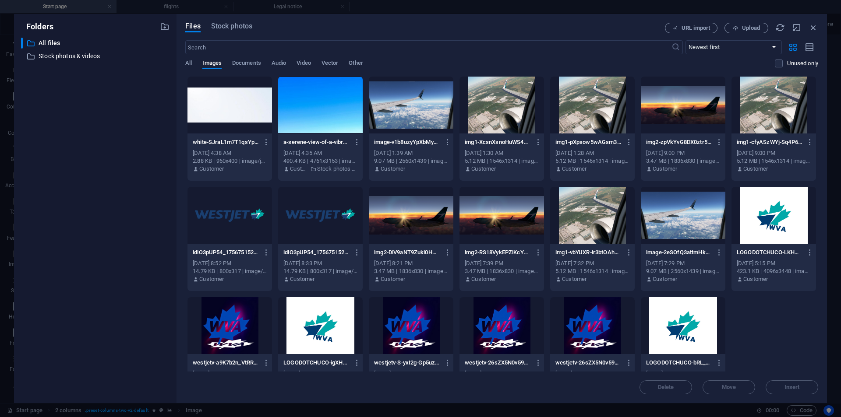
click at [214, 113] on div at bounding box center [229, 105] width 84 height 57
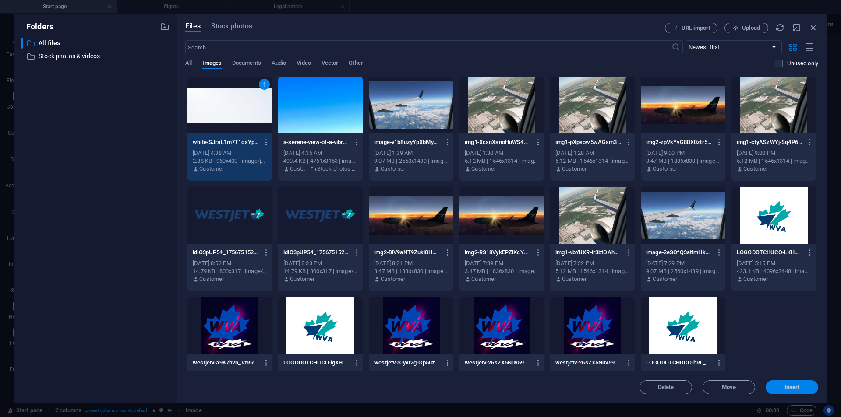
click at [805, 392] on button "Insert" at bounding box center [791, 387] width 53 height 14
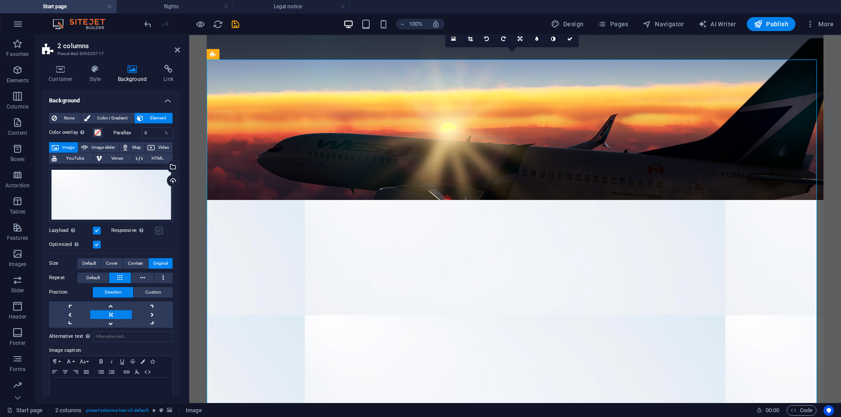
click at [158, 227] on label at bounding box center [159, 231] width 8 height 8
click at [0, 0] on input "Responsive Automatically load retina image and smartphone optimized sizes." at bounding box center [0, 0] width 0 height 0
click at [179, 47] on icon at bounding box center [177, 49] width 5 height 7
click at [329, 50] on figure at bounding box center [515, 111] width 616 height 341
click at [330, 48] on figure at bounding box center [515, 111] width 616 height 341
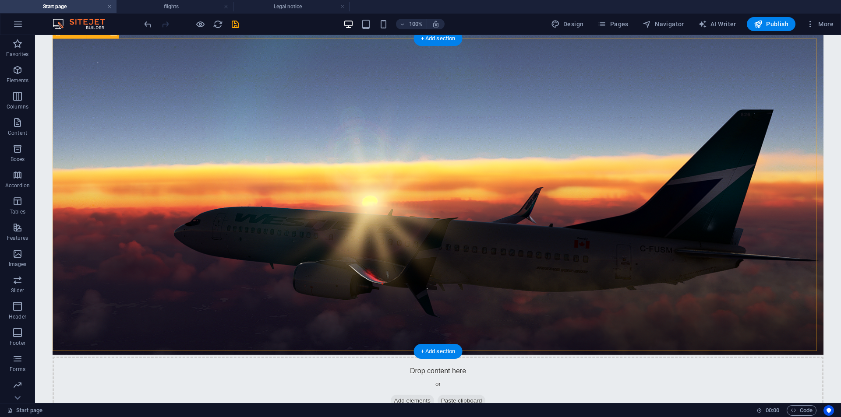
scroll to position [0, 0]
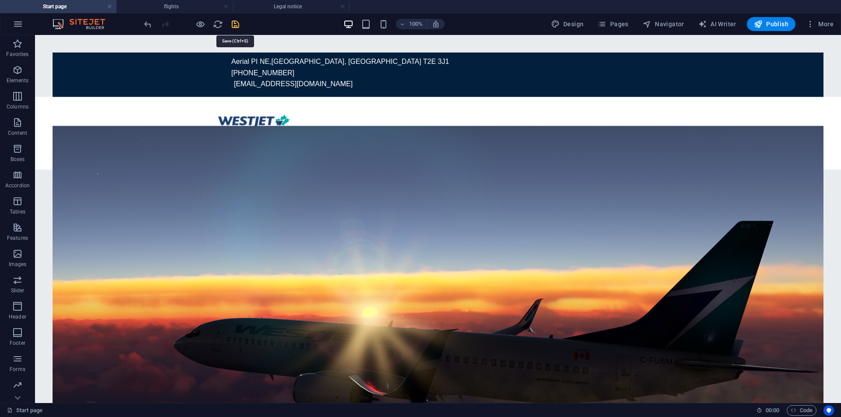
click at [233, 23] on icon "save" at bounding box center [235, 24] width 10 height 10
click at [189, 3] on h4 "flights" at bounding box center [174, 7] width 116 height 10
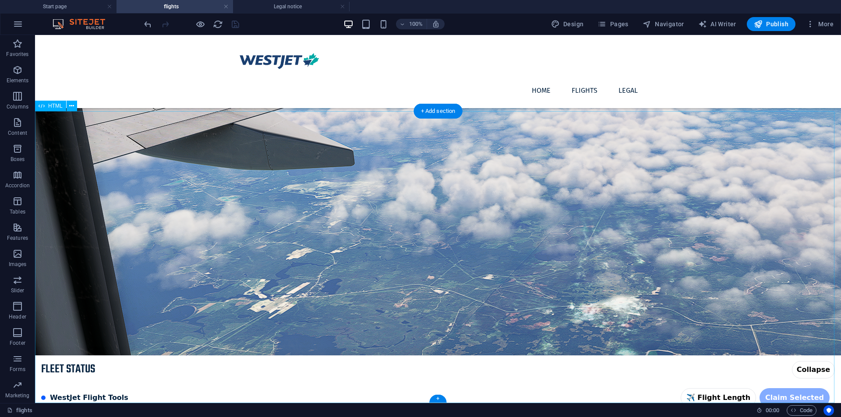
scroll to position [345, 0]
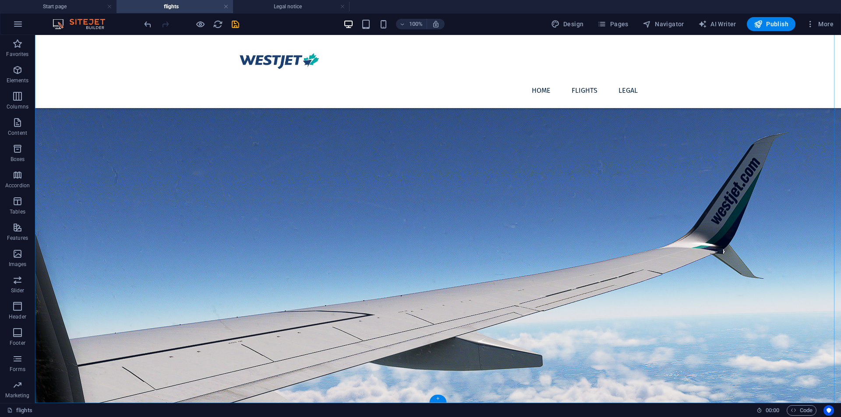
click at [442, 402] on div "+" at bounding box center [437, 399] width 17 height 8
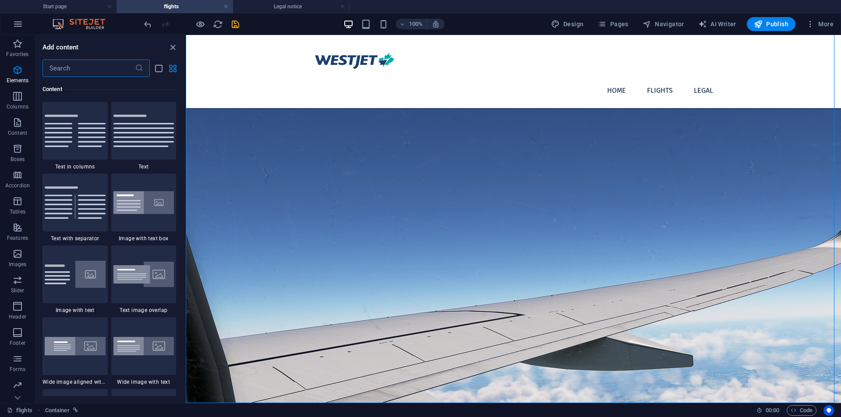
scroll to position [583, 0]
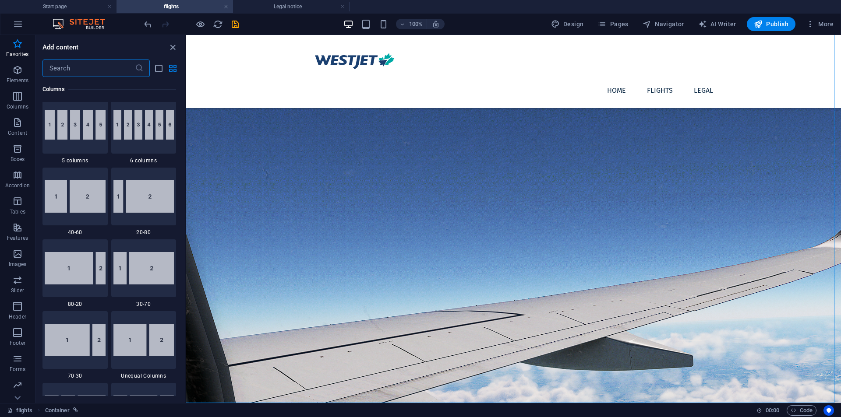
click at [186, 220] on div "Image Container Reference HTML HTML HTML HTML HTML HTML Image HTML HTML HTML HT…" at bounding box center [513, 219] width 655 height 368
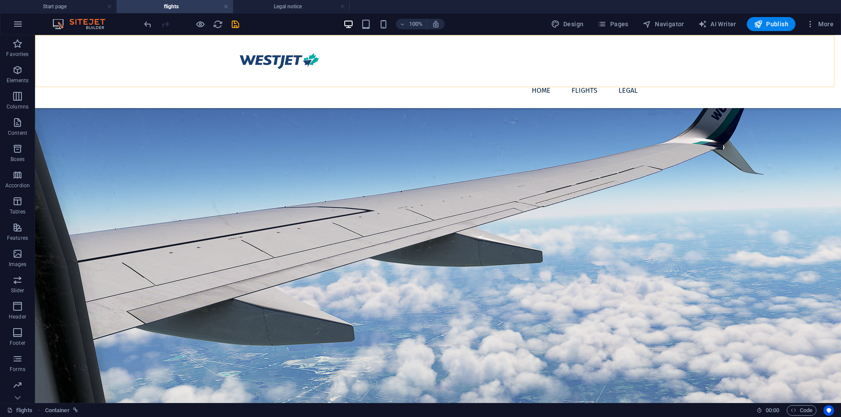
scroll to position [53, 0]
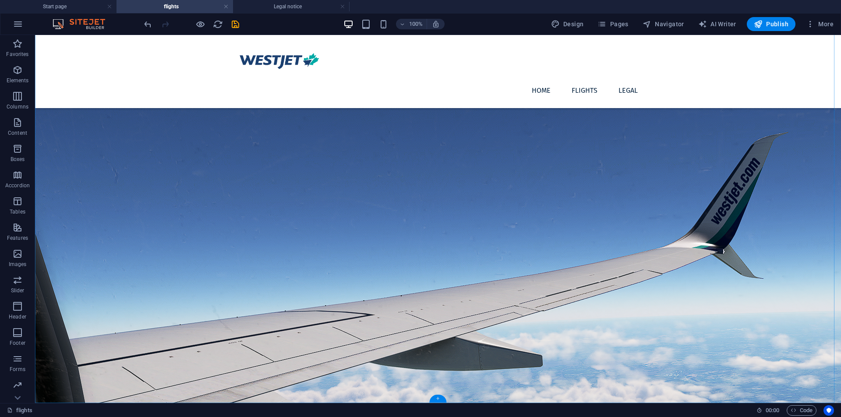
click at [434, 398] on div "+" at bounding box center [437, 399] width 17 height 8
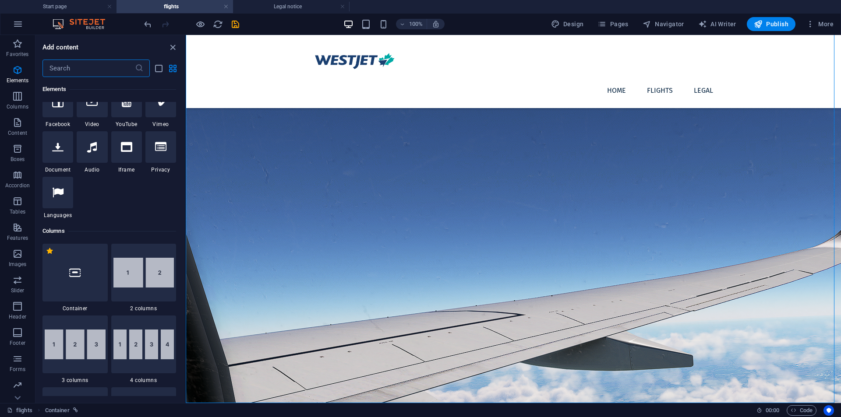
scroll to position [145, 0]
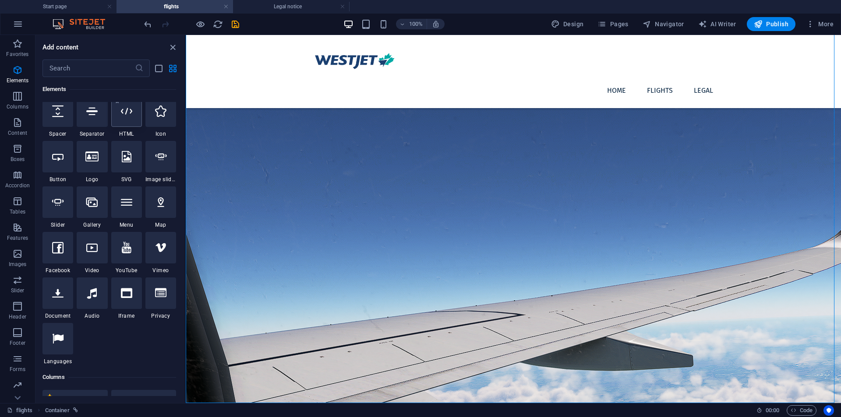
click at [134, 123] on div at bounding box center [126, 111] width 31 height 32
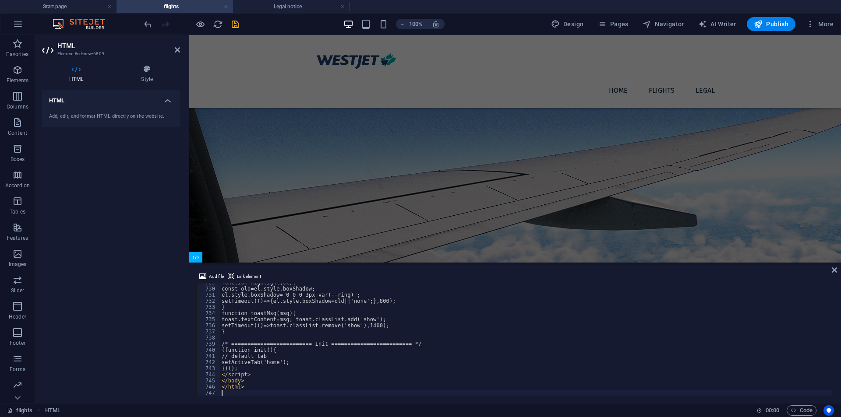
scroll to position [4466, 0]
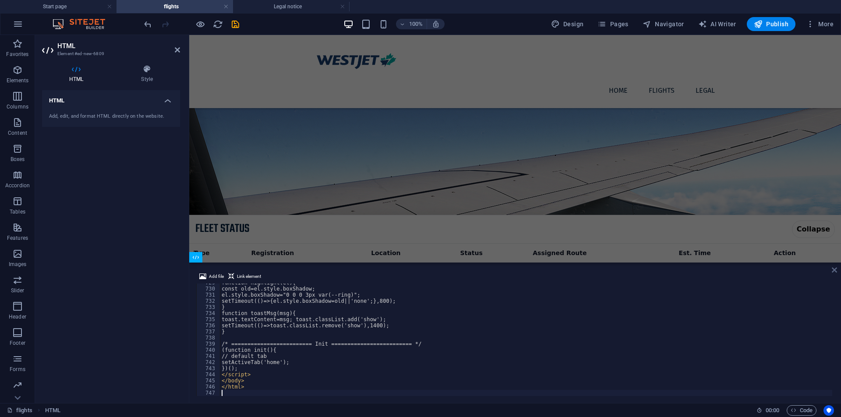
click at [835, 271] on icon at bounding box center [833, 270] width 5 height 7
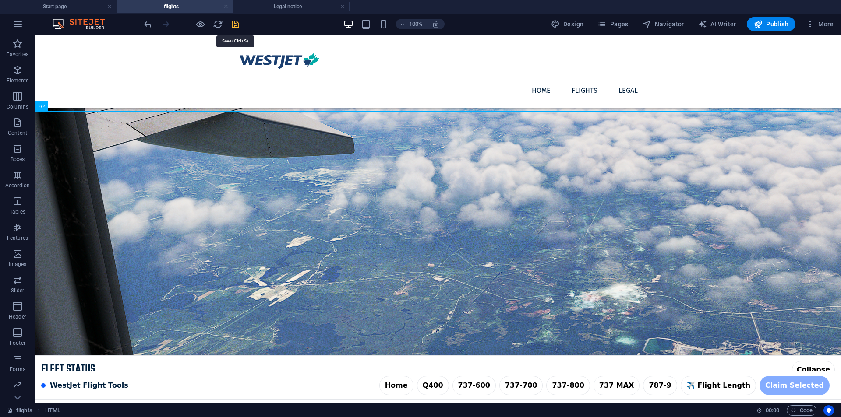
click at [237, 25] on icon "save" at bounding box center [235, 24] width 10 height 10
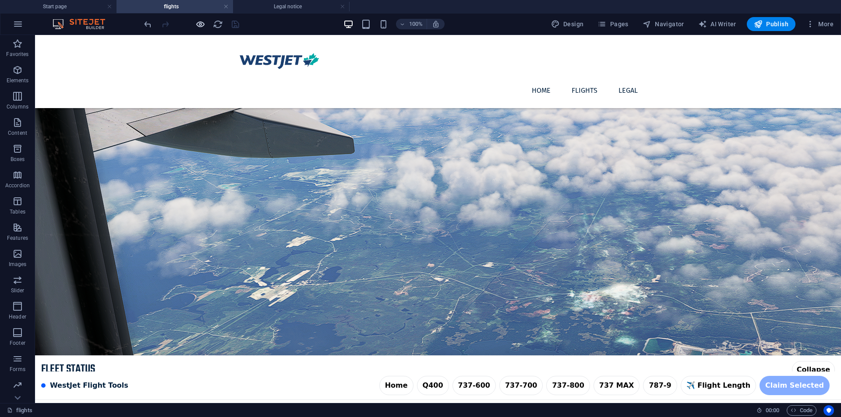
click at [201, 29] on icon "button" at bounding box center [200, 24] width 10 height 10
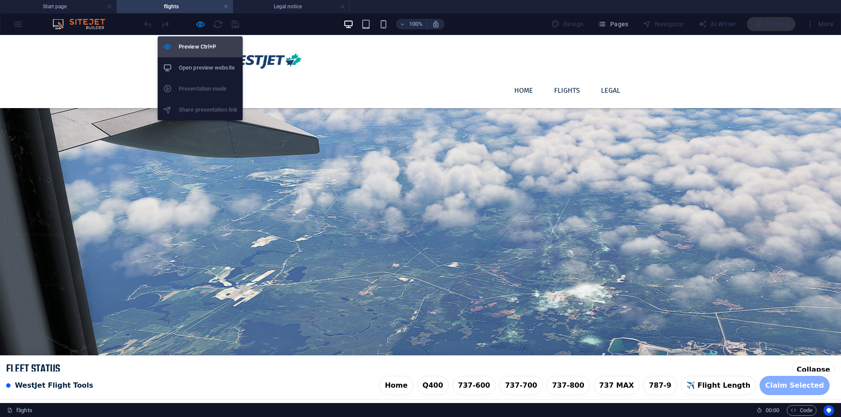
scroll to position [333, 0]
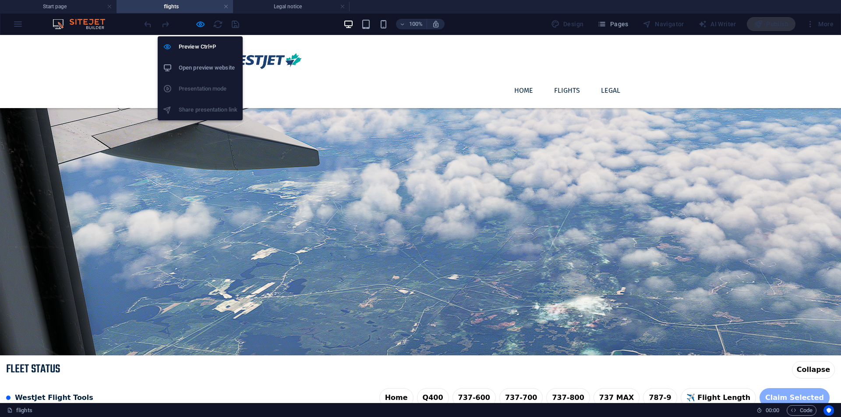
click at [209, 66] on h6 "Open preview website" at bounding box center [208, 68] width 59 height 11
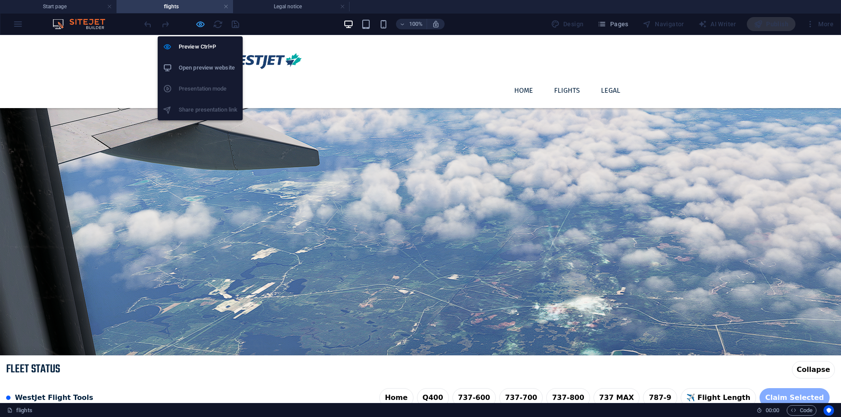
click at [202, 25] on icon "button" at bounding box center [200, 24] width 10 height 10
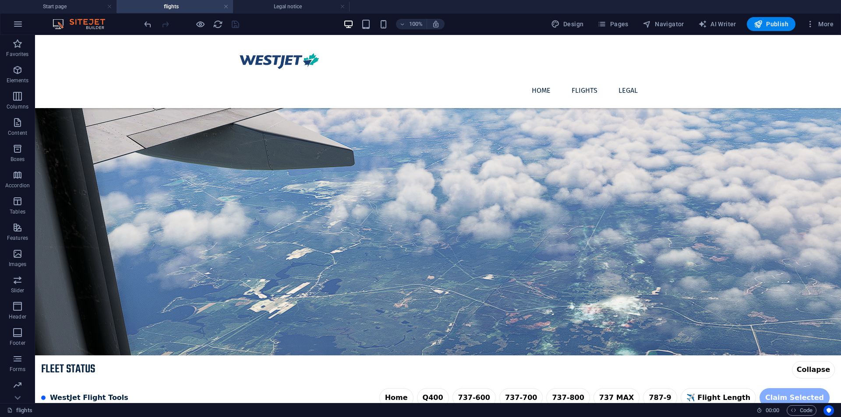
scroll to position [345, 0]
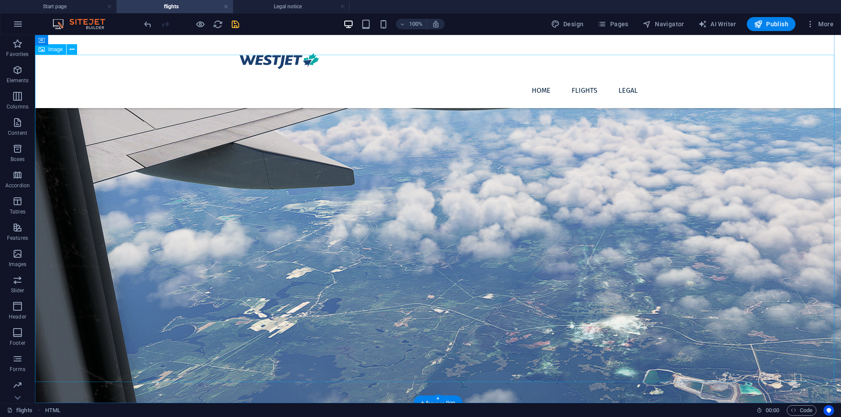
scroll to position [53, 0]
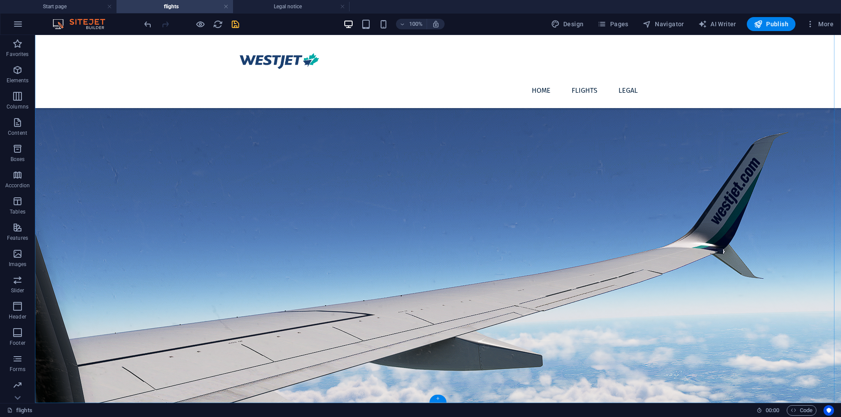
click at [436, 401] on div "+" at bounding box center [437, 399] width 17 height 8
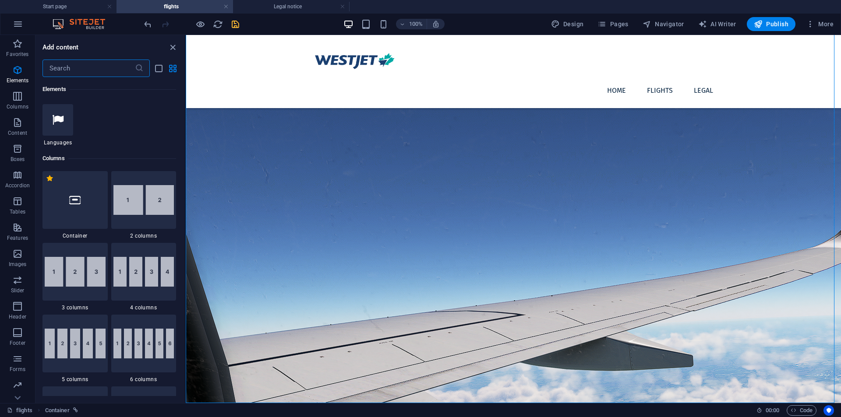
scroll to position [73, 0]
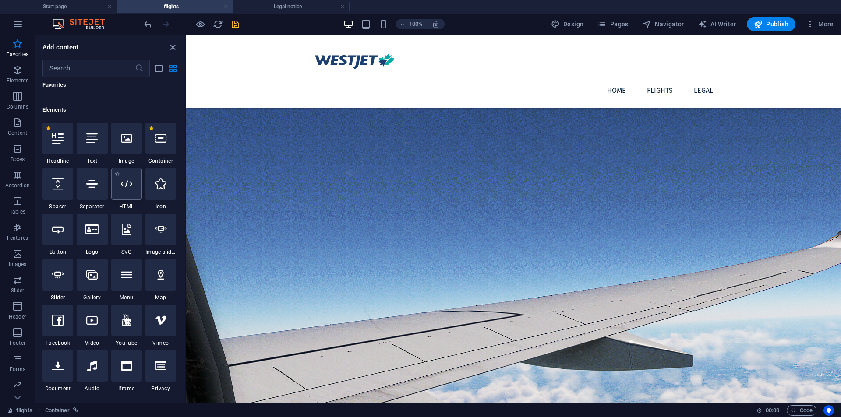
click at [135, 195] on div at bounding box center [126, 184] width 31 height 32
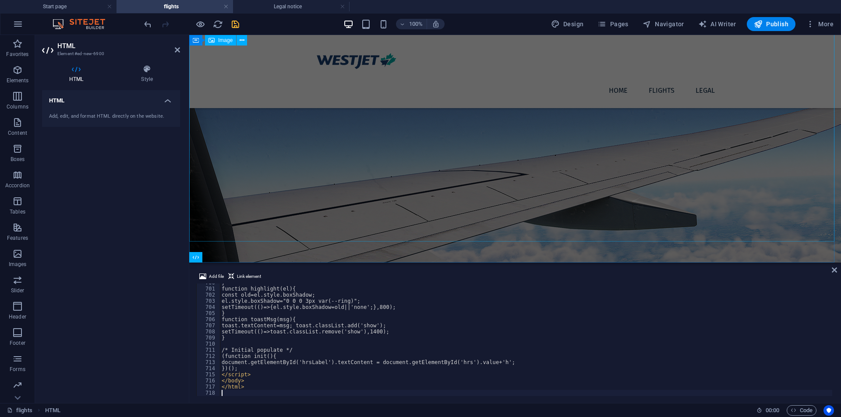
scroll to position [4288, 0]
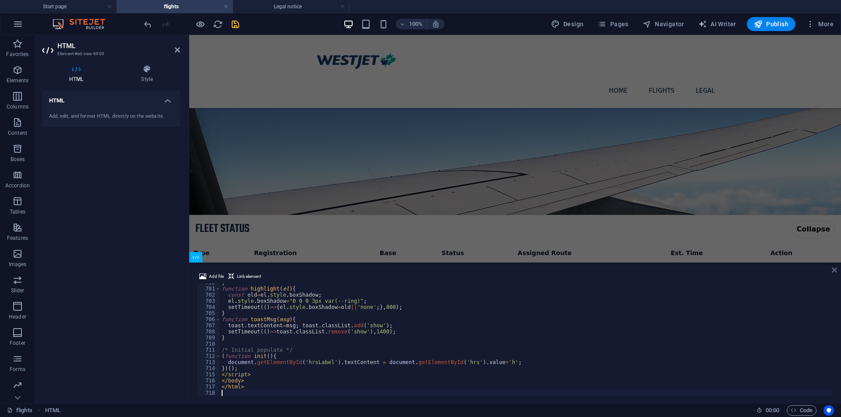
click at [832, 269] on icon at bounding box center [833, 270] width 5 height 7
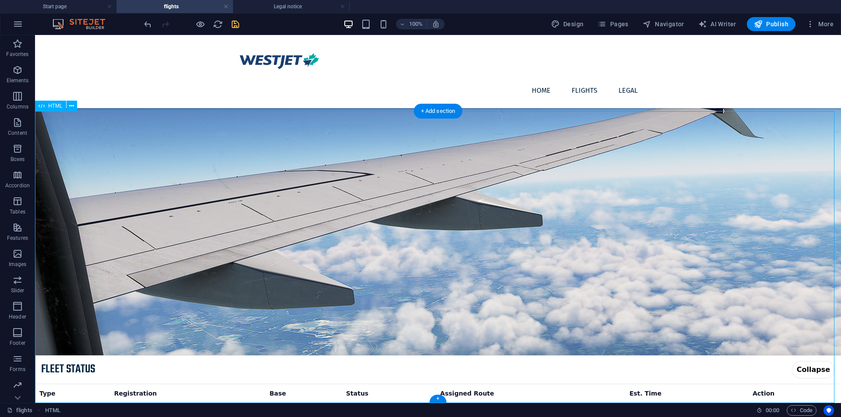
scroll to position [345, 0]
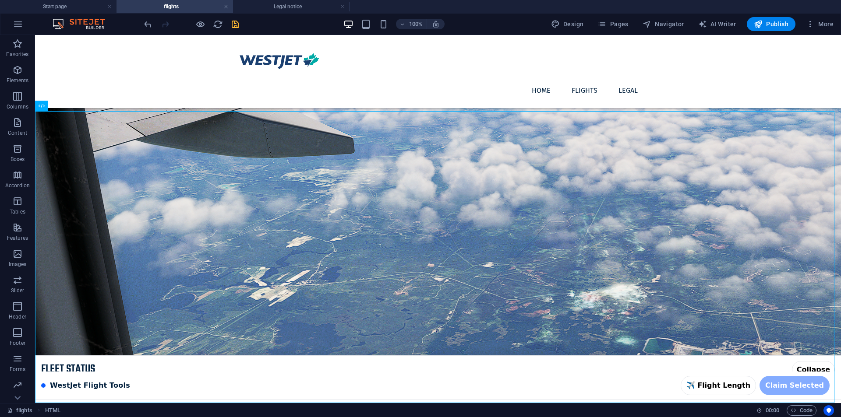
click at [237, 30] on div at bounding box center [191, 24] width 98 height 14
click at [236, 26] on icon "save" at bounding box center [235, 24] width 10 height 10
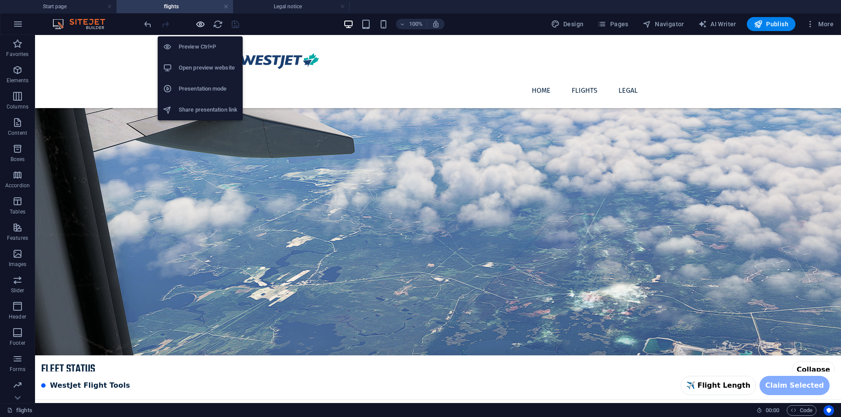
click at [196, 24] on icon "button" at bounding box center [200, 24] width 10 height 10
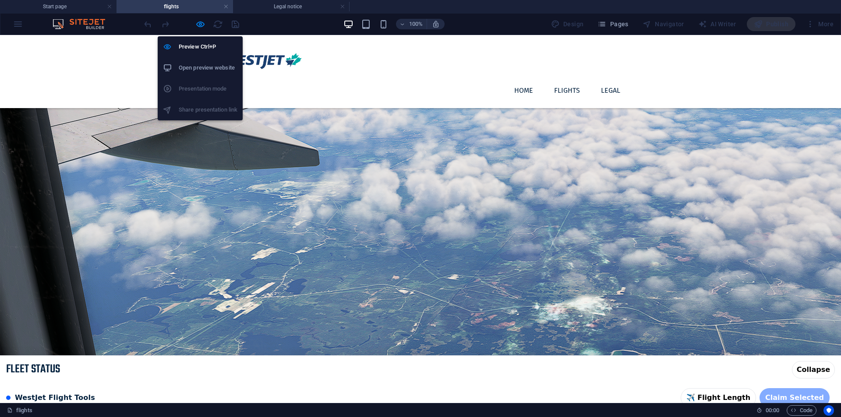
click at [217, 68] on h6 "Open preview website" at bounding box center [208, 68] width 59 height 11
click at [200, 24] on icon "button" at bounding box center [200, 24] width 10 height 10
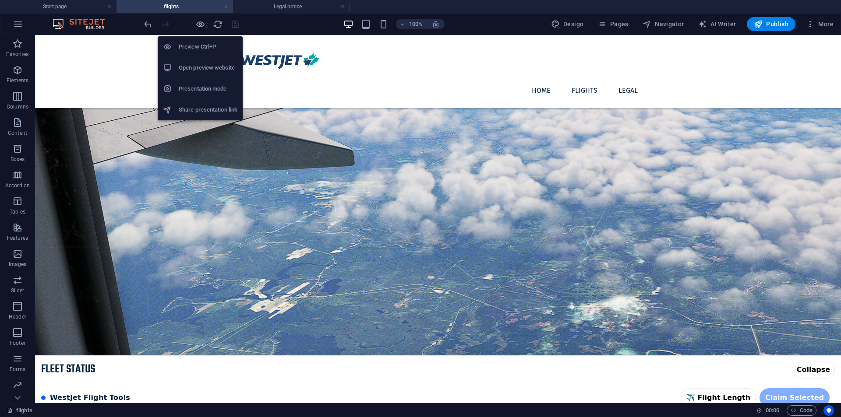
scroll to position [345, 0]
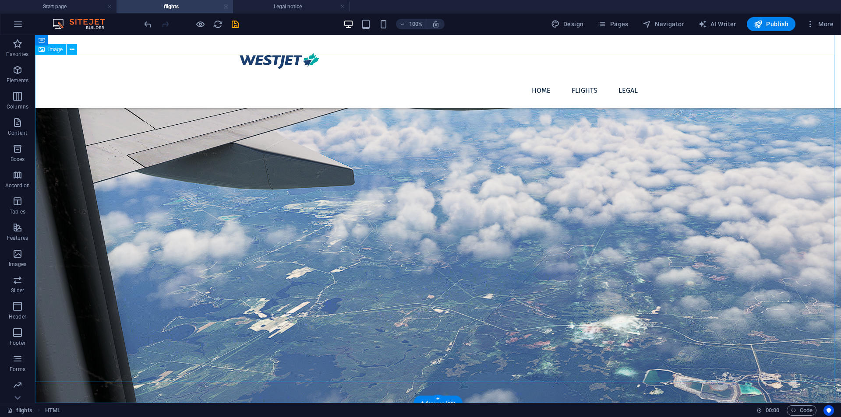
scroll to position [53, 0]
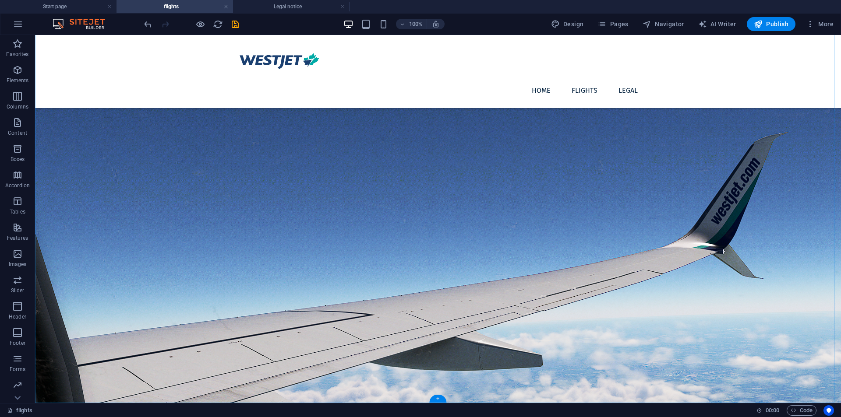
click at [443, 403] on div "+" at bounding box center [437, 399] width 17 height 8
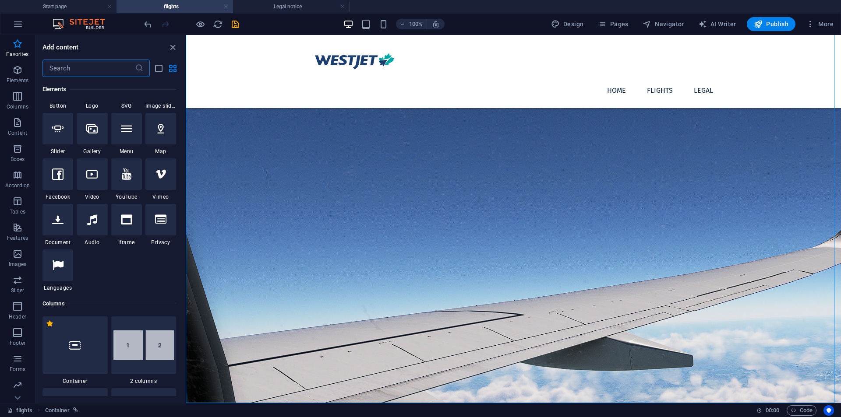
scroll to position [0, 0]
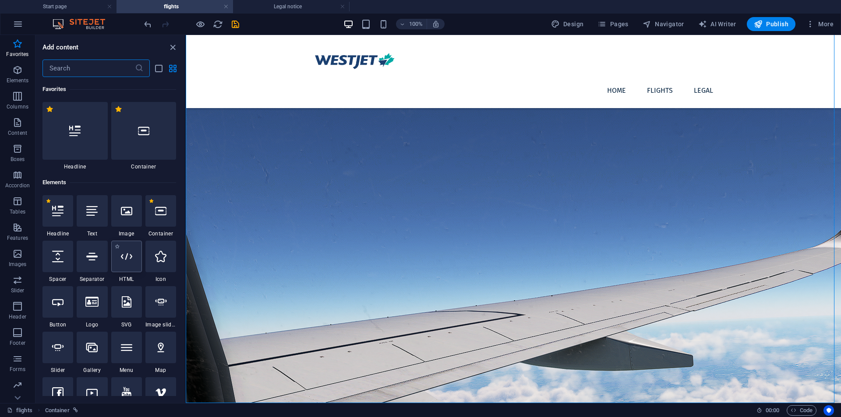
click at [130, 267] on div at bounding box center [126, 257] width 31 height 32
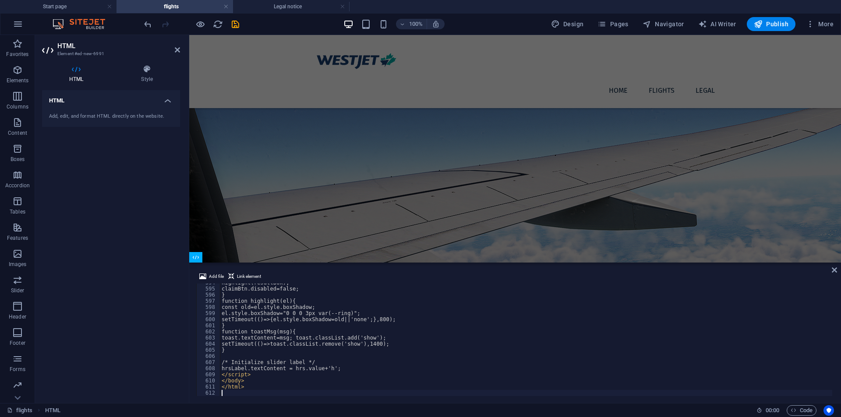
scroll to position [3639, 0]
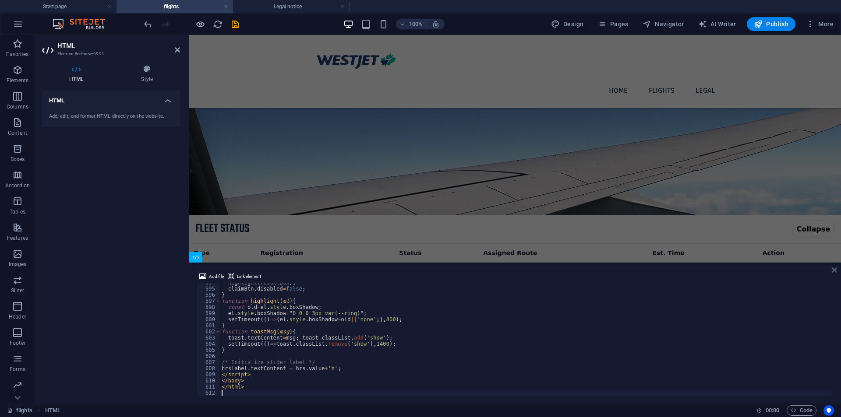
click at [834, 268] on icon at bounding box center [833, 270] width 5 height 7
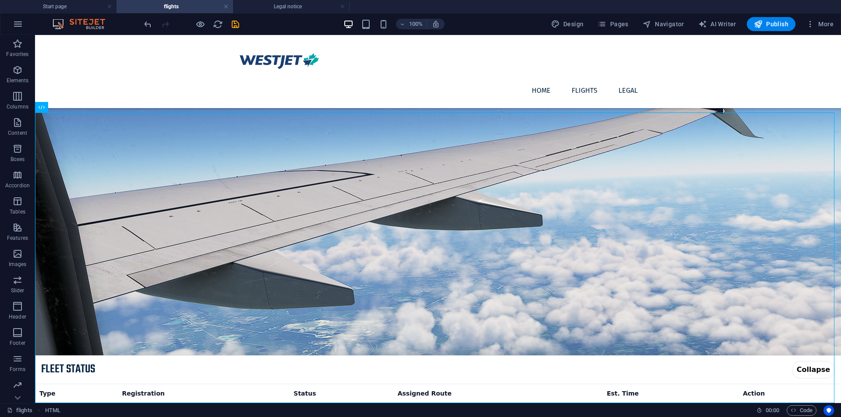
scroll to position [344, 0]
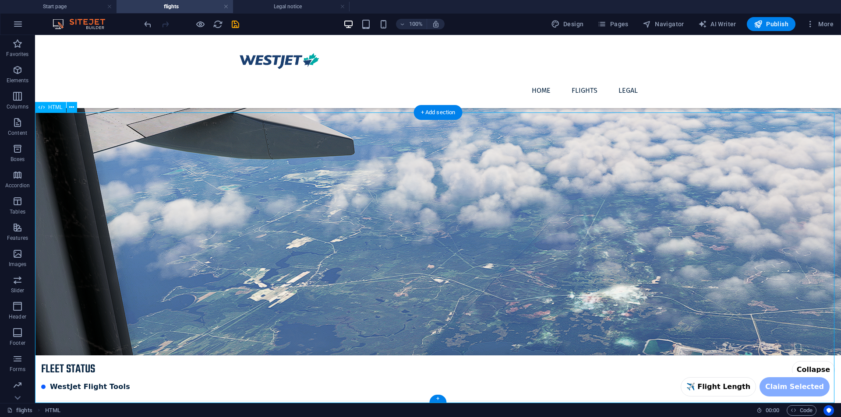
click at [239, 24] on icon "save" at bounding box center [235, 24] width 10 height 10
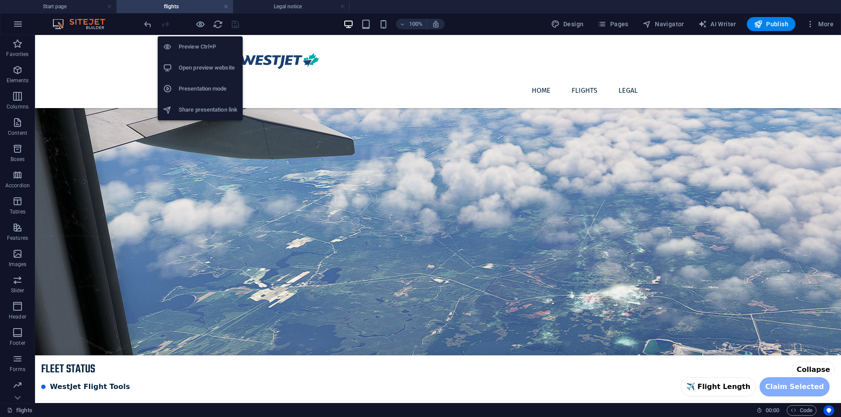
click at [210, 64] on h6 "Open preview website" at bounding box center [208, 68] width 59 height 11
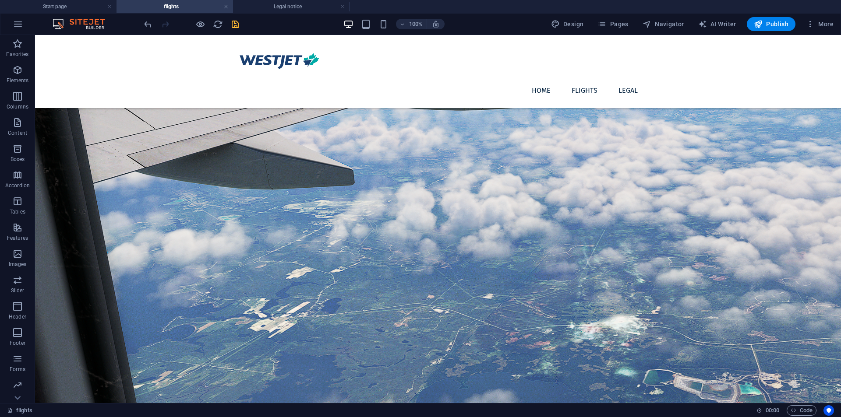
scroll to position [53, 0]
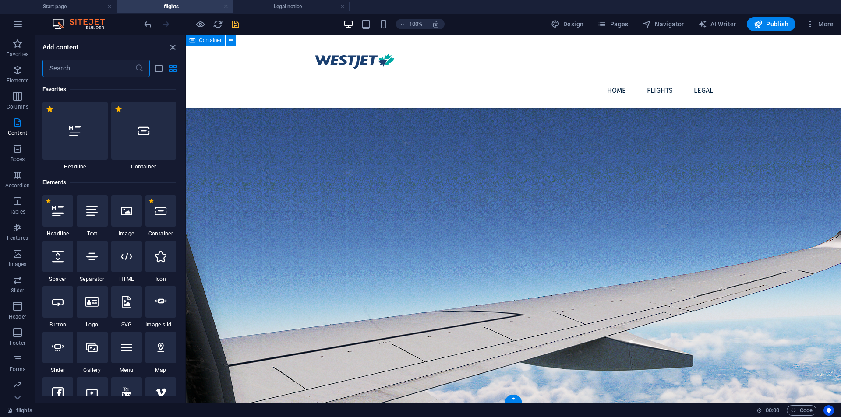
click at [438, 399] on div at bounding box center [513, 323] width 655 height 682
click at [442, 401] on div at bounding box center [513, 323] width 655 height 682
click at [440, 396] on div at bounding box center [513, 323] width 655 height 682
click at [438, 401] on div at bounding box center [513, 323] width 655 height 682
click at [199, 24] on icon "button" at bounding box center [200, 24] width 10 height 10
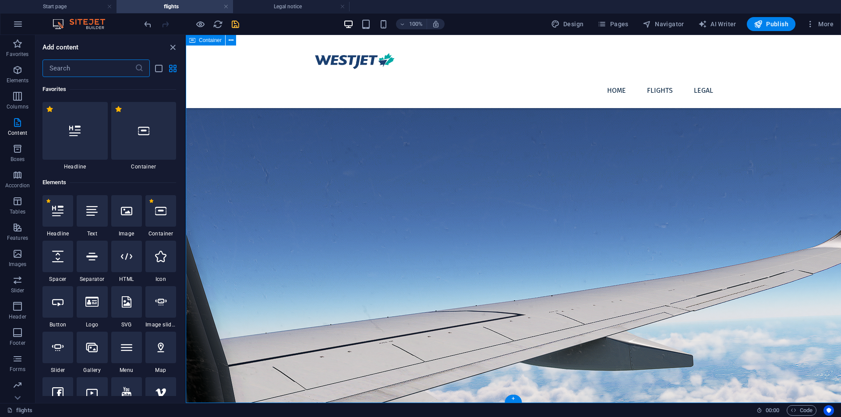
click at [309, 261] on figure at bounding box center [513, 349] width 655 height 630
click at [0, 0] on div "Home flights Legal" at bounding box center [0, 0] width 0 height 0
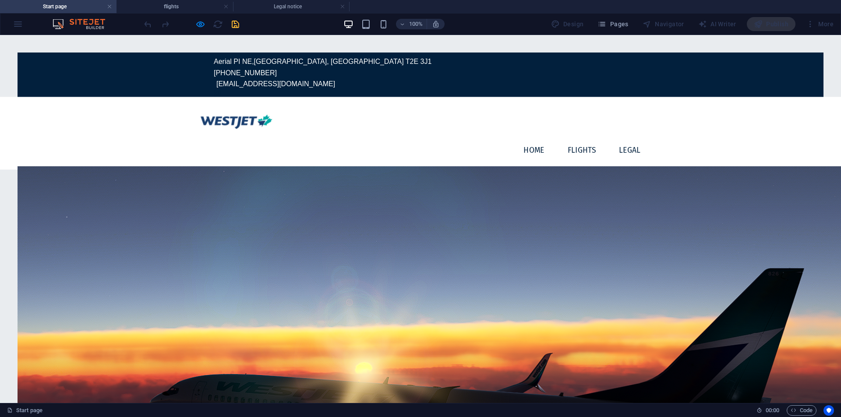
scroll to position [0, 0]
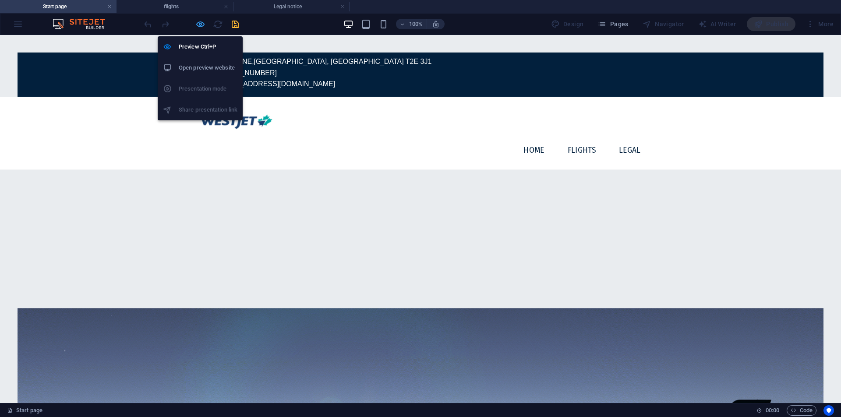
click at [201, 24] on icon "button" at bounding box center [200, 24] width 10 height 10
click at [198, 46] on h6 "Preview Ctrl+P" at bounding box center [208, 47] width 59 height 11
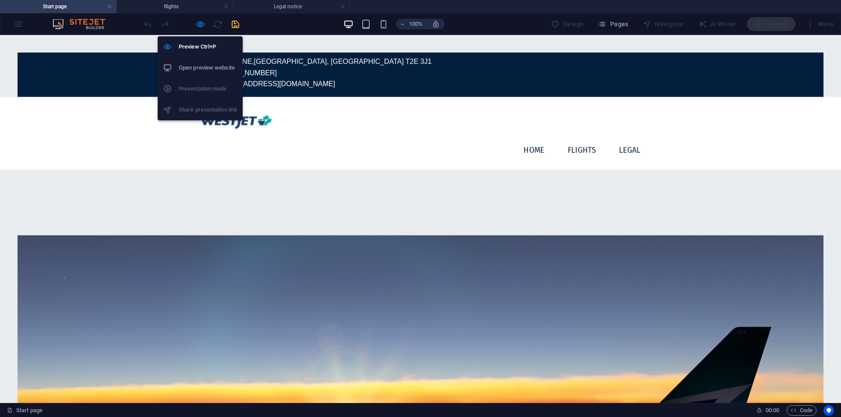
click at [199, 235] on div at bounding box center [421, 405] width 806 height 341
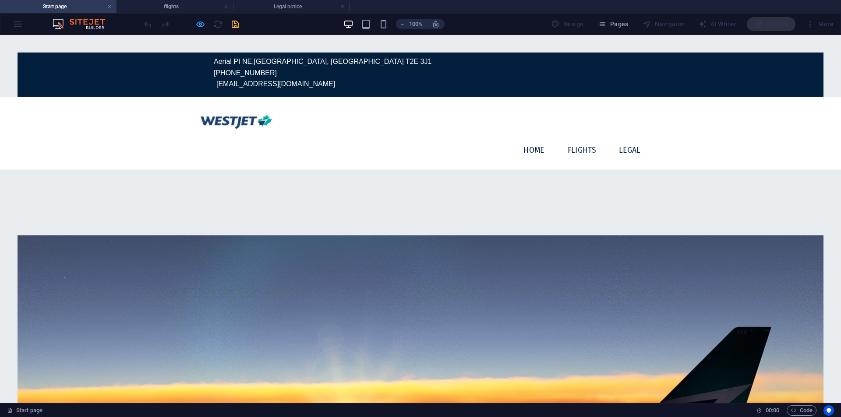
click at [201, 21] on icon "button" at bounding box center [200, 24] width 10 height 10
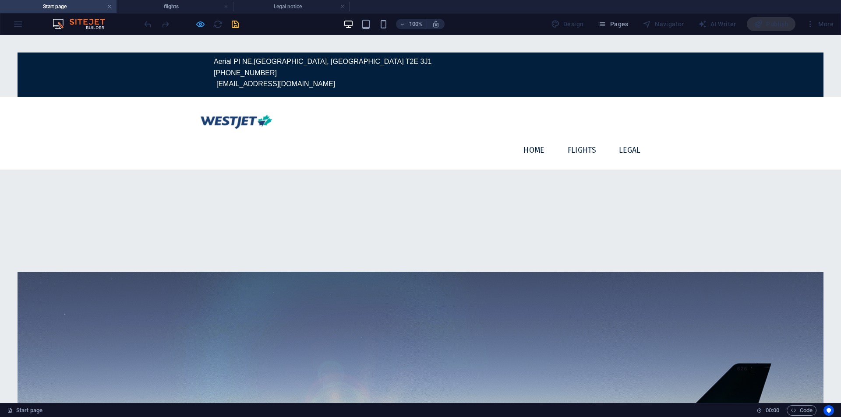
scroll to position [292, 0]
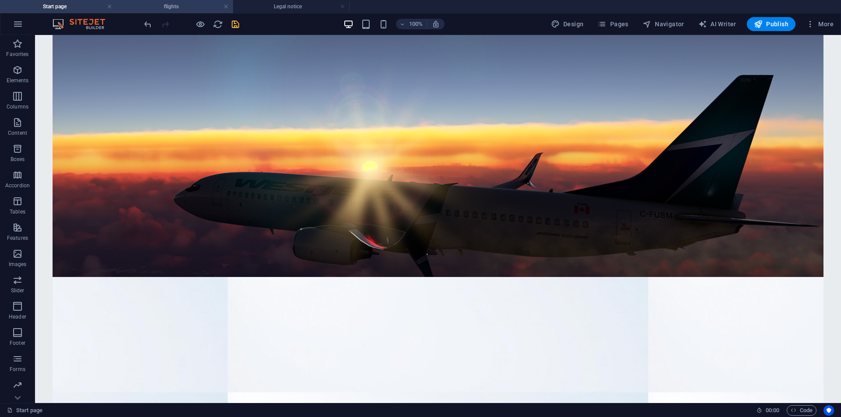
click at [192, 7] on h4 "flights" at bounding box center [174, 7] width 116 height 10
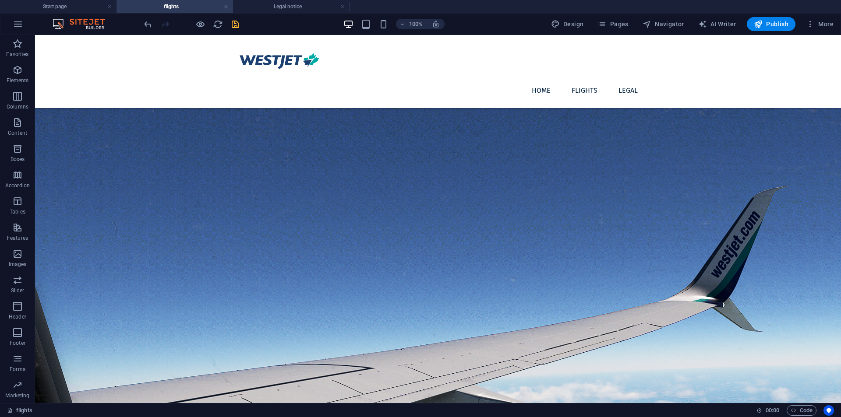
scroll to position [53, 0]
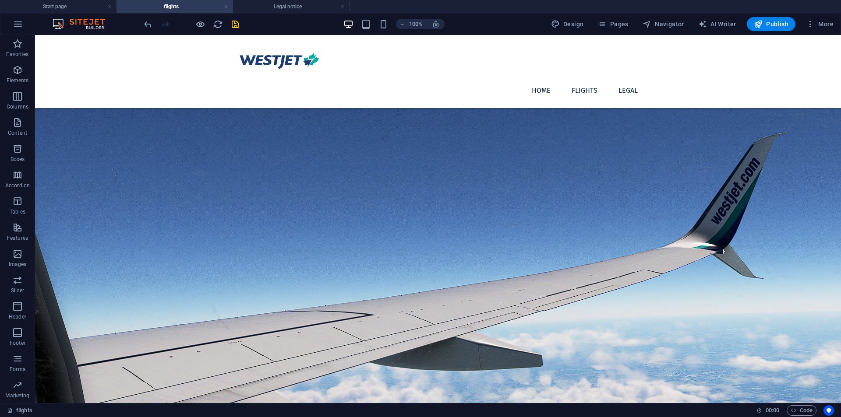
click at [289, 399] on div at bounding box center [438, 323] width 806 height 682
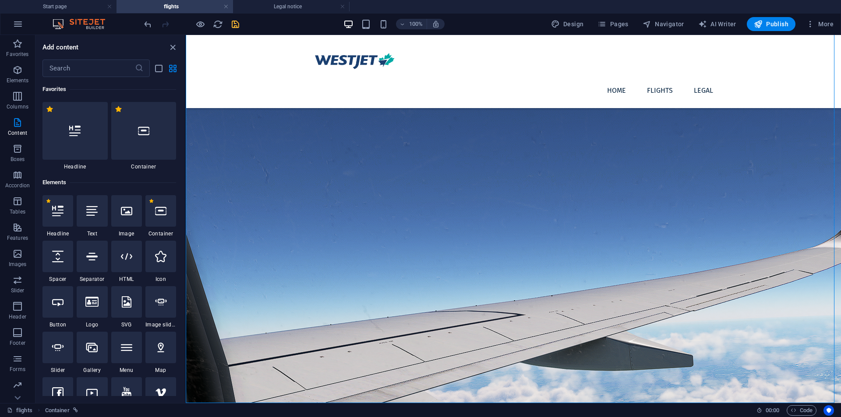
click at [129, 260] on icon at bounding box center [126, 256] width 11 height 11
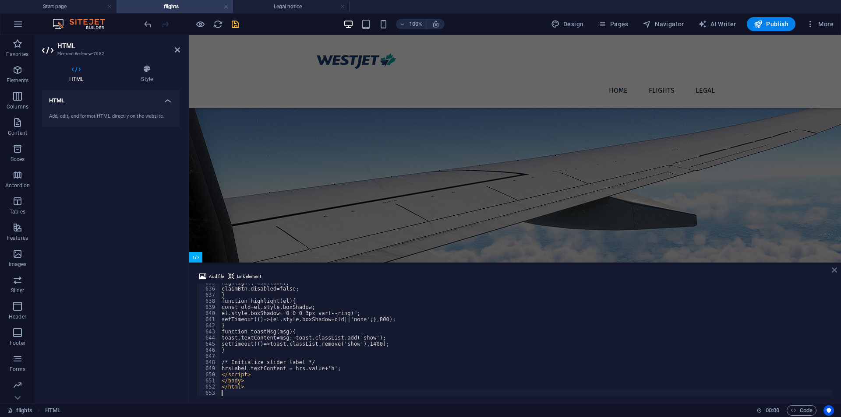
scroll to position [3890, 0]
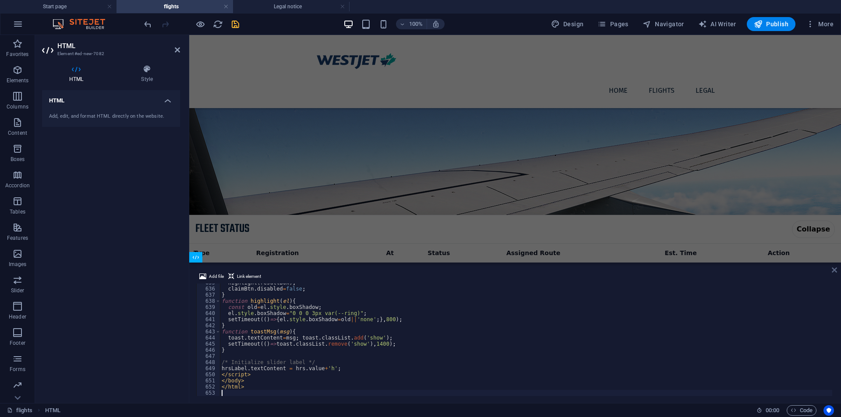
click at [833, 271] on icon at bounding box center [833, 270] width 5 height 7
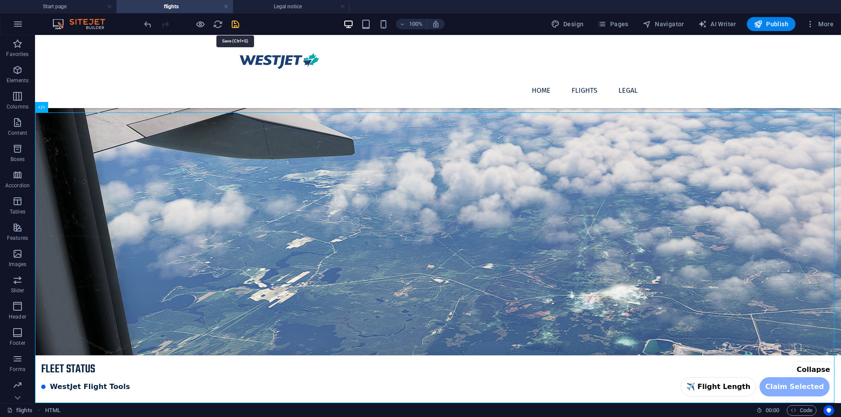
click at [233, 26] on icon "save" at bounding box center [235, 24] width 10 height 10
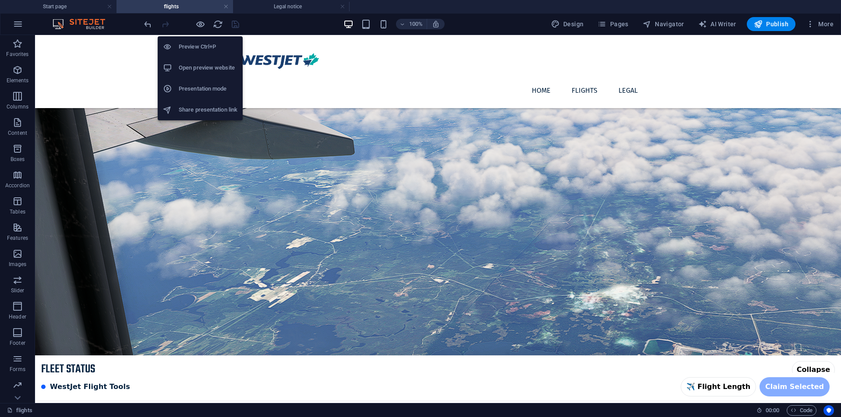
drag, startPoint x: 198, startPoint y: 23, endPoint x: 204, endPoint y: 70, distance: 48.2
click at [198, 22] on icon "button" at bounding box center [200, 24] width 10 height 10
click at [204, 70] on h6 "Open preview website" at bounding box center [208, 68] width 59 height 11
